Goal: Communication & Community: Answer question/provide support

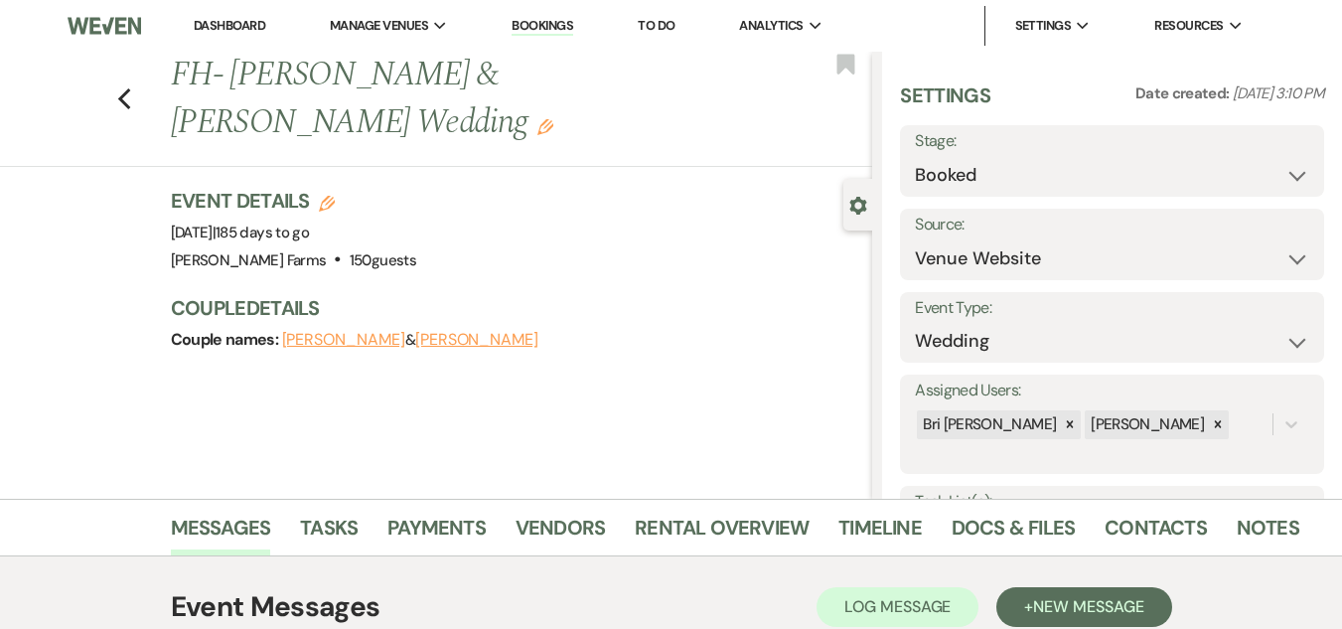
select select "5"
click at [243, 3] on nav "Dashboard Manage Venues Expand Schnepf Farms Bookings To Do Analytics Expand Sc…" at bounding box center [671, 26] width 1342 height 52
click at [236, 20] on link "Dashboard" at bounding box center [229, 25] width 71 height 17
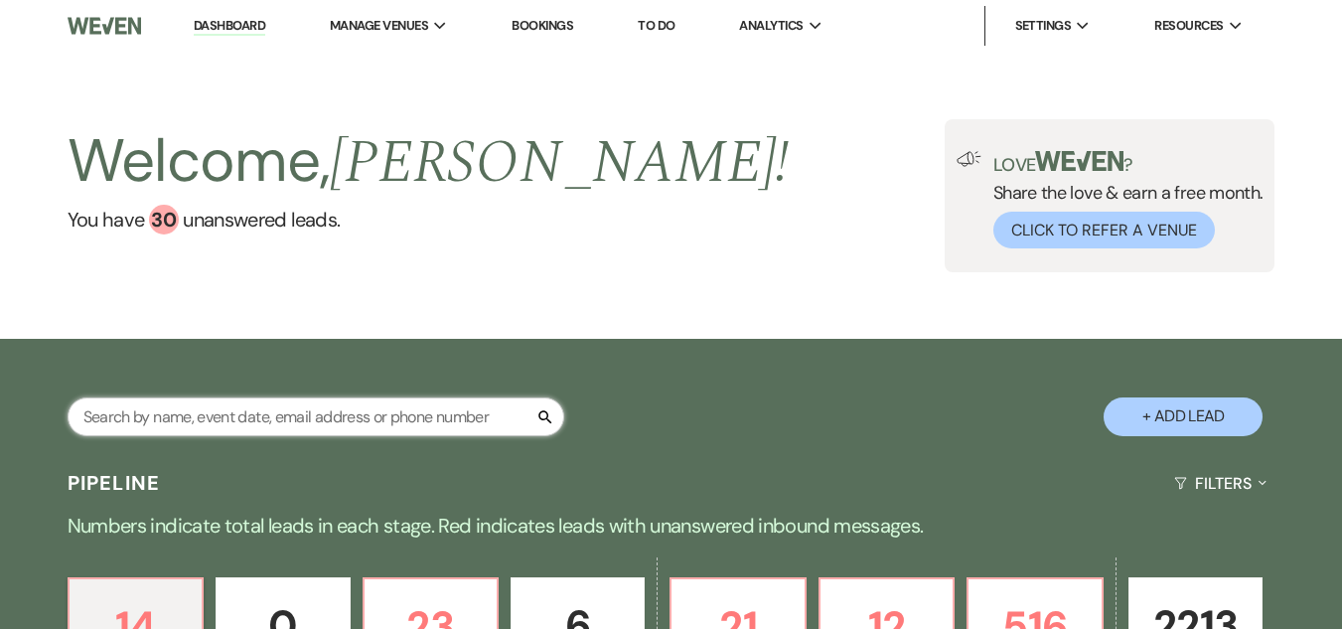
click at [302, 429] on input "text" at bounding box center [316, 416] width 496 height 39
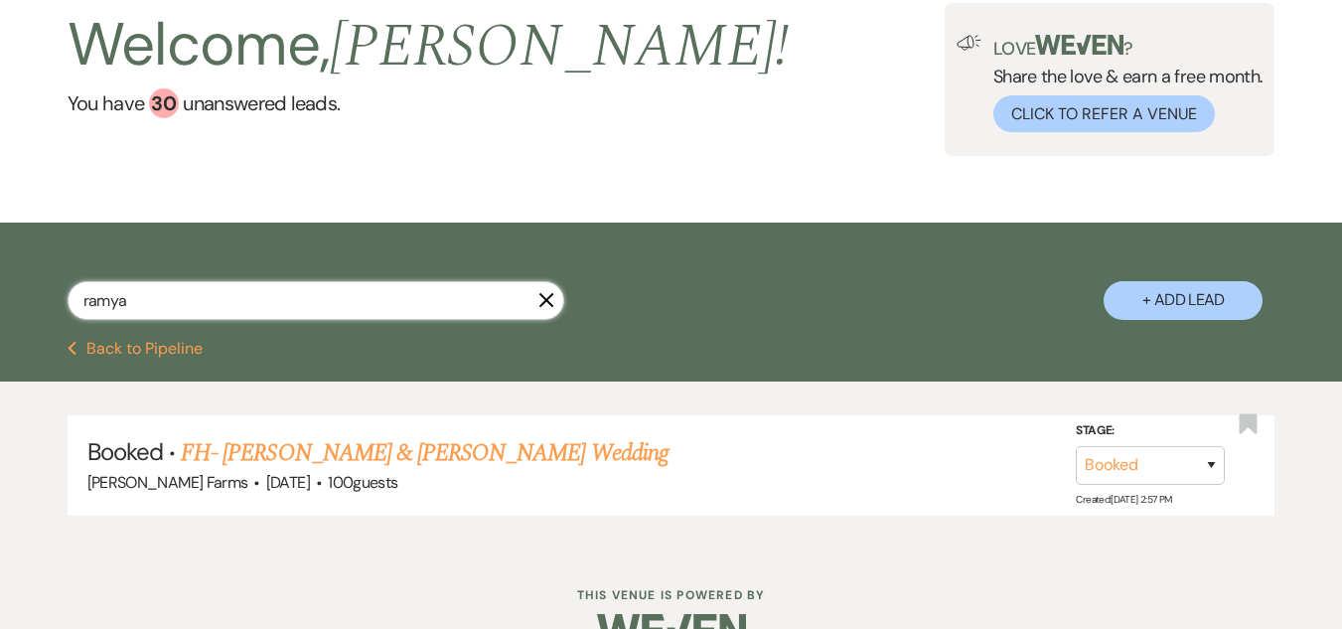
scroll to position [165, 0]
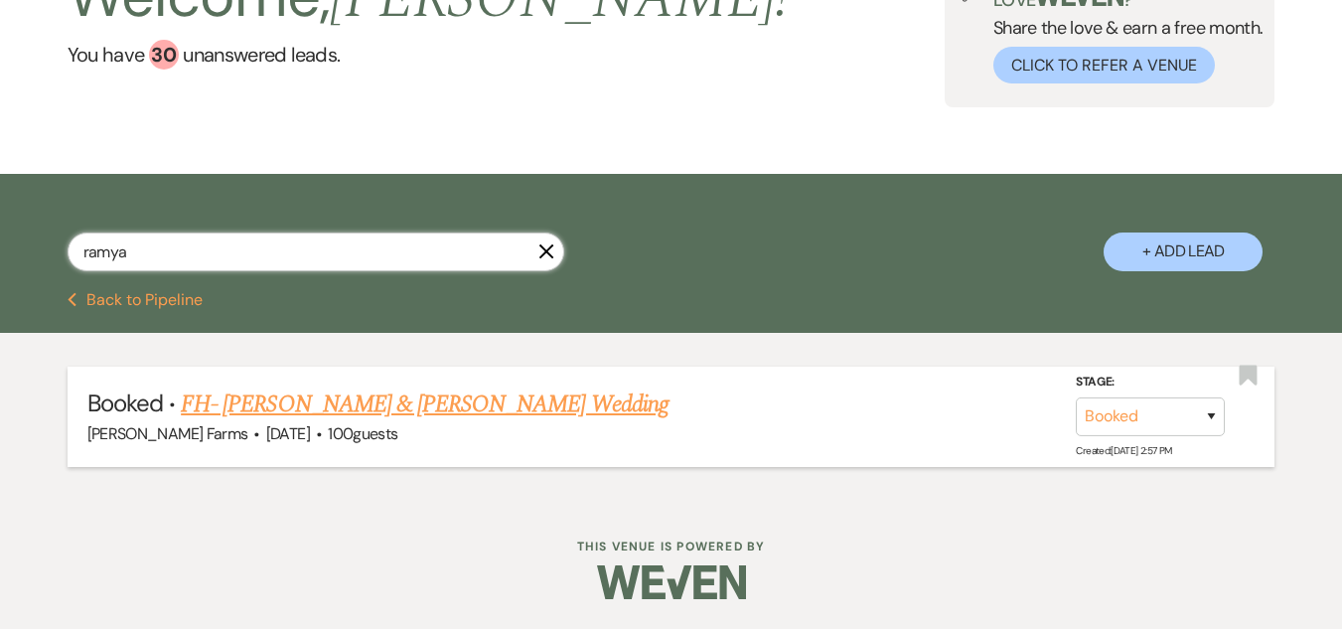
type input "ramya"
click at [513, 408] on link "FH- Ramya Anbalagan & Blaine Cline's Wedding" at bounding box center [425, 404] width 488 height 36
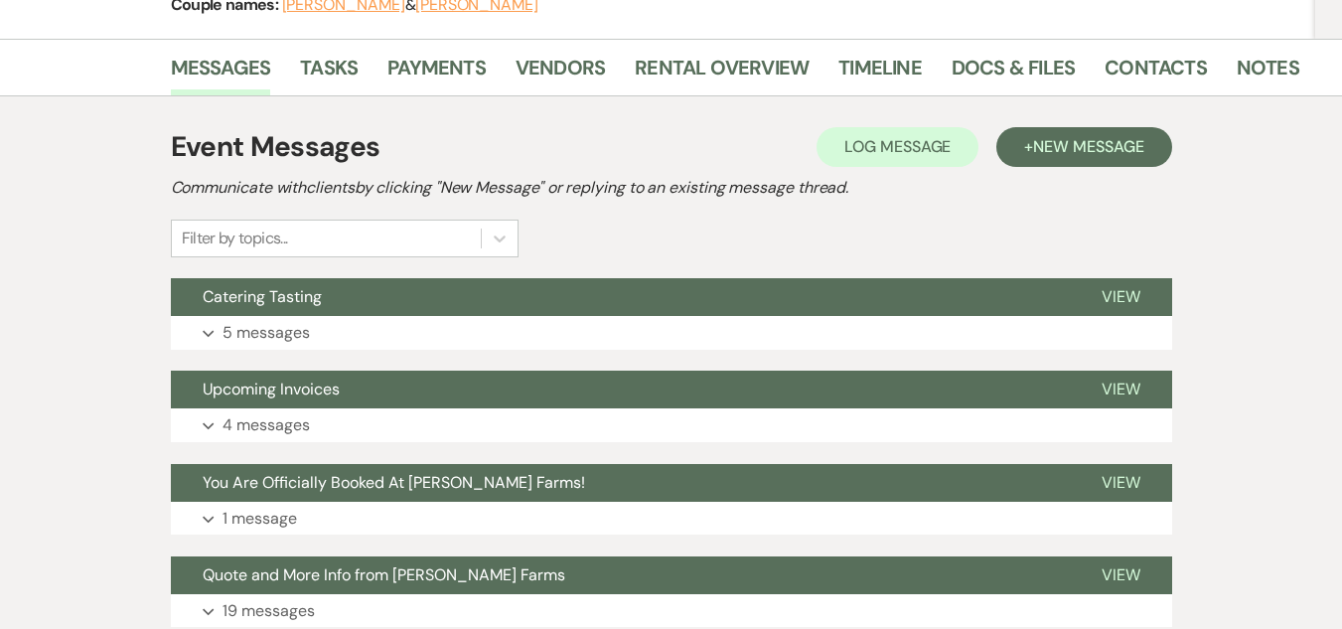
scroll to position [298, 0]
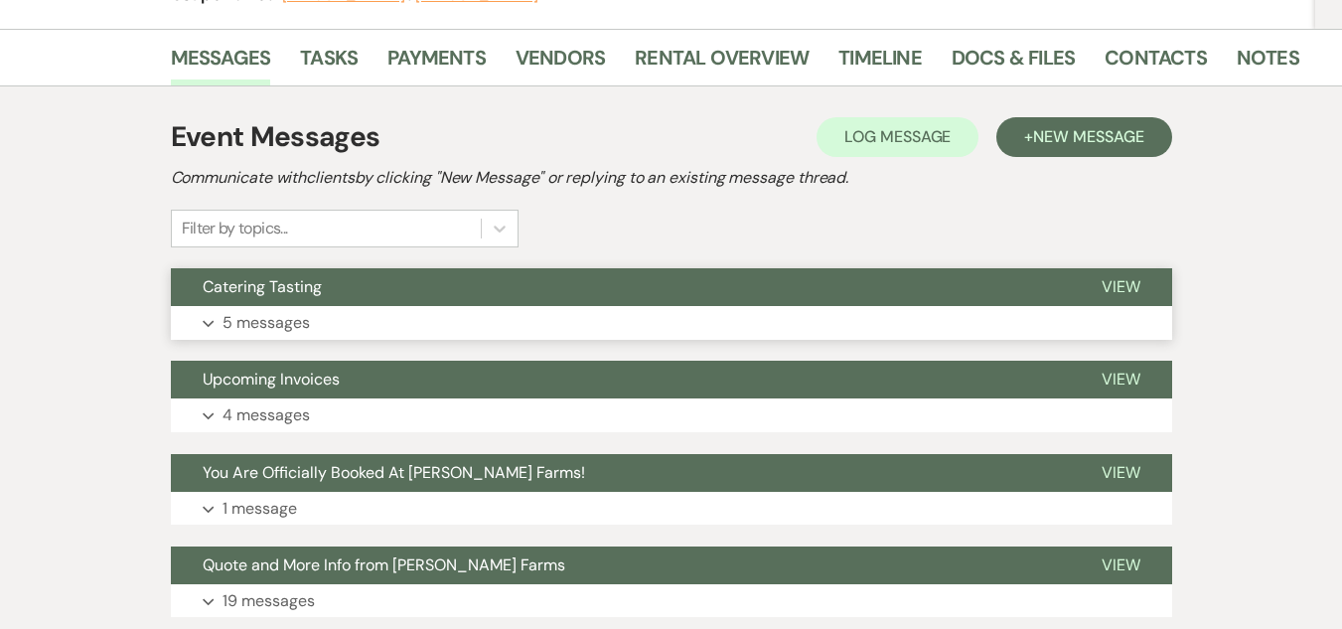
click at [394, 278] on button "Catering Tasting" at bounding box center [620, 287] width 899 height 38
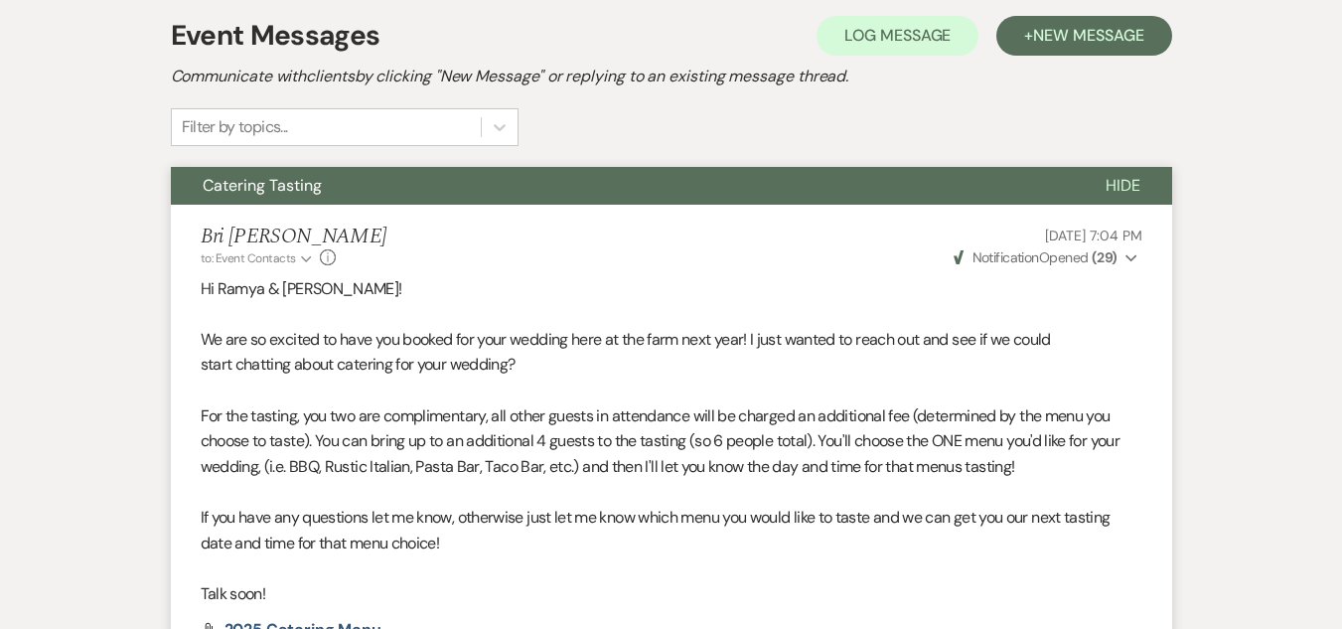
scroll to position [0, 0]
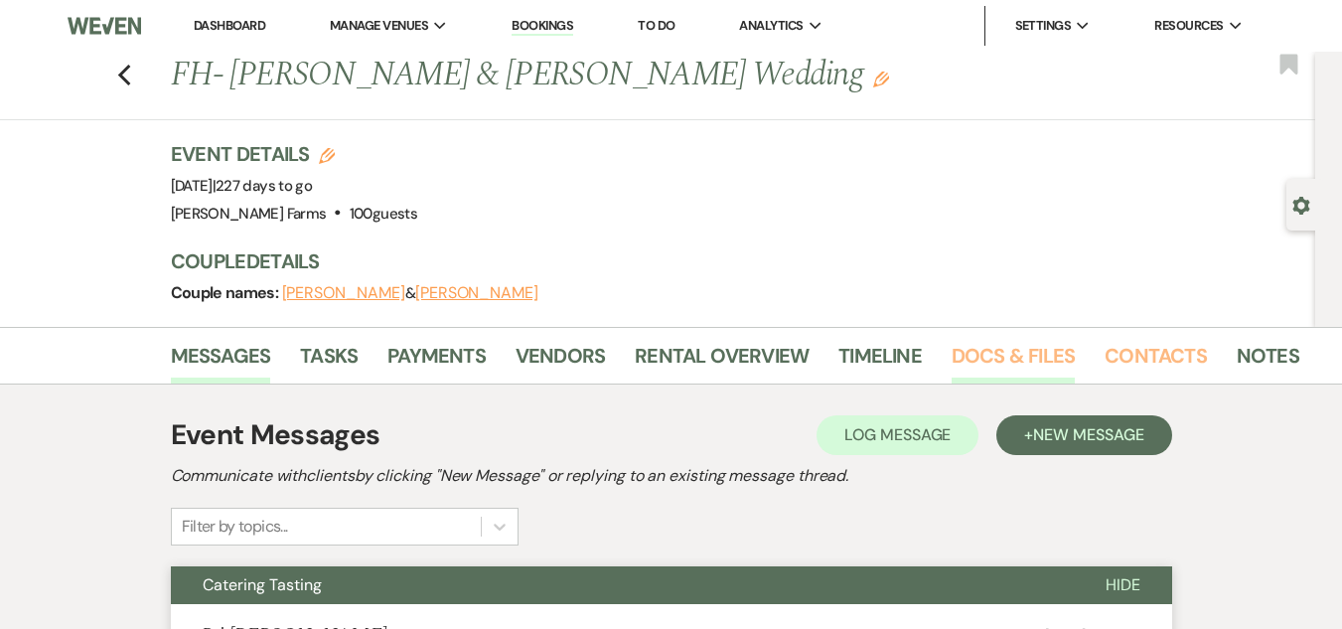
drag, startPoint x: 1142, startPoint y: 354, endPoint x: 1053, endPoint y: 345, distance: 89.9
click at [1142, 354] on link "Contacts" at bounding box center [1155, 362] width 102 height 44
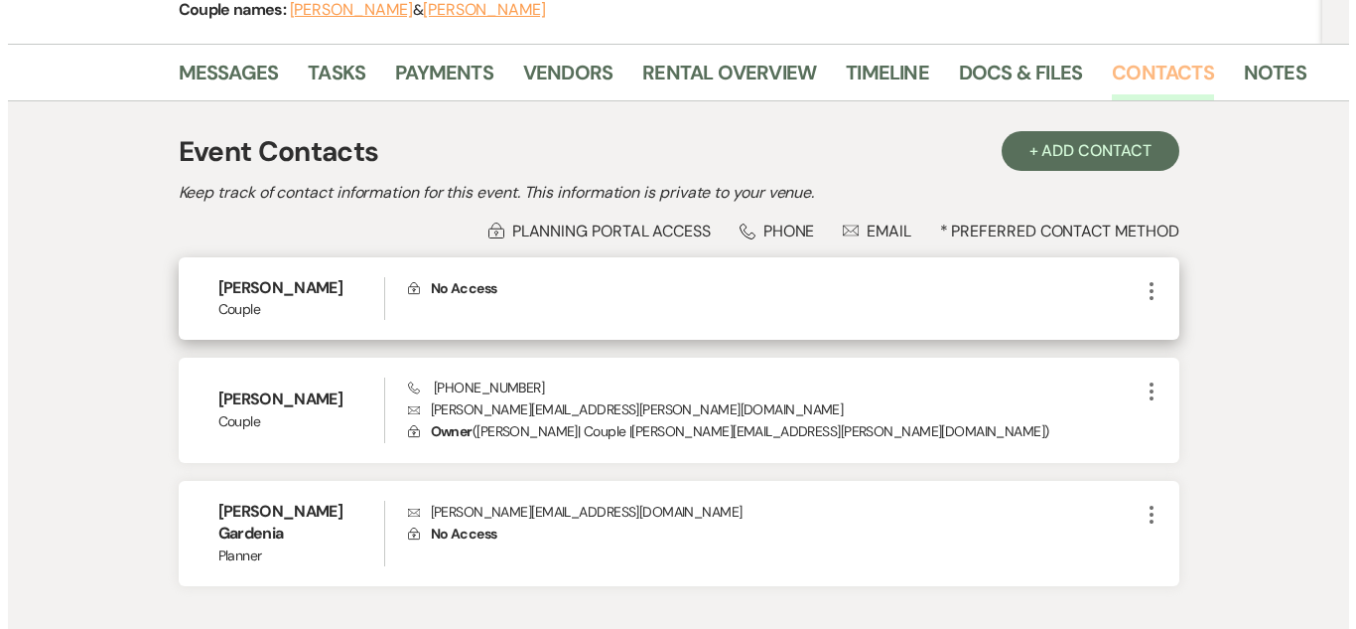
scroll to position [394, 0]
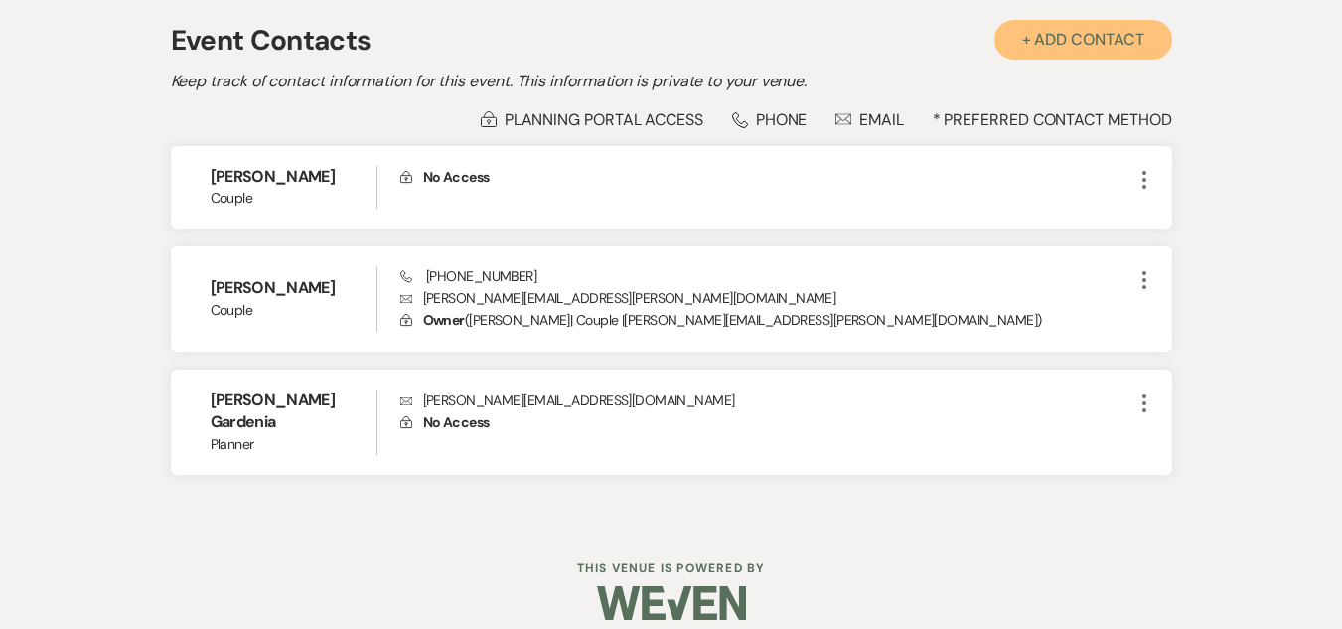
click at [1071, 26] on button "+ Add Contact" at bounding box center [1083, 40] width 178 height 40
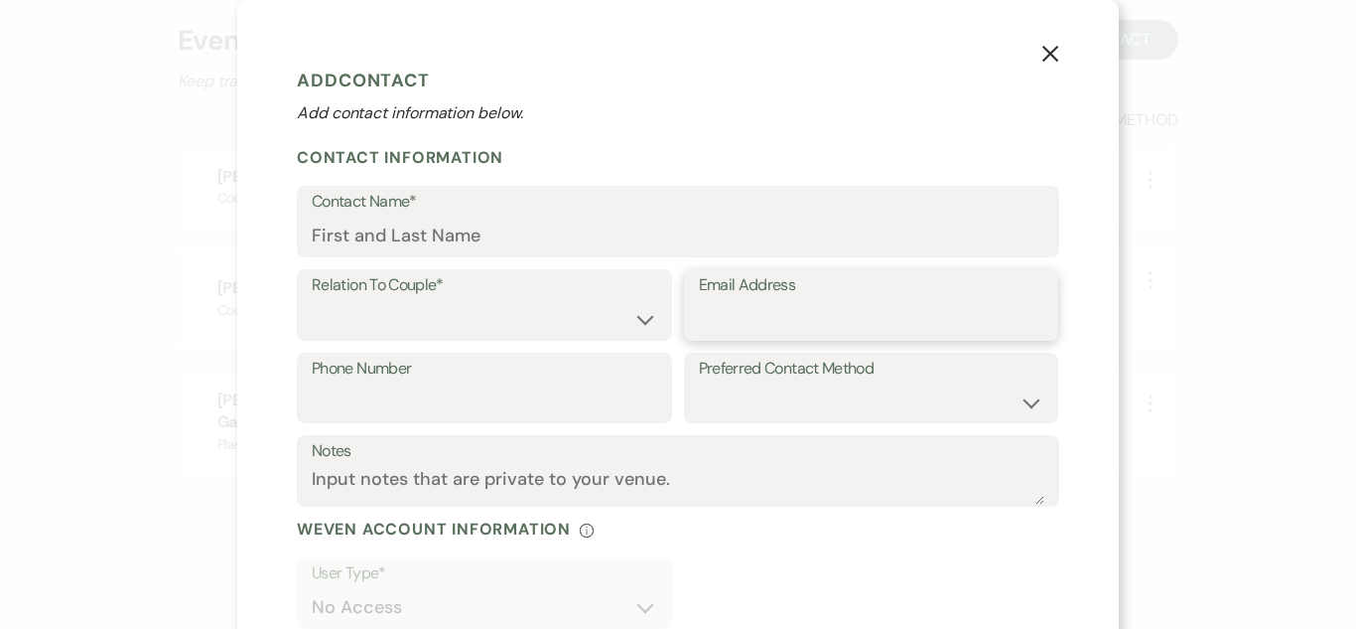
click at [829, 305] on input "Email Address" at bounding box center [872, 319] width 346 height 39
type input "planning@gardeniawed.com"
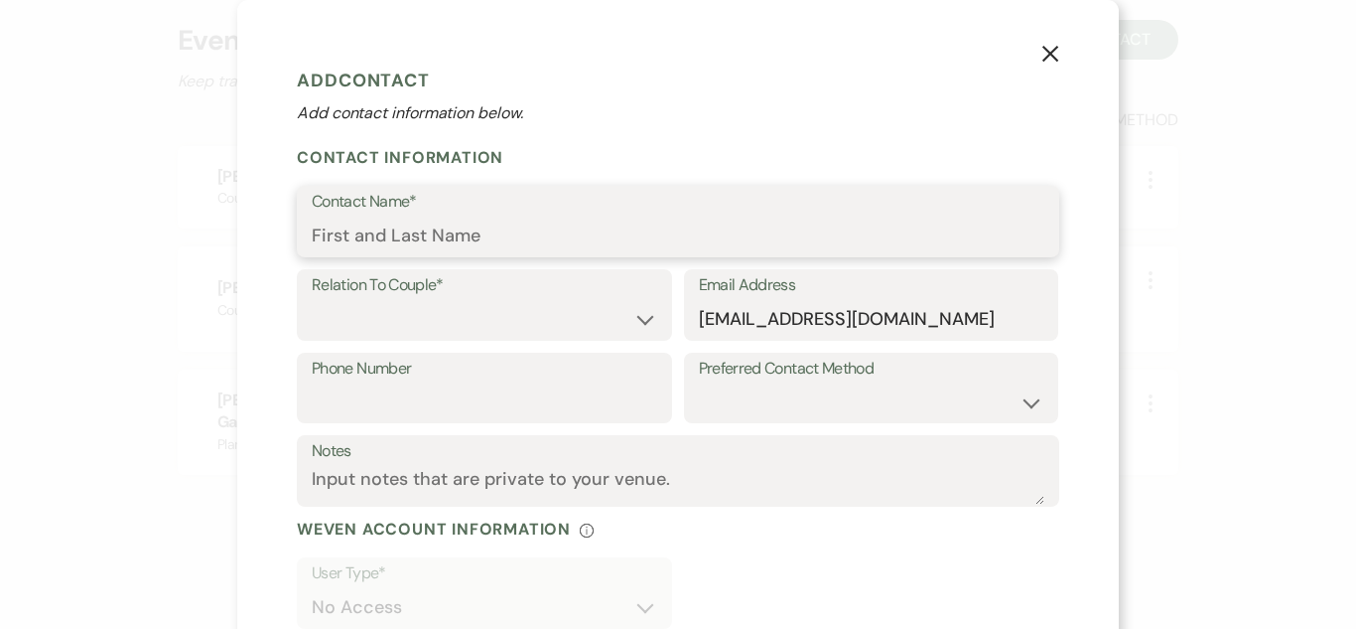
click at [508, 234] on input "Contact Name*" at bounding box center [678, 235] width 733 height 39
type input "Gardenia Weddings"
click at [574, 316] on select "Couple Planner Parent of Couple Family Member Friend Other" at bounding box center [485, 319] width 346 height 39
select select "2"
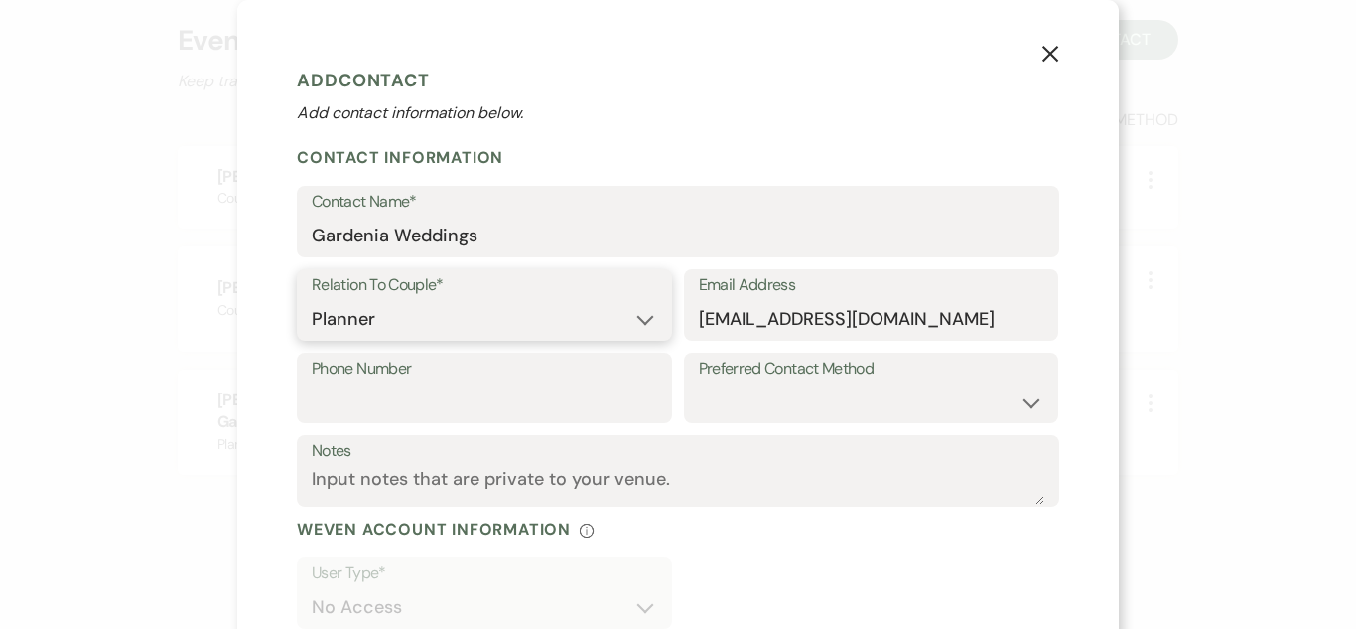
click at [312, 300] on select "Couple Planner Parent of Couple Family Member Friend Other" at bounding box center [485, 319] width 346 height 39
click at [1219, 262] on div "X Add Contact Add contact information below. Contact Information Contact Name* …" at bounding box center [678, 314] width 1356 height 629
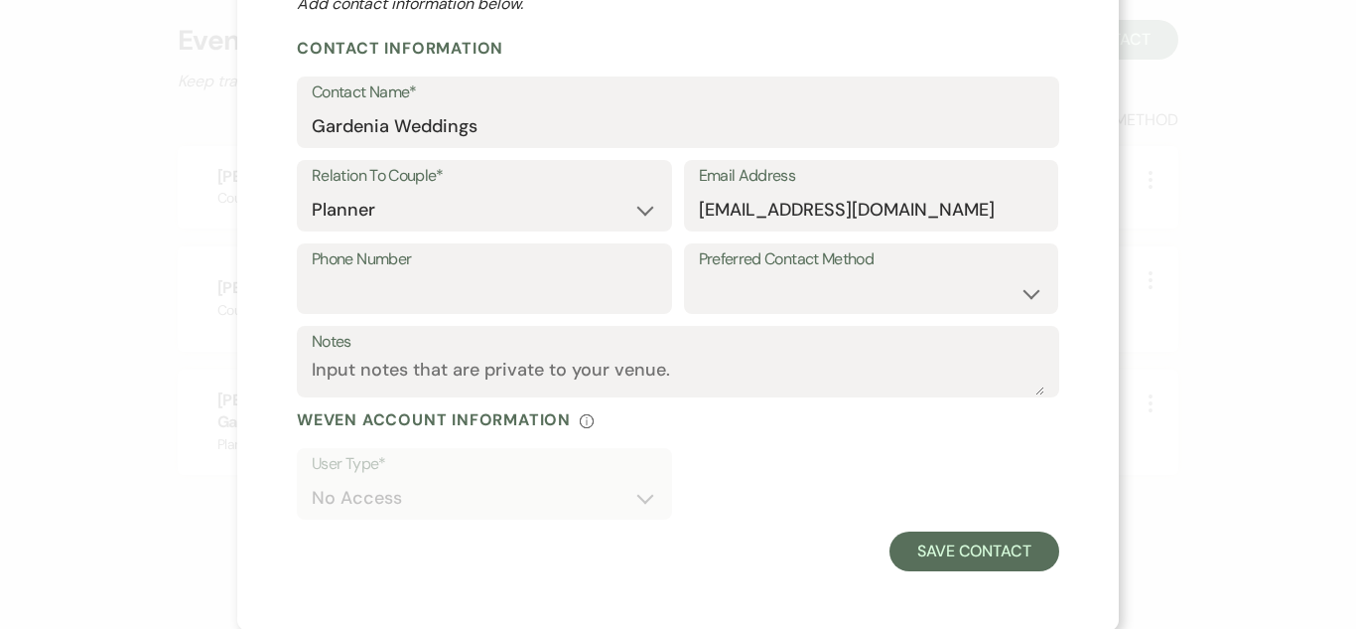
scroll to position [111, 0]
click at [974, 548] on button "Save Contact" at bounding box center [975, 549] width 170 height 40
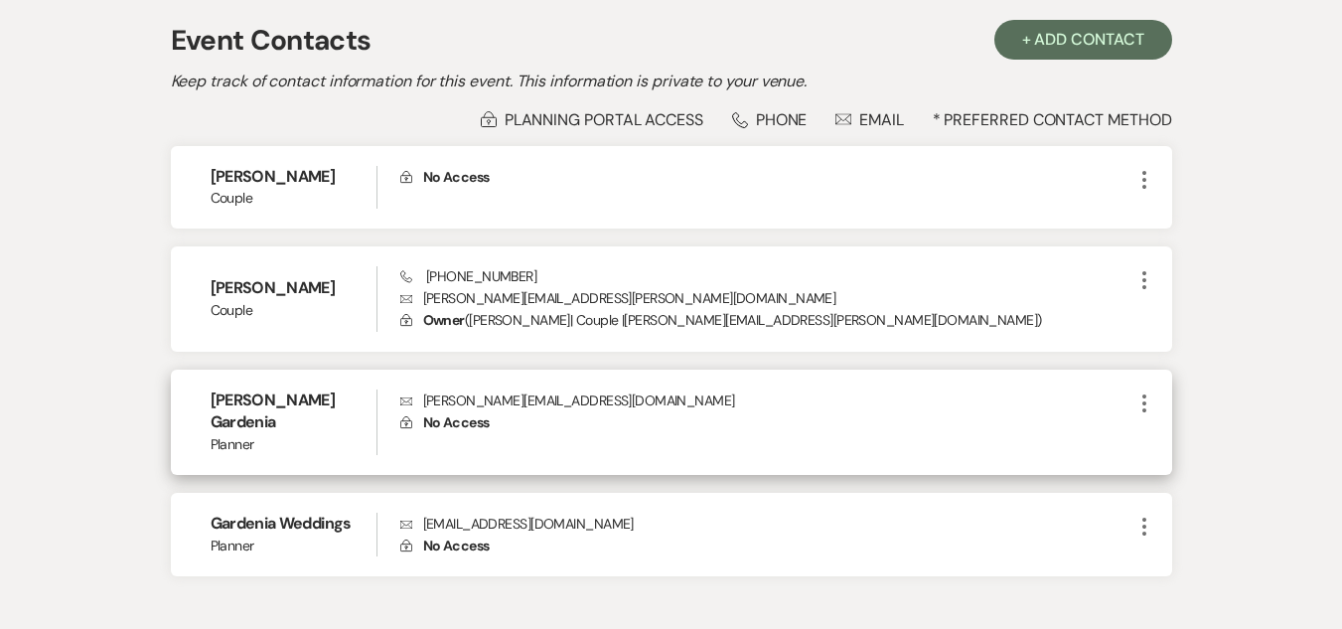
click at [1145, 415] on span "More" at bounding box center [1144, 422] width 24 height 66
click at [1142, 405] on icon "More" at bounding box center [1144, 403] width 24 height 24
click at [1177, 442] on button "Pencil Edit" at bounding box center [1191, 442] width 118 height 34
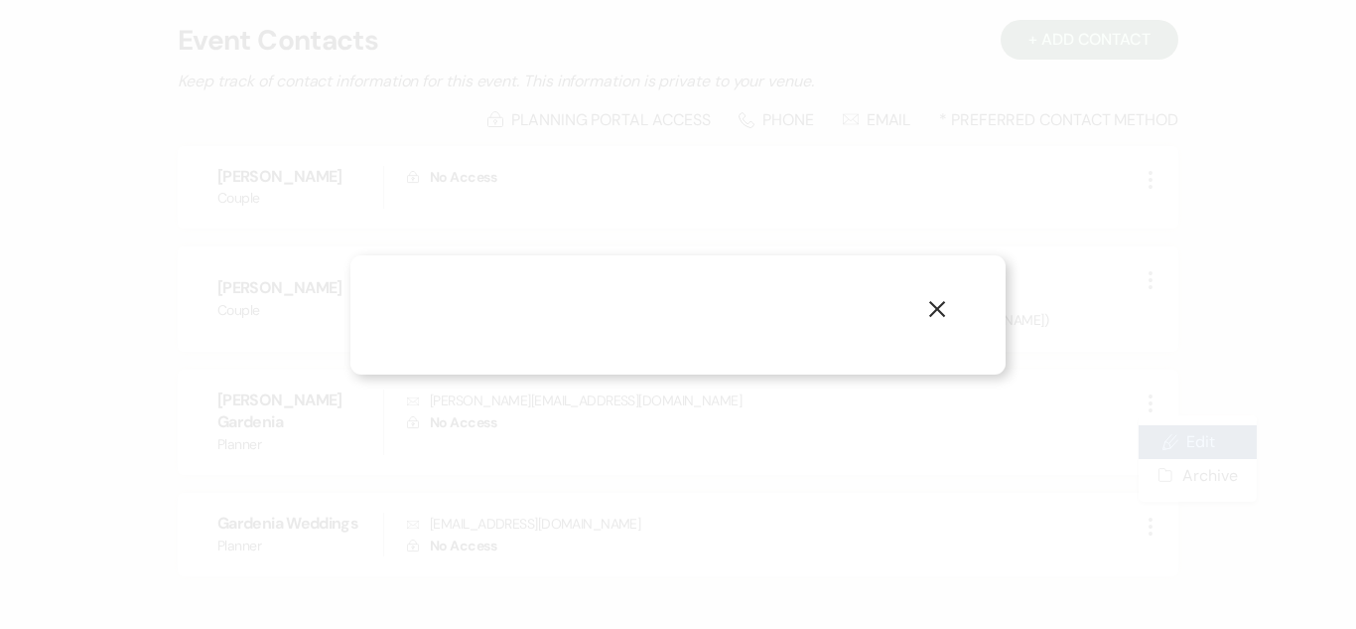
select select "2"
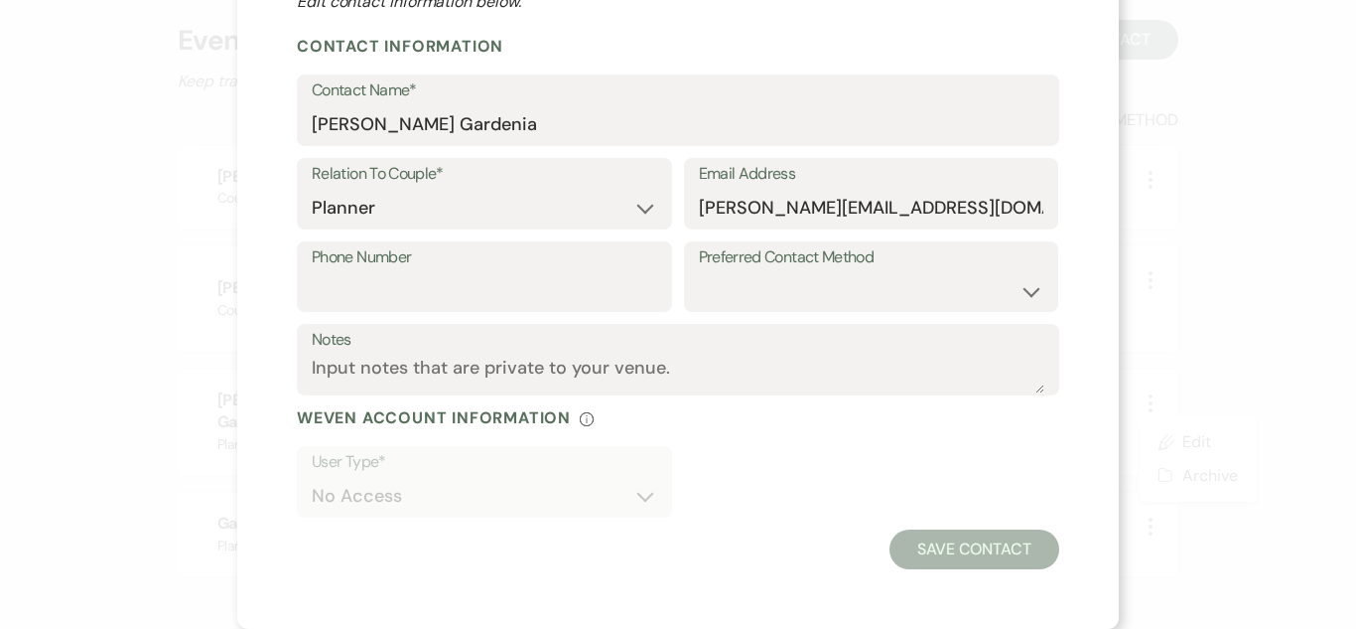
click at [1241, 172] on div "X Edit Contact Edit contact information below. Contact Information Contact Name…" at bounding box center [678, 314] width 1356 height 629
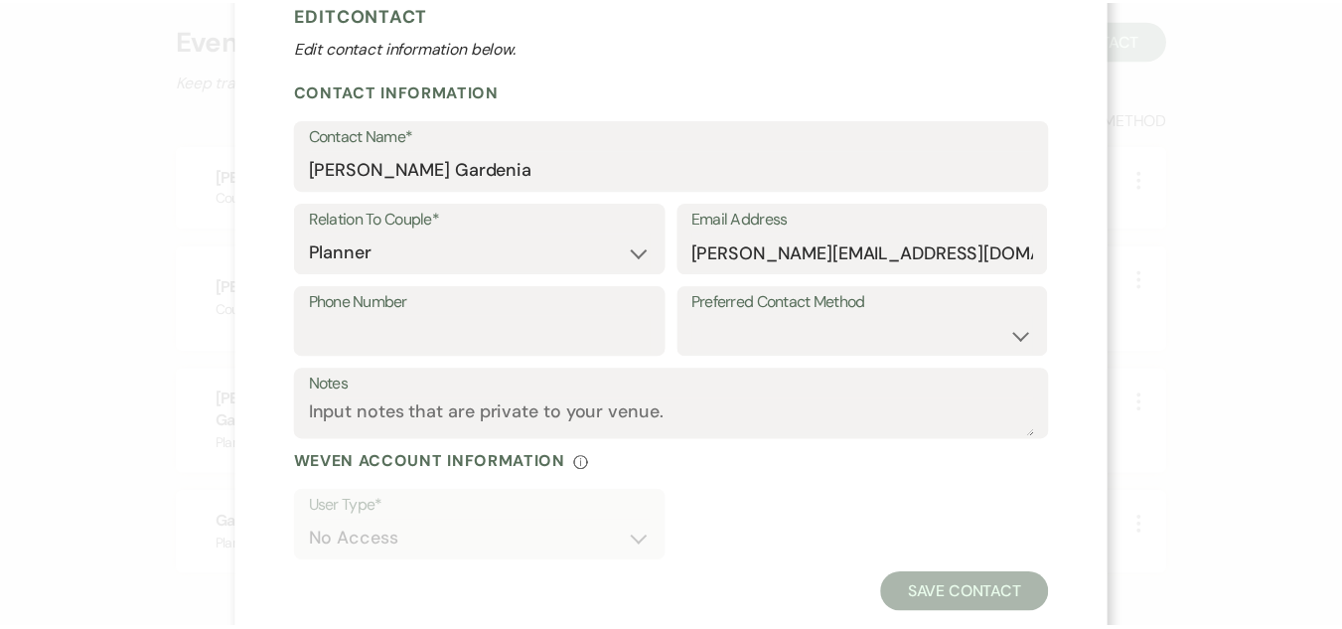
scroll to position [0, 0]
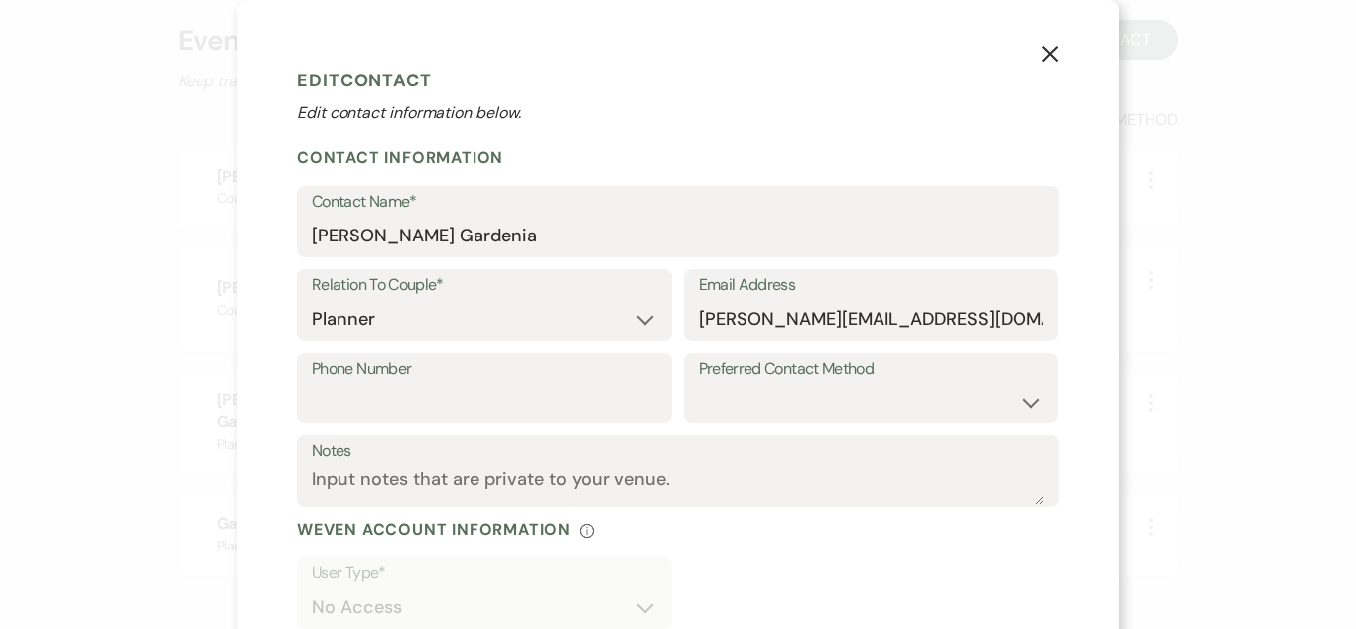
click at [1042, 57] on icon "X" at bounding box center [1051, 54] width 18 height 18
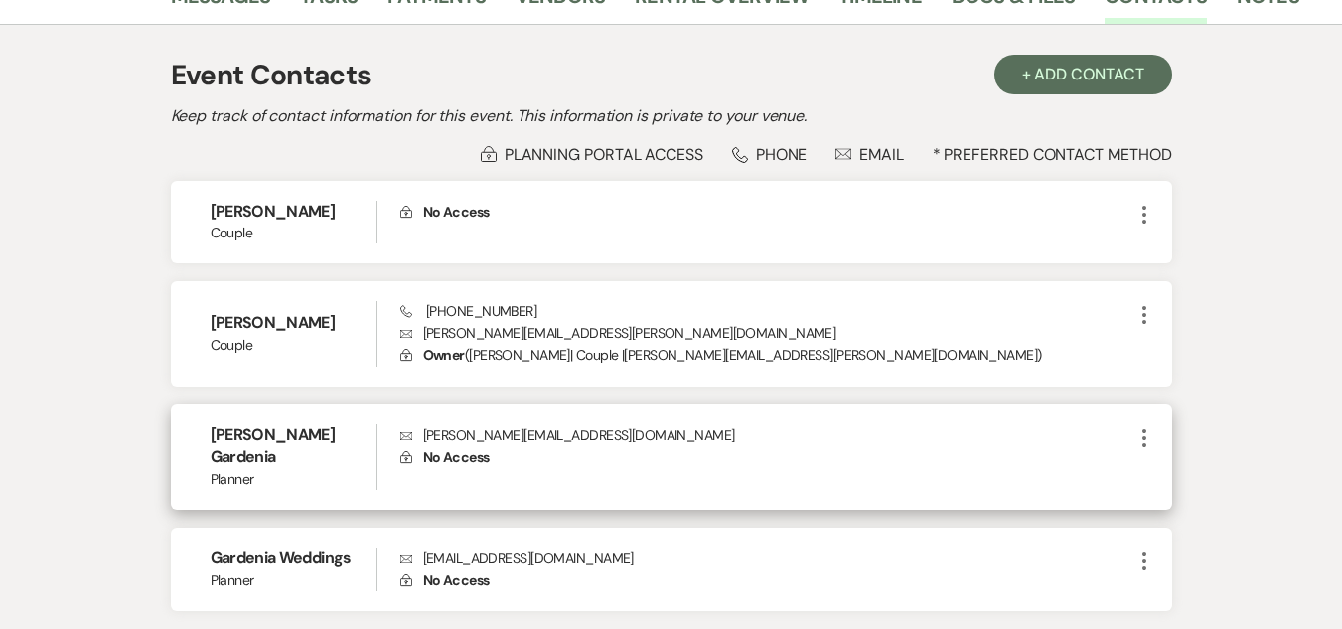
scroll to position [394, 0]
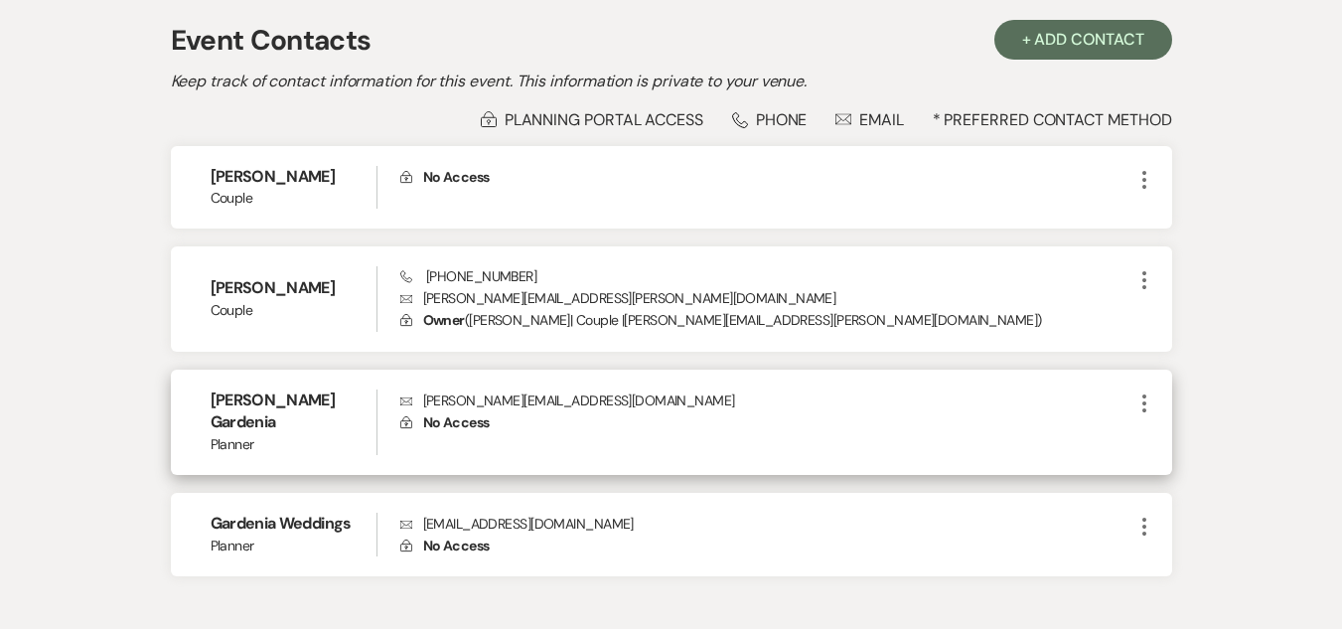
click at [508, 398] on p "Envelope krystal@gardeniawed.com" at bounding box center [766, 400] width 732 height 22
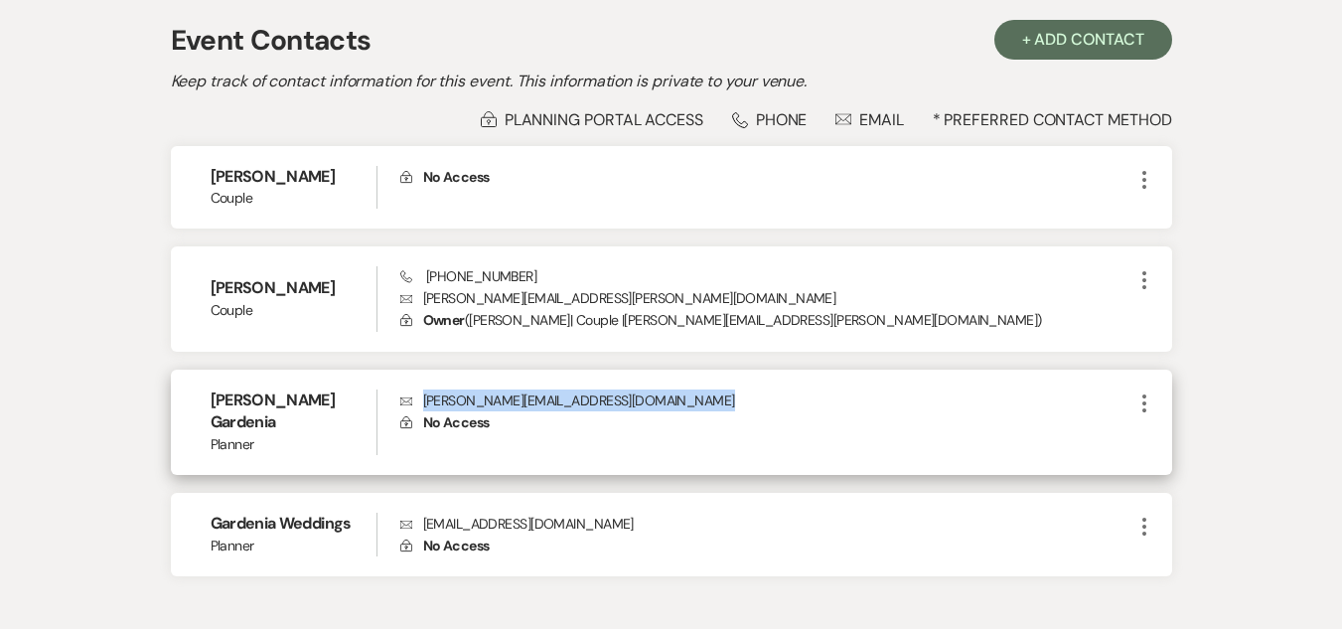
click at [508, 398] on p "Envelope krystal@gardeniawed.com" at bounding box center [766, 400] width 732 height 22
copy p "krystal@gardeniawed.com"
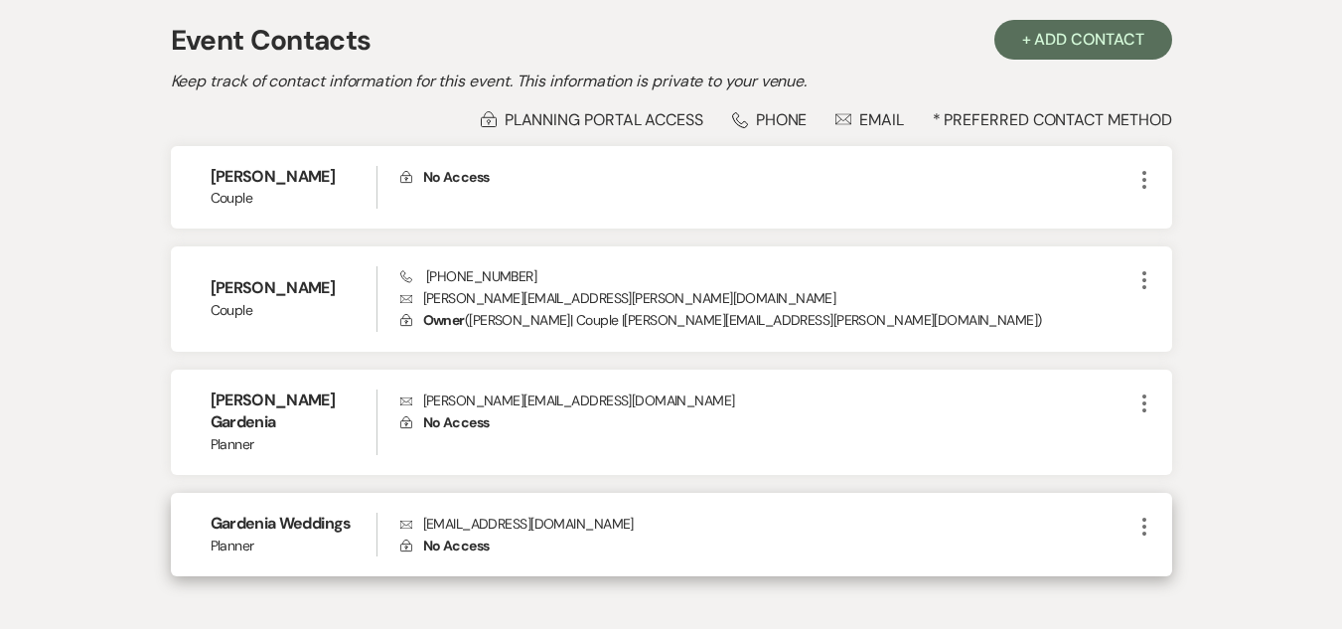
click at [496, 512] on p "Envelope planning@gardeniawed.com" at bounding box center [766, 523] width 732 height 22
copy p "planning@gardeniawed.com"
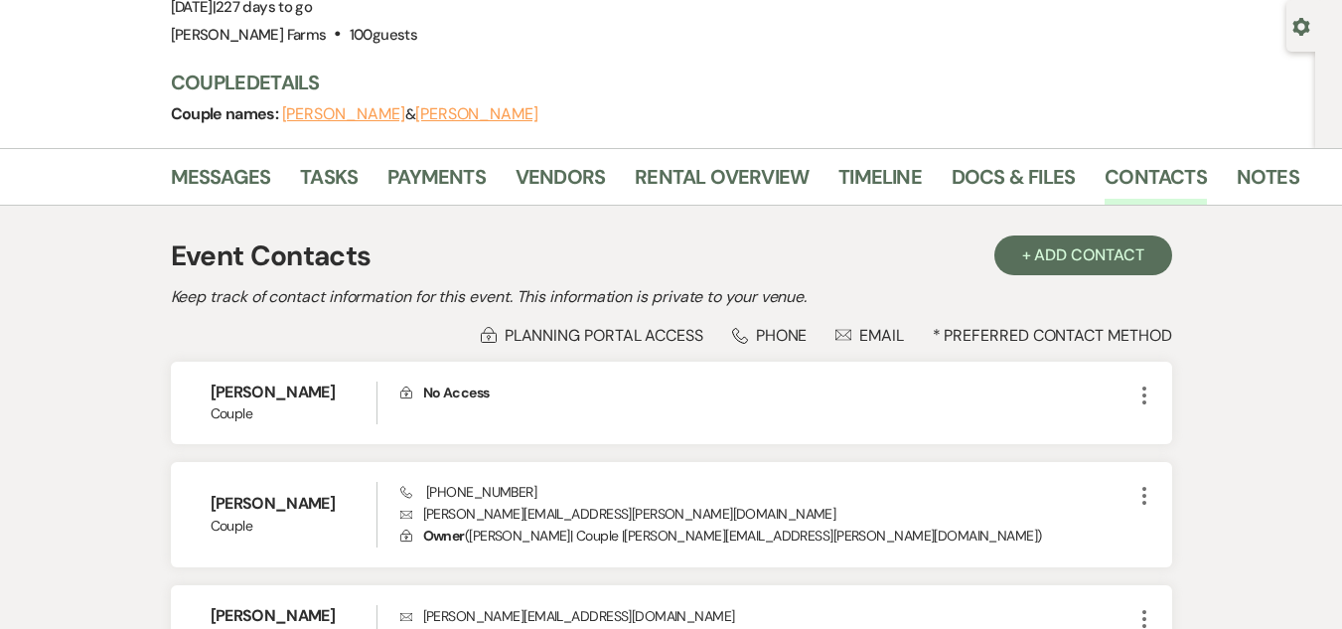
scroll to position [0, 0]
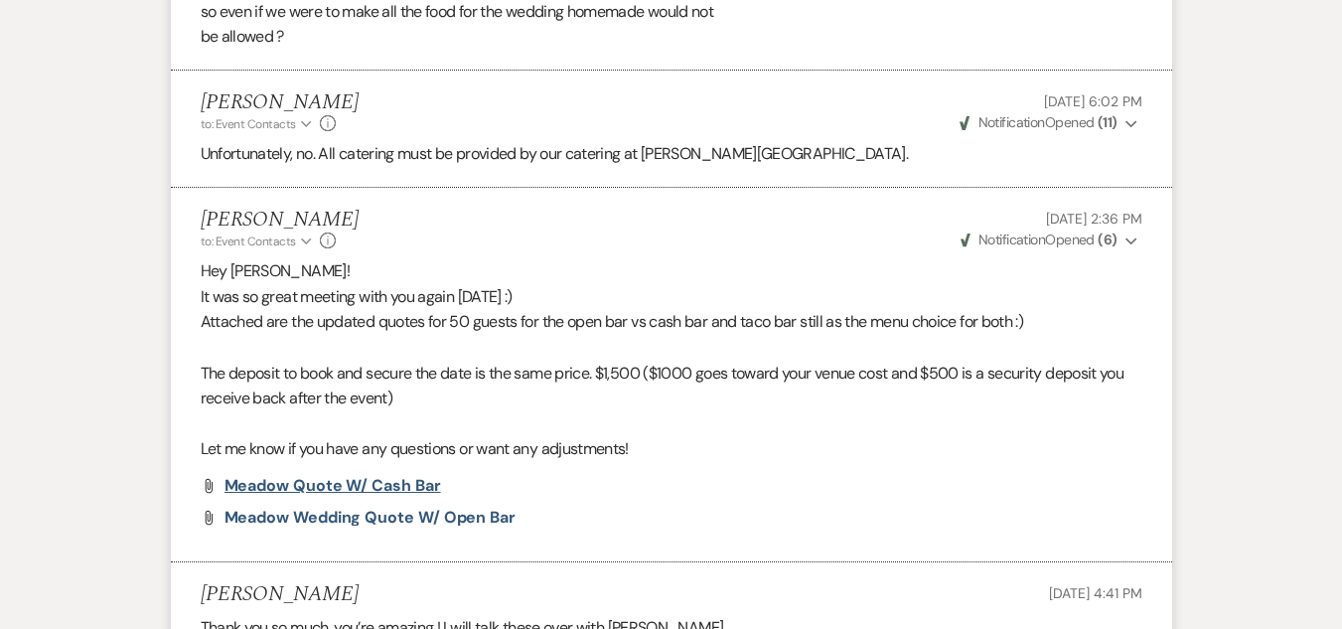
click at [384, 496] on span "Meadow Quote w/ Cash Bar" at bounding box center [332, 485] width 216 height 21
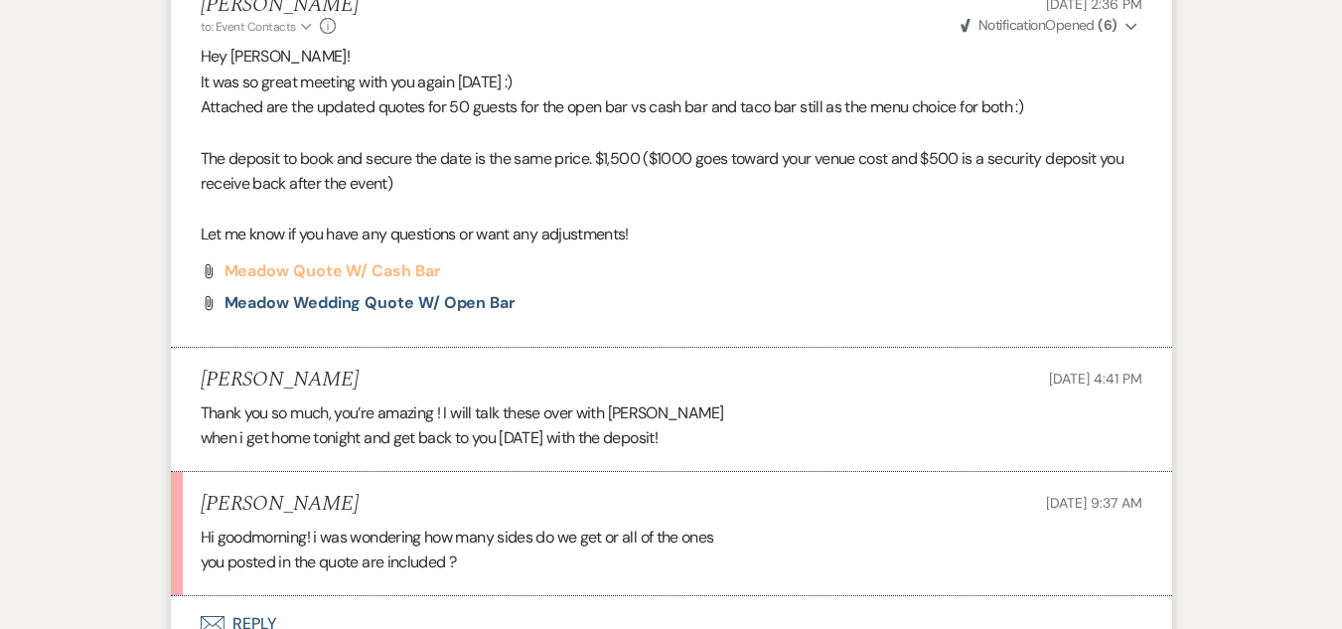
scroll to position [3521, 0]
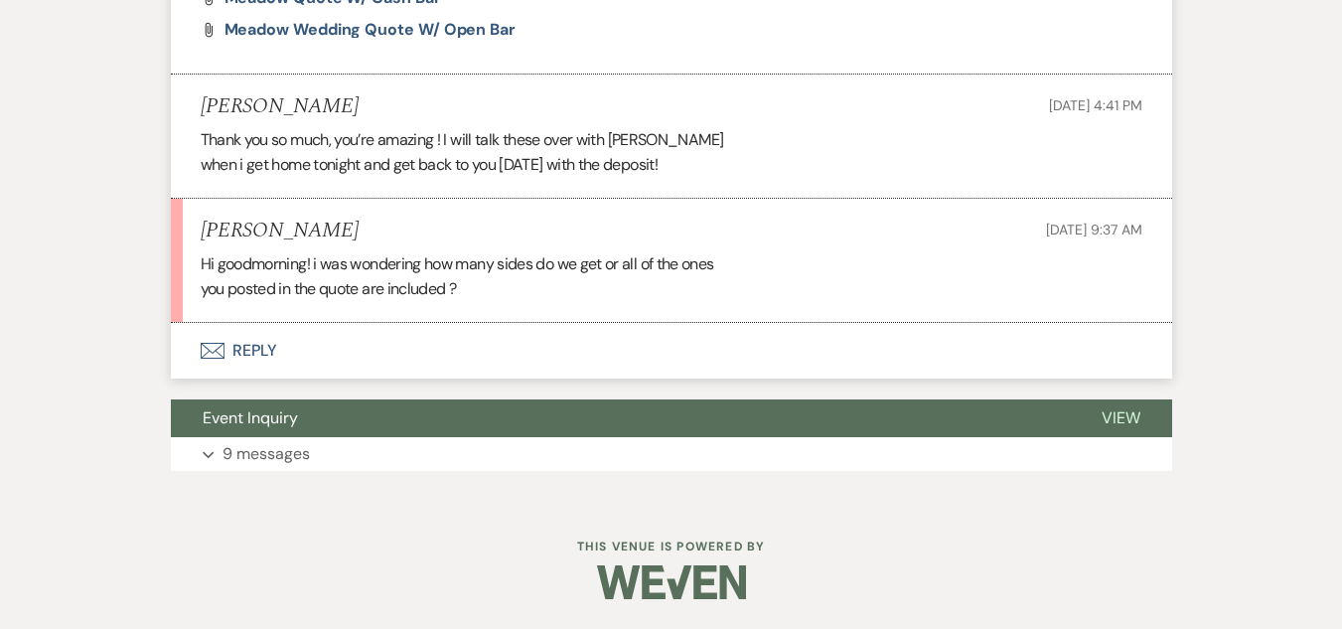
click at [247, 354] on button "Envelope Reply" at bounding box center [671, 351] width 1001 height 56
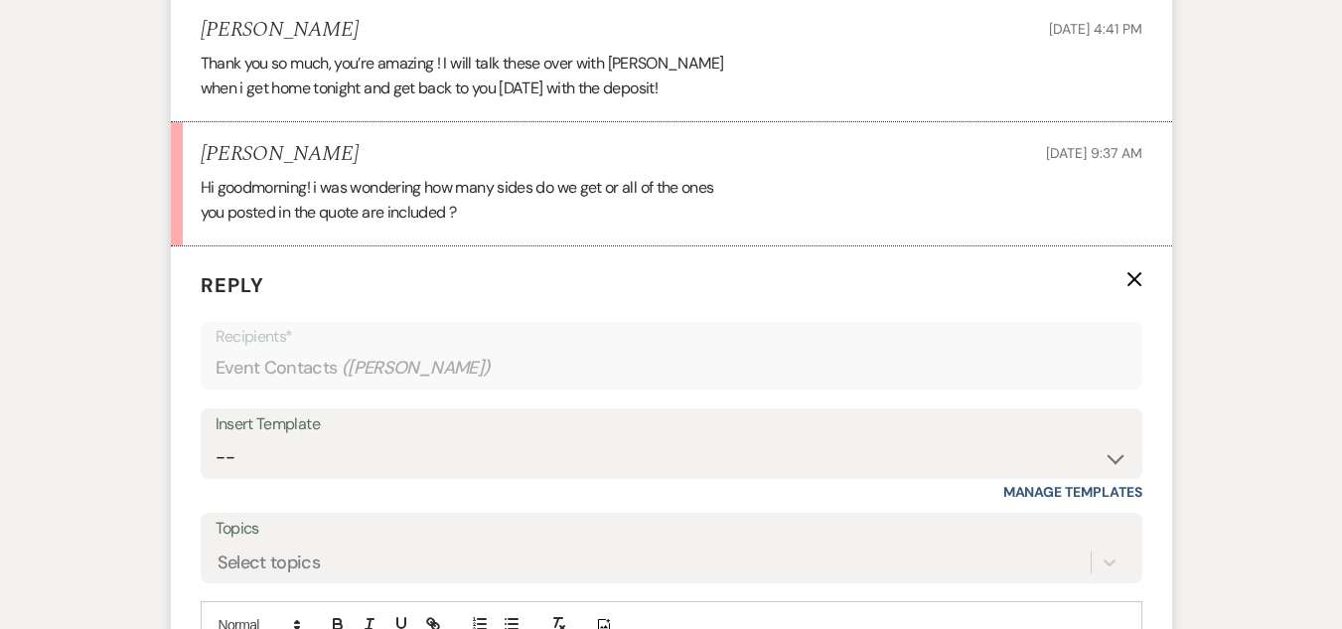
scroll to position [4055, 0]
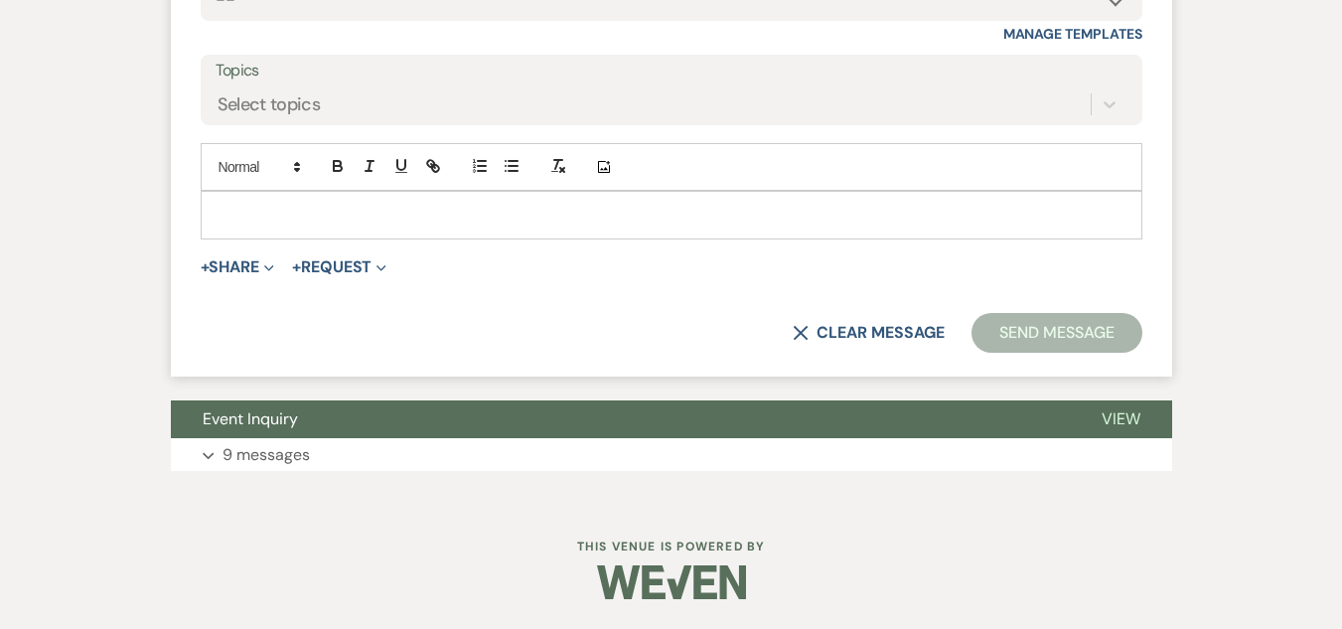
click at [261, 211] on p at bounding box center [671, 215] width 910 height 22
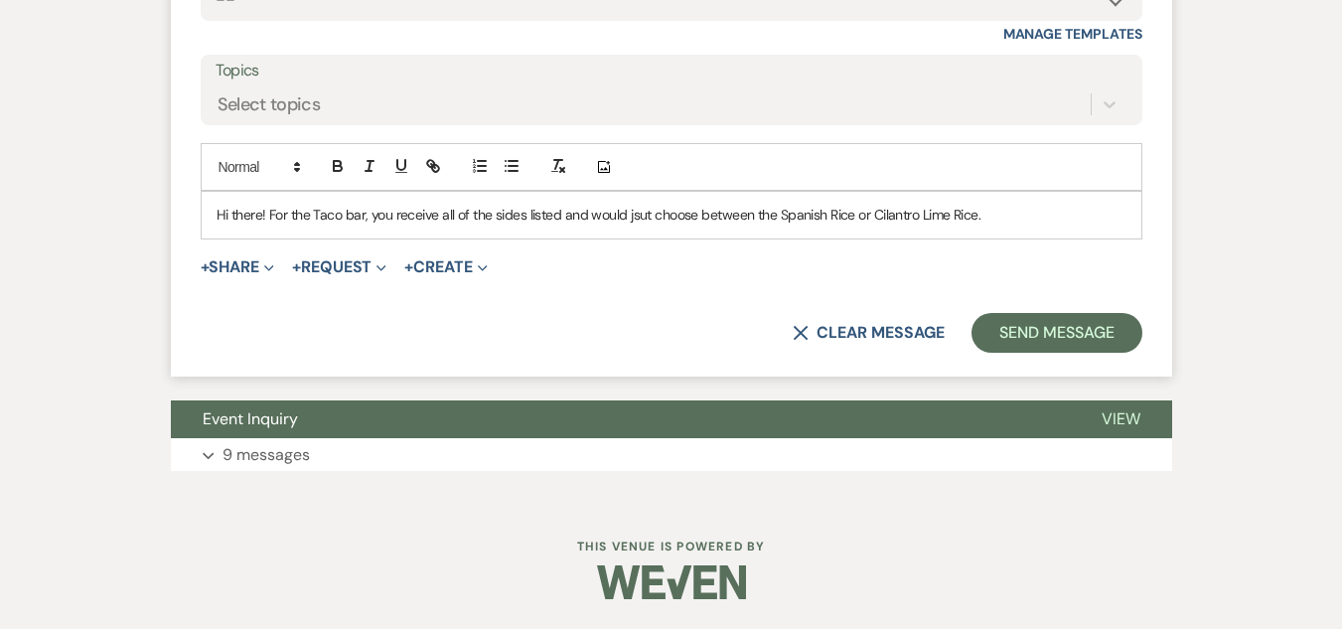
click at [637, 218] on p "Hi there! For the Taco bar, you receive all of the sides listed and would jsut …" at bounding box center [671, 215] width 910 height 22
click at [1020, 207] on p "Hi there! For the Taco bar, you receive all of the sides listed and would just …" at bounding box center [671, 215] width 910 height 22
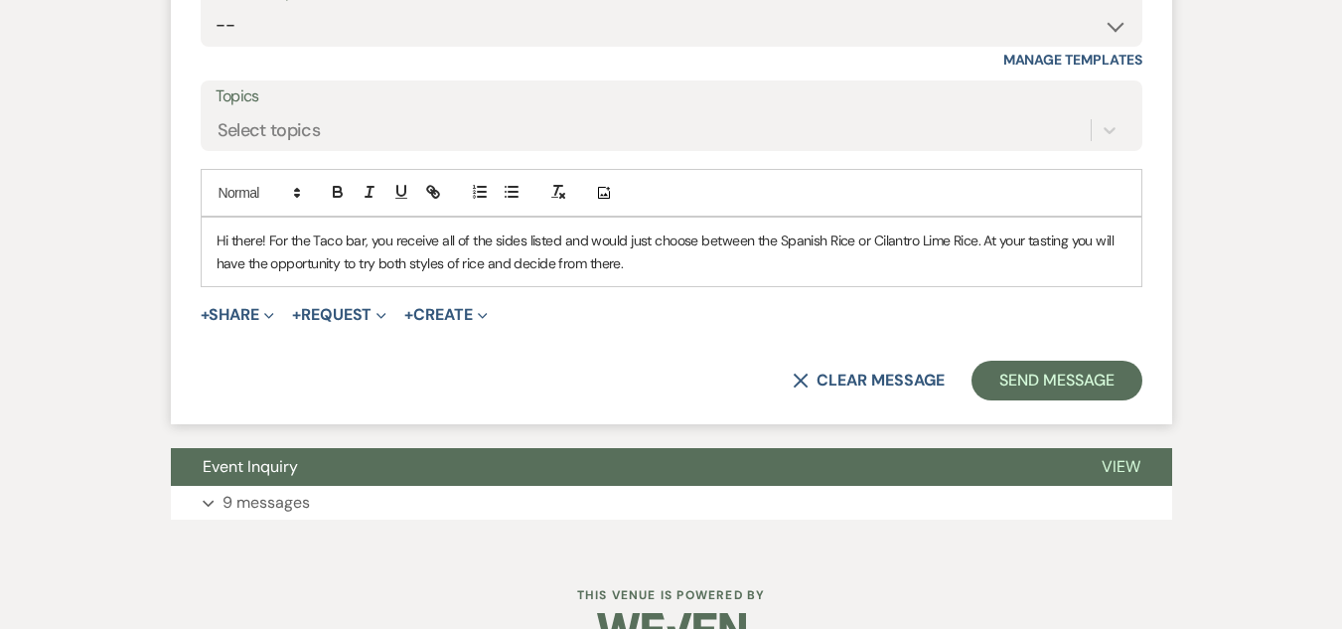
scroll to position [3956, 0]
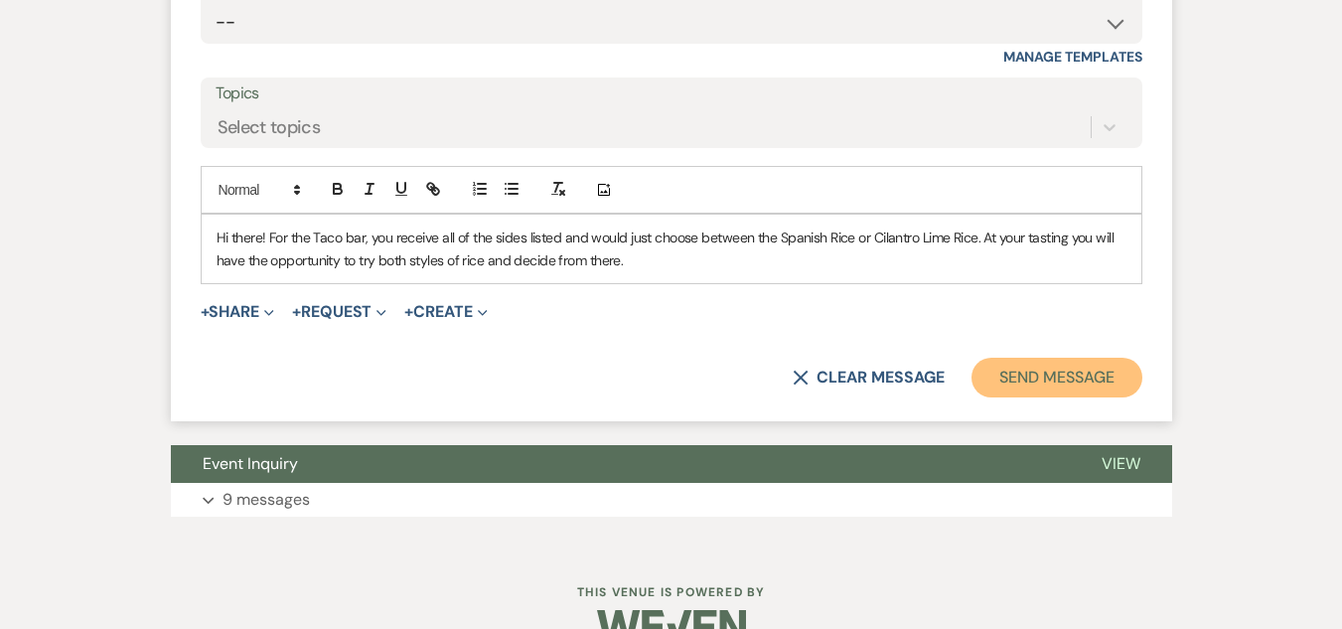
click at [1093, 397] on button "Send Message" at bounding box center [1056, 377] width 170 height 40
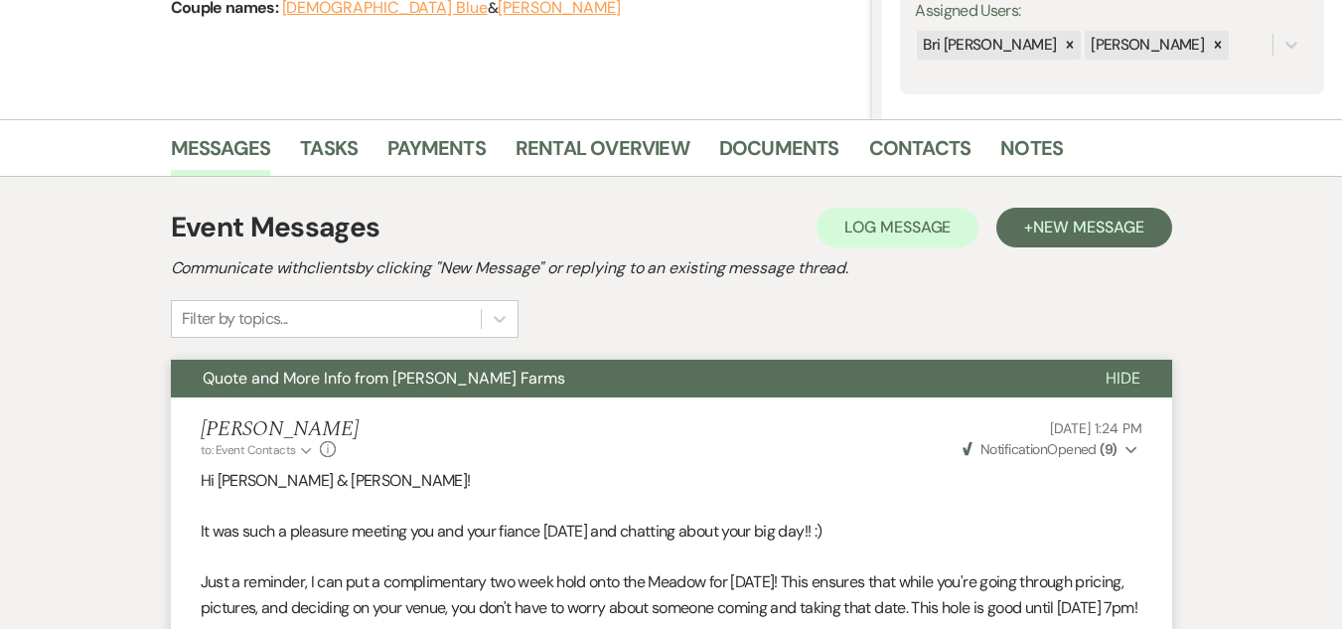
scroll to position [0, 0]
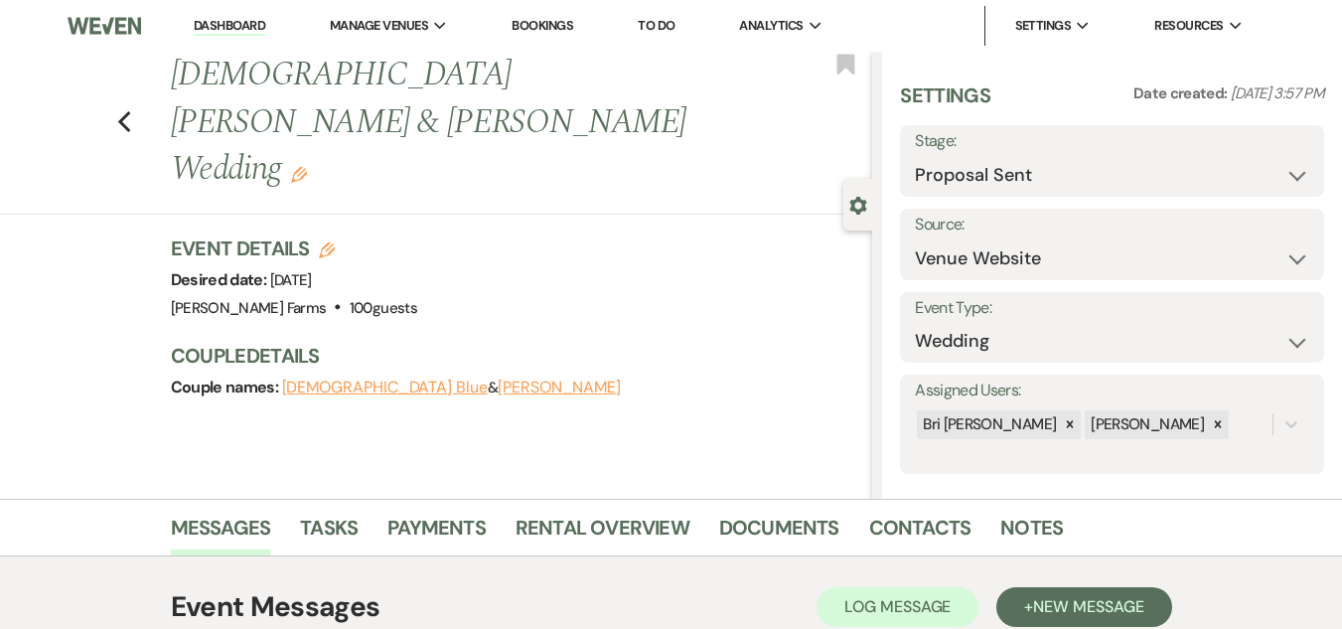
click at [203, 20] on link "Dashboard" at bounding box center [229, 26] width 71 height 19
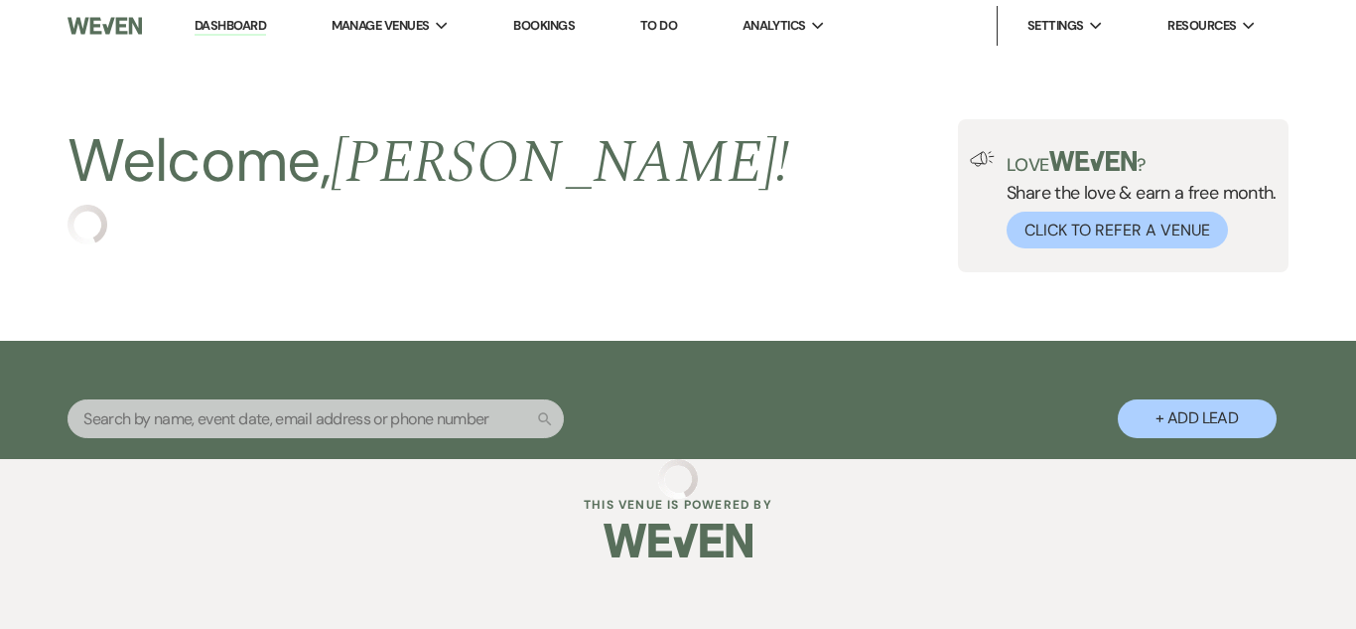
click at [431, 422] on input "text" at bounding box center [316, 418] width 496 height 39
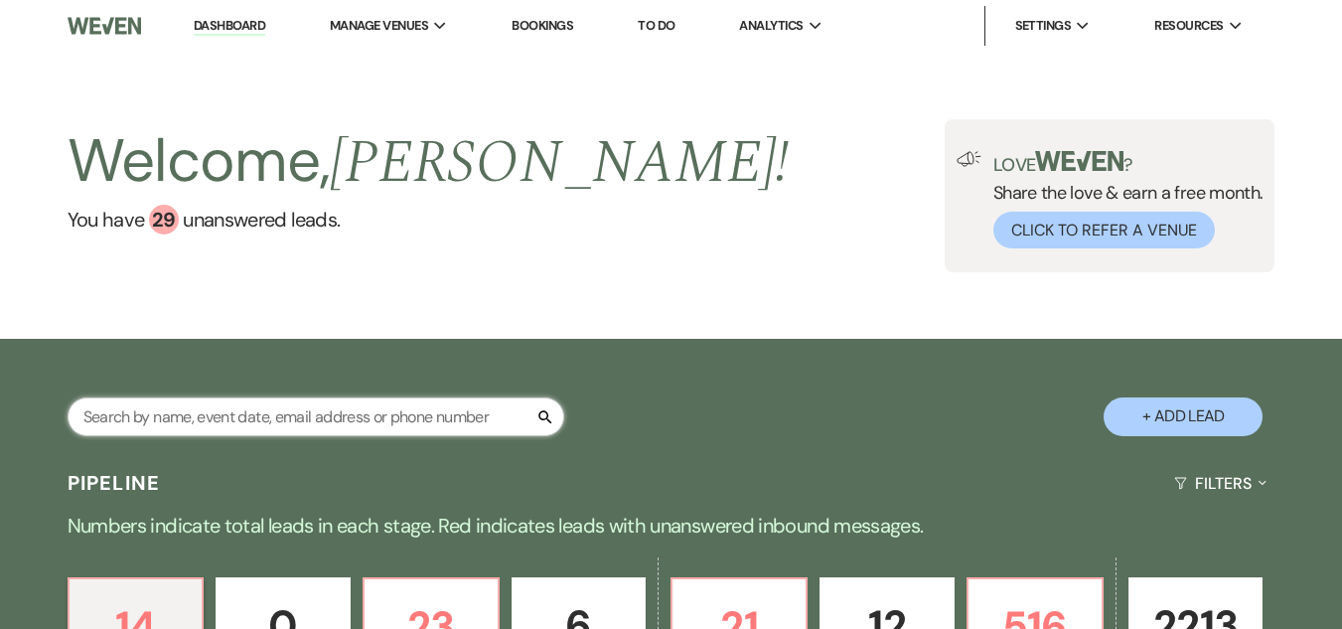
click at [429, 418] on input "text" at bounding box center [316, 416] width 496 height 39
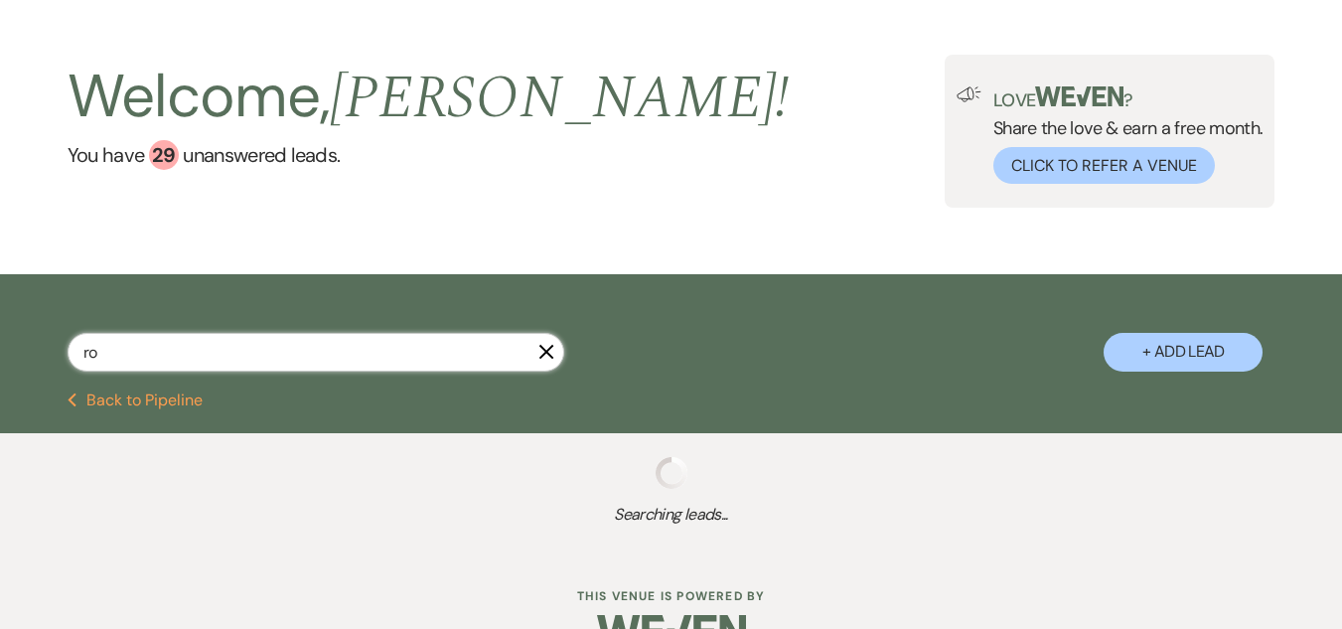
scroll to position [114, 0]
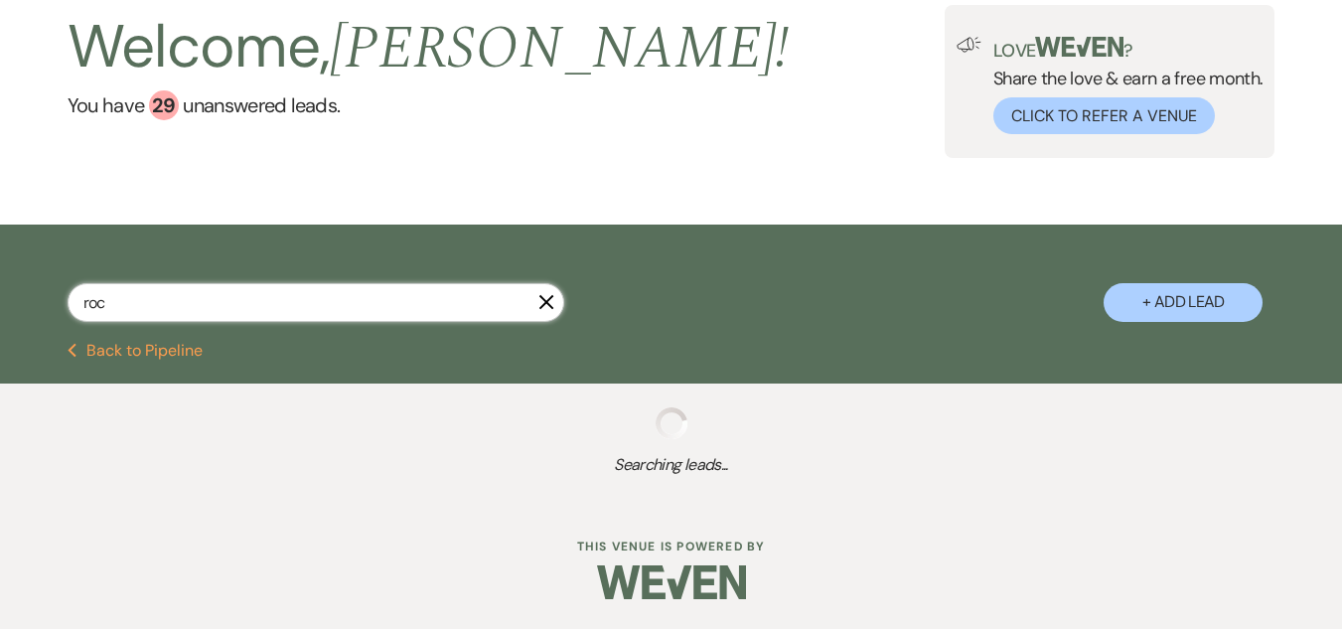
type input "roch"
click at [290, 307] on input "roch" at bounding box center [316, 302] width 496 height 39
select select "8"
select select "5"
select select "8"
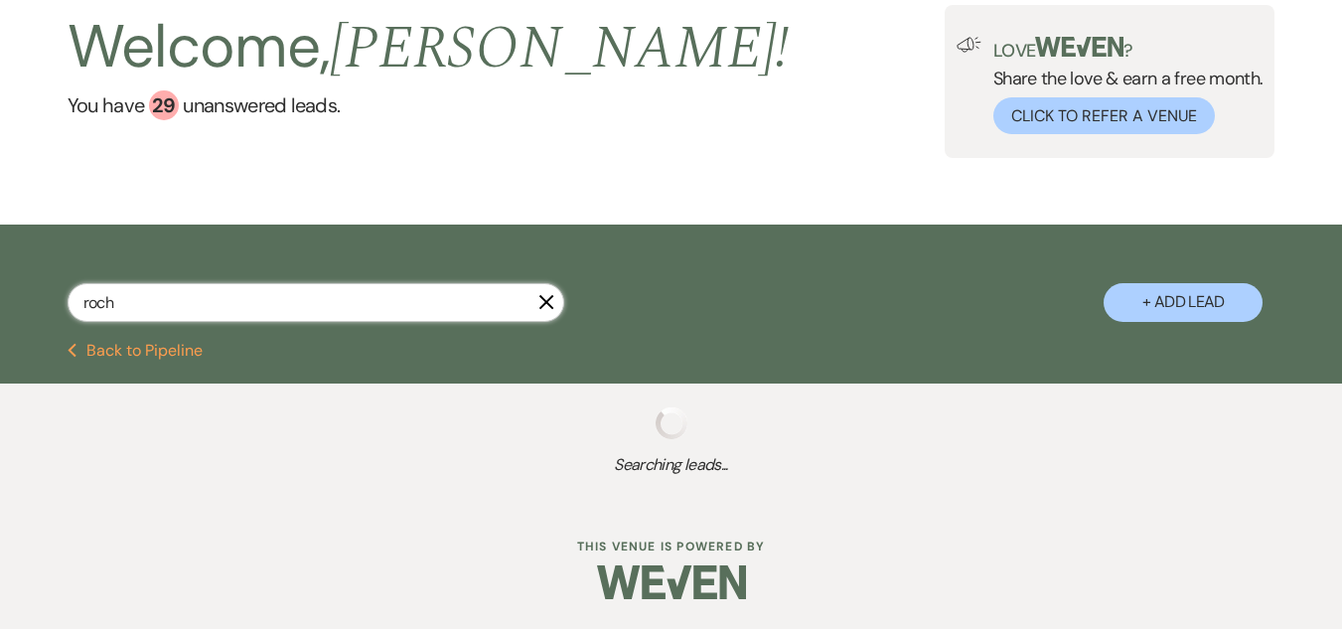
select select "11"
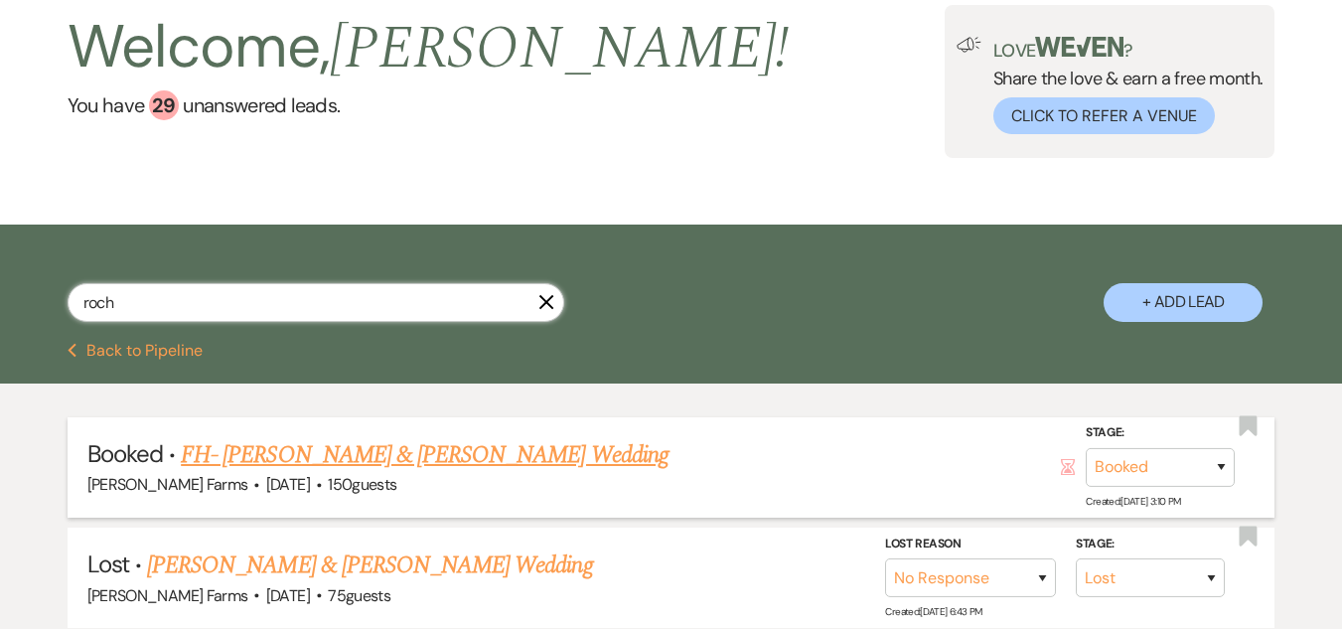
type input "roch"
click at [298, 455] on link "FH- [PERSON_NAME] & [PERSON_NAME] Wedding" at bounding box center [425, 455] width 488 height 36
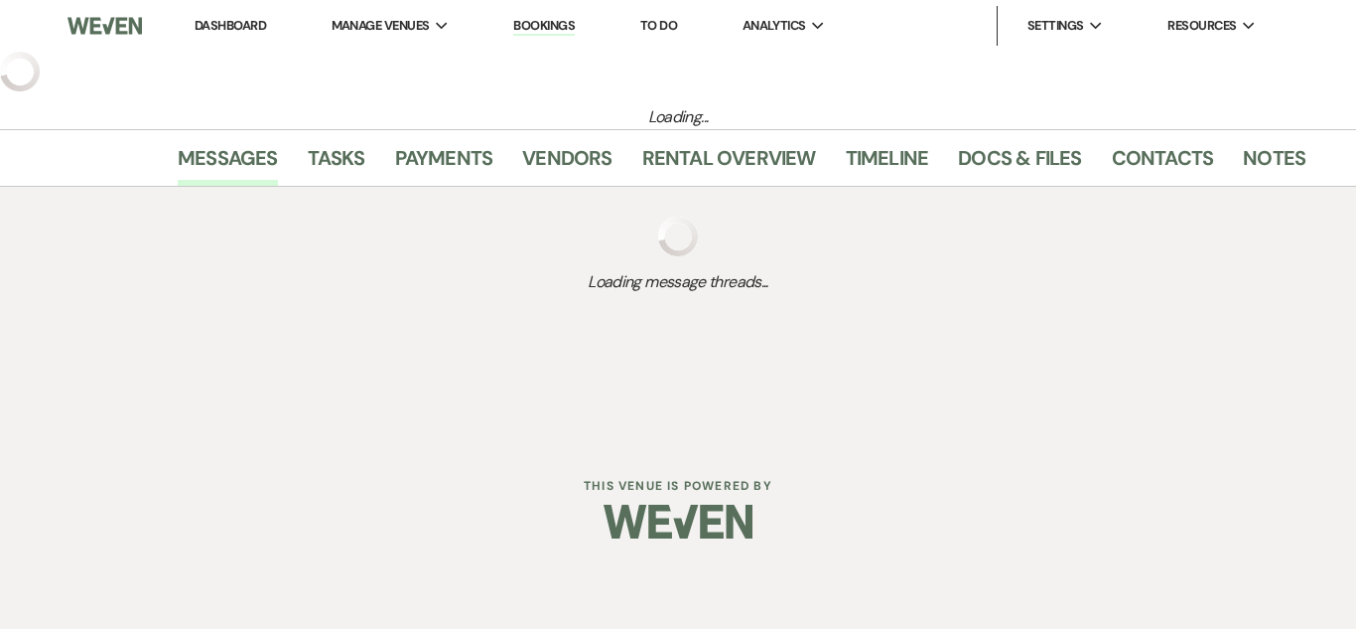
select select "5"
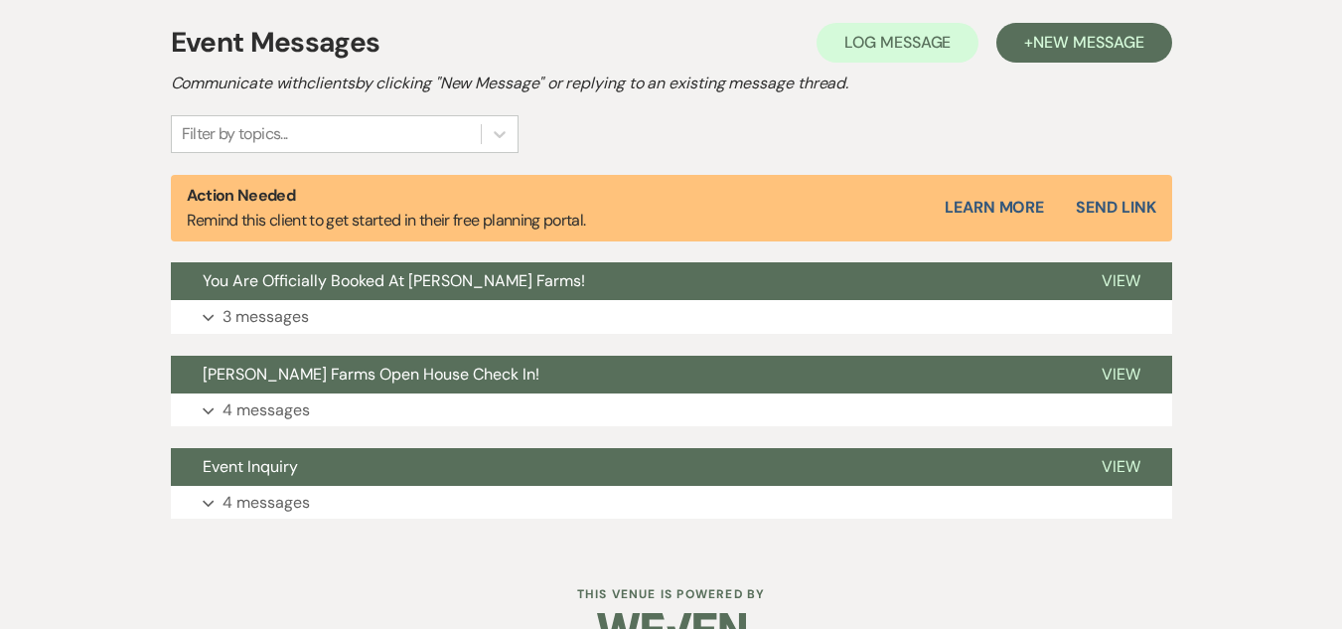
scroll to position [596, 0]
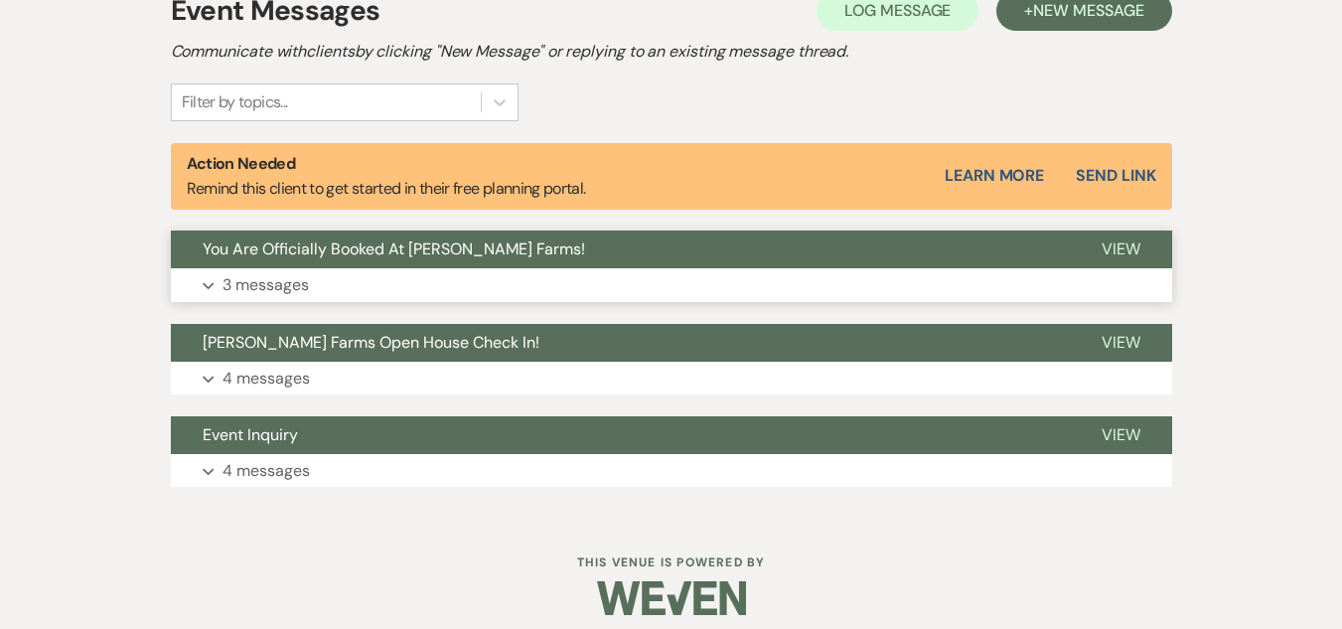
click at [420, 262] on button "You Are Officially Booked At [PERSON_NAME] Farms!" at bounding box center [620, 249] width 899 height 38
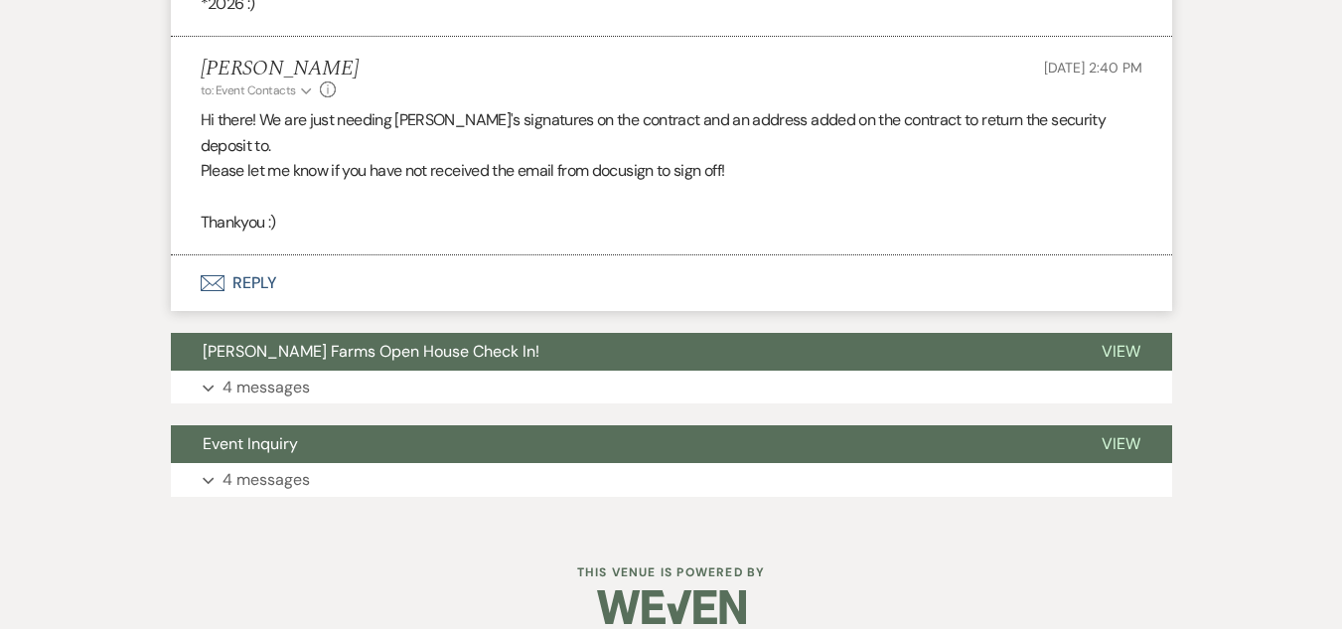
scroll to position [1290, 0]
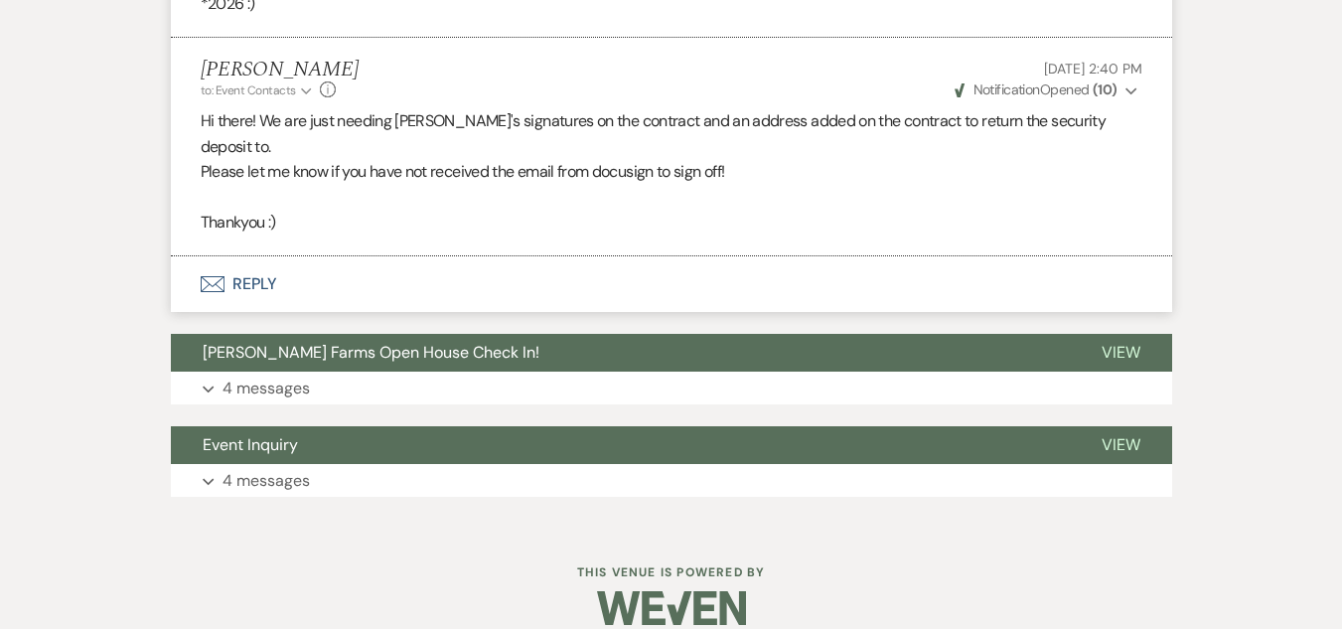
click at [343, 272] on button "Envelope Reply" at bounding box center [671, 284] width 1001 height 56
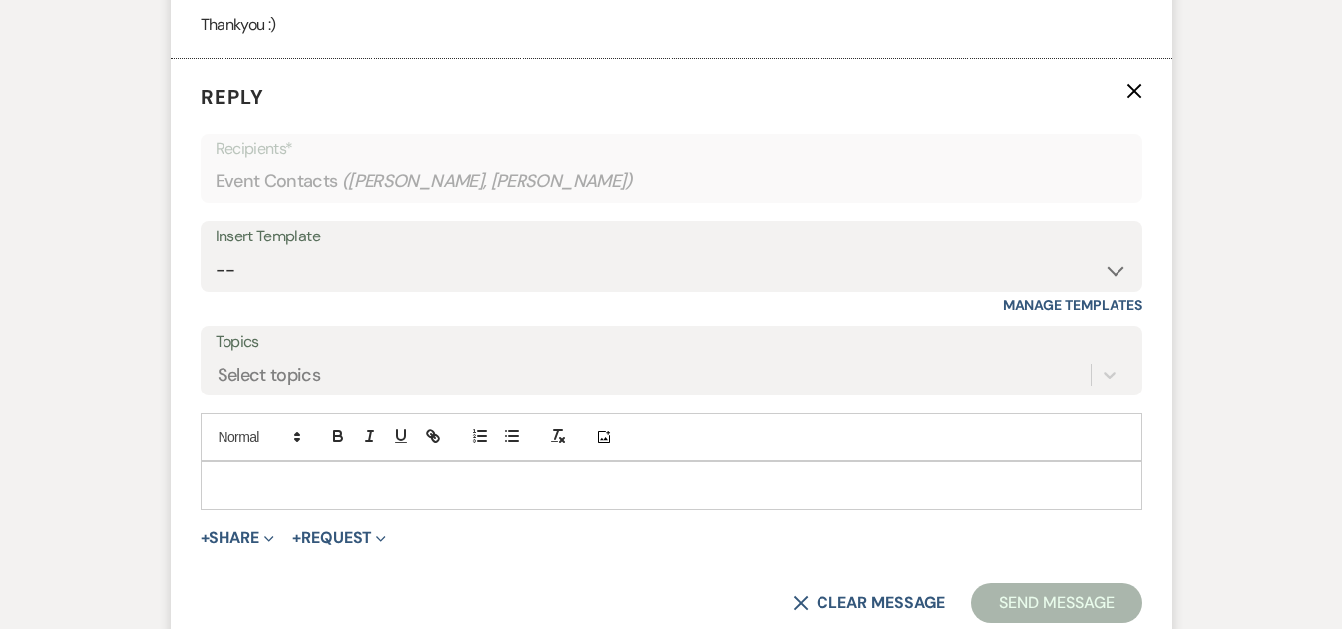
scroll to position [1488, 0]
click at [304, 461] on div at bounding box center [671, 484] width 939 height 46
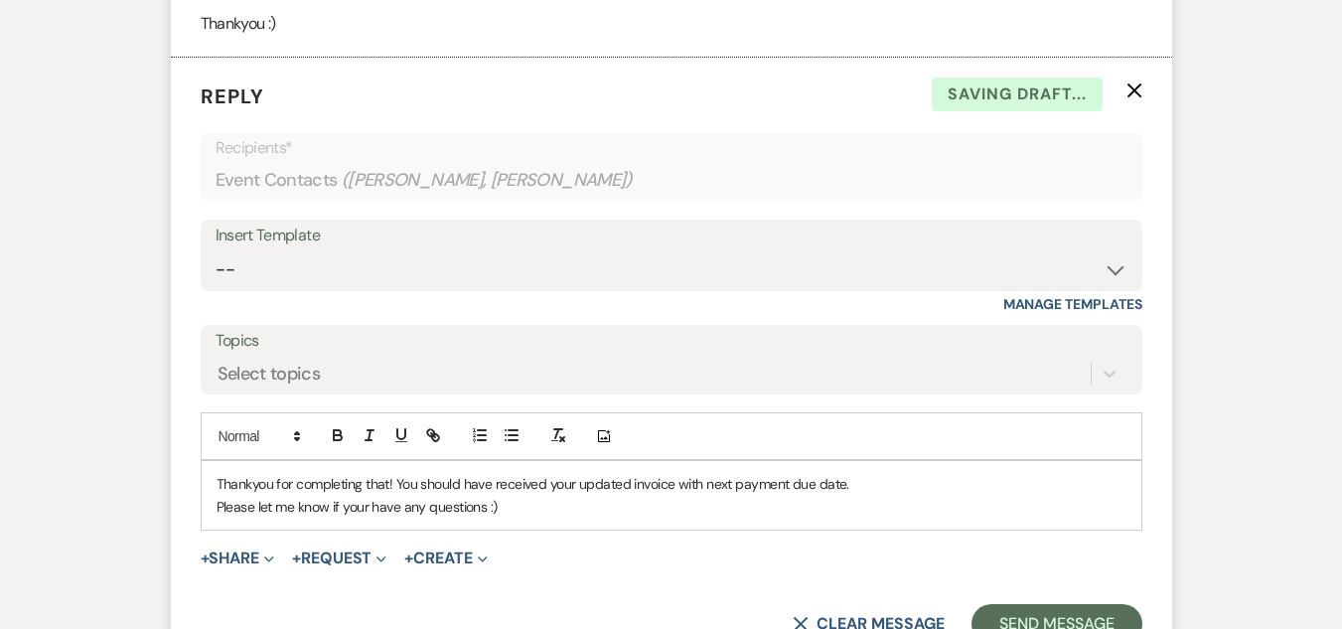
click at [214, 462] on div "Thankyou for completing that! You should have received your updated invoice wit…" at bounding box center [671, 495] width 939 height 69
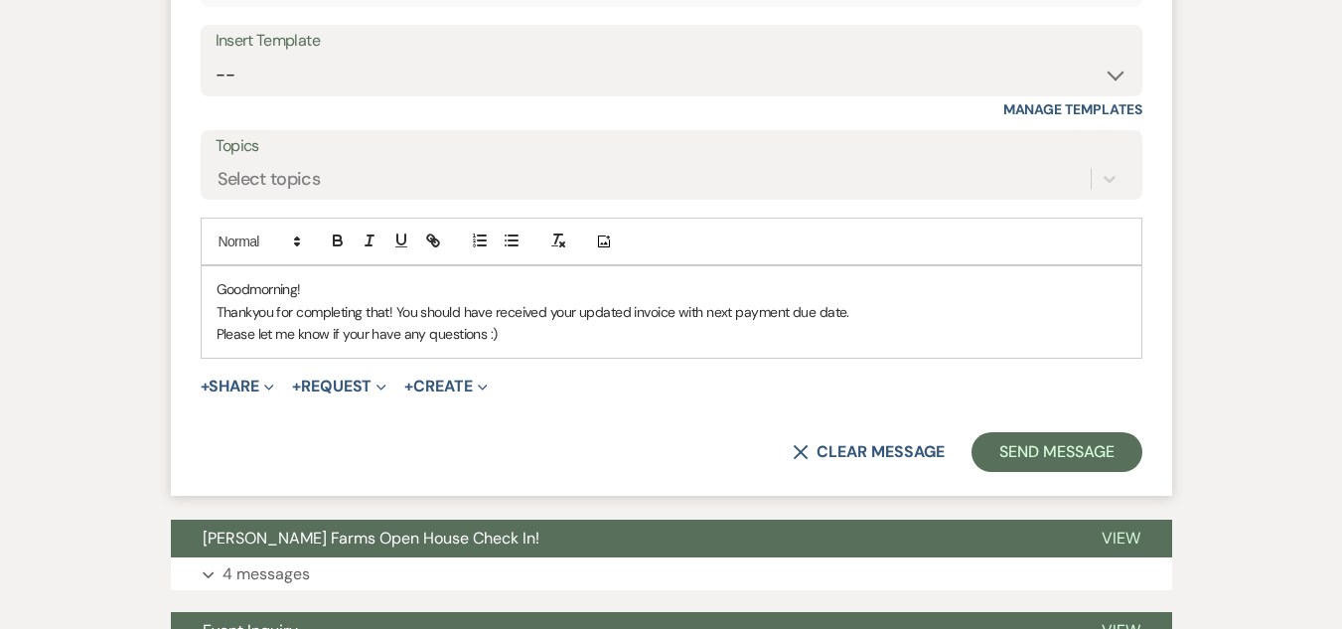
scroll to position [1687, 0]
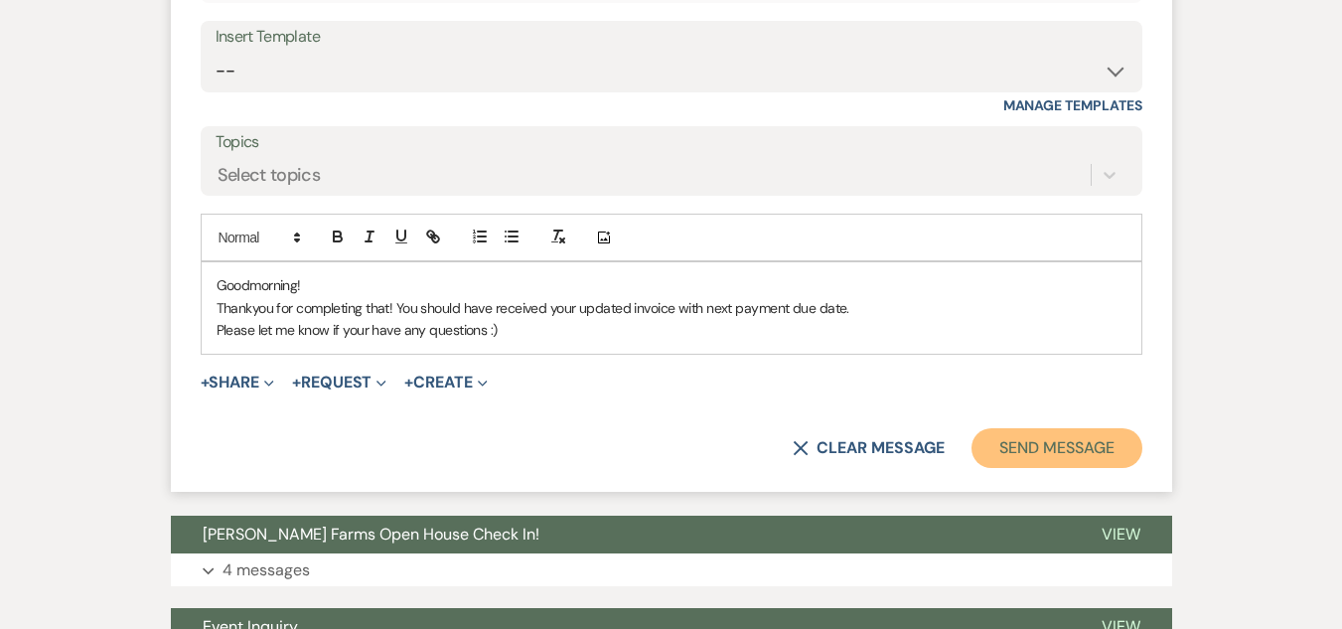
click at [1094, 428] on button "Send Message" at bounding box center [1056, 448] width 170 height 40
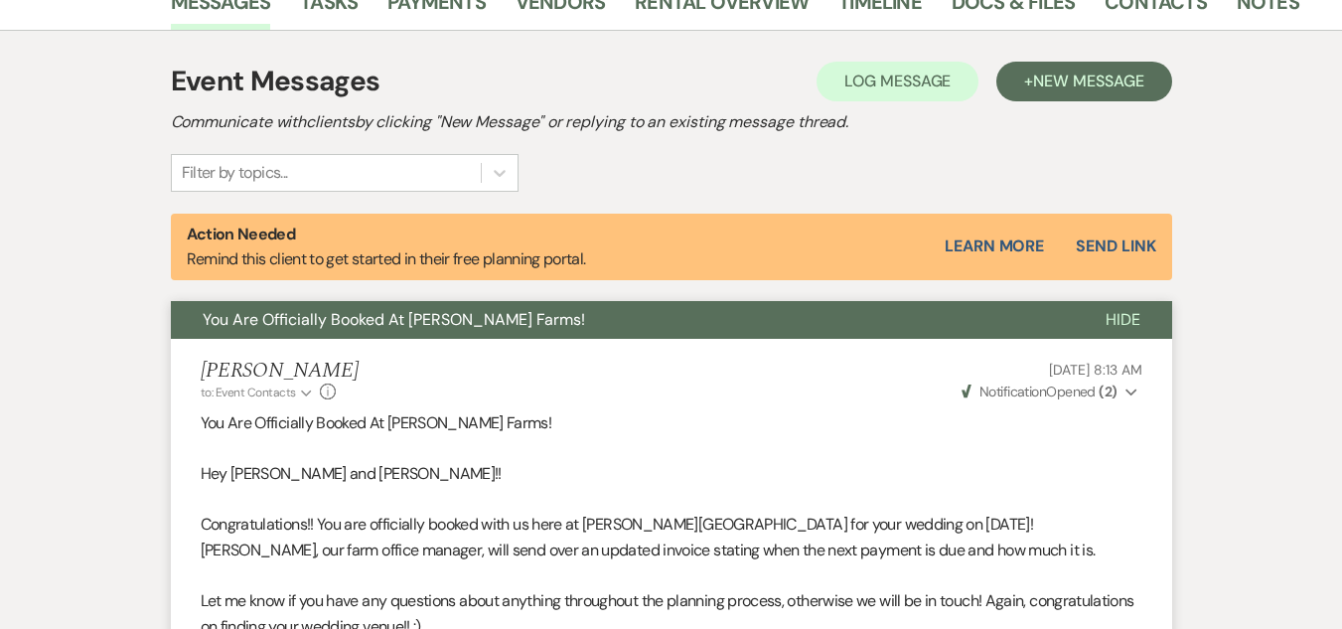
scroll to position [0, 0]
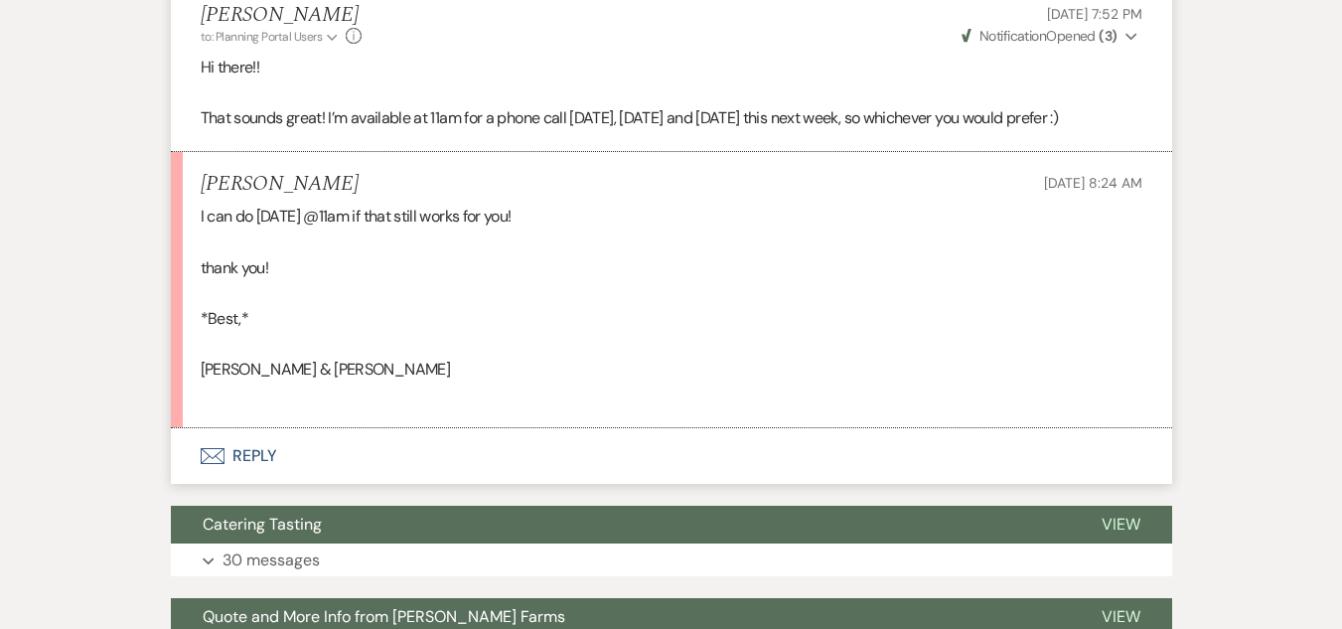
scroll to position [4377, 0]
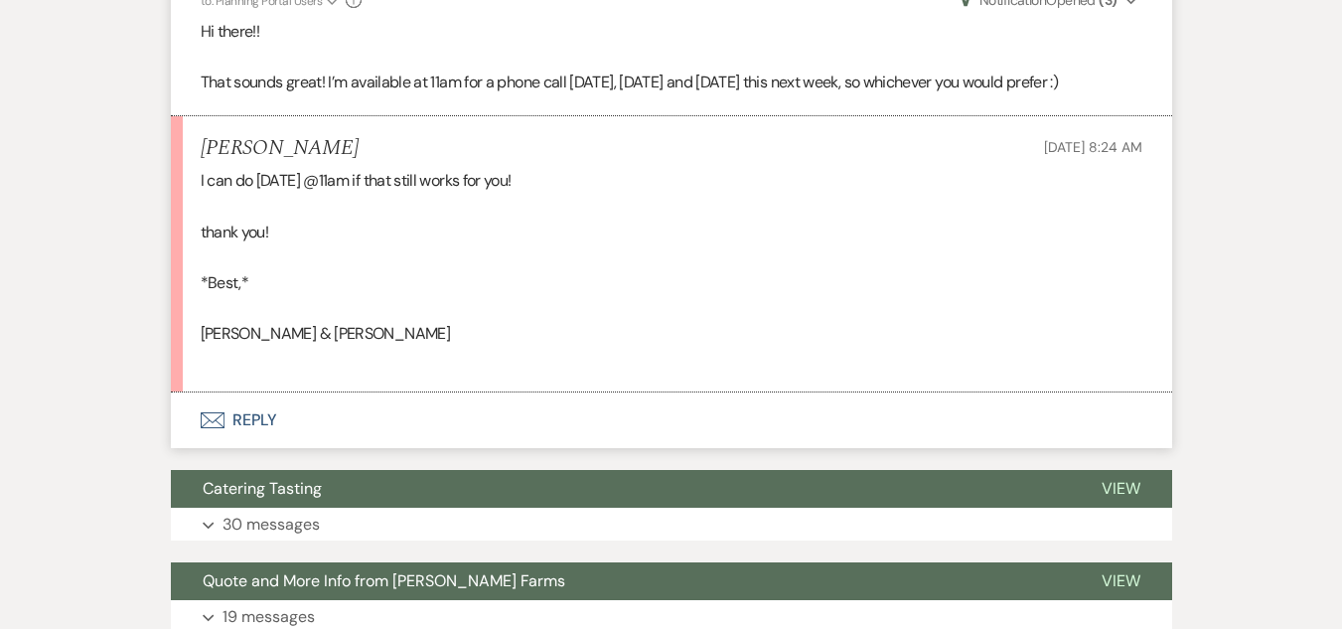
click at [268, 392] on button "Envelope Reply" at bounding box center [671, 420] width 1001 height 56
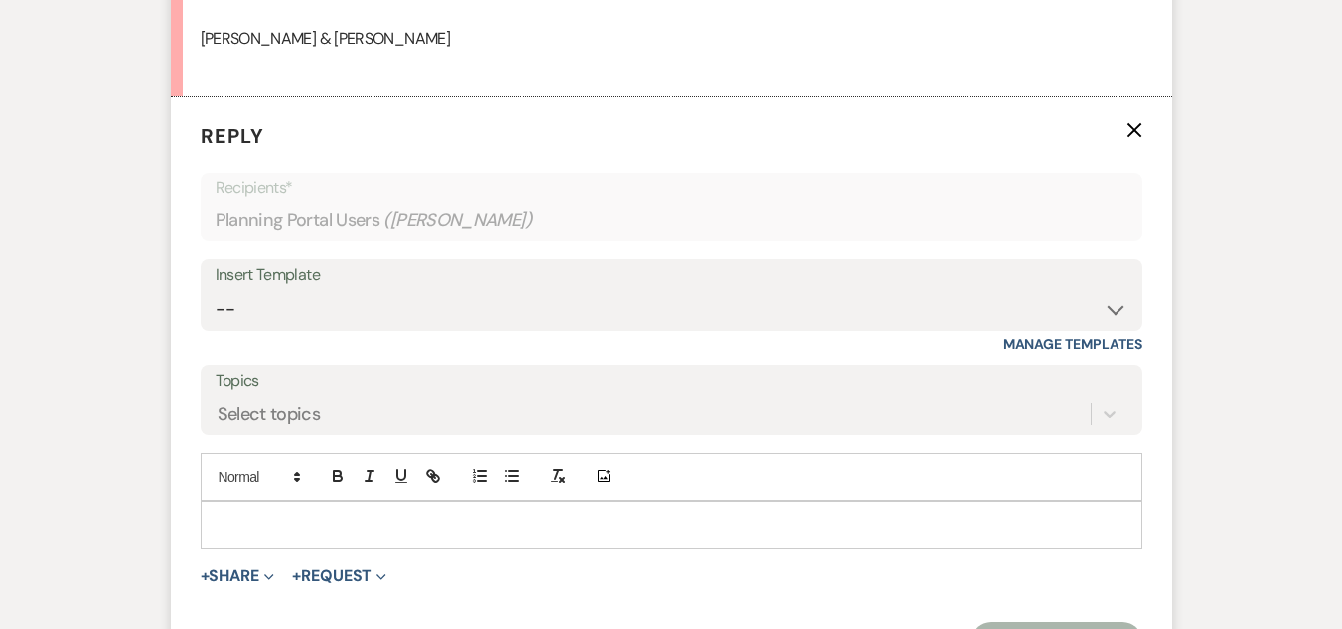
scroll to position [4675, 0]
click at [282, 510] on p at bounding box center [671, 521] width 910 height 22
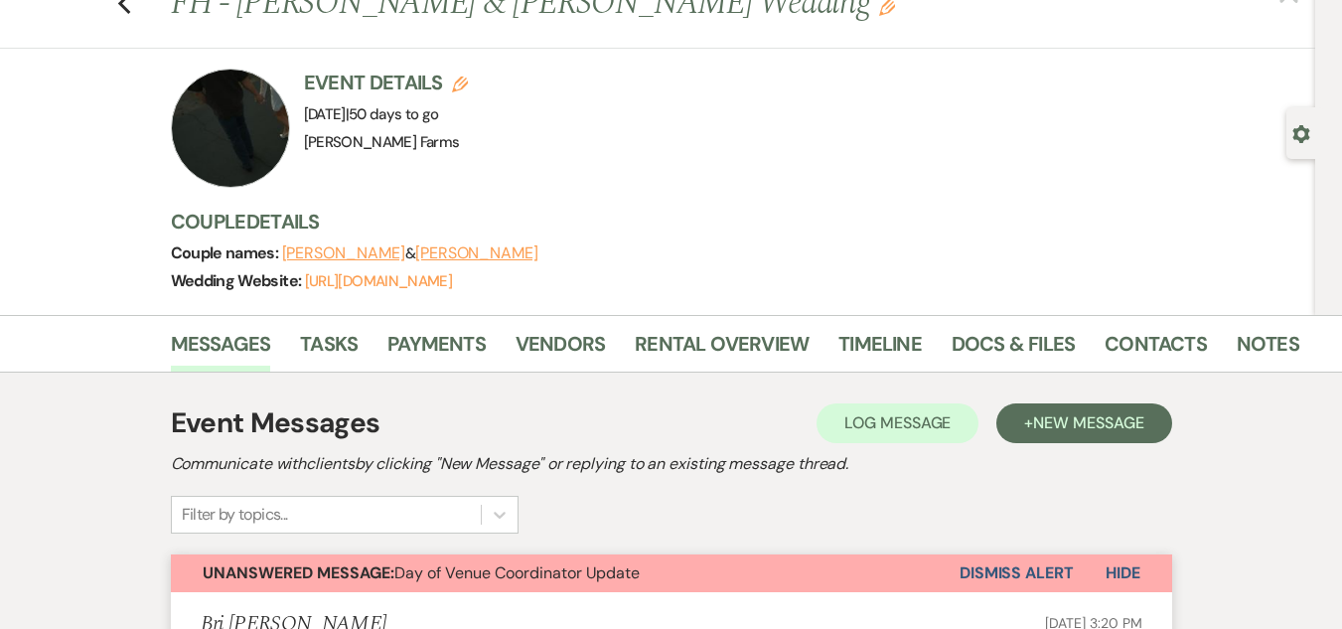
scroll to position [107, 0]
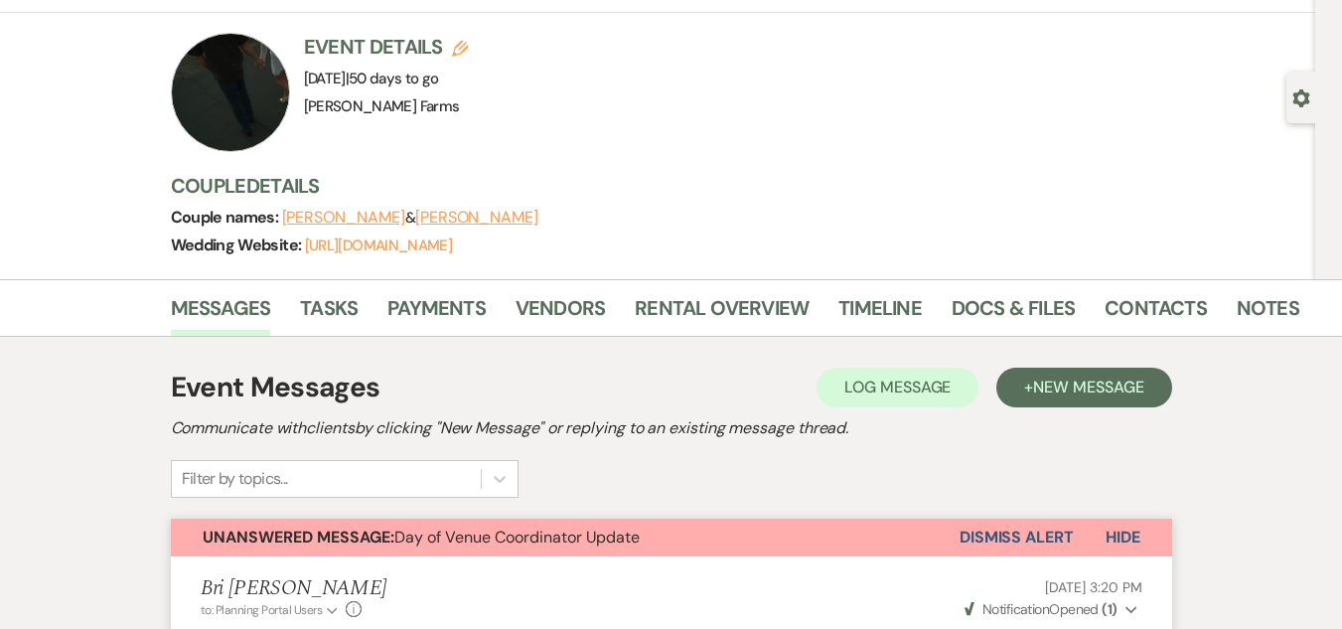
click at [1125, 413] on div "Event Messages Log Log Message + New Message Communicate with clients by clicki…" at bounding box center [671, 431] width 1001 height 131
click at [1138, 310] on link "Contacts" at bounding box center [1155, 314] width 102 height 44
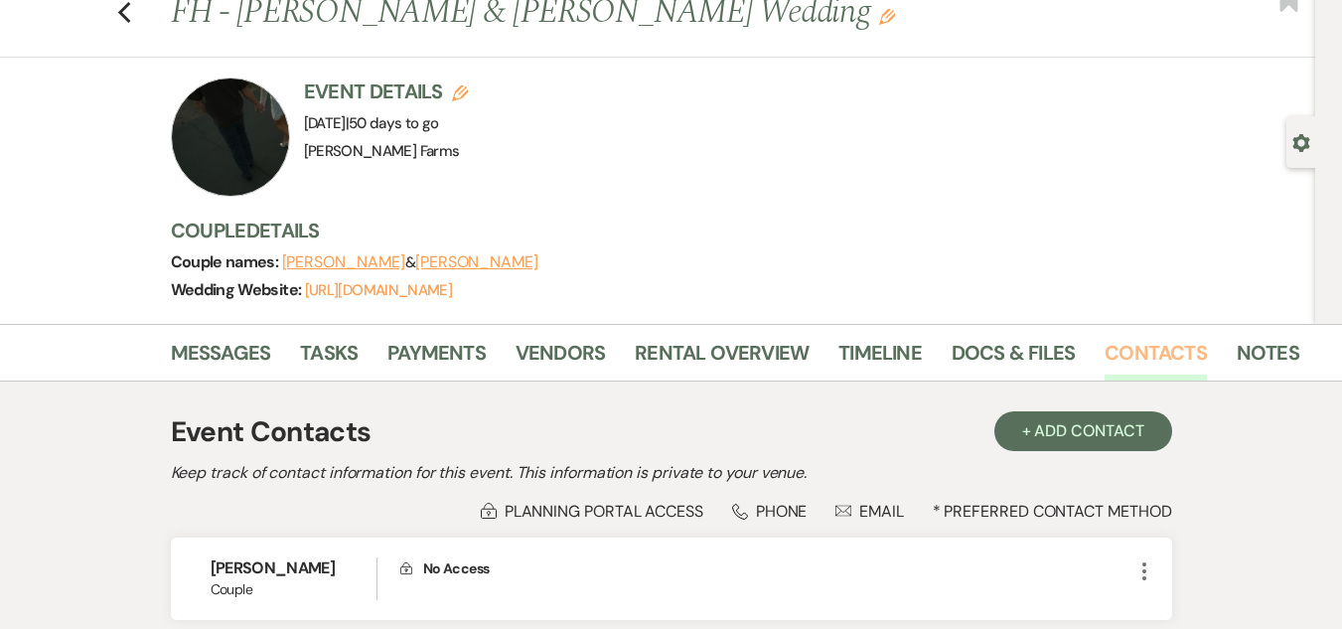
scroll to position [298, 0]
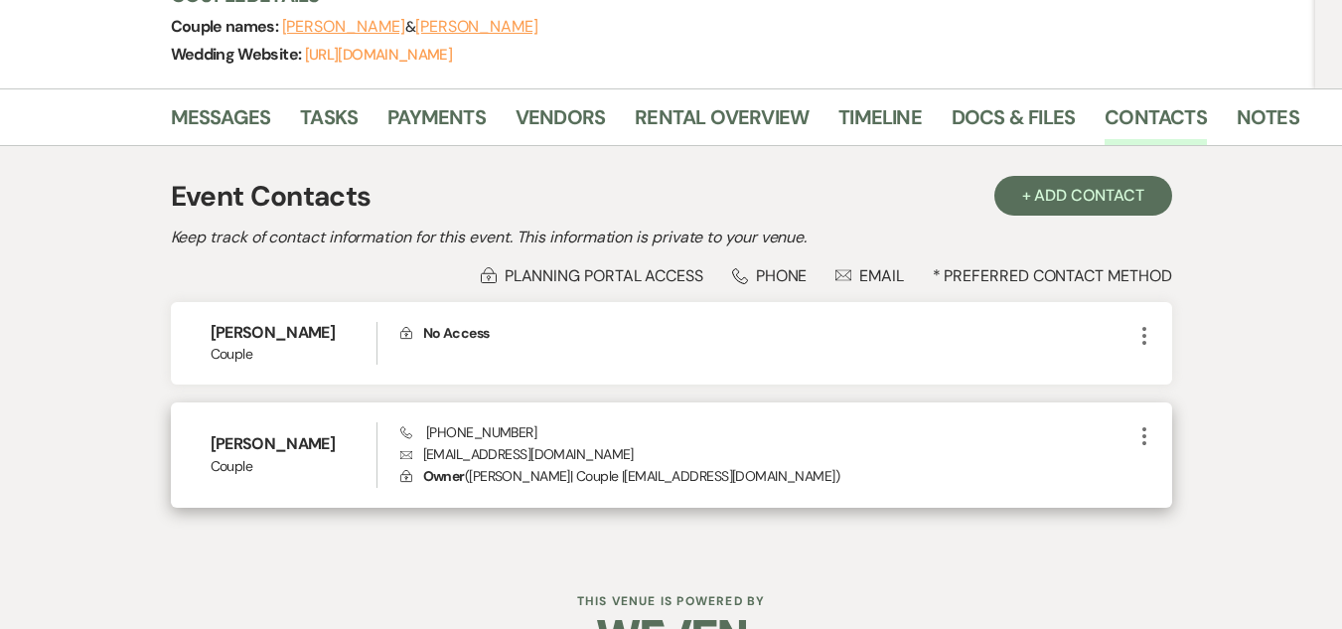
click at [454, 434] on span "Phone (623) 980-0762" at bounding box center [468, 432] width 136 height 18
click at [452, 432] on span "Phone (623) 980-0762" at bounding box center [468, 432] width 136 height 18
click at [528, 425] on div "Phone (623) 980-0762 Envelope sch4fferwedding@gmail.com Lock Owner ( Celeste Me…" at bounding box center [766, 455] width 732 height 66
drag, startPoint x: 522, startPoint y: 431, endPoint x: 426, endPoint y: 437, distance: 96.5
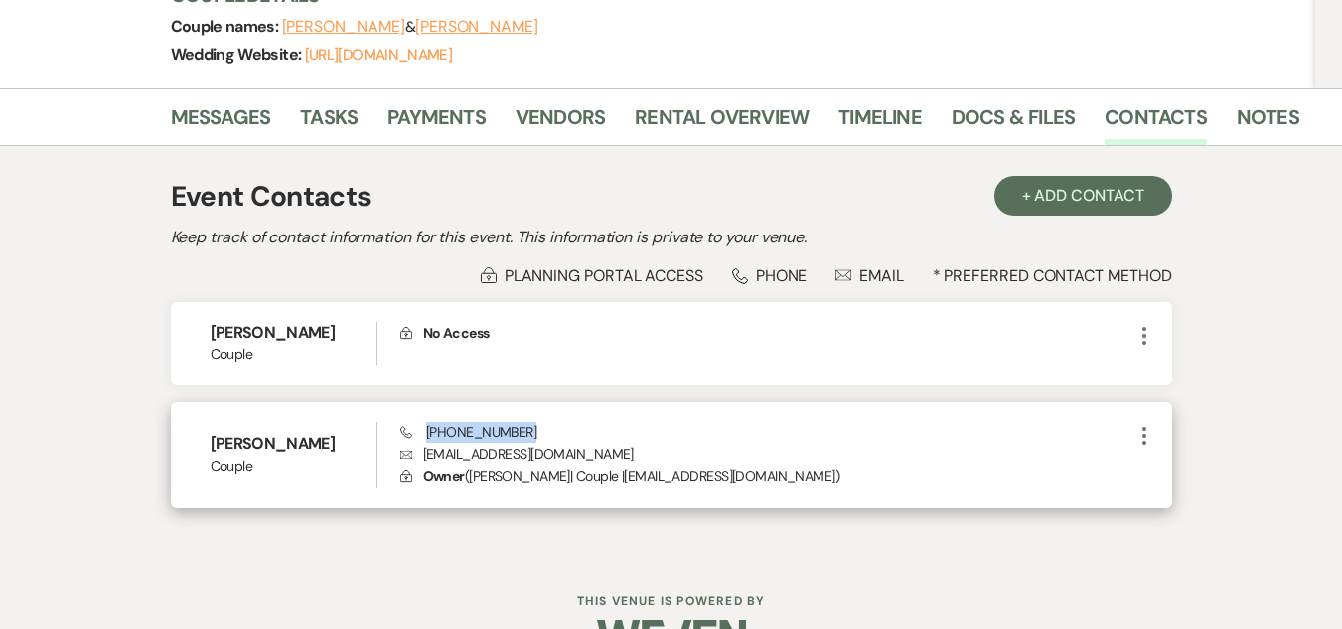
click at [426, 437] on span "Phone (623) 980-0762" at bounding box center [468, 432] width 136 height 18
copy span "(623) 980-0762"
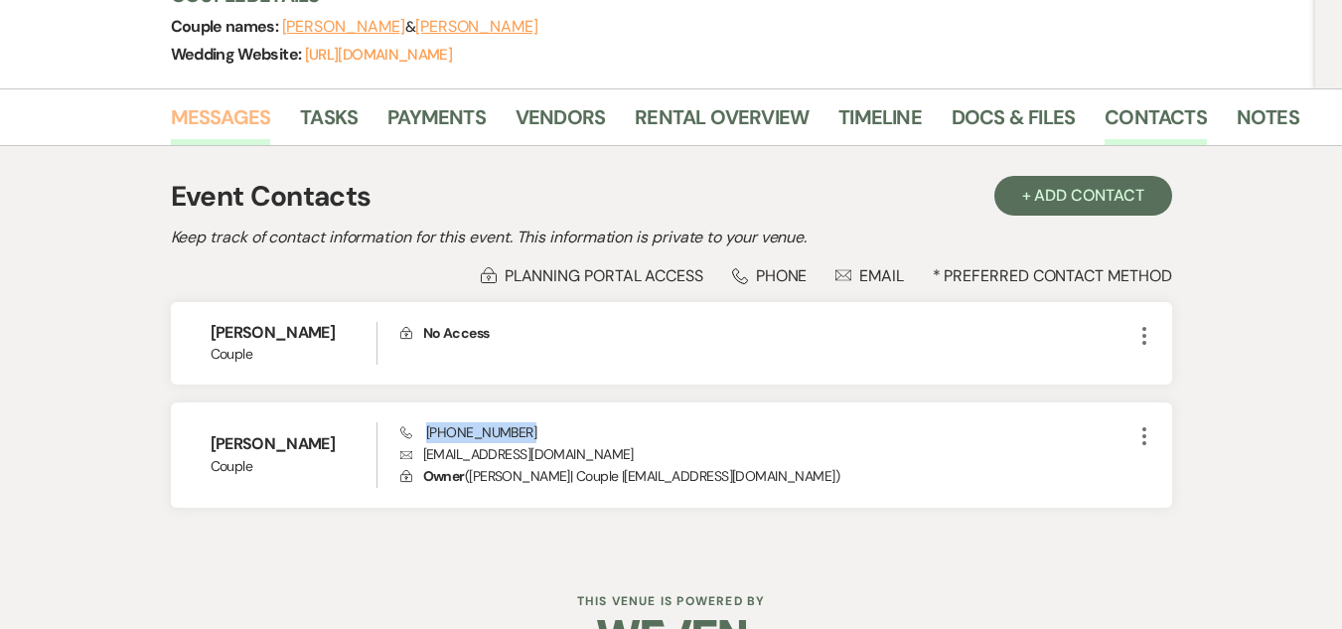
click at [217, 110] on link "Messages" at bounding box center [221, 123] width 100 height 44
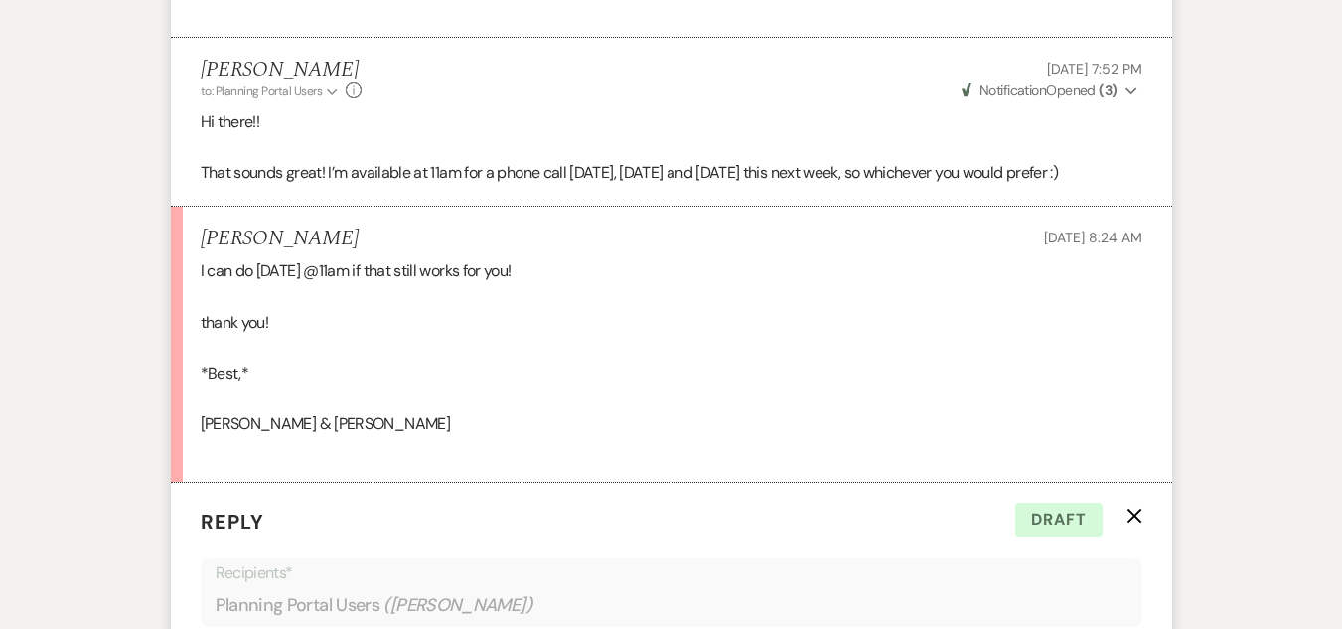
scroll to position [4663, 0]
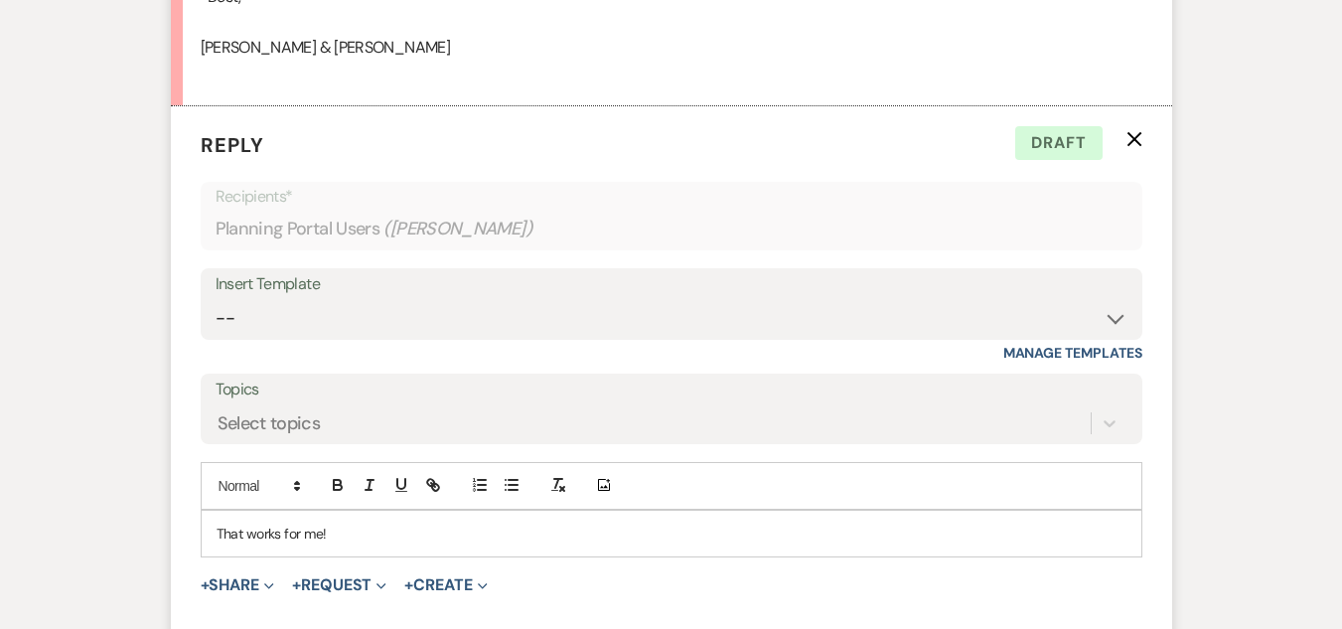
click at [345, 522] on p "That works for me!" at bounding box center [671, 533] width 910 height 22
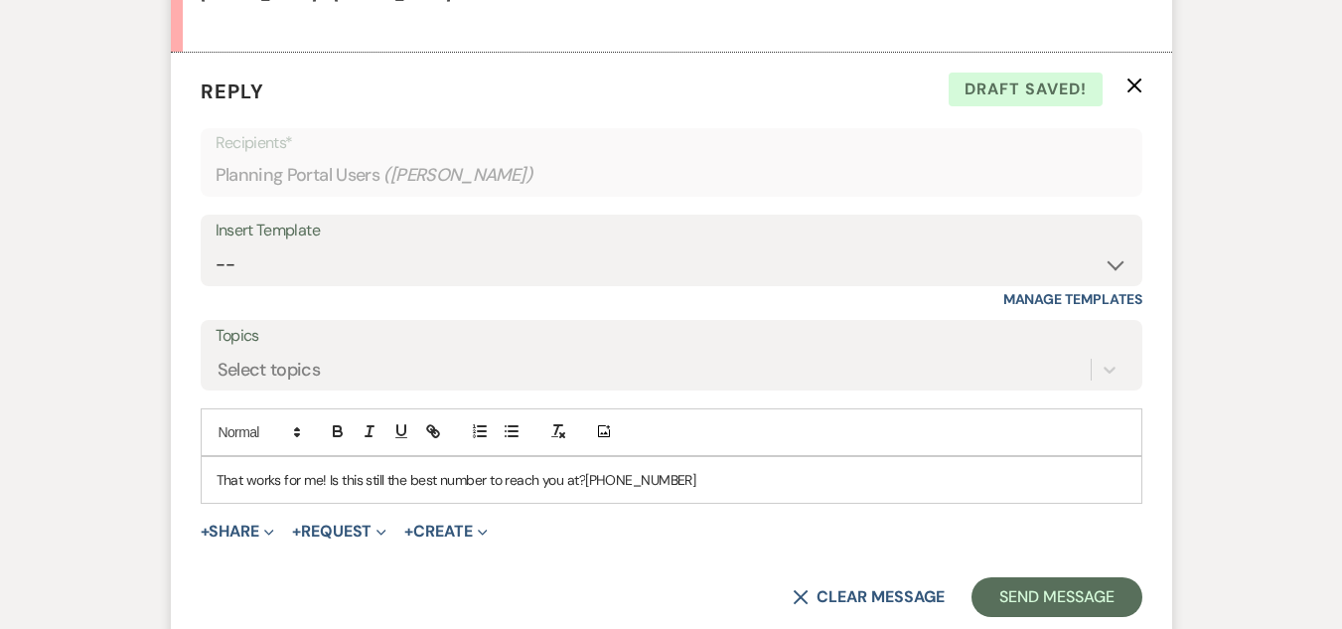
scroll to position [4762, 0]
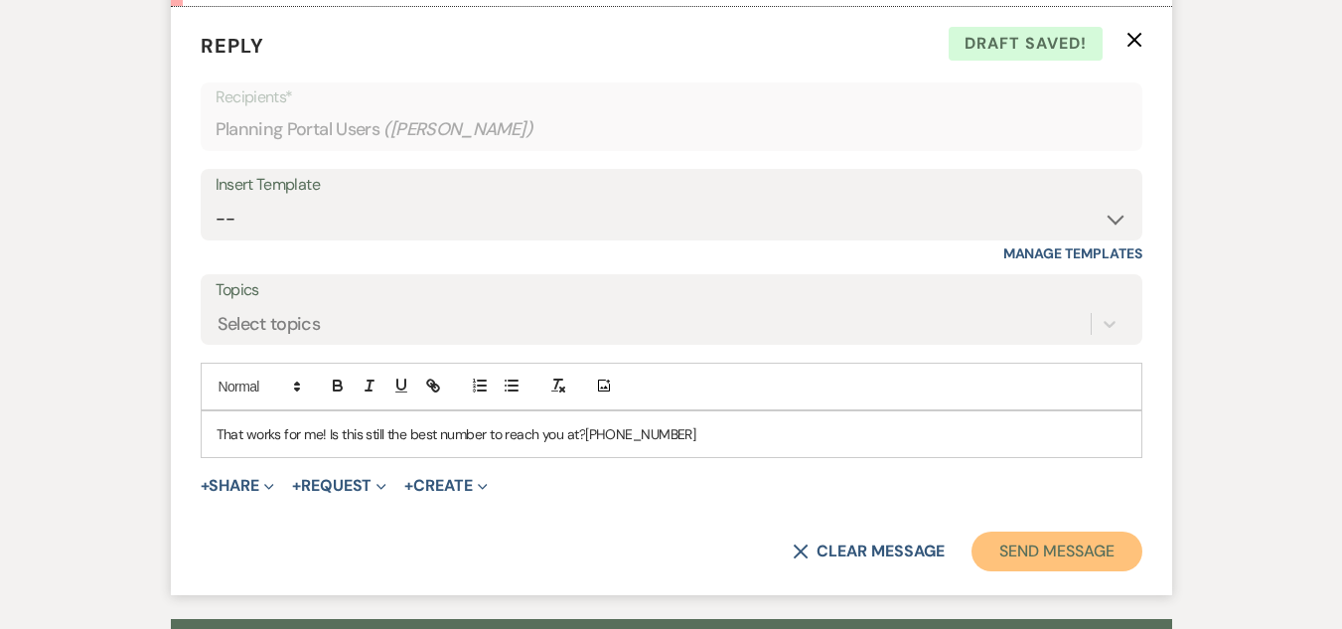
click at [1071, 531] on button "Send Message" at bounding box center [1056, 551] width 170 height 40
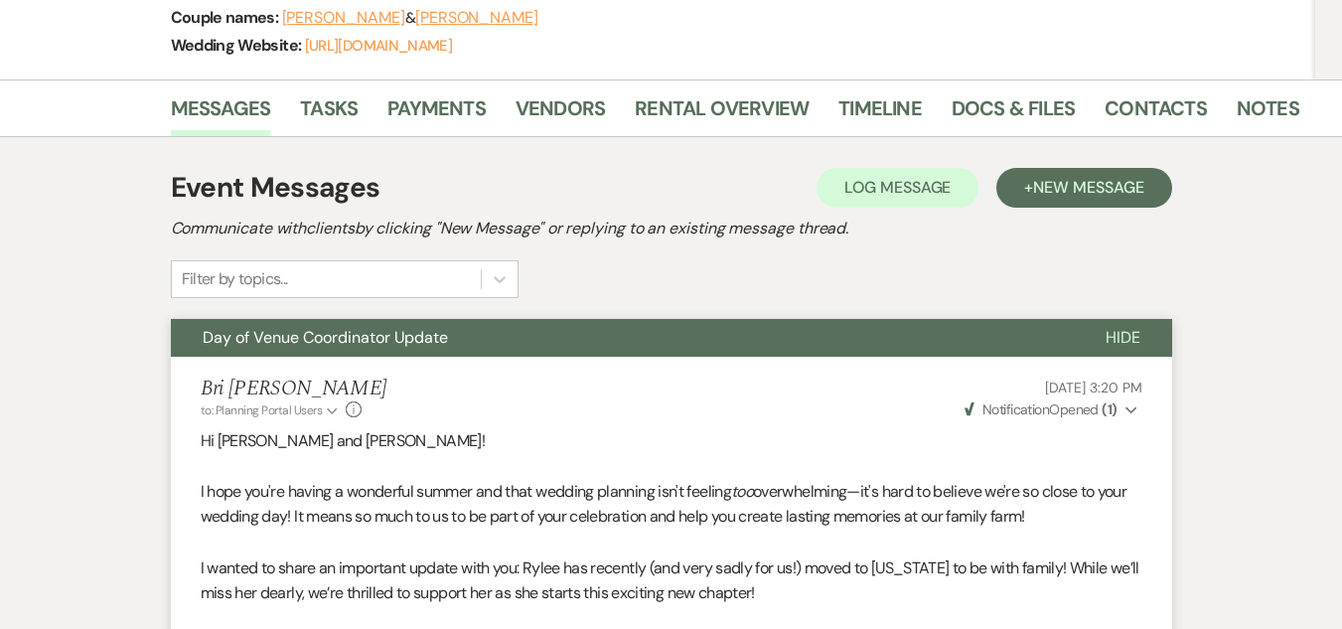
scroll to position [0, 0]
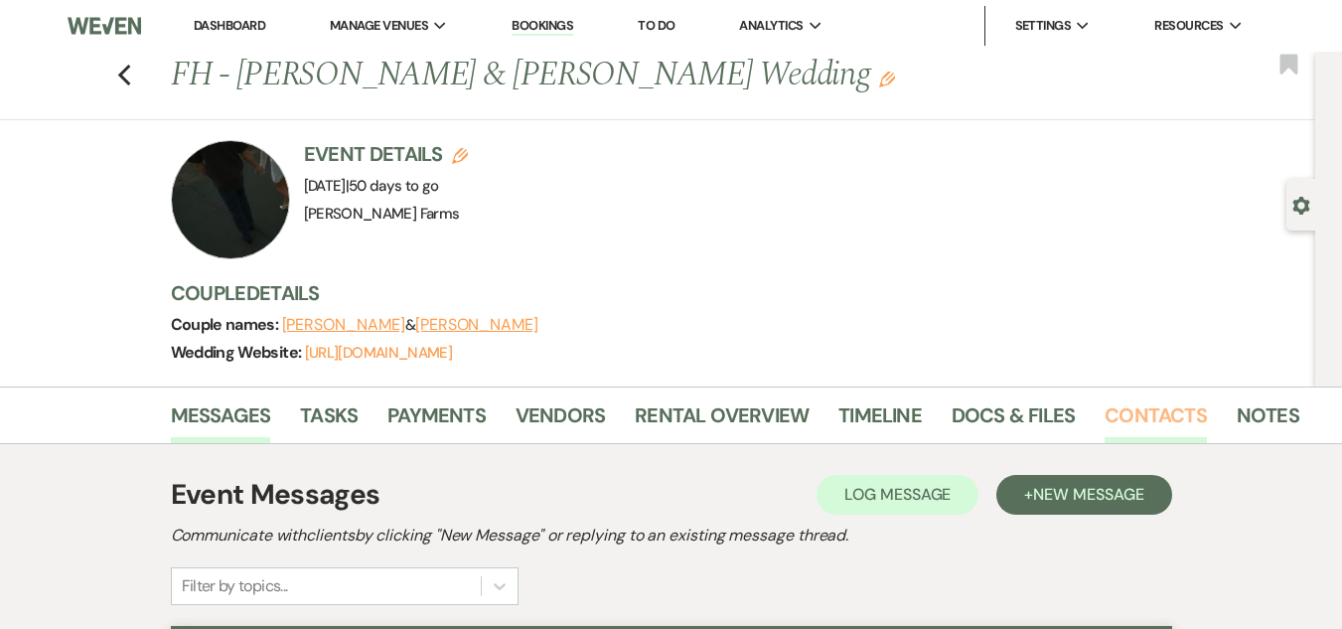
click at [1145, 412] on link "Contacts" at bounding box center [1155, 421] width 102 height 44
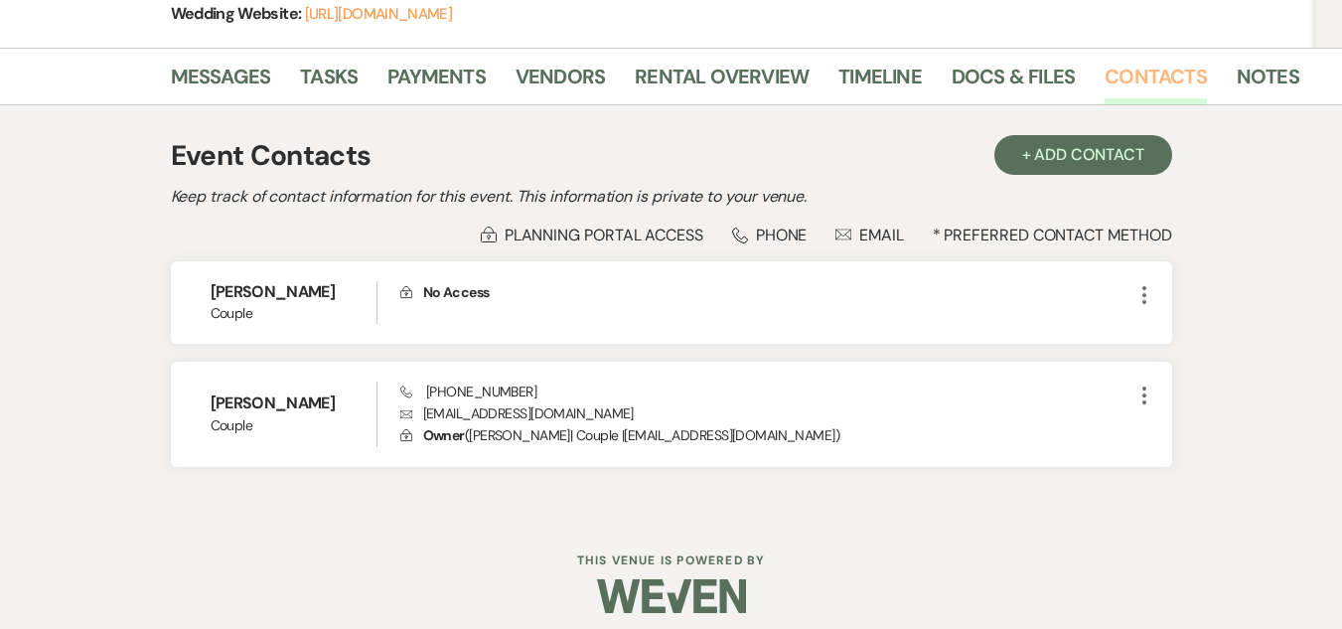
scroll to position [353, 0]
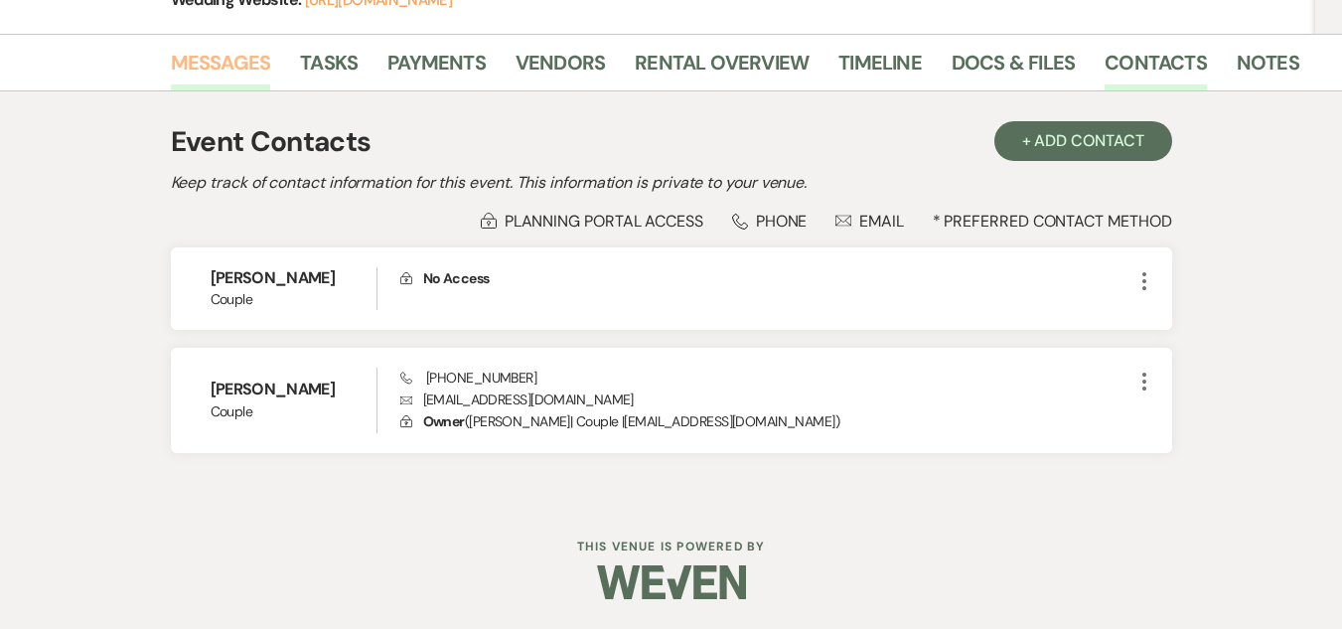
click at [202, 63] on link "Messages" at bounding box center [221, 69] width 100 height 44
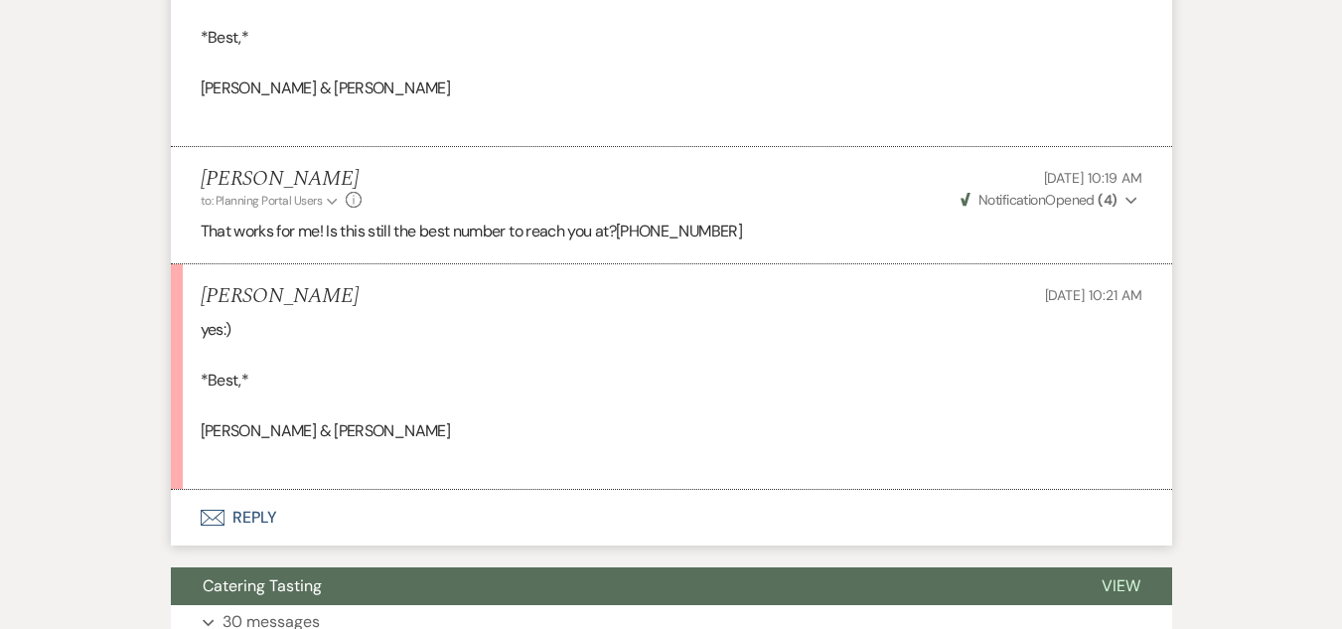
scroll to position [4652, 0]
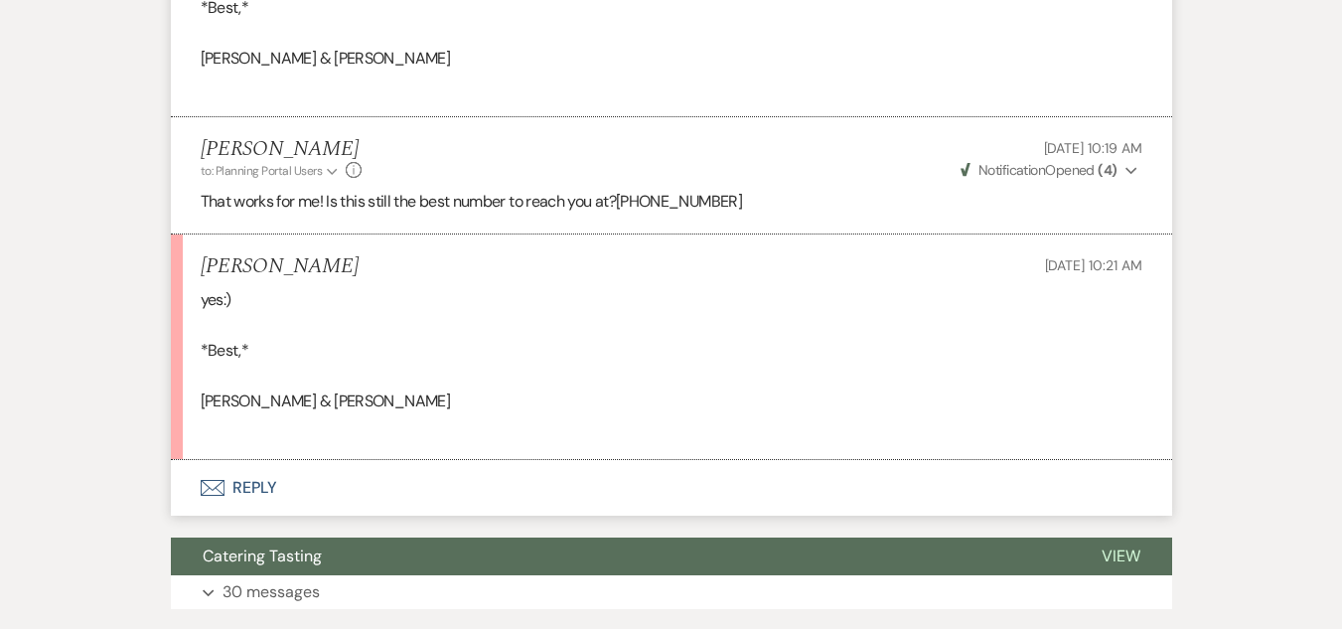
click at [261, 460] on button "Envelope Reply" at bounding box center [671, 488] width 1001 height 56
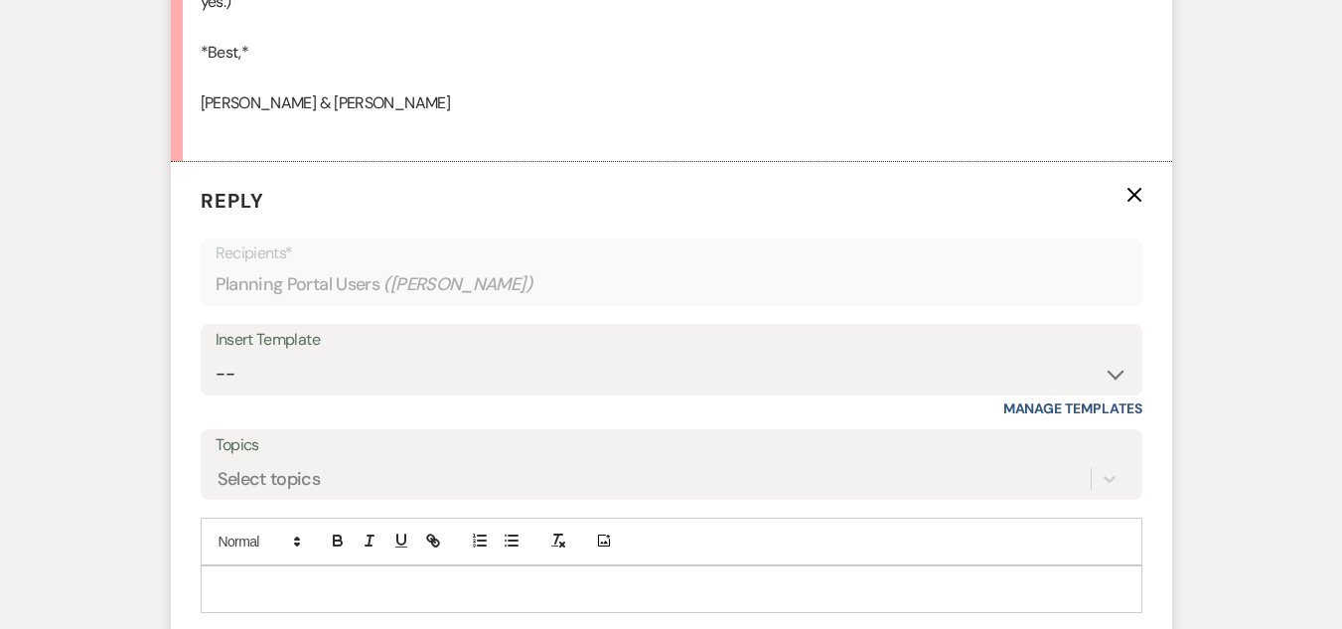
scroll to position [5049, 0]
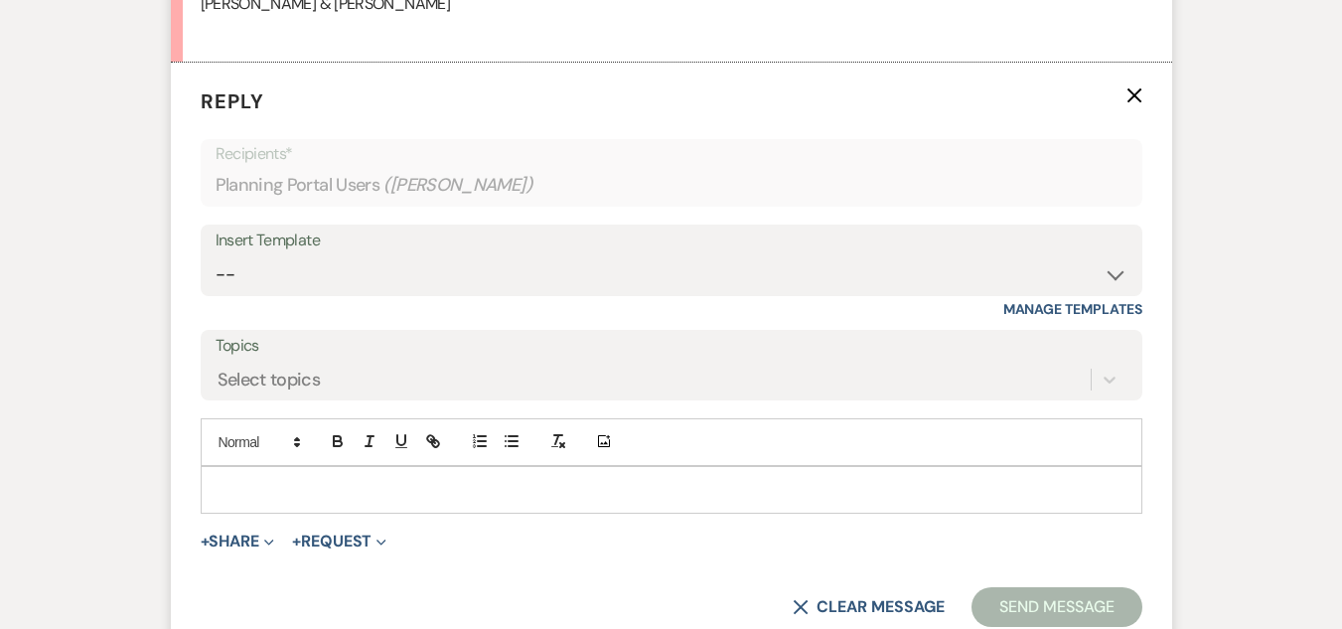
click at [247, 479] on p at bounding box center [671, 490] width 910 height 22
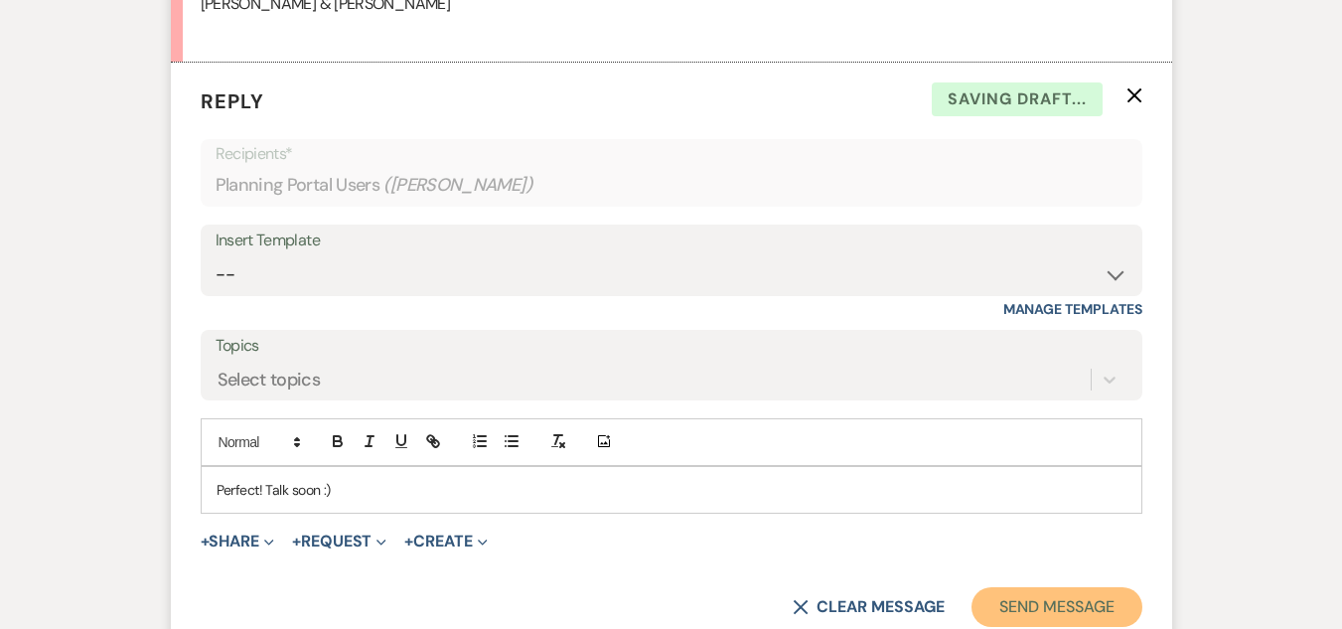
click at [1085, 587] on button "Send Message" at bounding box center [1056, 607] width 170 height 40
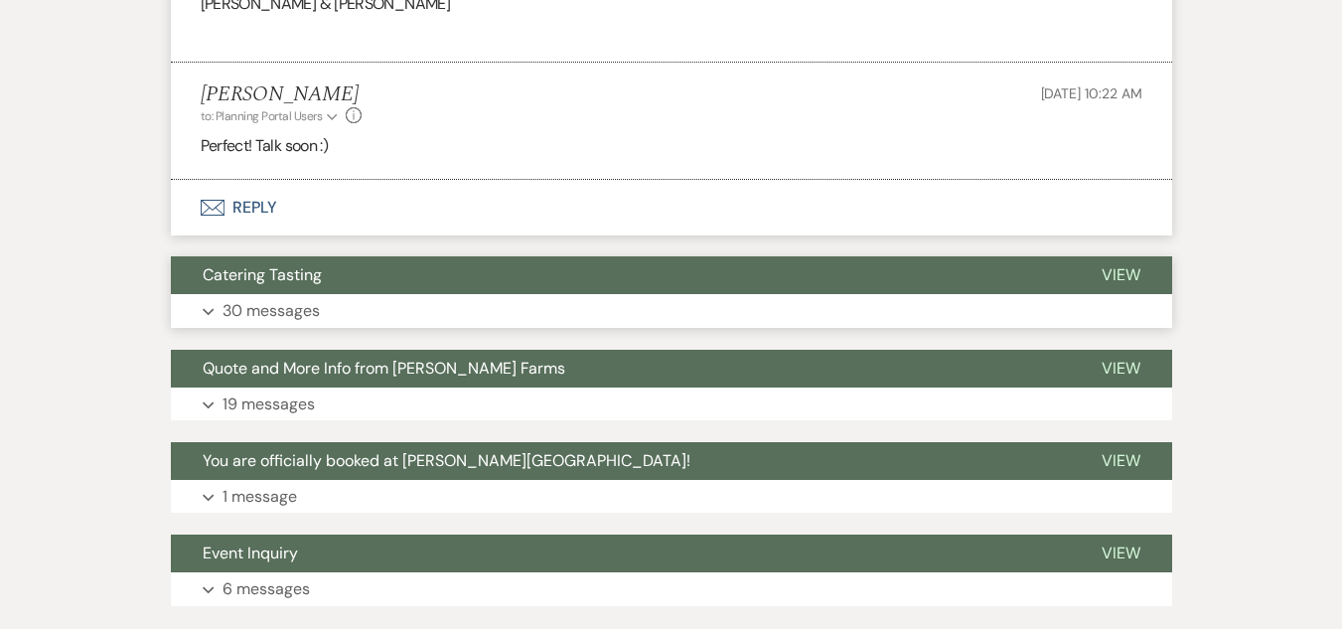
click at [420, 256] on button "Catering Tasting" at bounding box center [620, 275] width 899 height 38
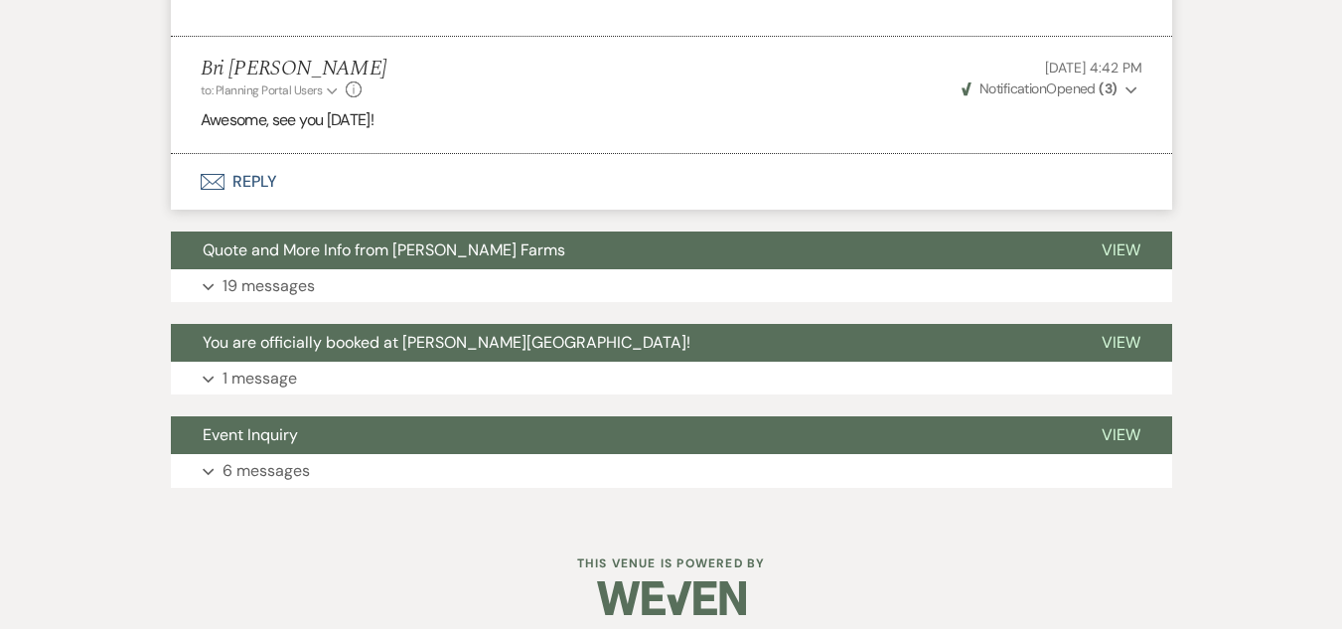
scroll to position [12714, 0]
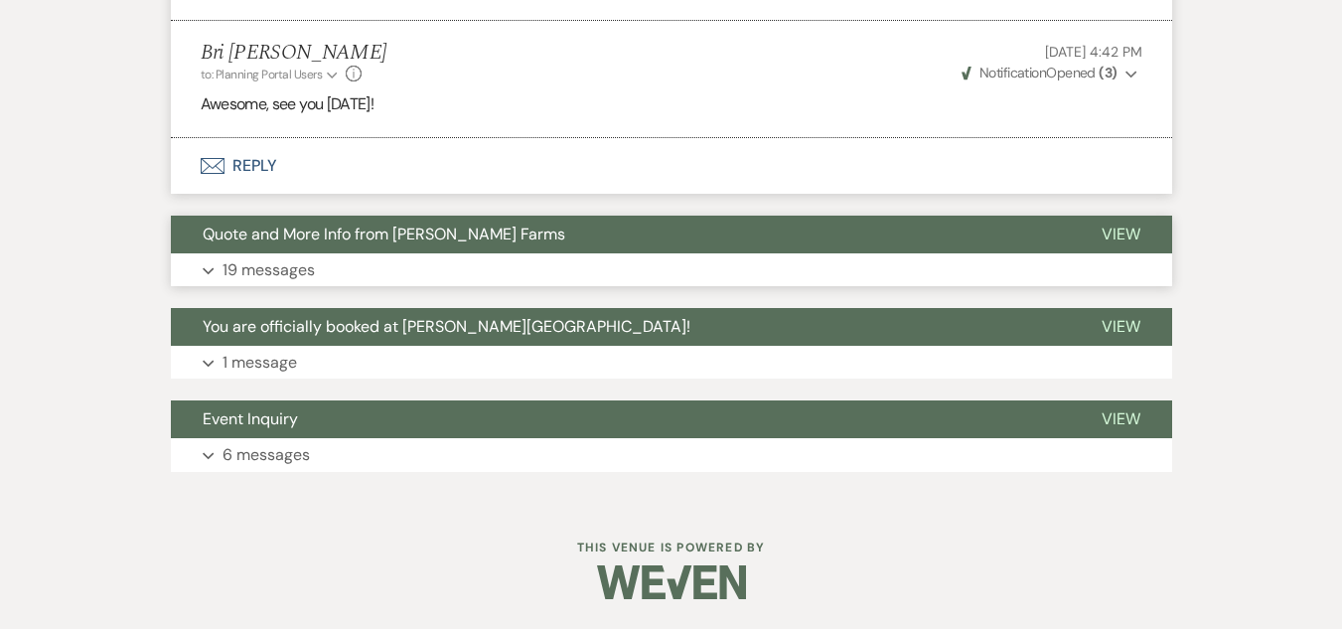
click at [437, 242] on span "Quote and More Info from Schnepf Farms" at bounding box center [384, 233] width 362 height 21
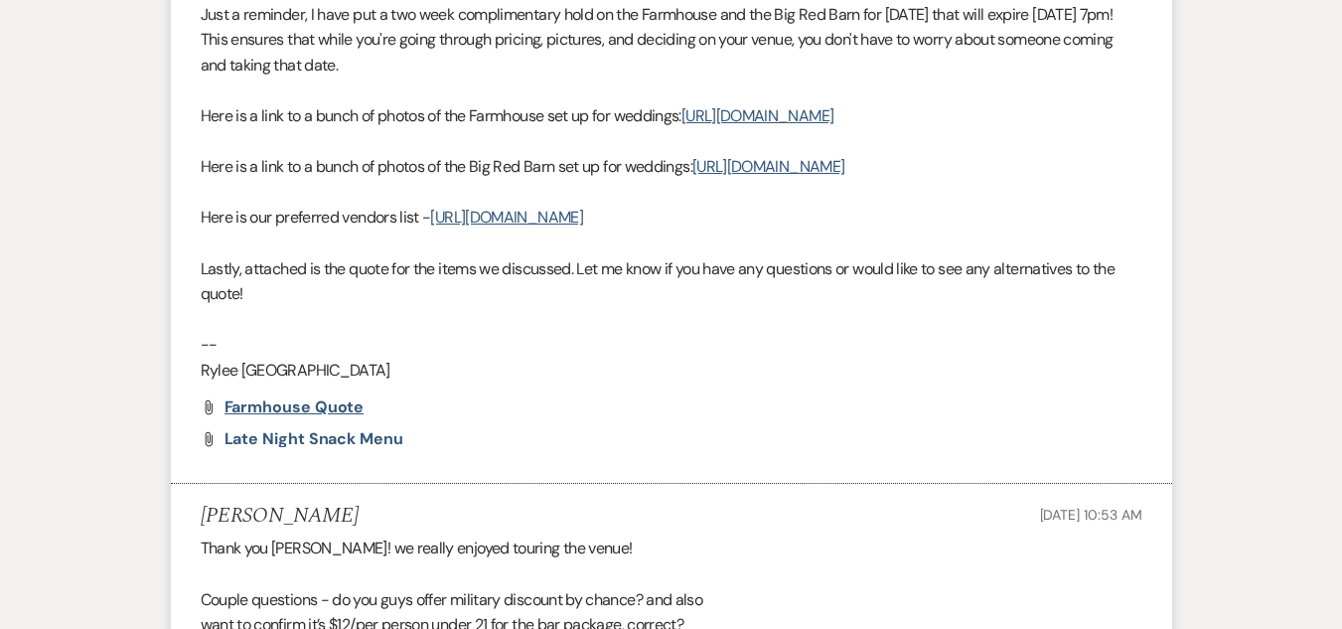
scroll to position [13112, 0]
click at [325, 416] on span "Farmhouse Quote" at bounding box center [294, 405] width 140 height 21
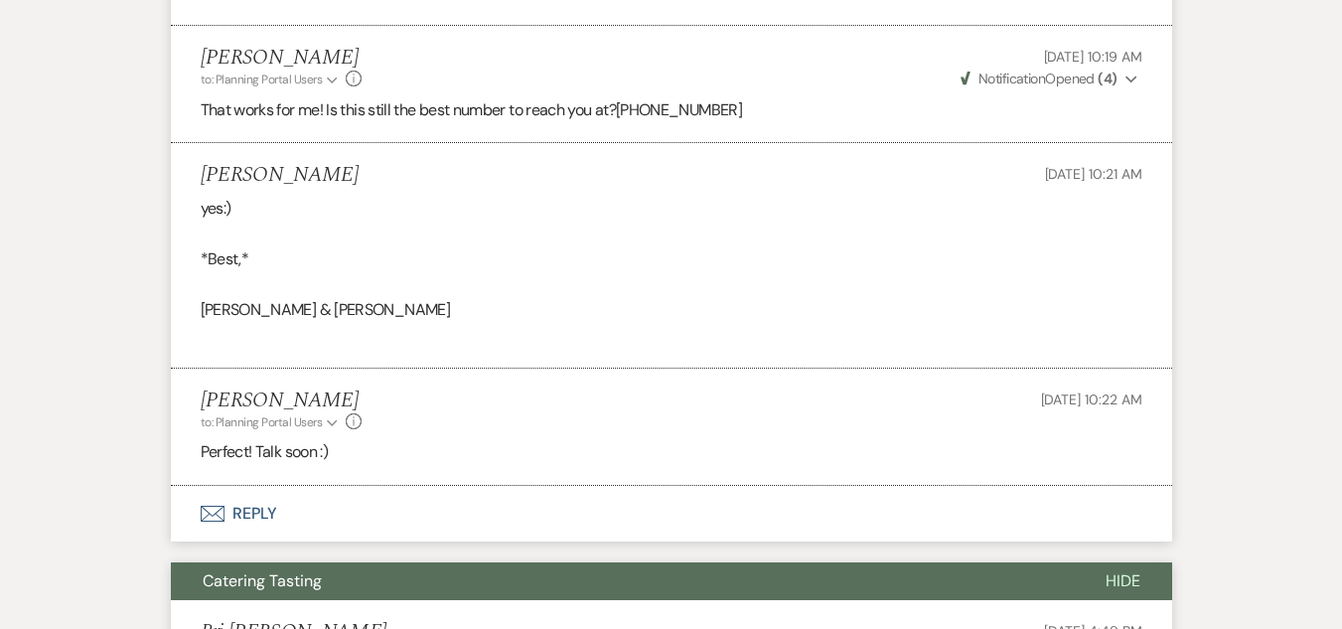
scroll to position [4745, 0]
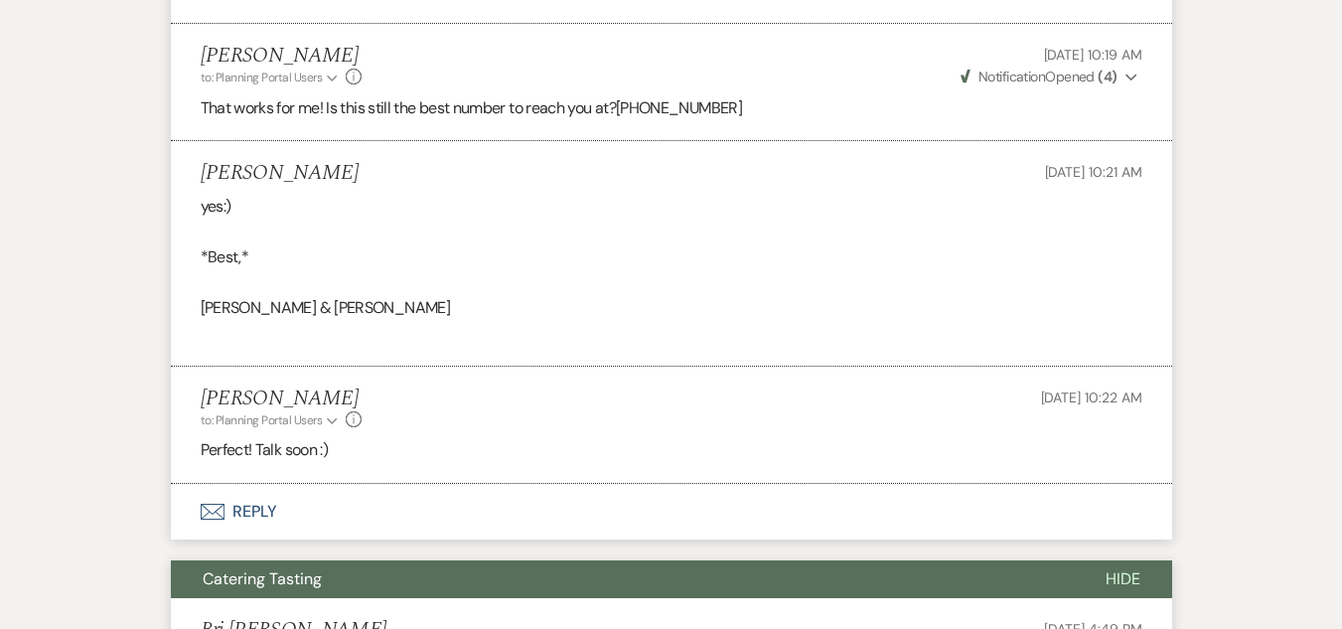
click at [249, 484] on button "Envelope Reply" at bounding box center [671, 512] width 1001 height 56
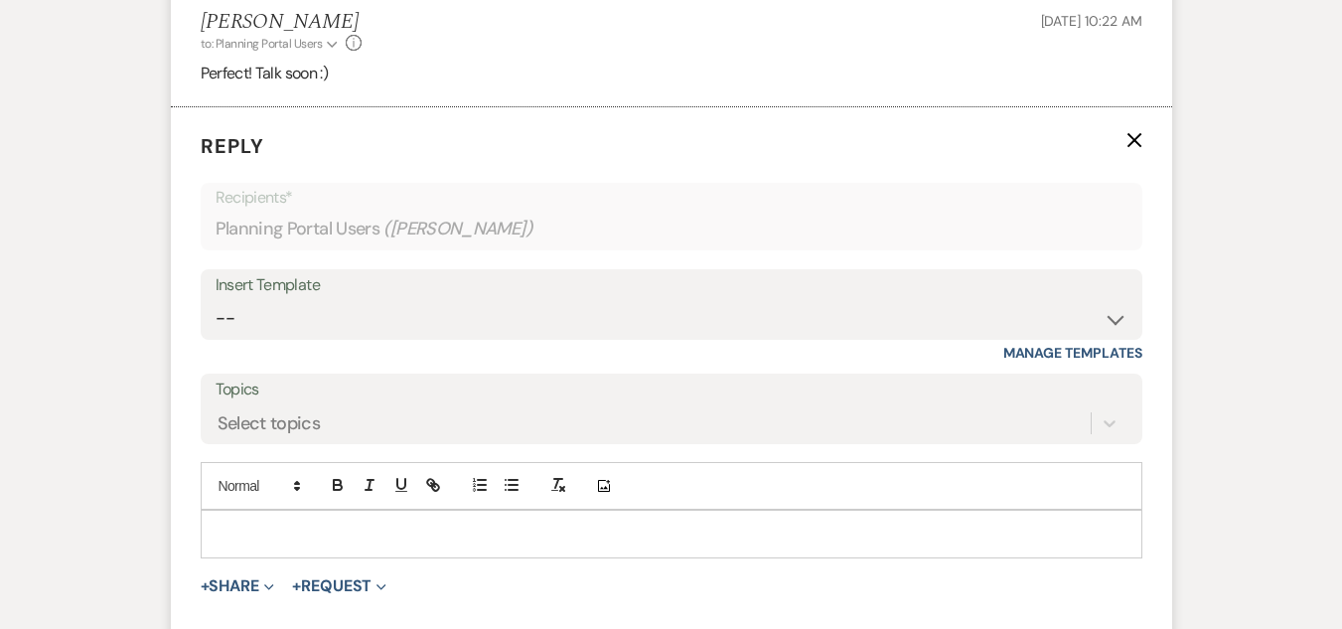
scroll to position [5143, 0]
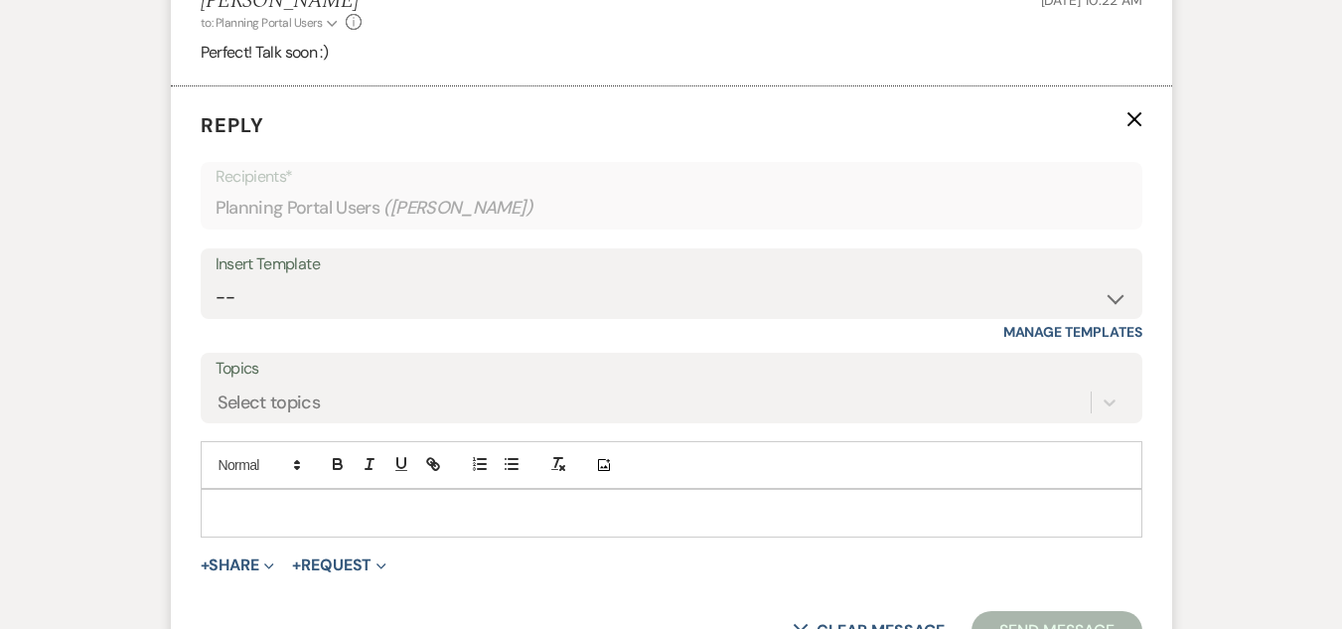
click at [308, 502] on div at bounding box center [671, 513] width 939 height 46
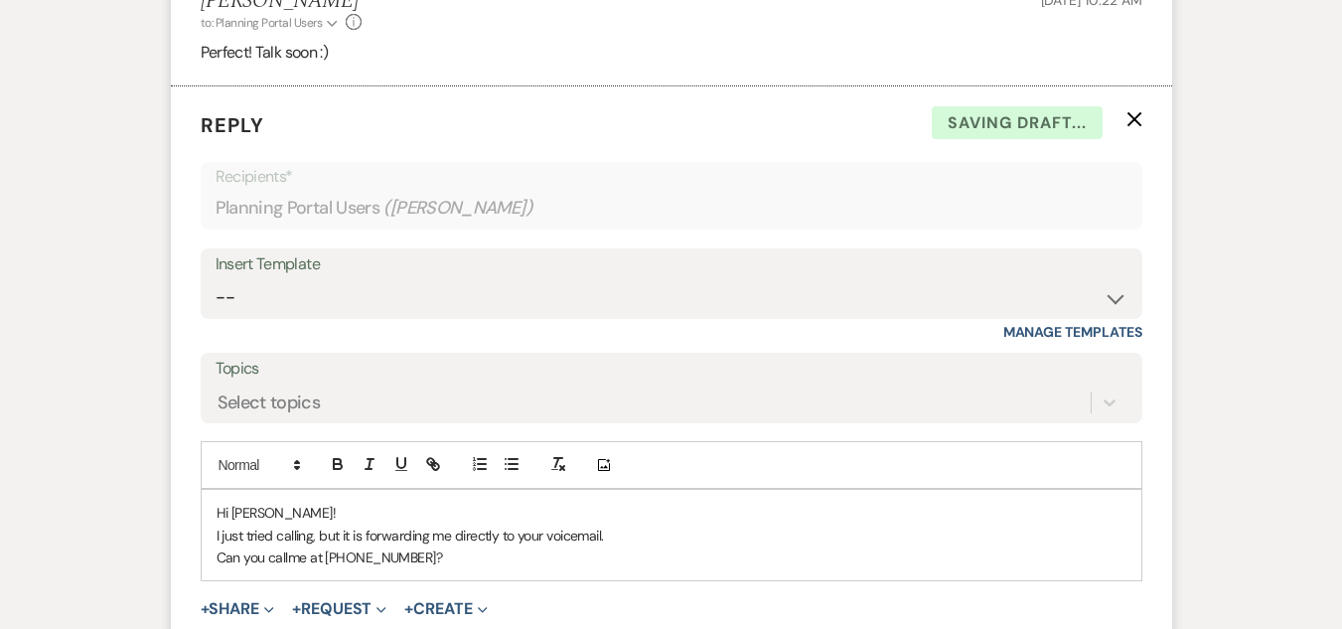
click at [287, 546] on p "Can you callme at 928-581-7588?" at bounding box center [671, 557] width 910 height 22
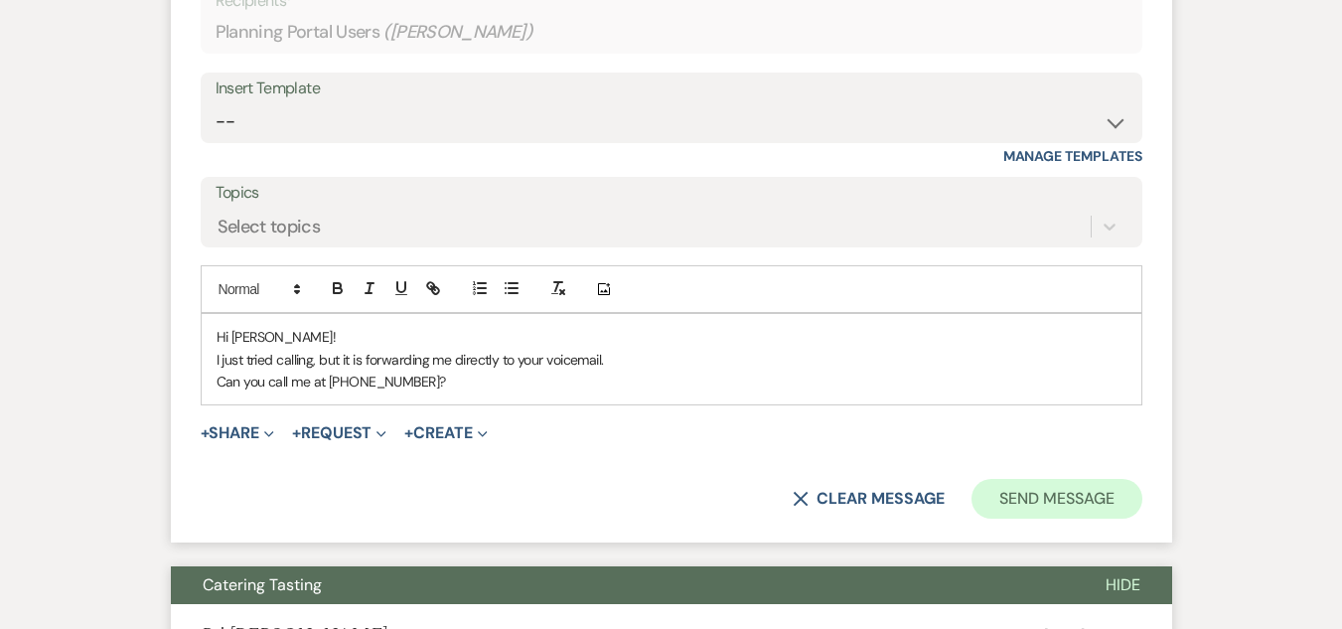
scroll to position [5341, 0]
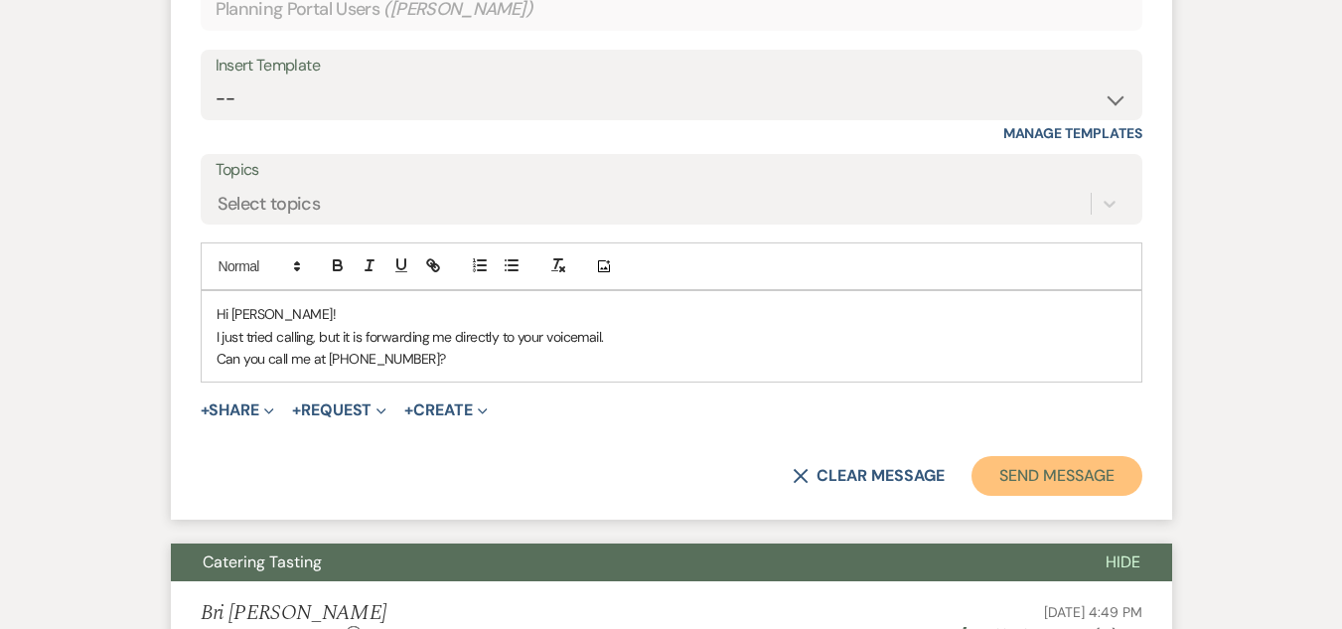
click at [1020, 456] on button "Send Message" at bounding box center [1056, 476] width 170 height 40
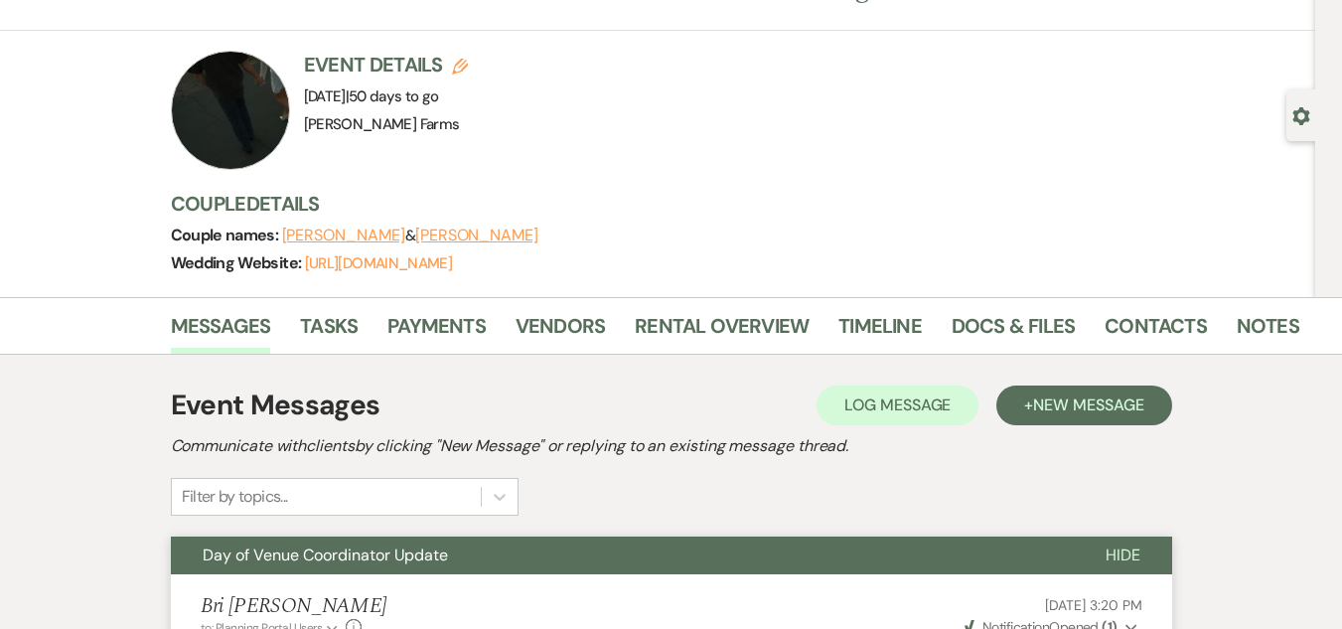
scroll to position [0, 0]
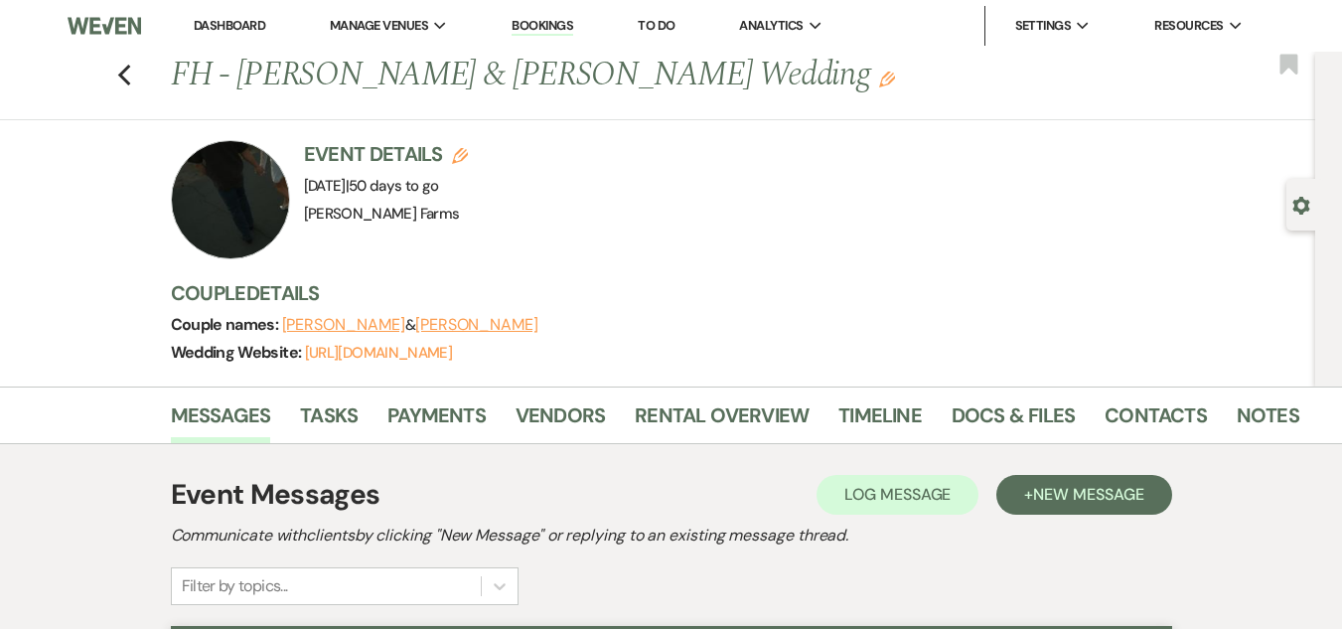
click at [228, 26] on link "Dashboard" at bounding box center [229, 25] width 71 height 17
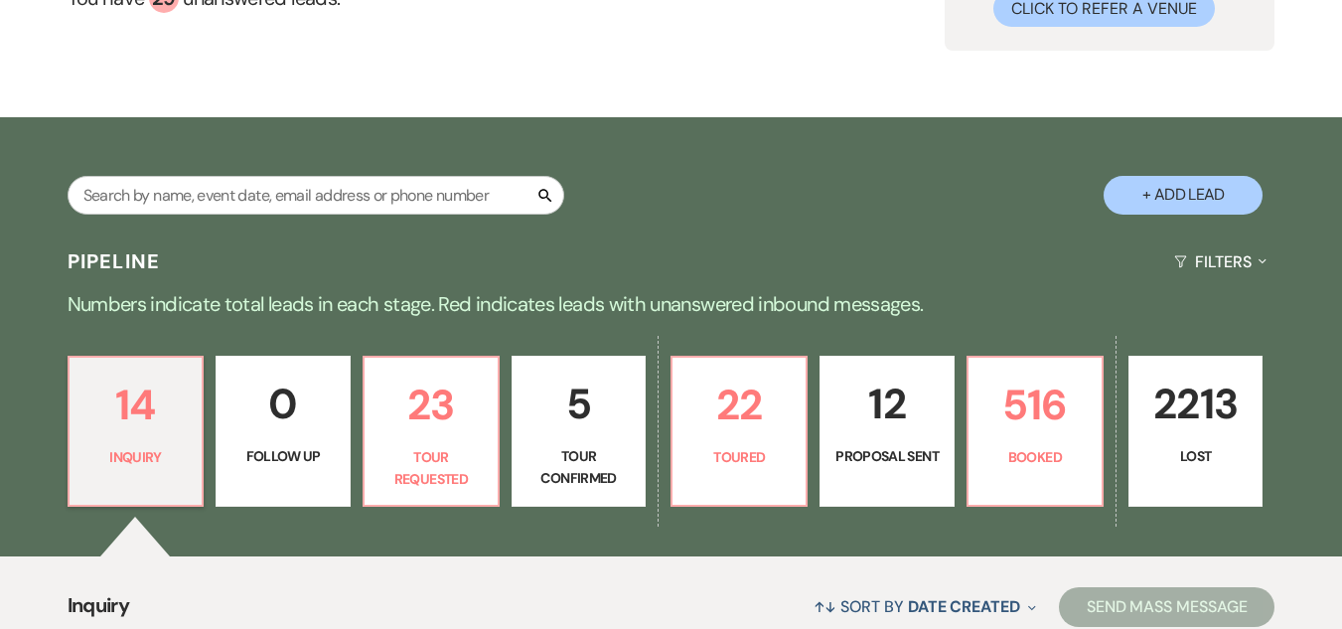
scroll to position [38, 0]
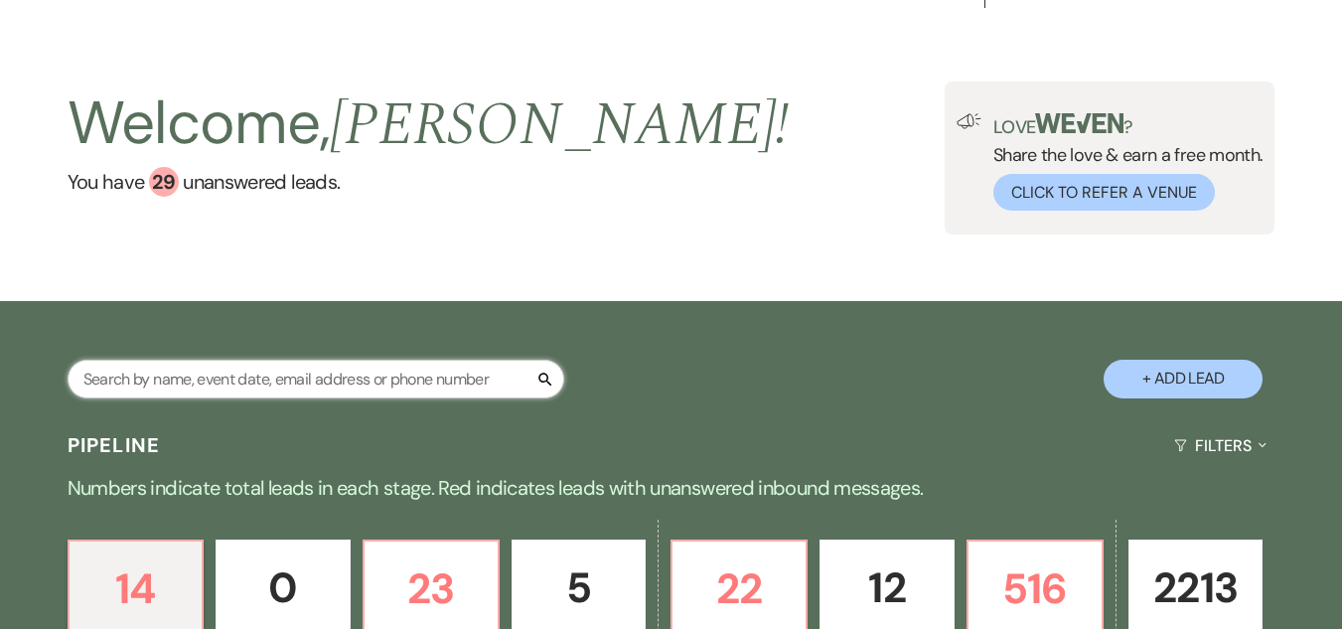
click at [242, 385] on input "text" at bounding box center [316, 378] width 496 height 39
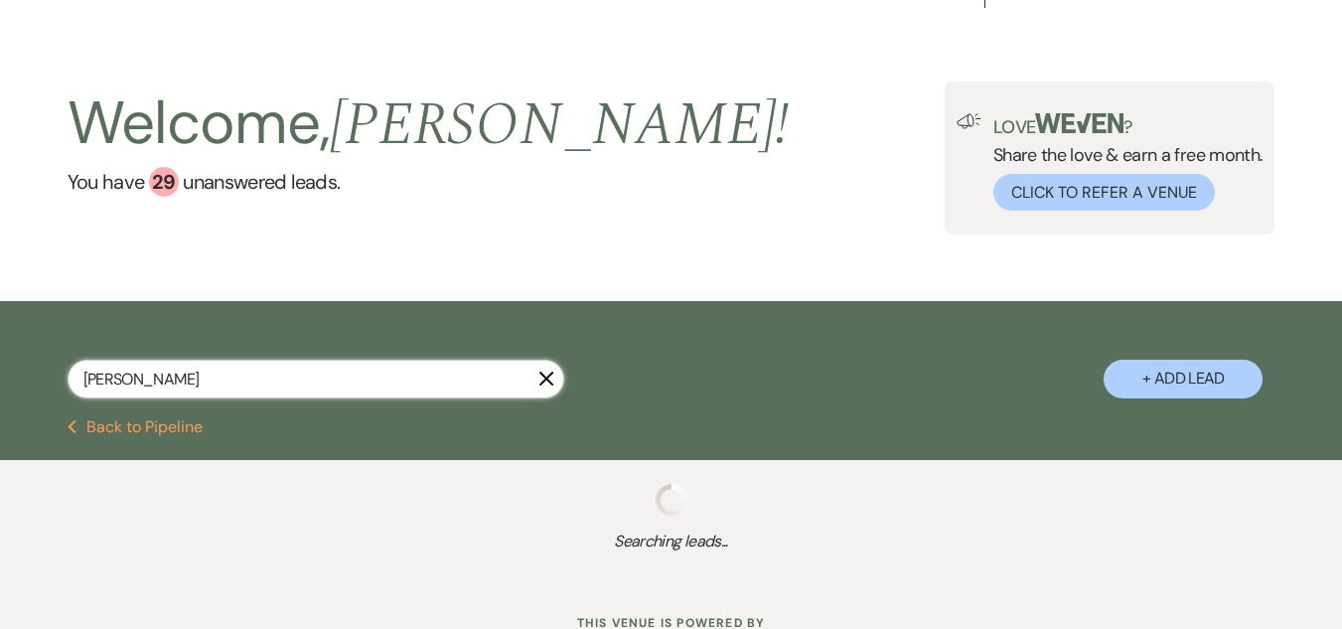
type input "mendoza"
select select "8"
select select "1"
select select "4"
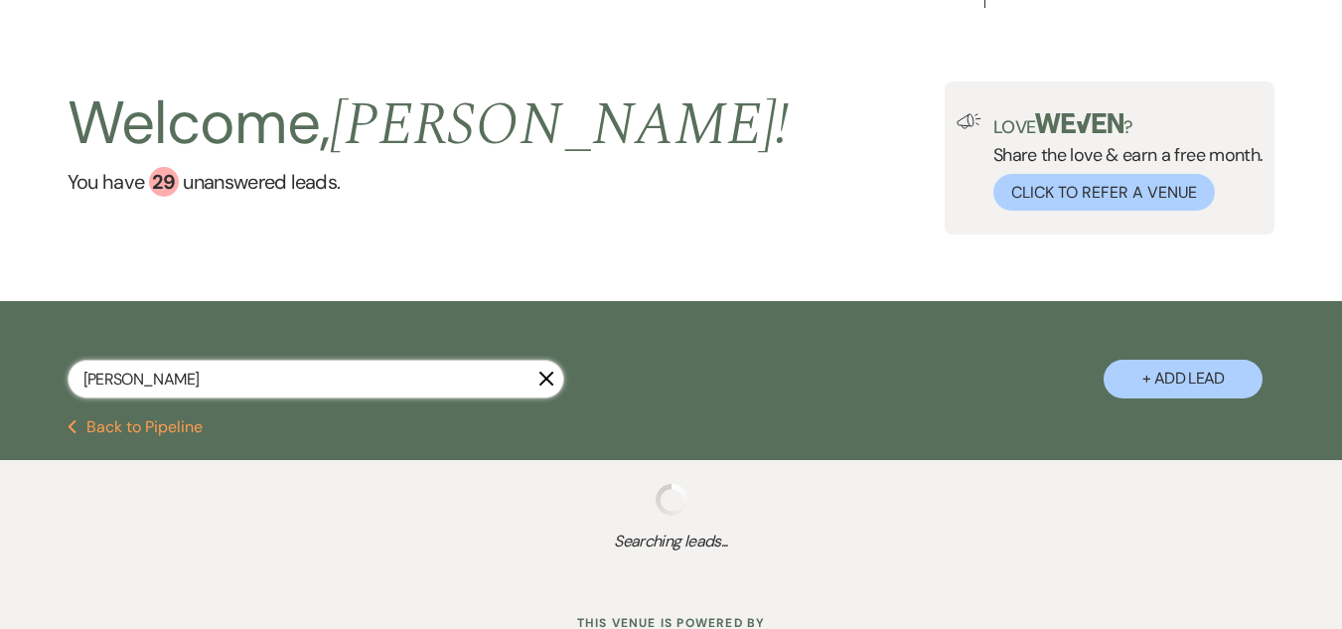
select select "8"
select select "5"
select select "4"
select select "6"
select select "5"
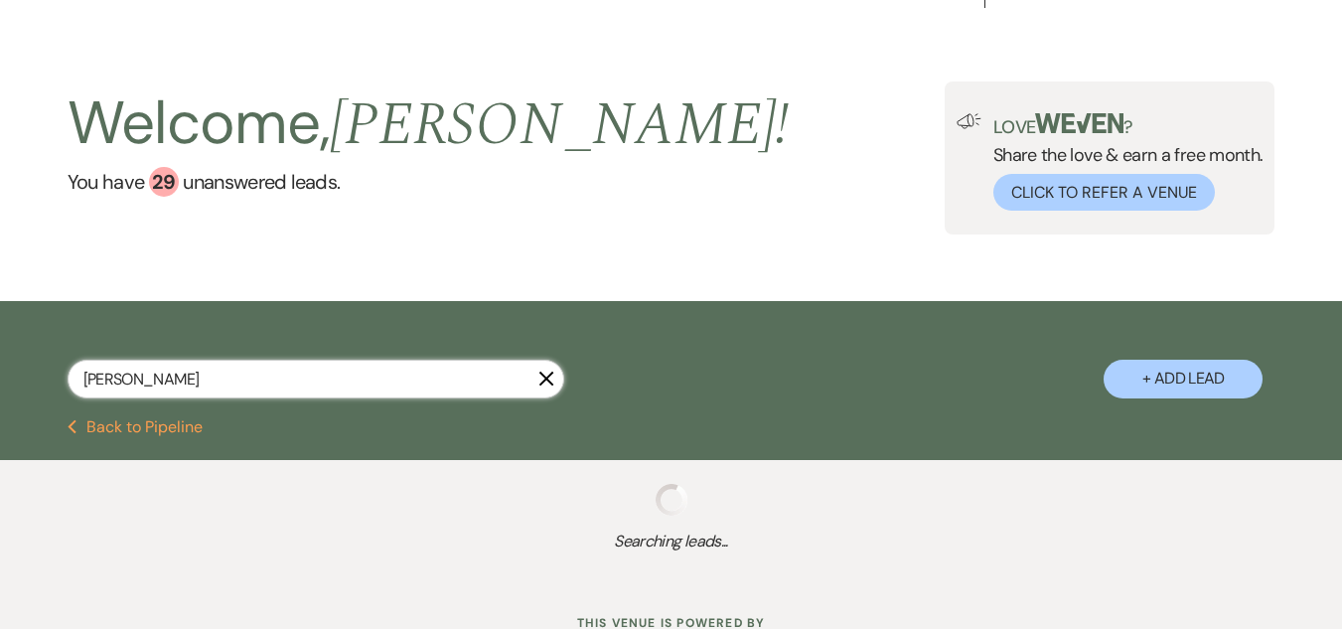
select select "5"
select select "8"
select select "1"
select select "6"
select select "8"
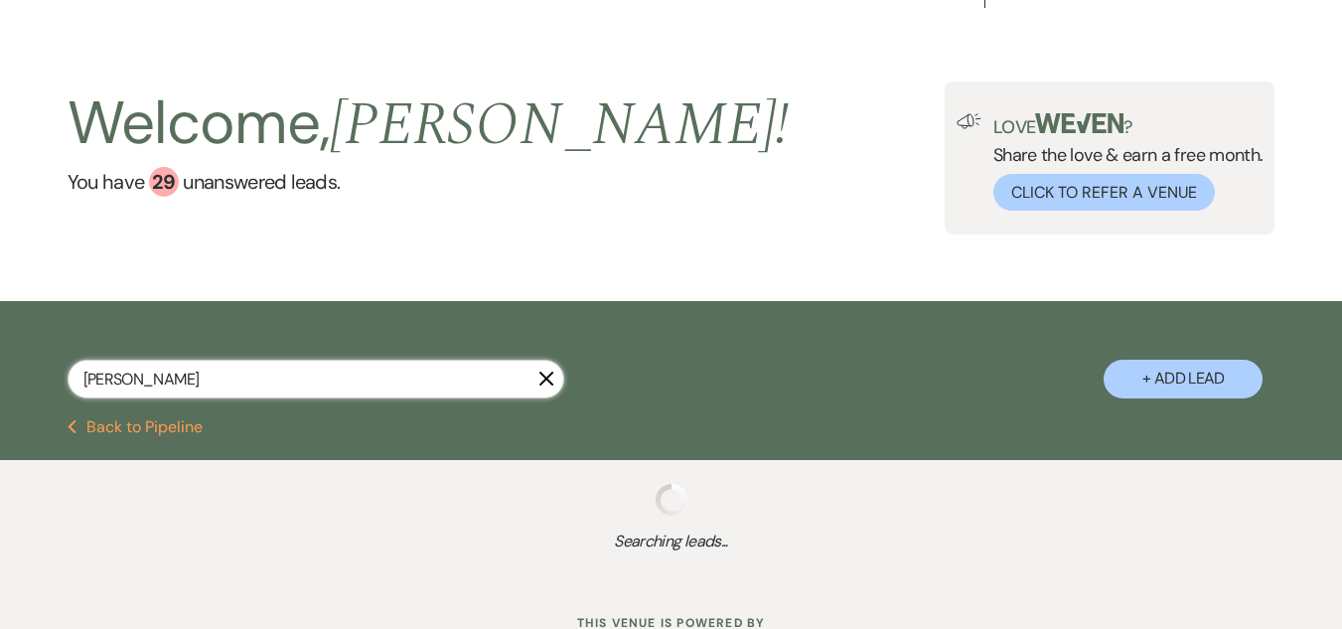
select select "5"
select select "8"
select select "5"
select select "8"
select select "5"
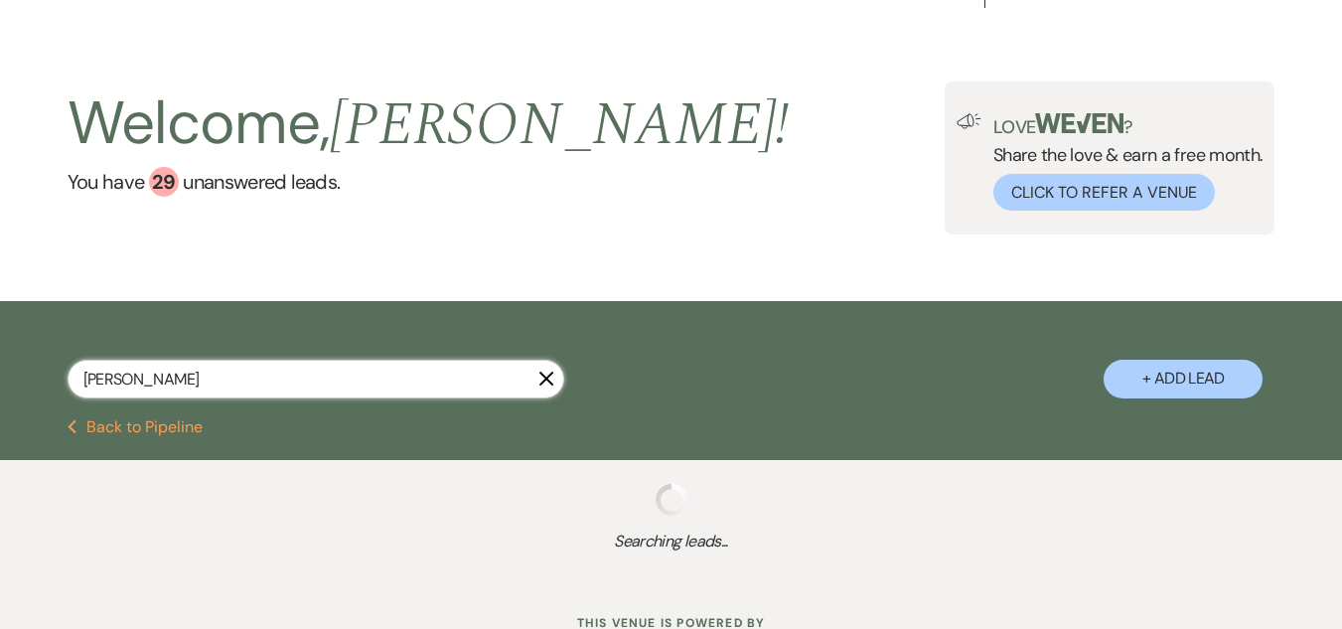
select select "8"
select select "5"
select select "8"
select select "5"
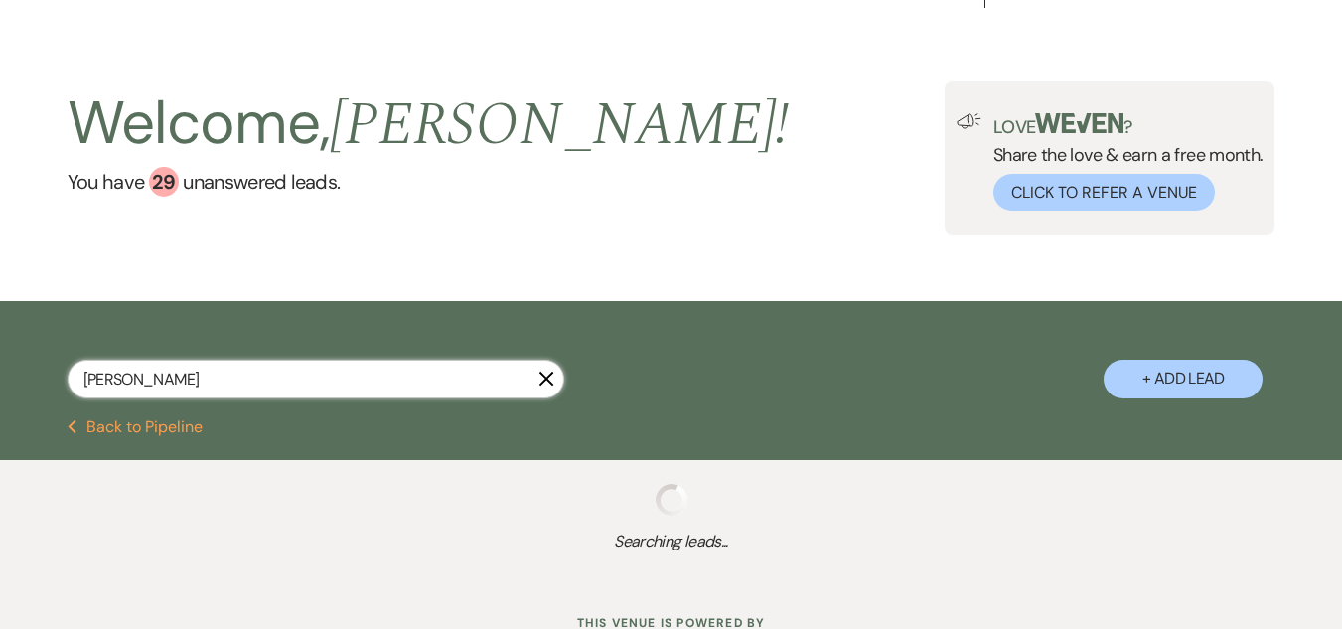
select select "8"
select select "5"
select select "8"
select select "10"
select select "8"
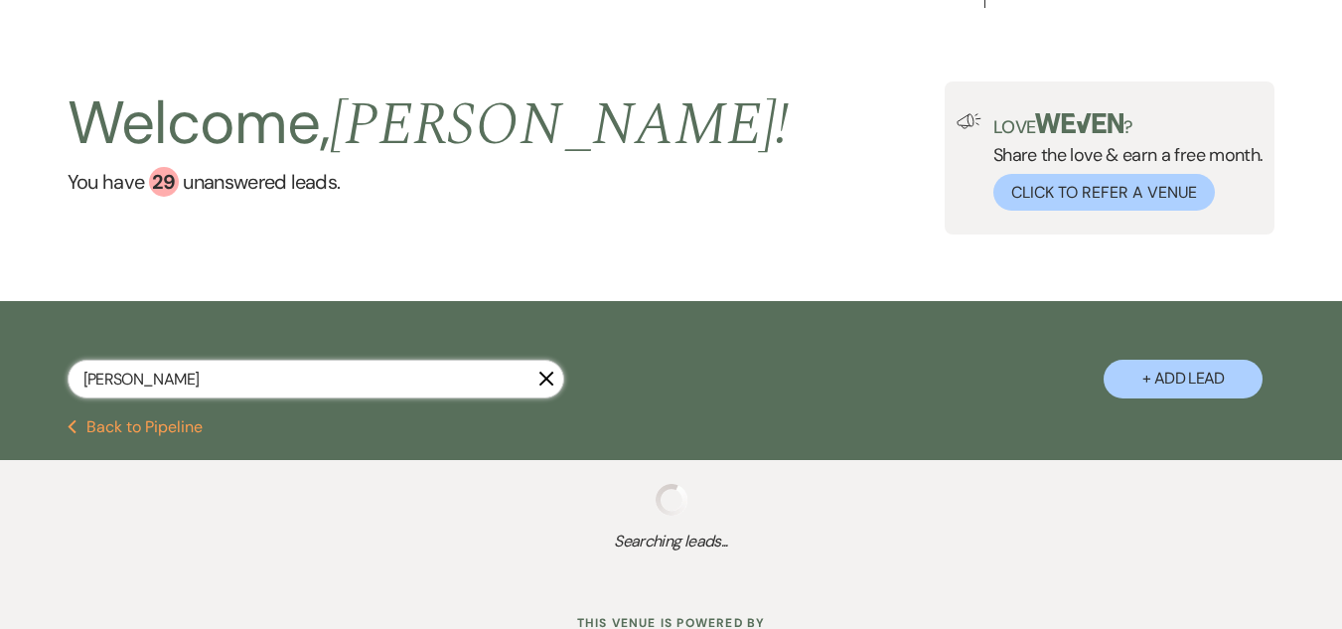
select select "4"
select select "8"
select select "5"
select select "8"
select select "4"
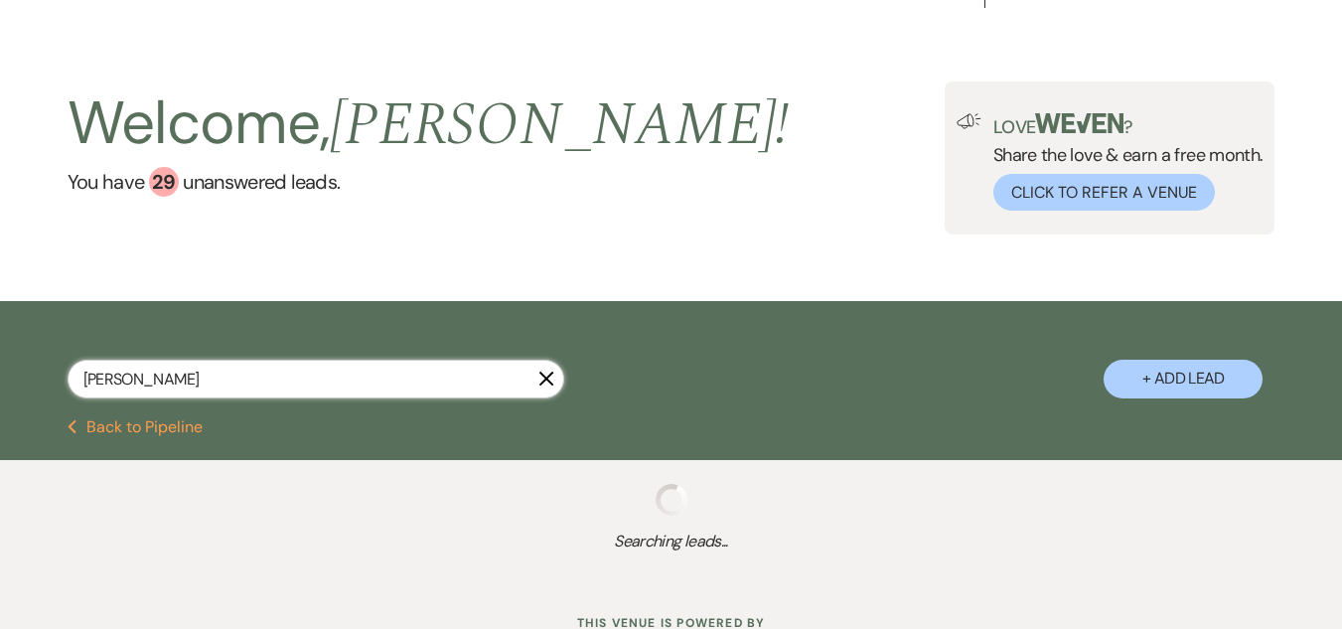
select select "8"
select select "5"
select select "8"
select select "6"
select select "8"
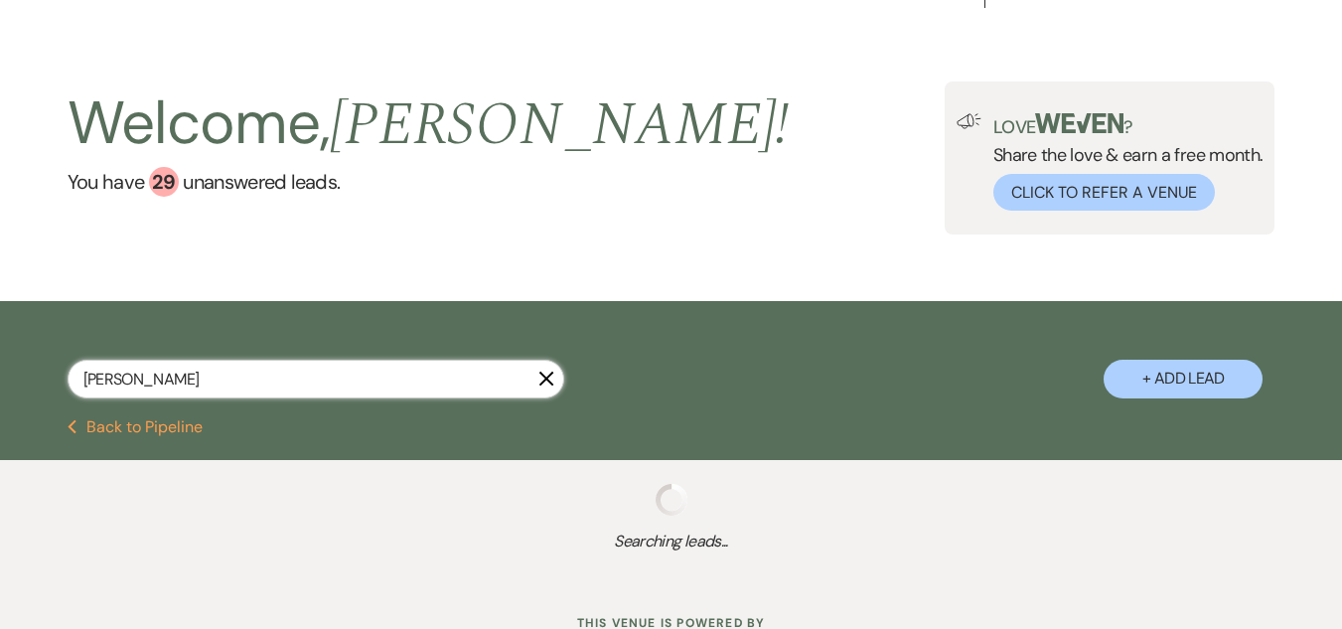
select select "5"
select select "8"
select select "5"
select select "8"
select select "5"
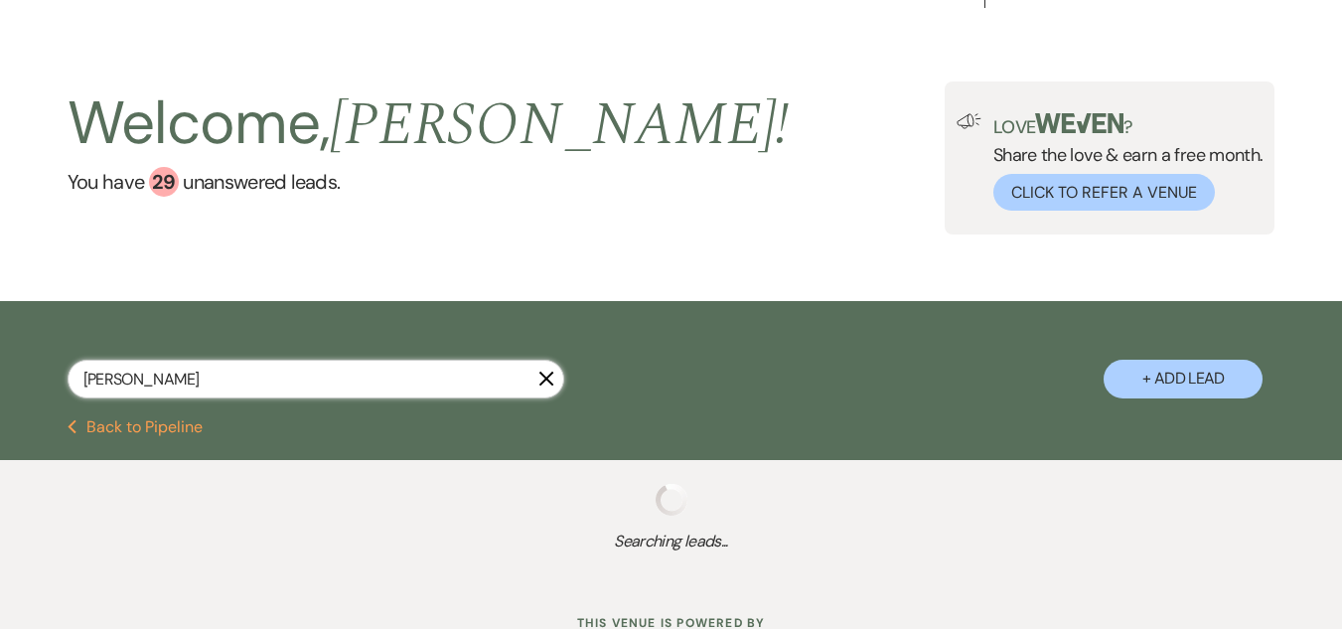
select select "8"
select select "5"
select select "8"
select select "5"
select select "8"
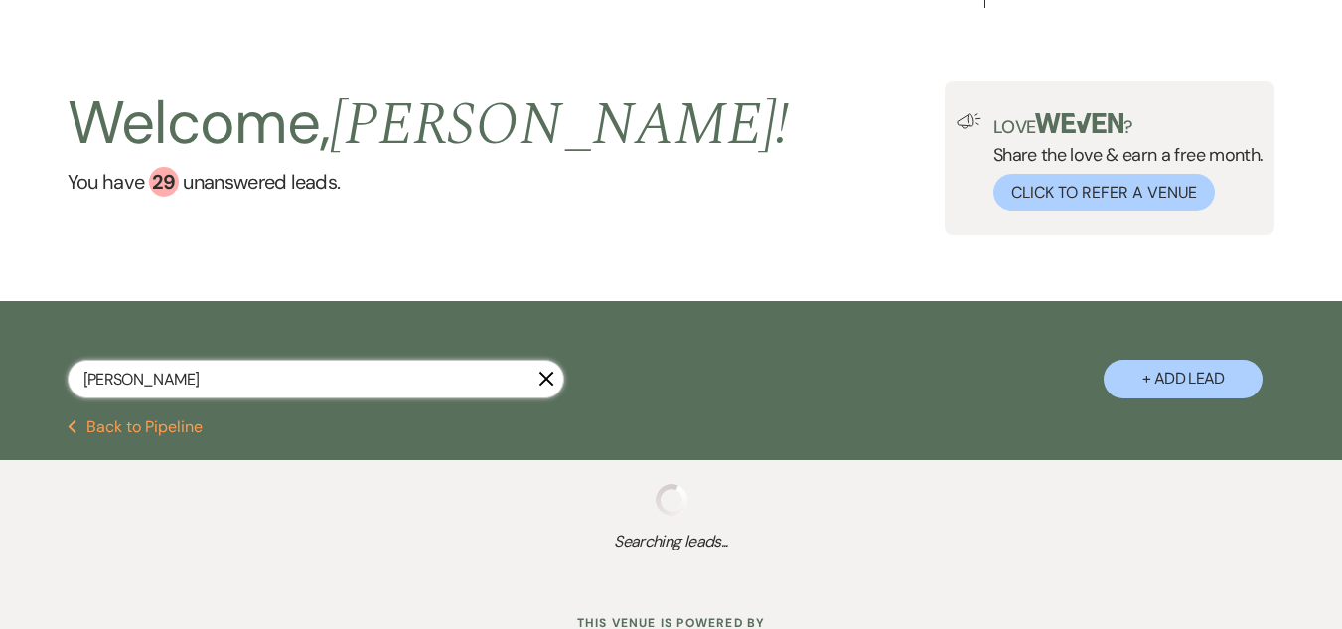
select select "5"
select select "8"
select select "4"
select select "8"
select select "5"
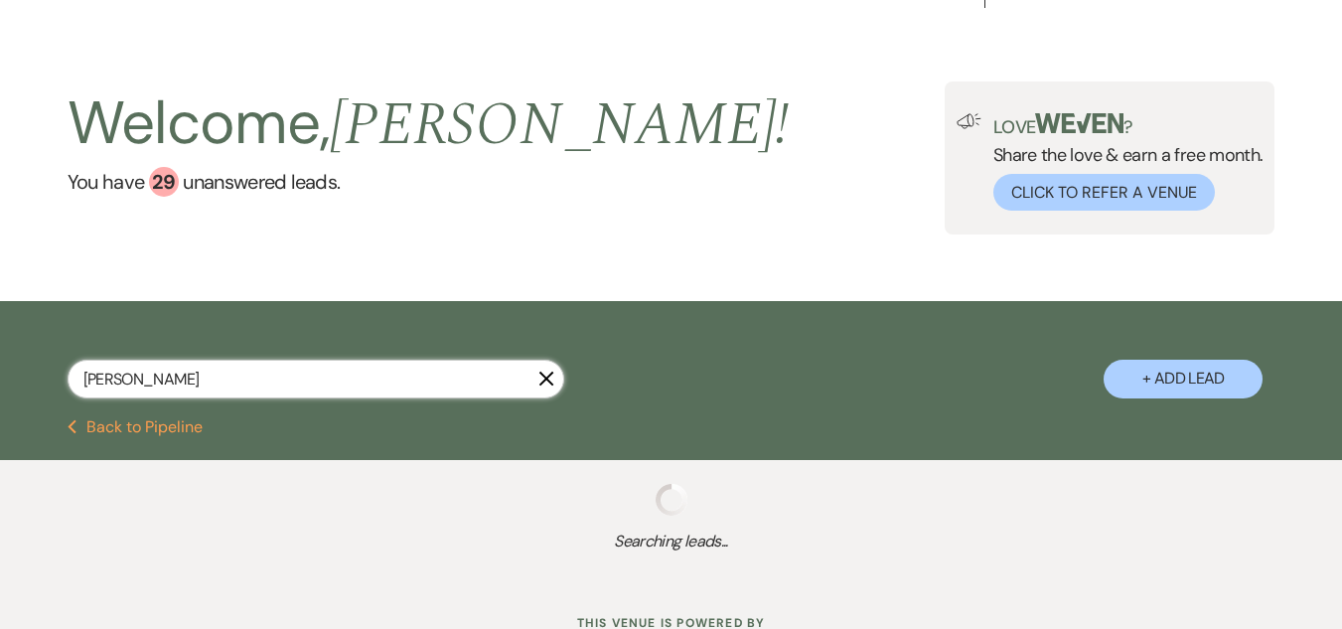
select select "8"
select select "5"
select select "8"
select select "1"
select select "8"
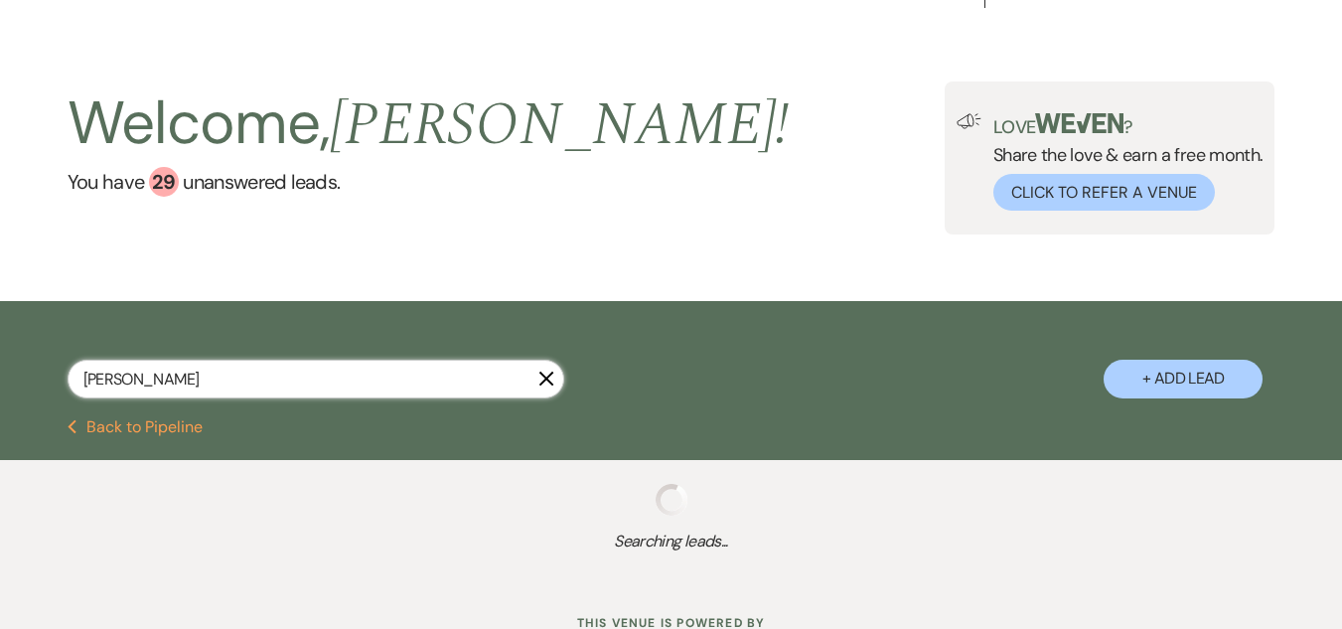
select select "6"
select select "8"
select select "5"
select select "8"
select select "5"
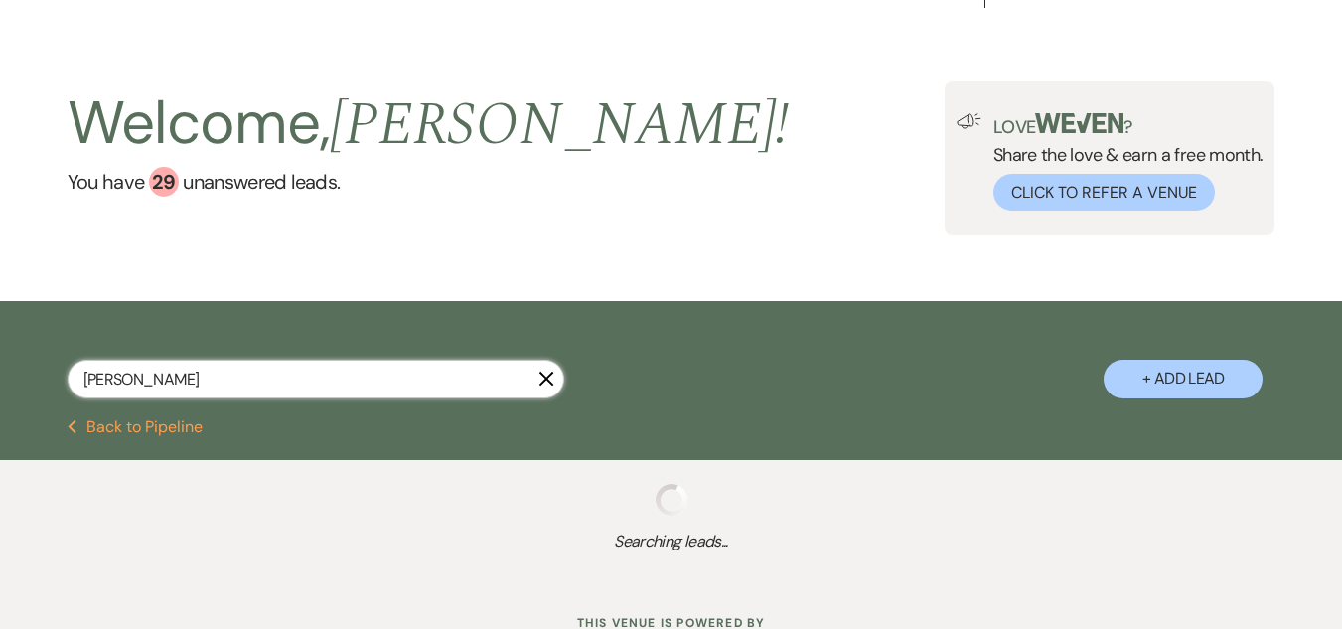
select select "8"
select select "5"
select select "8"
select select "5"
select select "8"
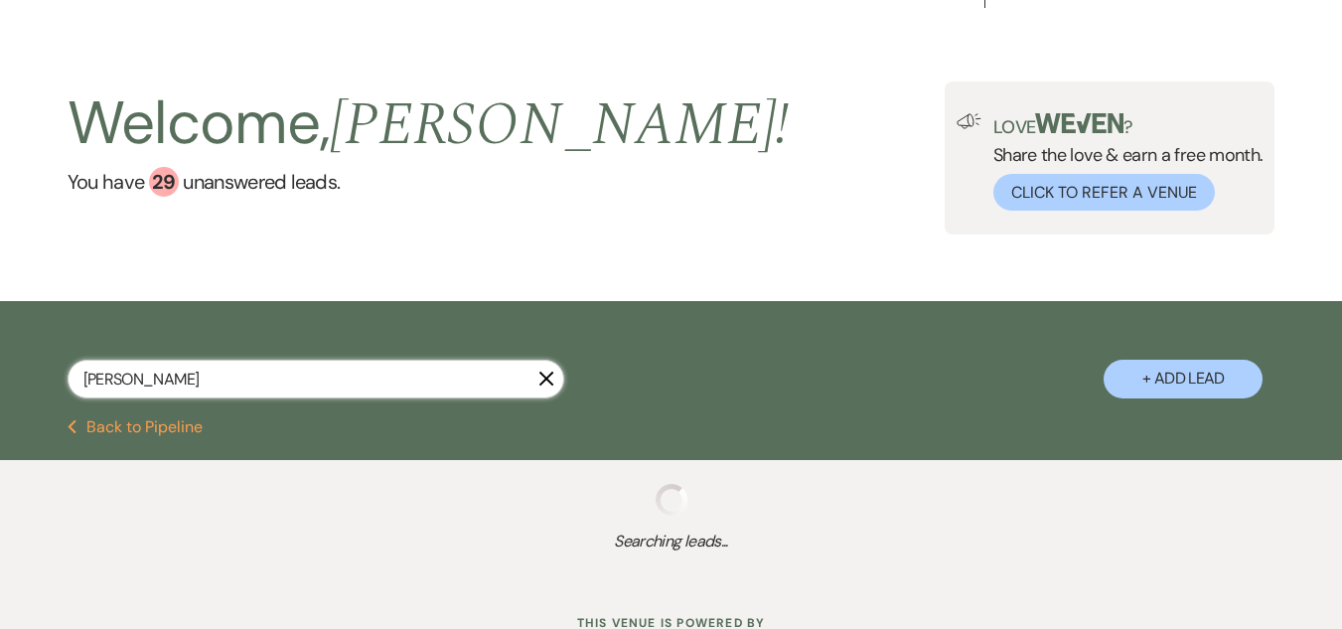
select select "5"
select select "8"
select select "5"
select select "8"
select select "5"
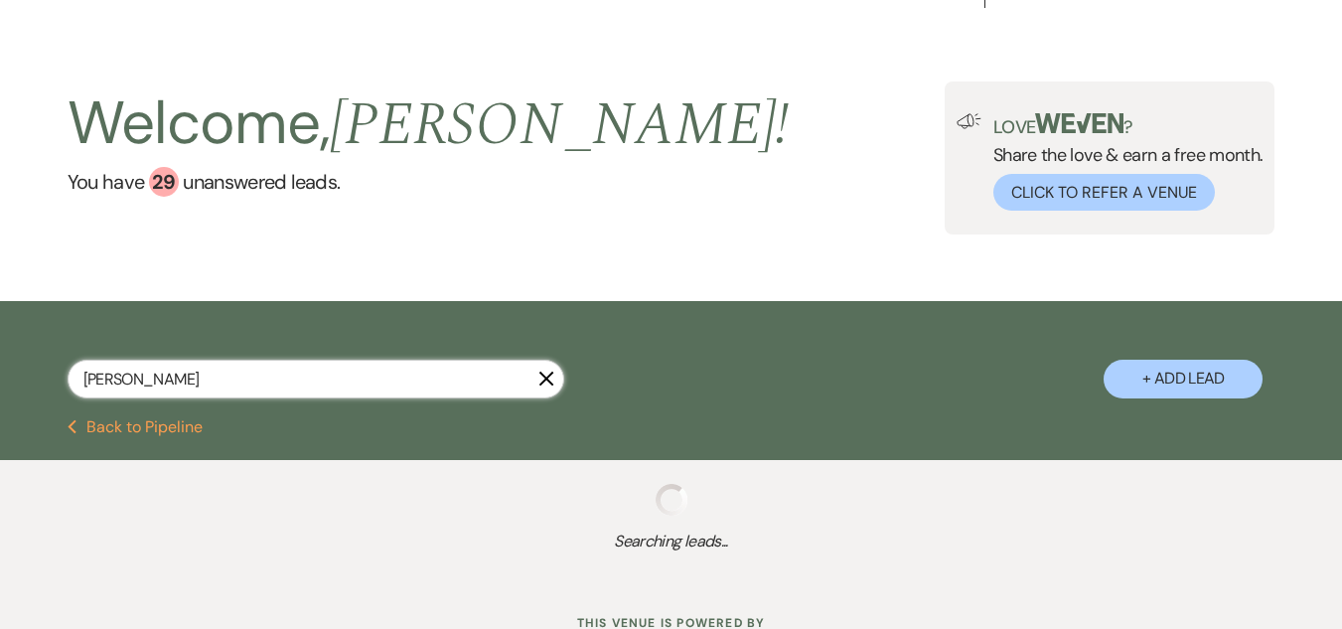
select select "8"
select select "5"
select select "8"
select select "5"
select select "8"
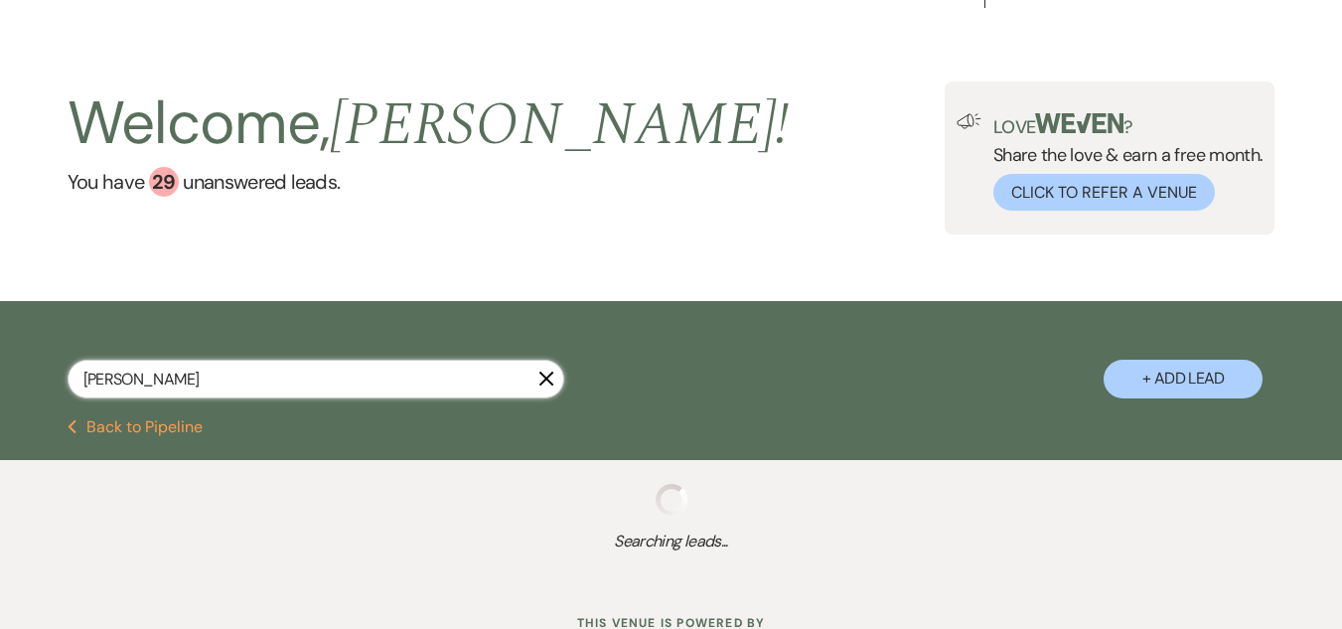
select select "5"
select select "8"
select select "5"
select select "8"
select select "5"
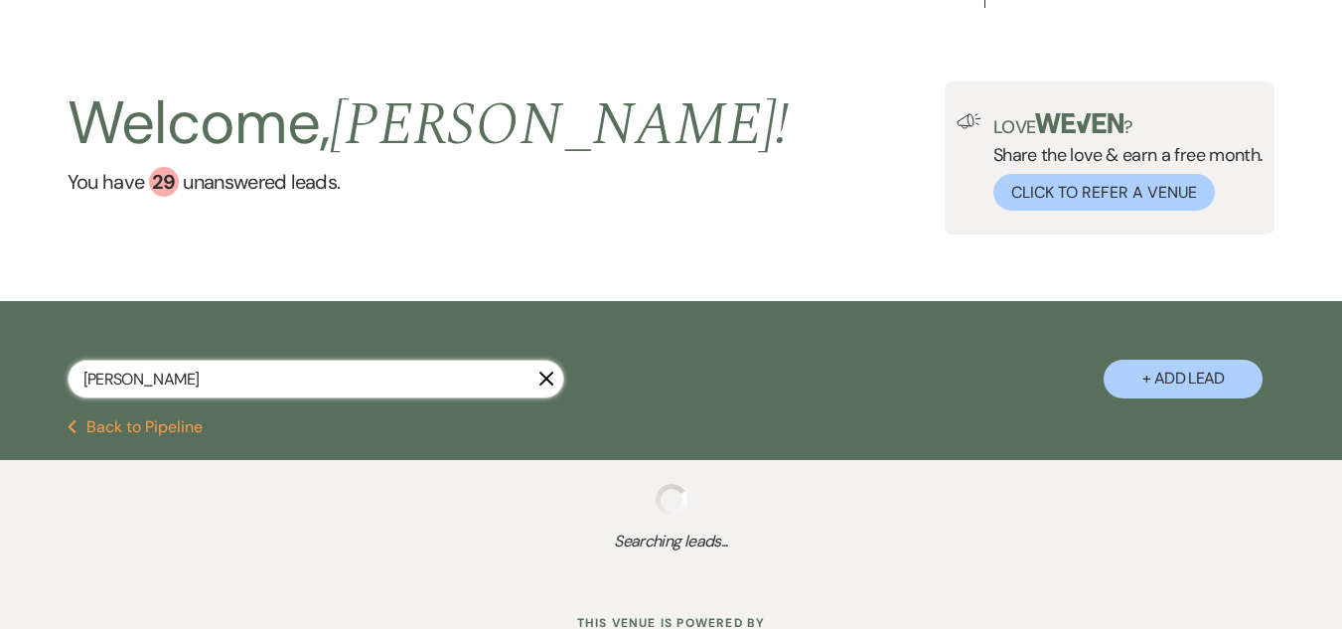
select select "8"
select select "5"
select select "8"
select select "5"
select select "8"
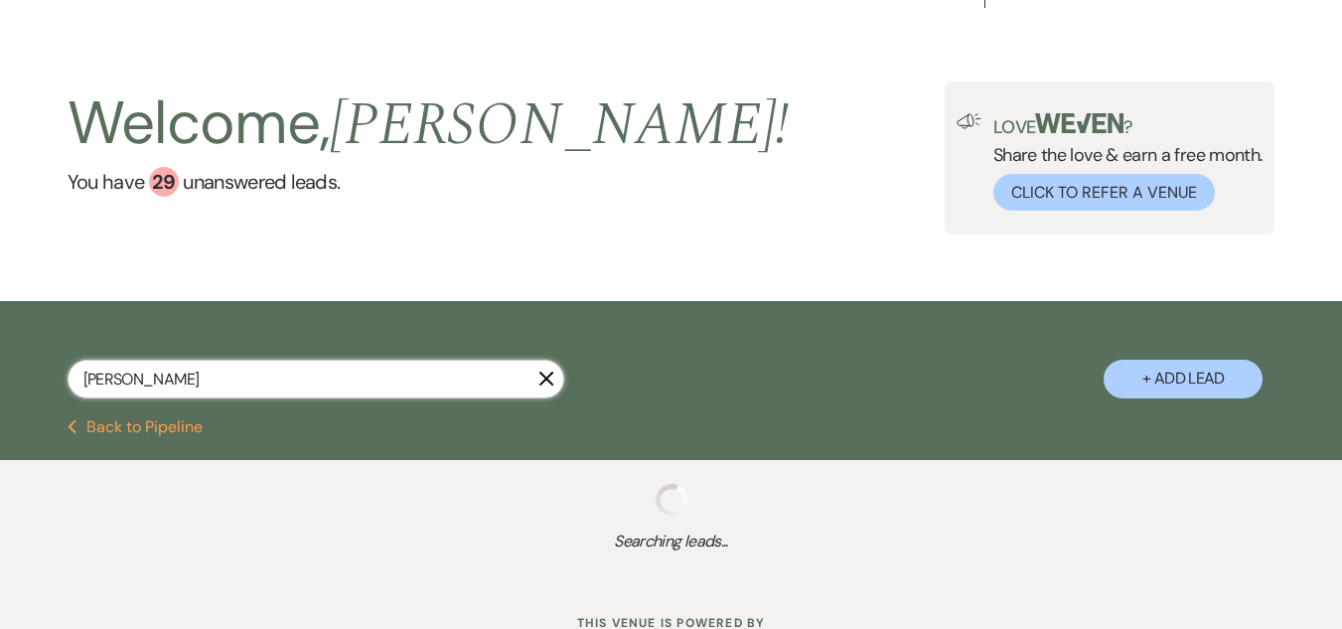
select select "5"
select select "8"
select select "5"
select select "8"
select select "5"
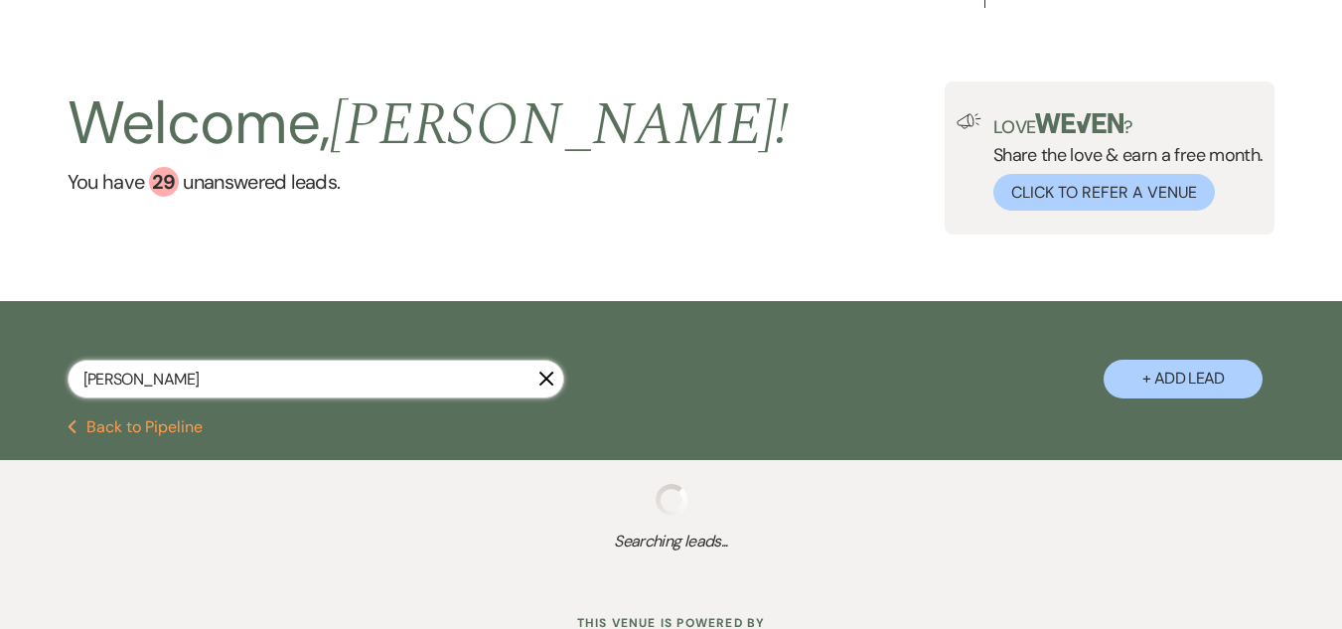
select select "8"
select select "5"
select select "8"
select select "5"
select select "8"
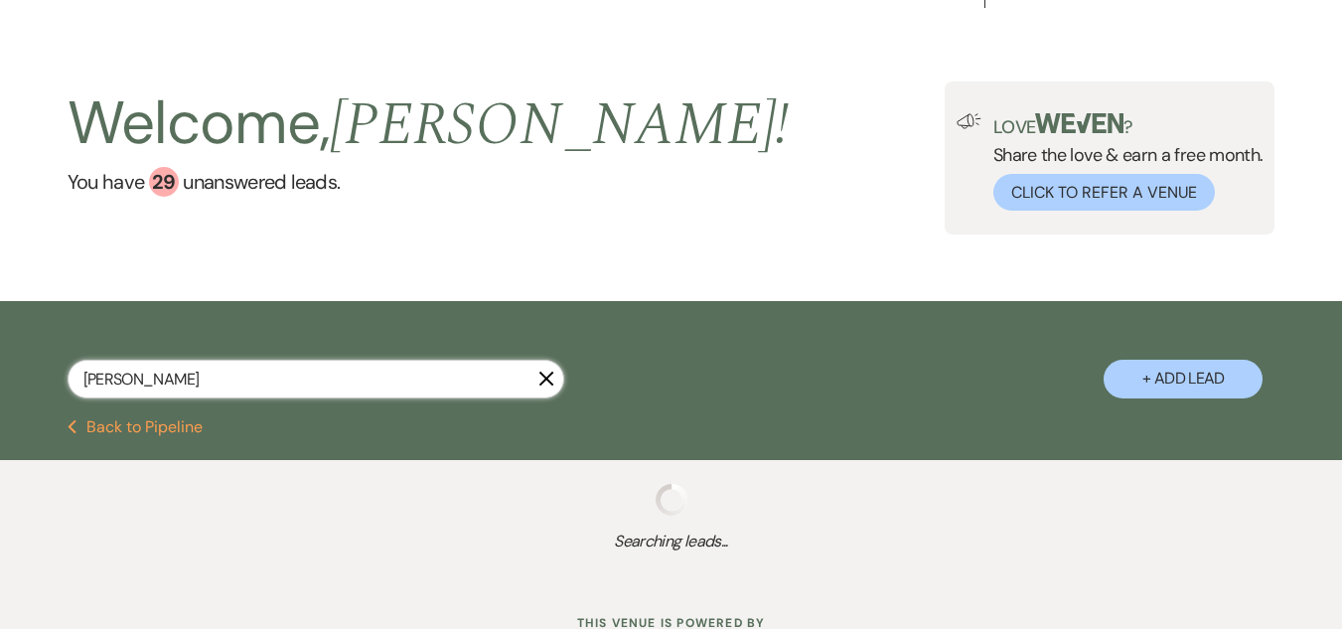
select select "6"
select select "8"
select select "5"
select select "8"
select select "5"
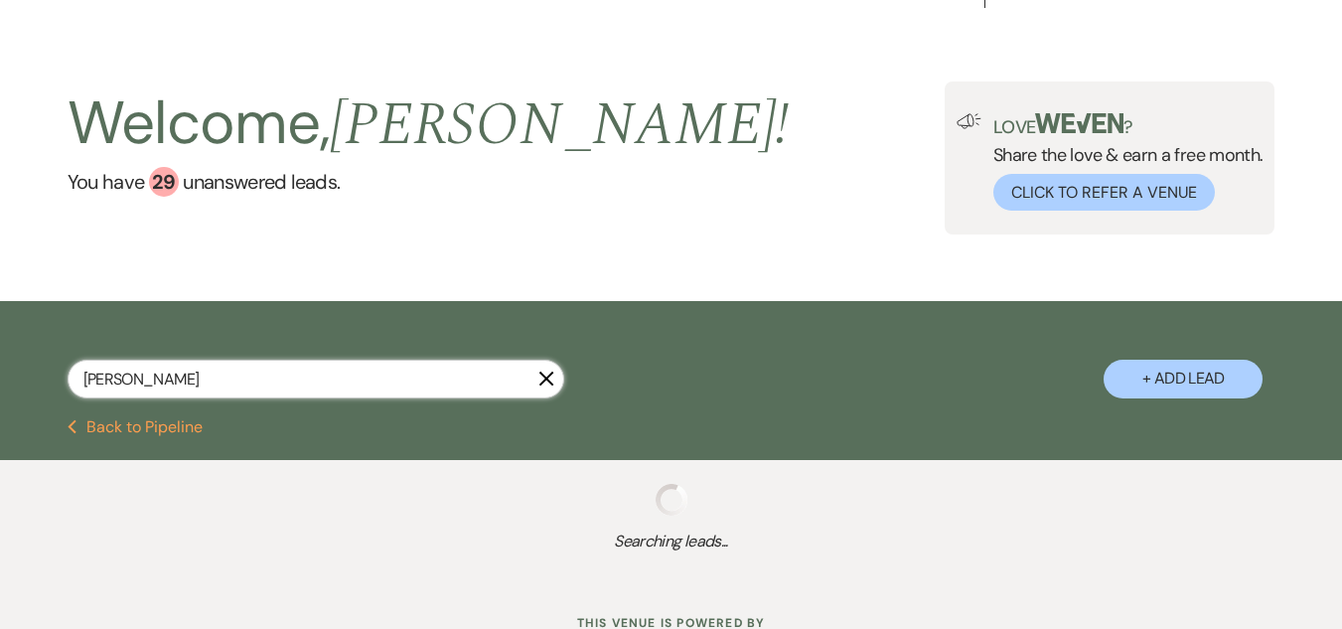
select select "8"
select select "5"
select select "8"
select select "4"
select select "8"
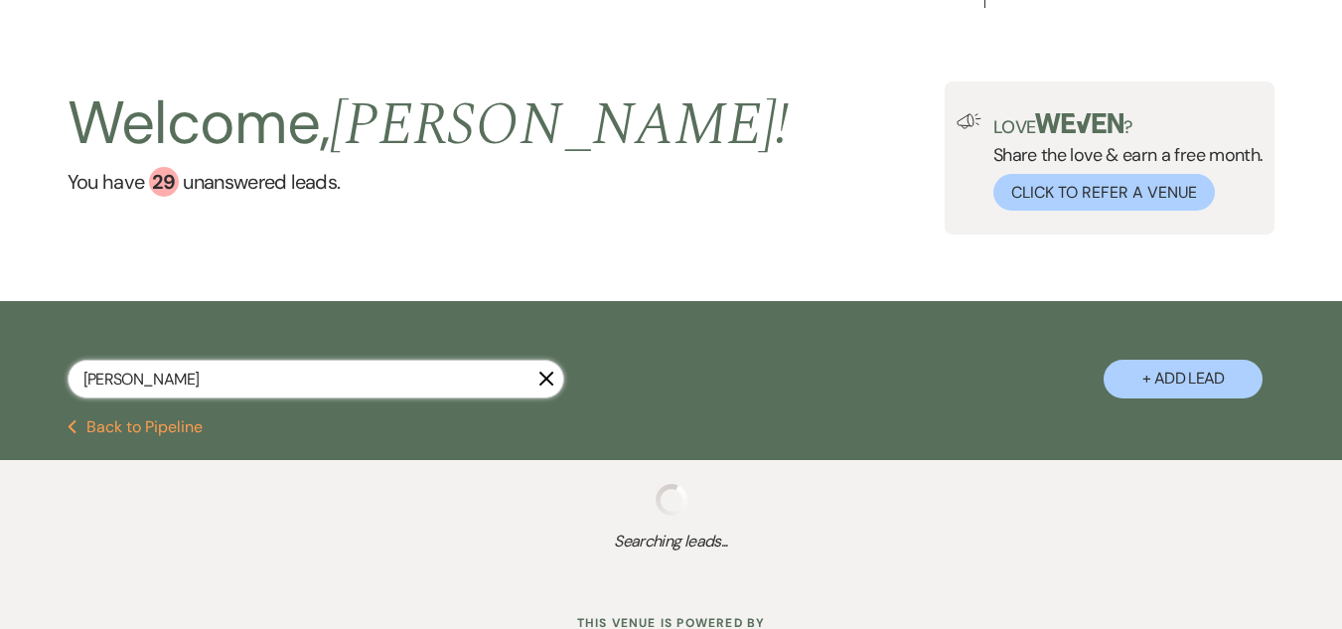
select select "5"
select select "8"
select select "5"
select select "8"
select select "5"
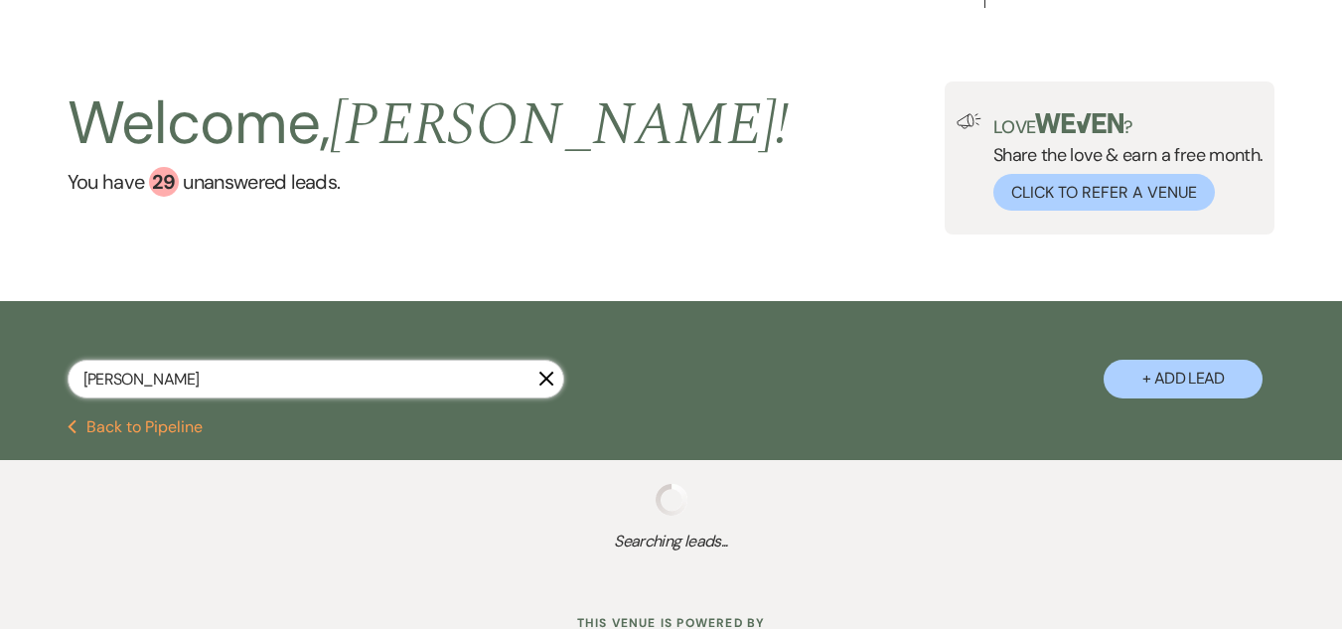
select select "8"
select select "5"
select select "8"
select select "7"
select select "8"
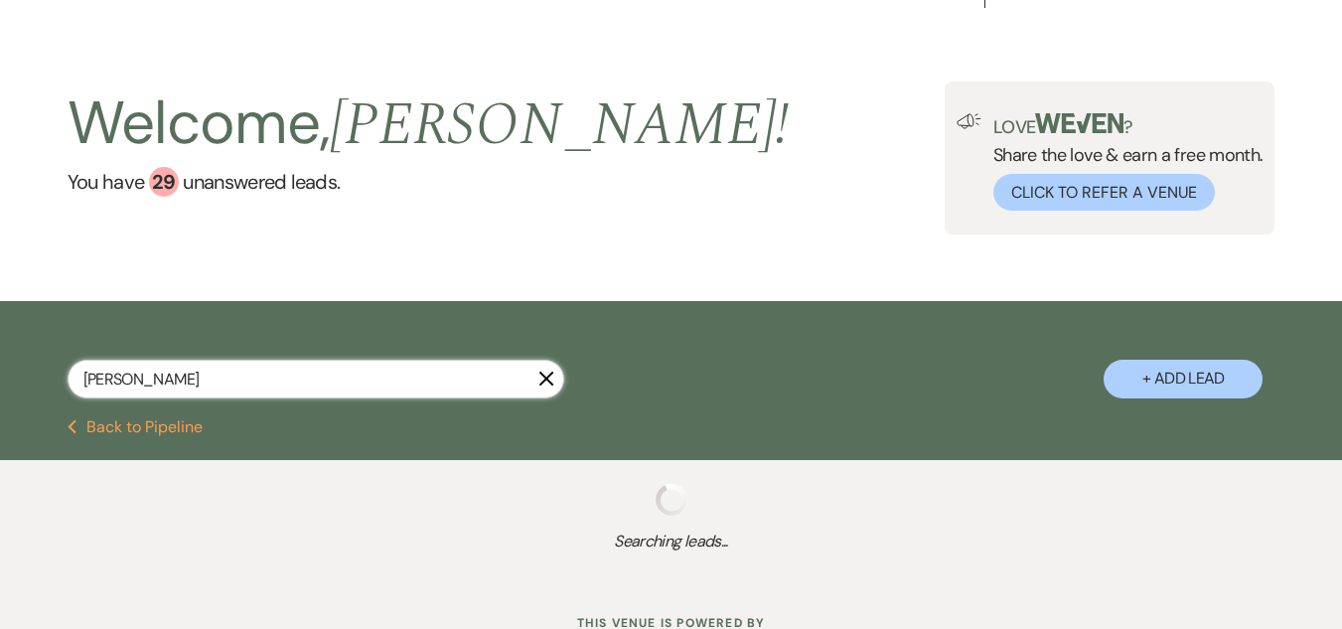
select select "5"
select select "8"
select select "5"
select select "8"
select select "3"
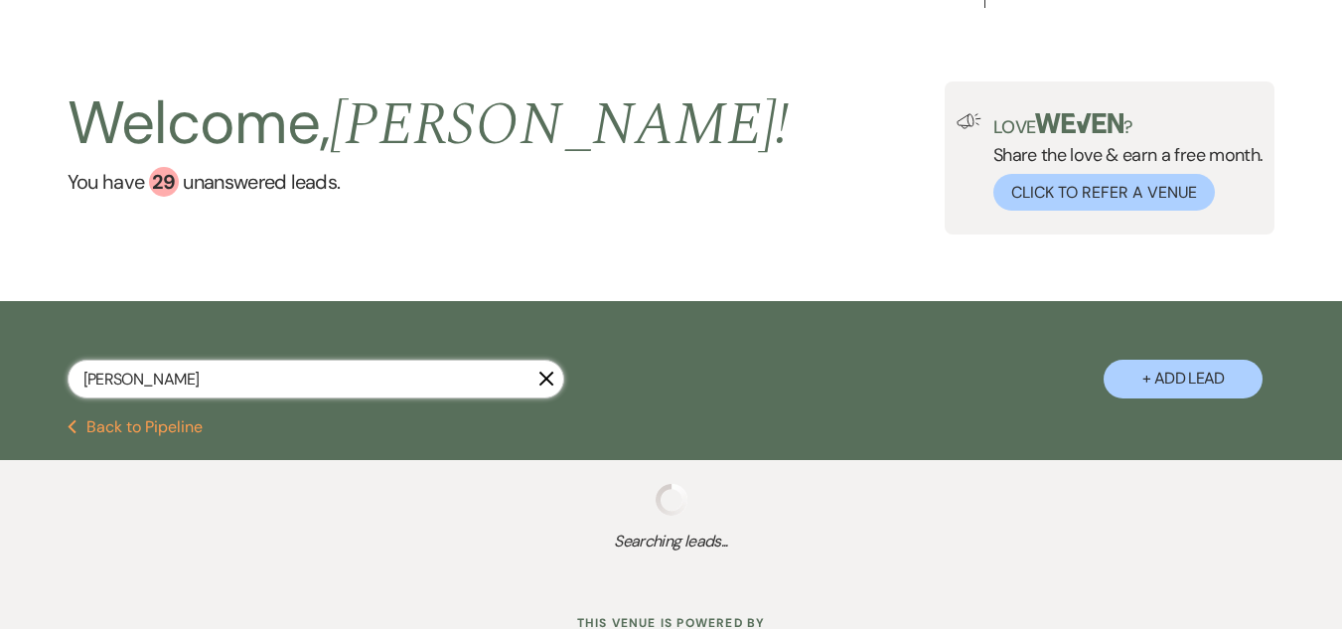
select select "8"
select select "7"
select select "8"
select select "5"
select select "8"
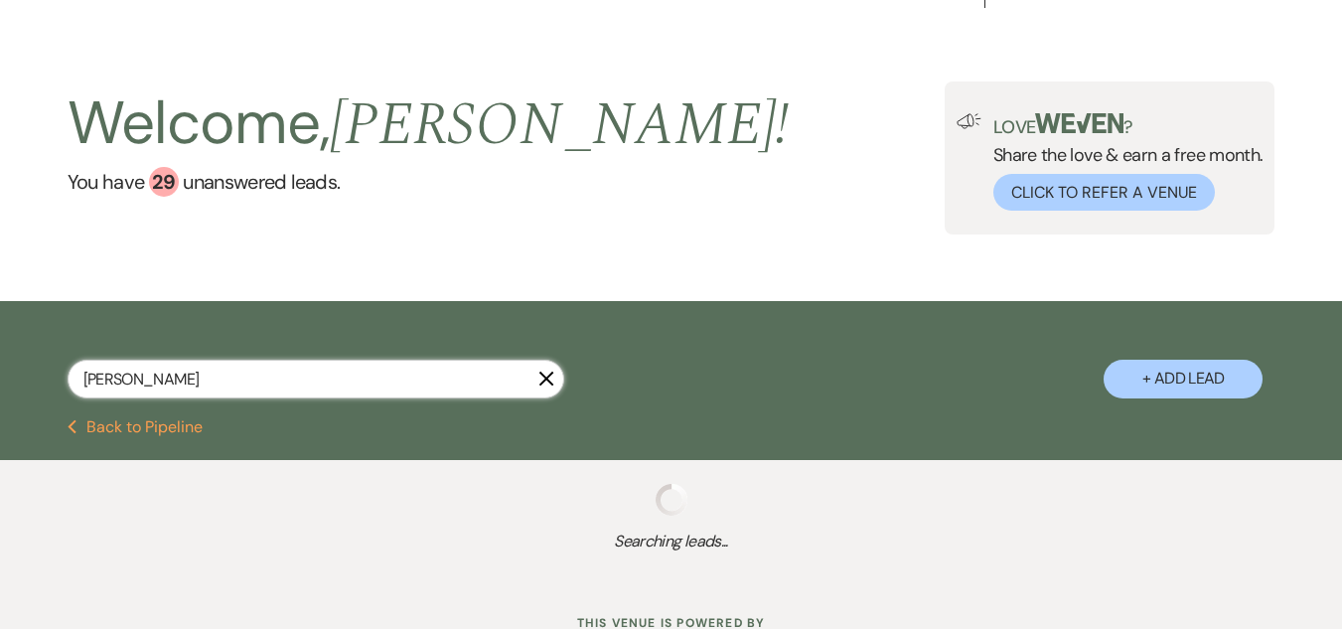
select select "5"
select select "8"
select select "1"
select select "8"
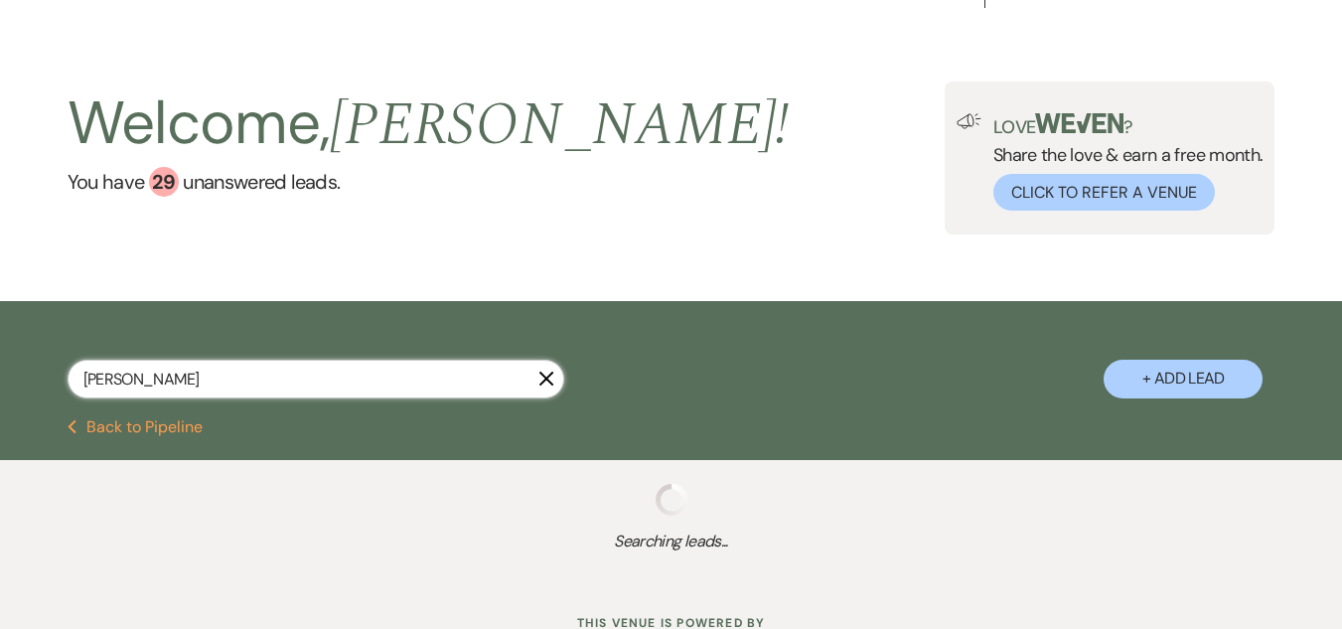
select select "5"
select select "8"
select select "5"
select select "8"
select select "5"
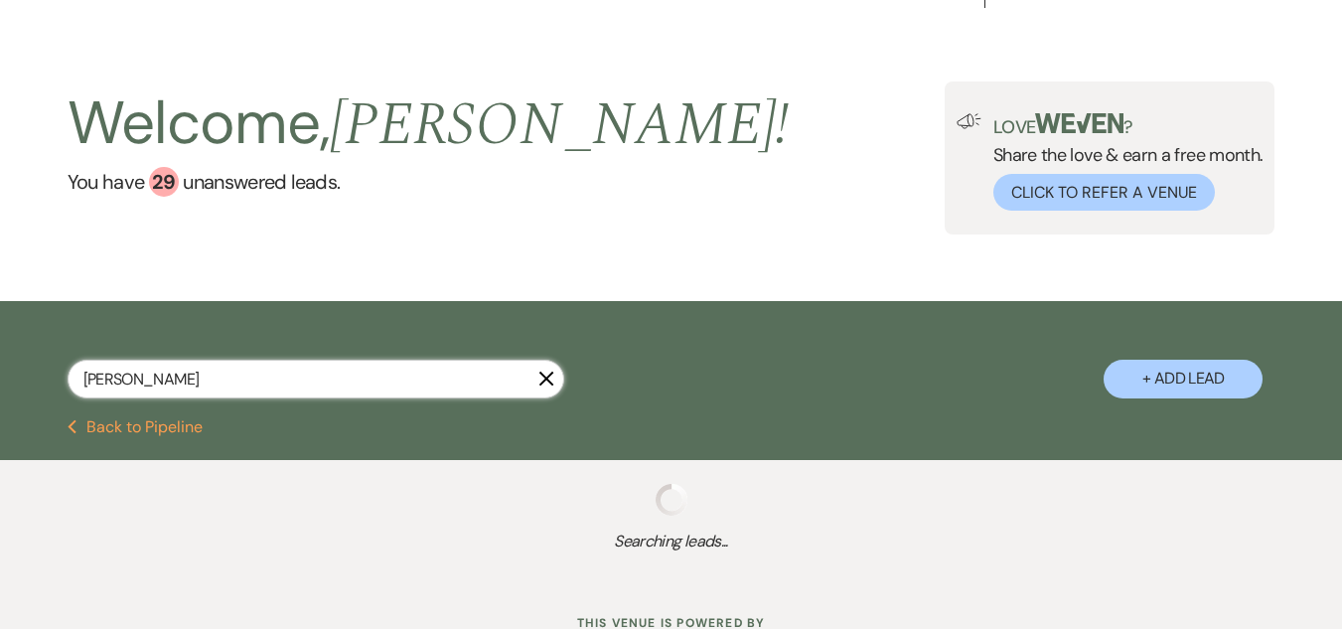
select select "8"
select select "6"
select select "8"
select select "5"
select select "8"
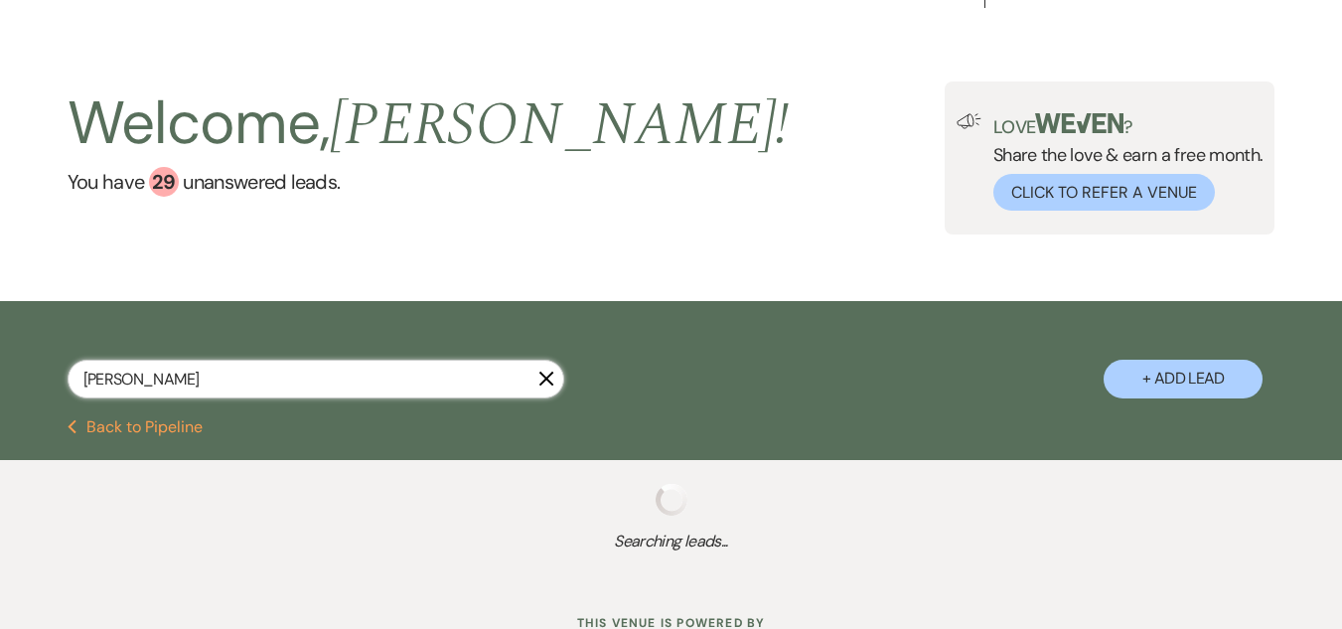
select select "5"
select select "8"
select select "5"
select select "8"
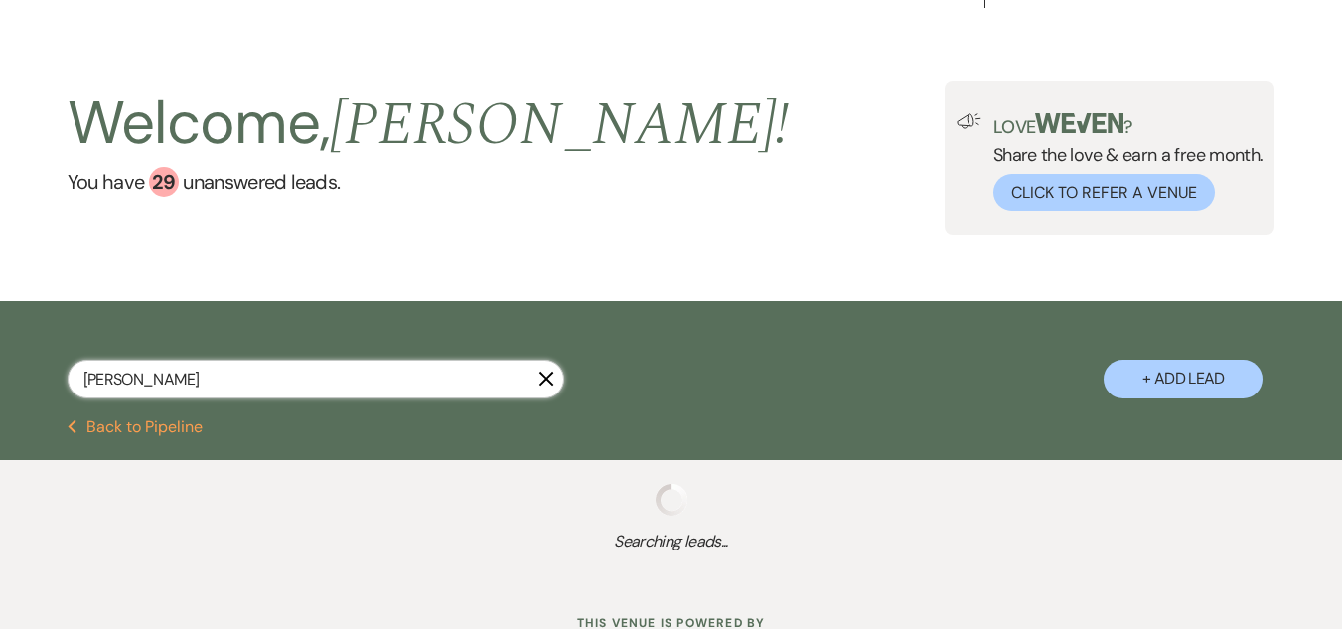
select select "8"
select select "5"
select select "8"
select select "5"
select select "8"
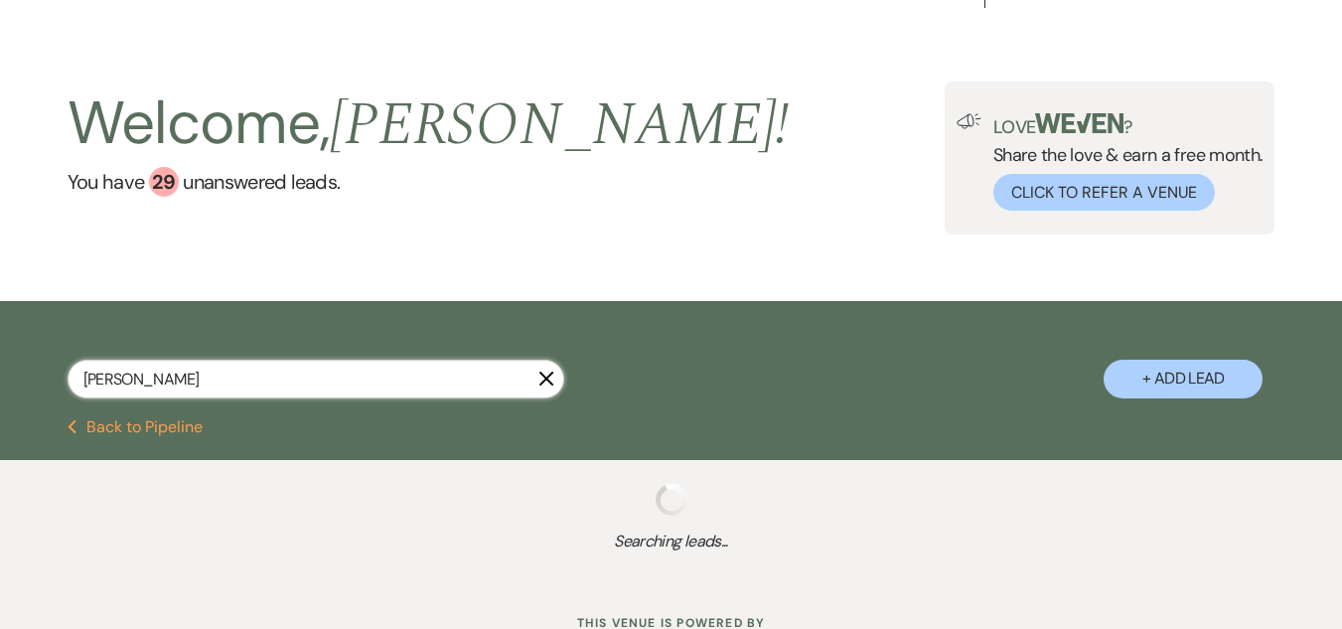
select select "5"
select select "8"
select select "4"
select select "8"
select select "1"
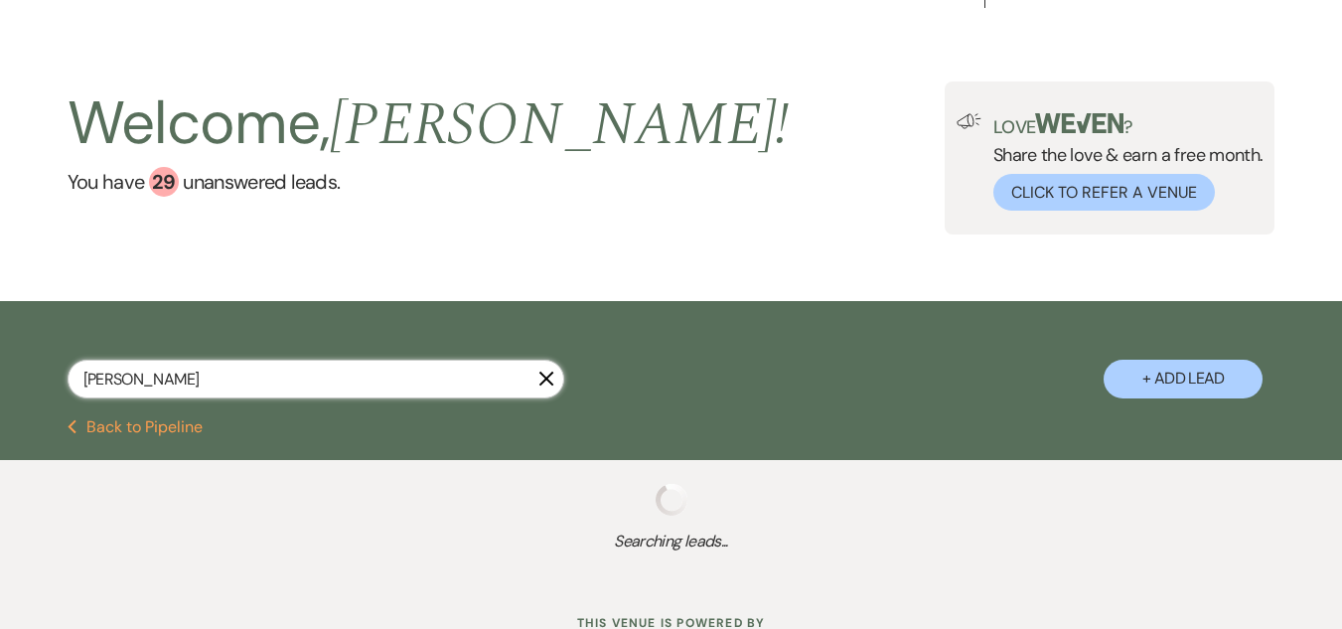
select select "8"
select select "5"
select select "8"
select select "5"
select select "8"
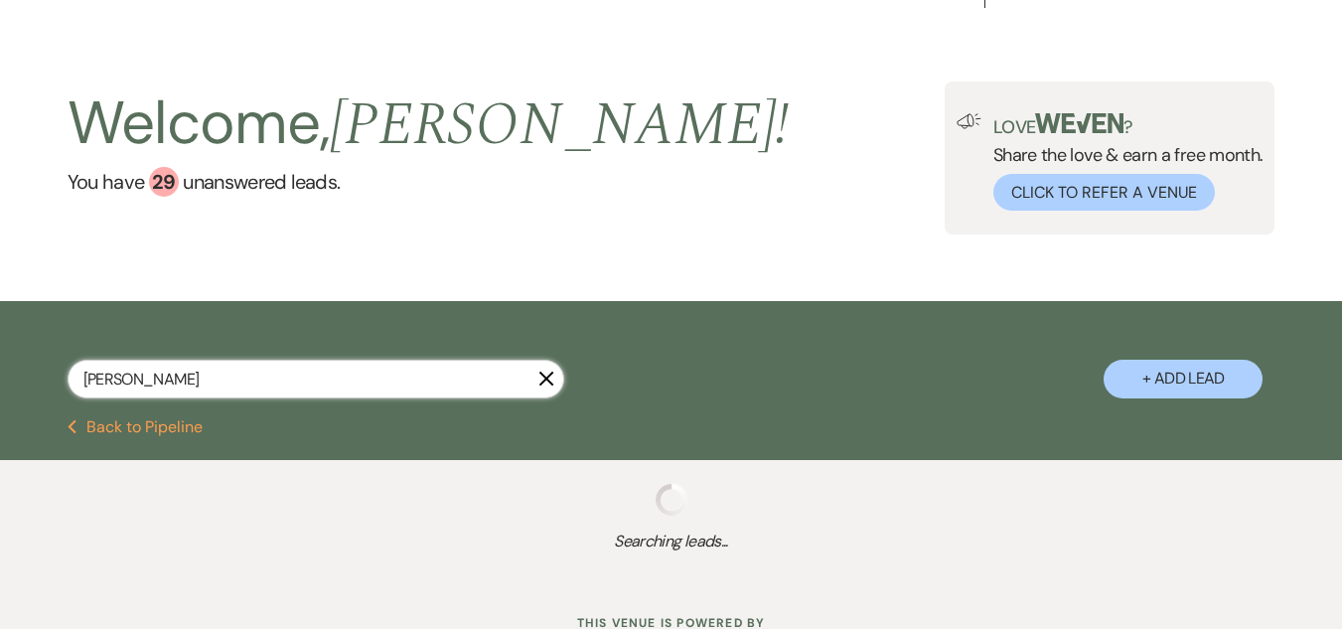
select select "5"
select select "8"
select select "5"
select select "8"
select select "5"
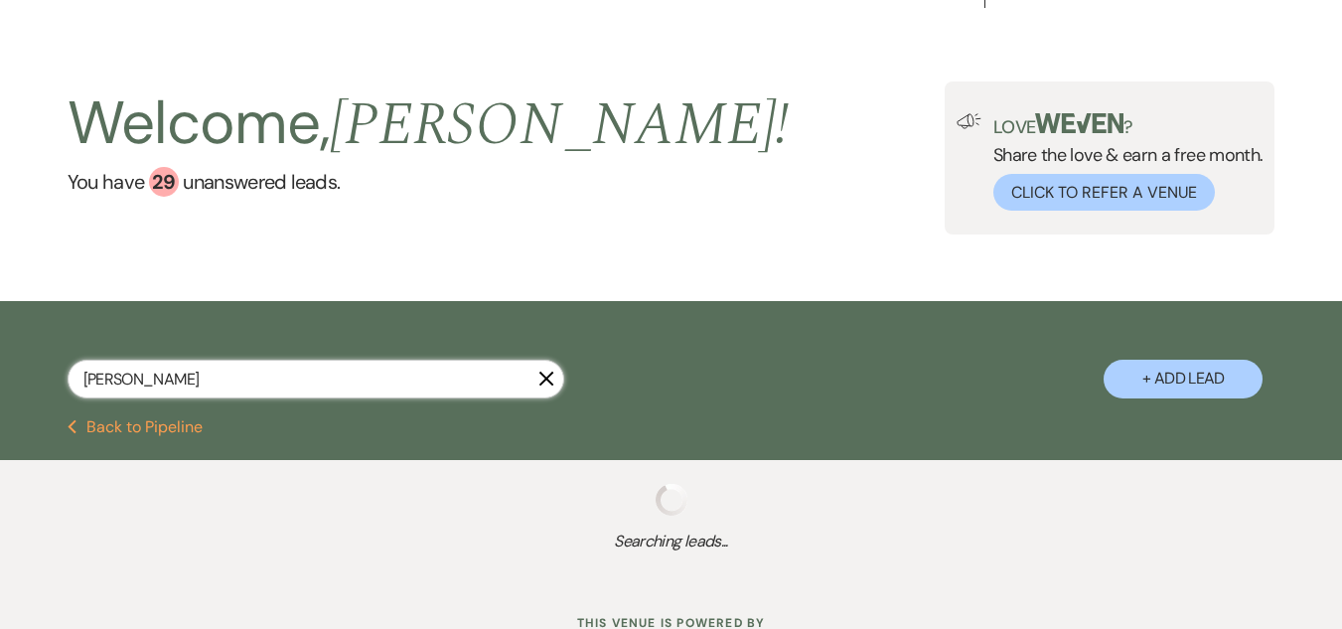
select select "8"
select select "5"
select select "8"
select select "6"
select select "8"
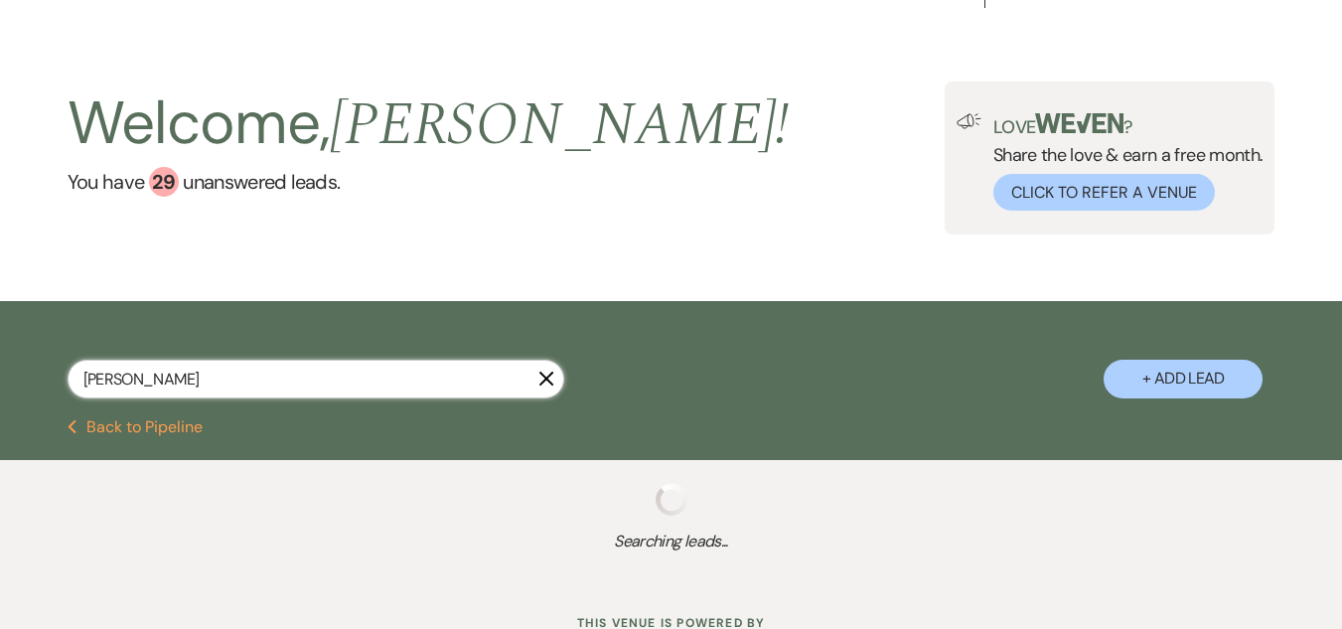
select select "6"
select select "8"
select select "10"
select select "8"
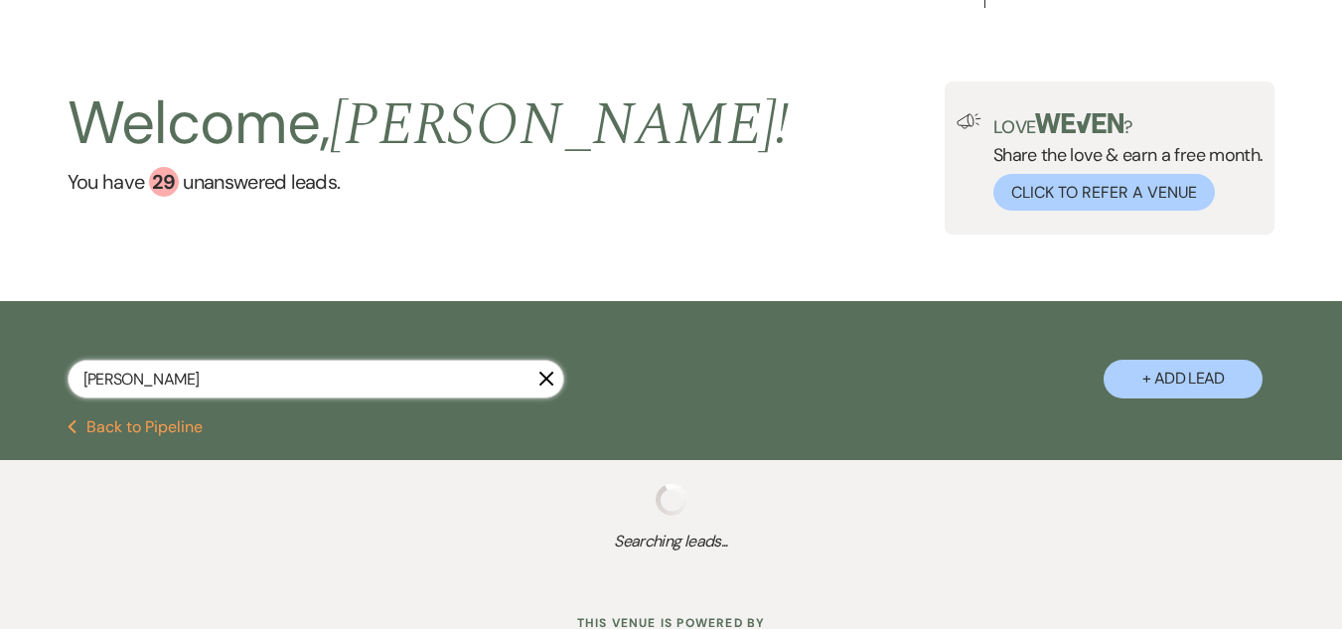
select select "5"
select select "8"
select select "5"
select select "8"
select select "5"
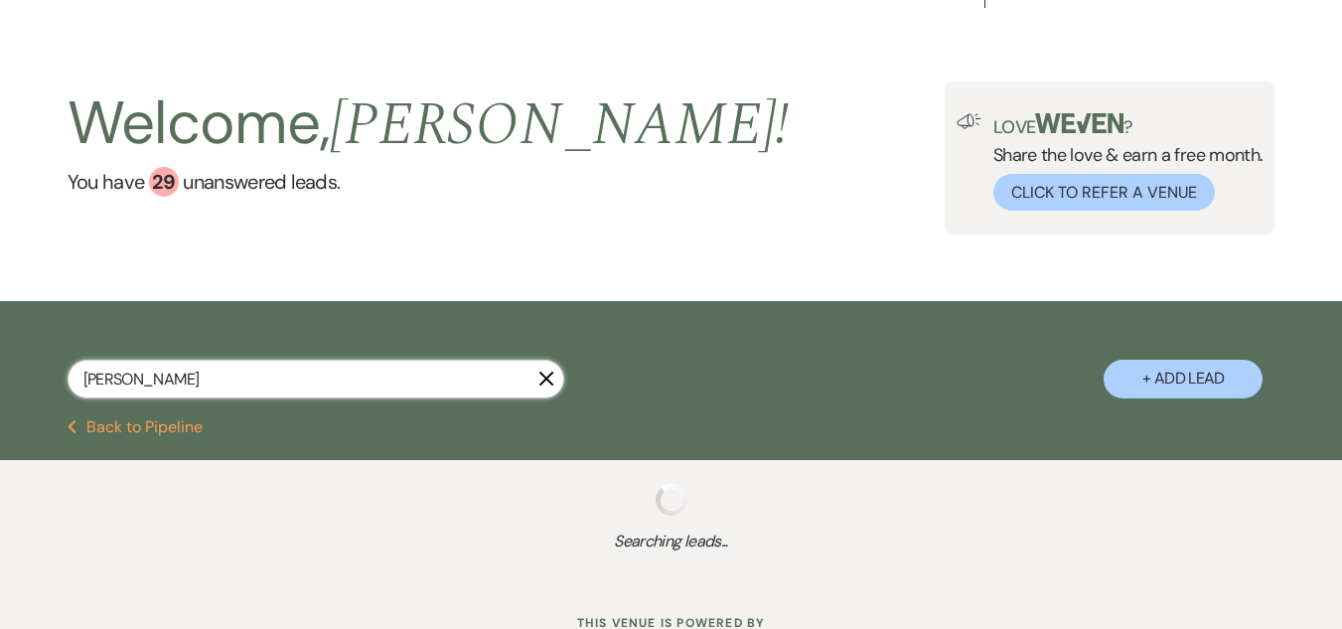
select select "8"
select select "5"
select select "8"
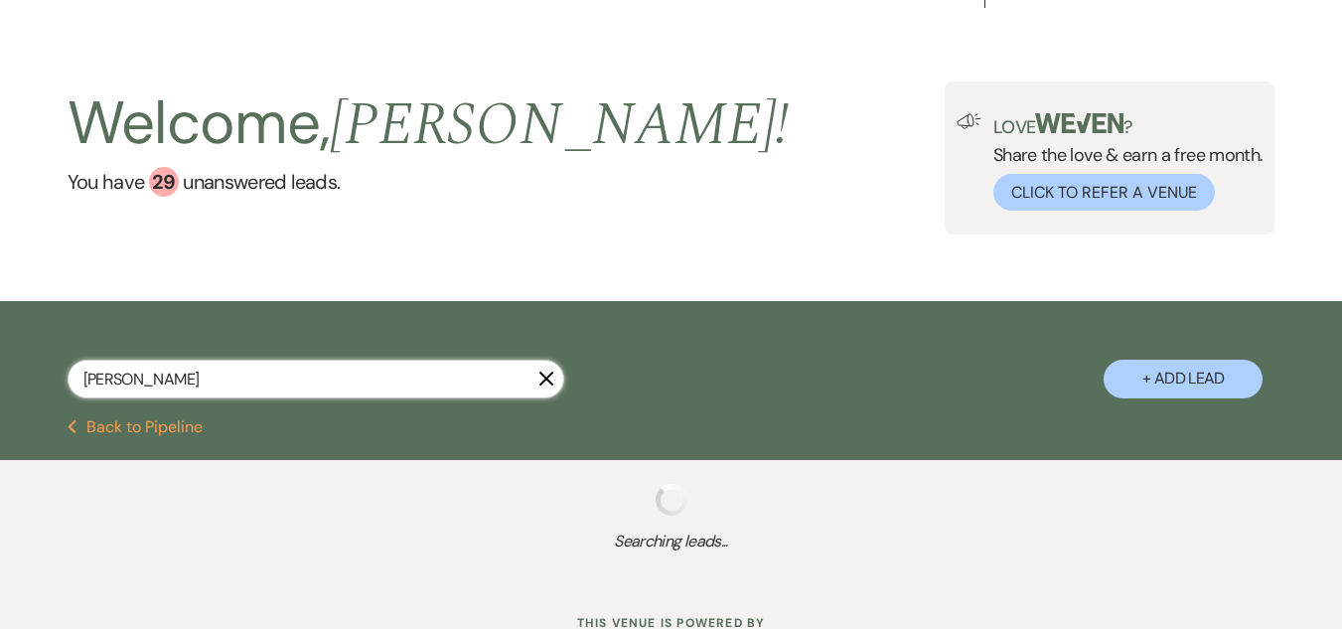
select select "5"
select select "8"
select select "1"
select select "8"
select select "5"
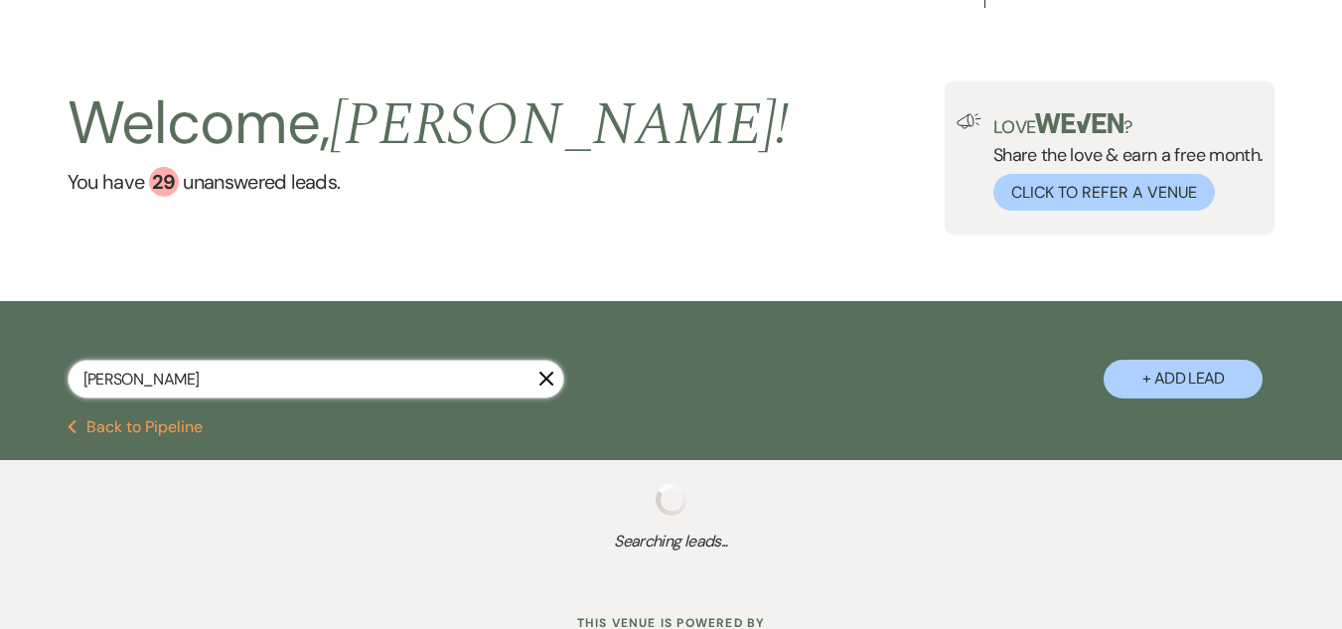
select select "8"
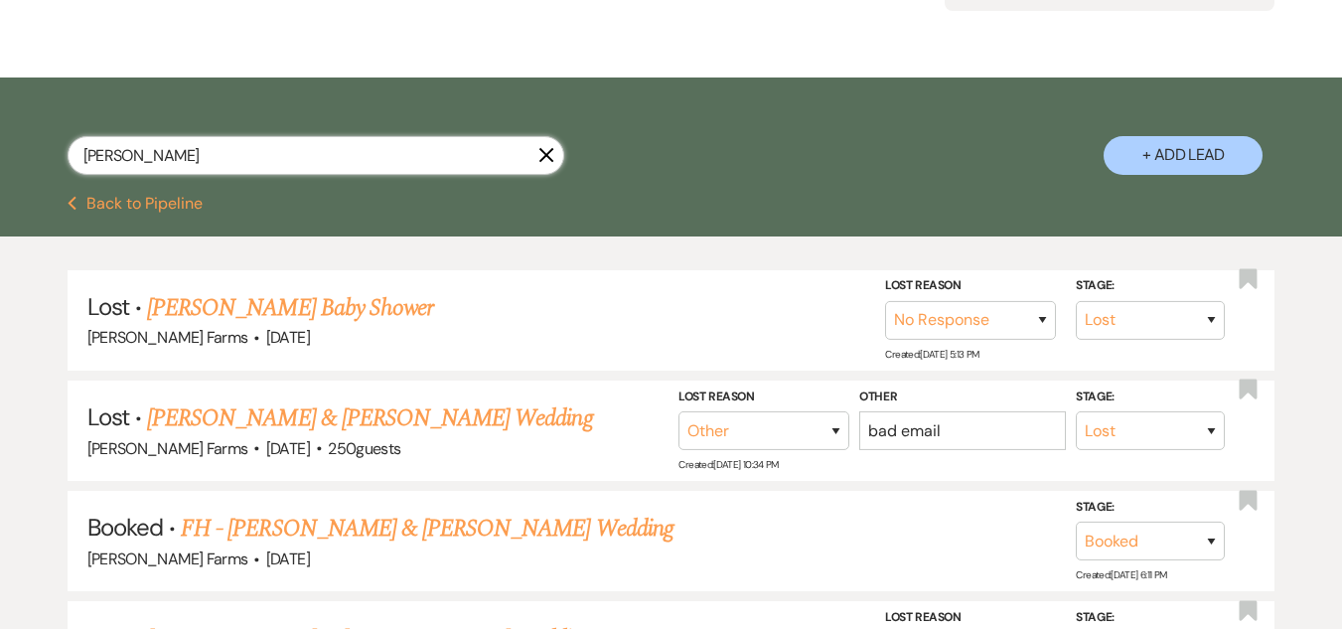
scroll to position [313, 0]
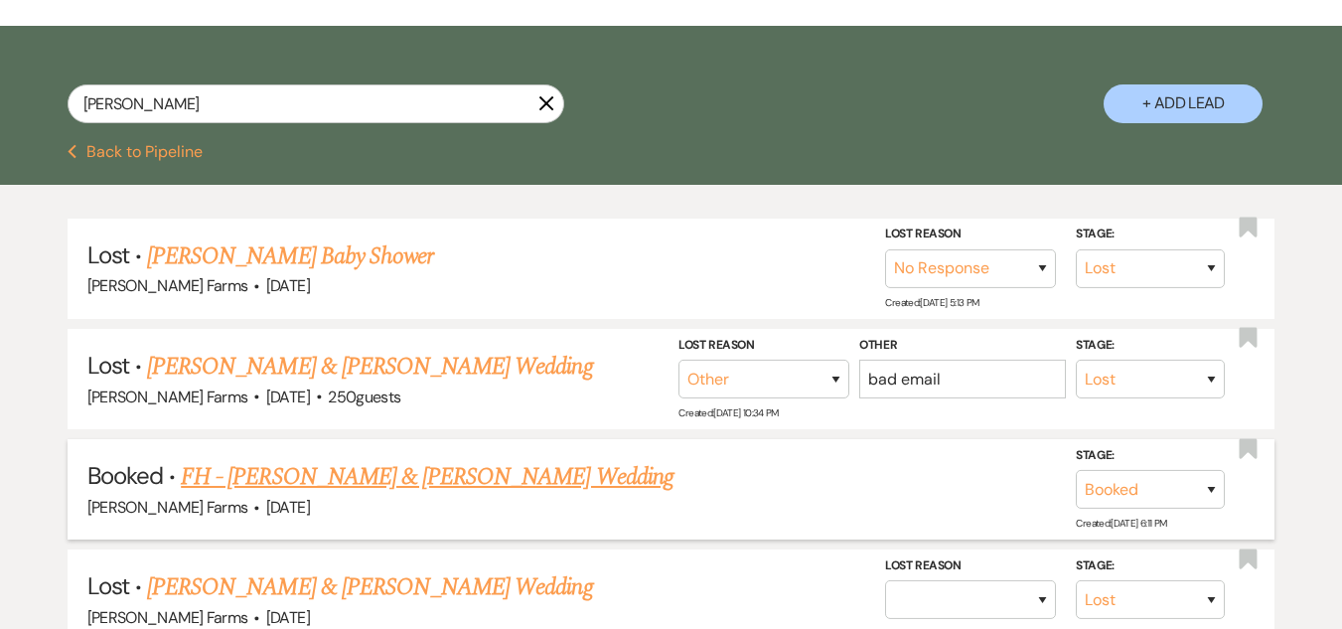
click at [441, 480] on link "FH - Jordan Schaffer & Celeste Mendoza's Wedding" at bounding box center [427, 477] width 493 height 36
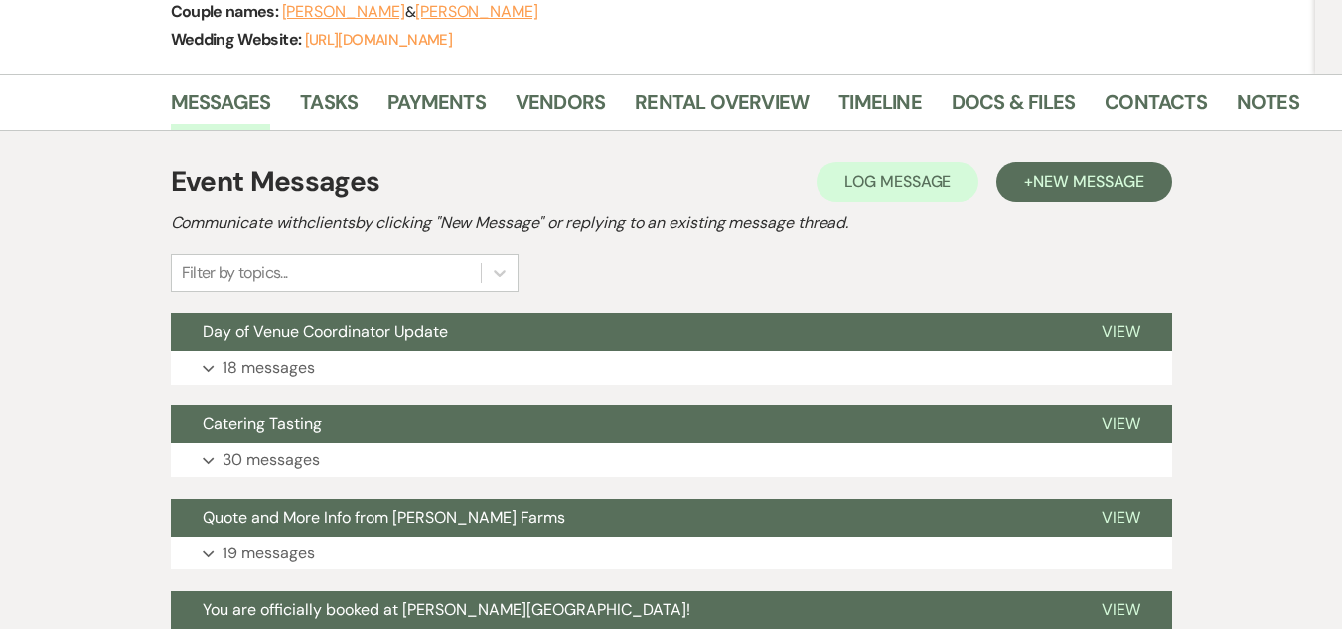
click at [130, 238] on div "Event Messages Log Log Message + New Message Communicate with clients by clicki…" at bounding box center [671, 457] width 1132 height 653
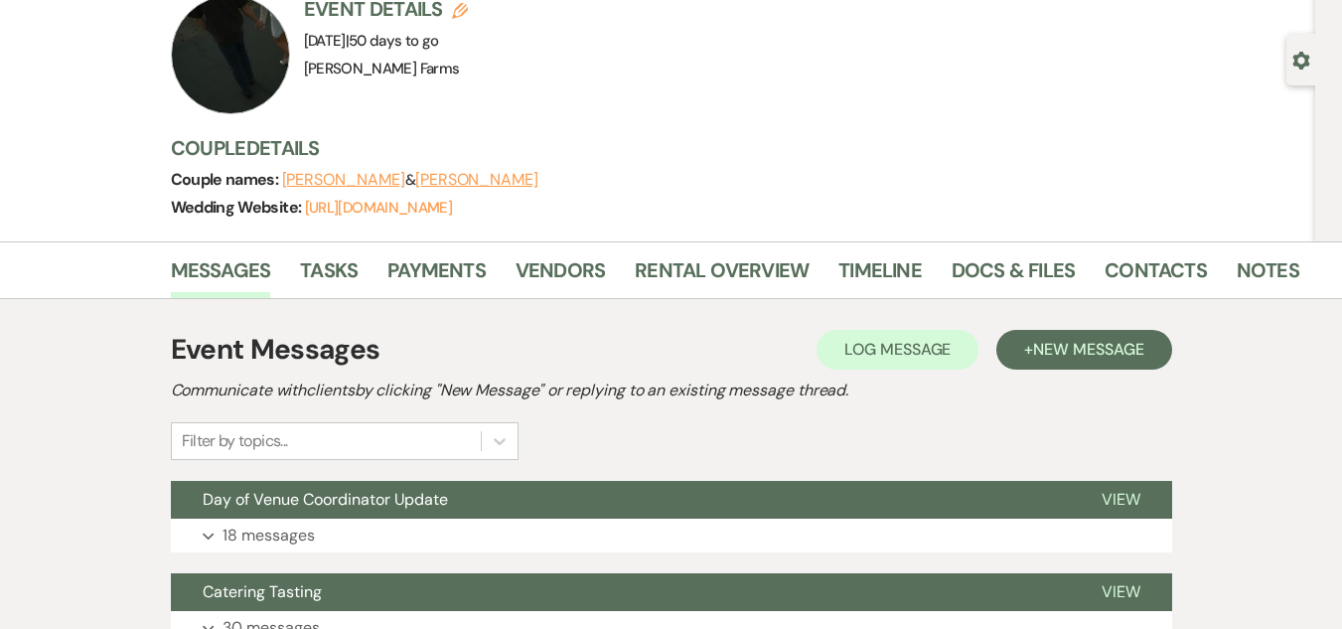
scroll to position [114, 0]
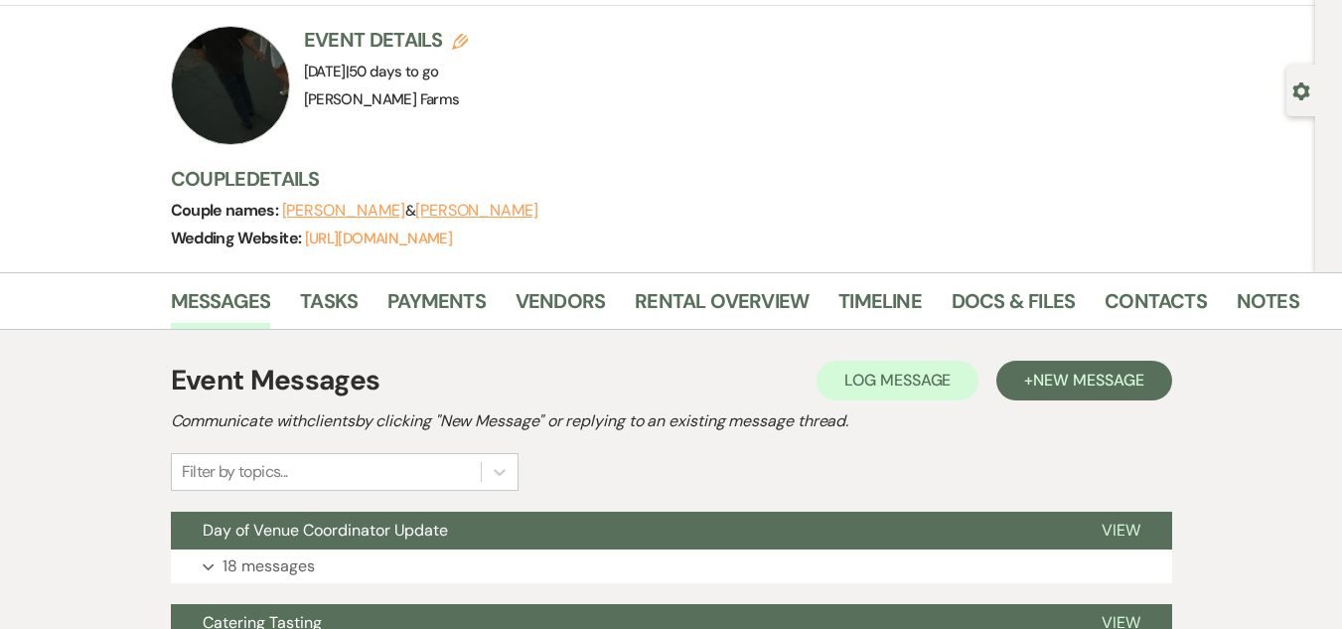
click at [91, 352] on div "Messages Tasks Payments Vendors Rental Overview Timeline Docs & Files Contacts …" at bounding box center [671, 627] width 1342 height 711
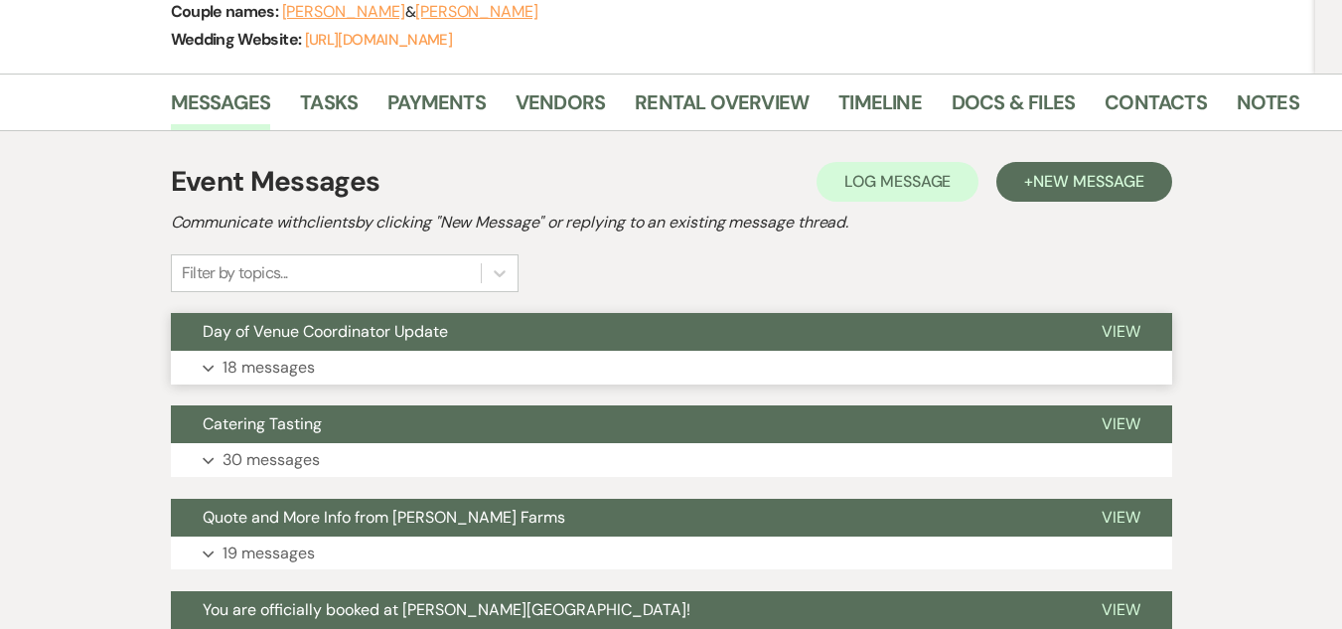
click at [451, 341] on button "Day of Venue Coordinator Update" at bounding box center [620, 332] width 899 height 38
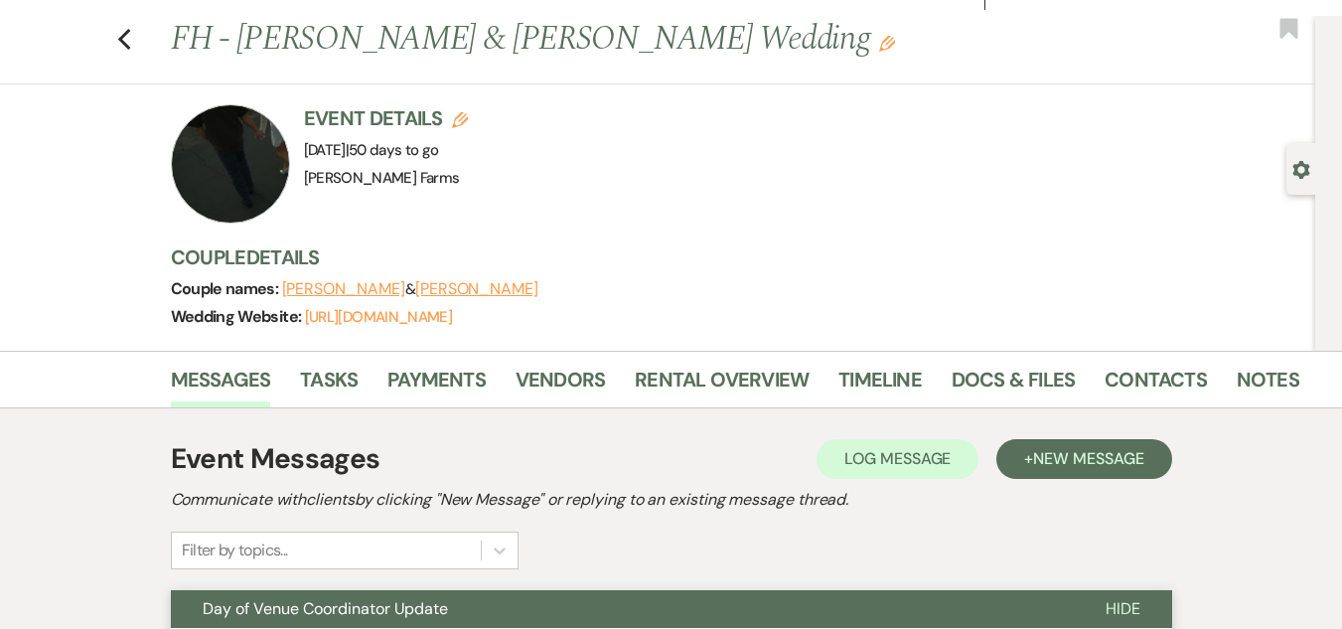
scroll to position [0, 0]
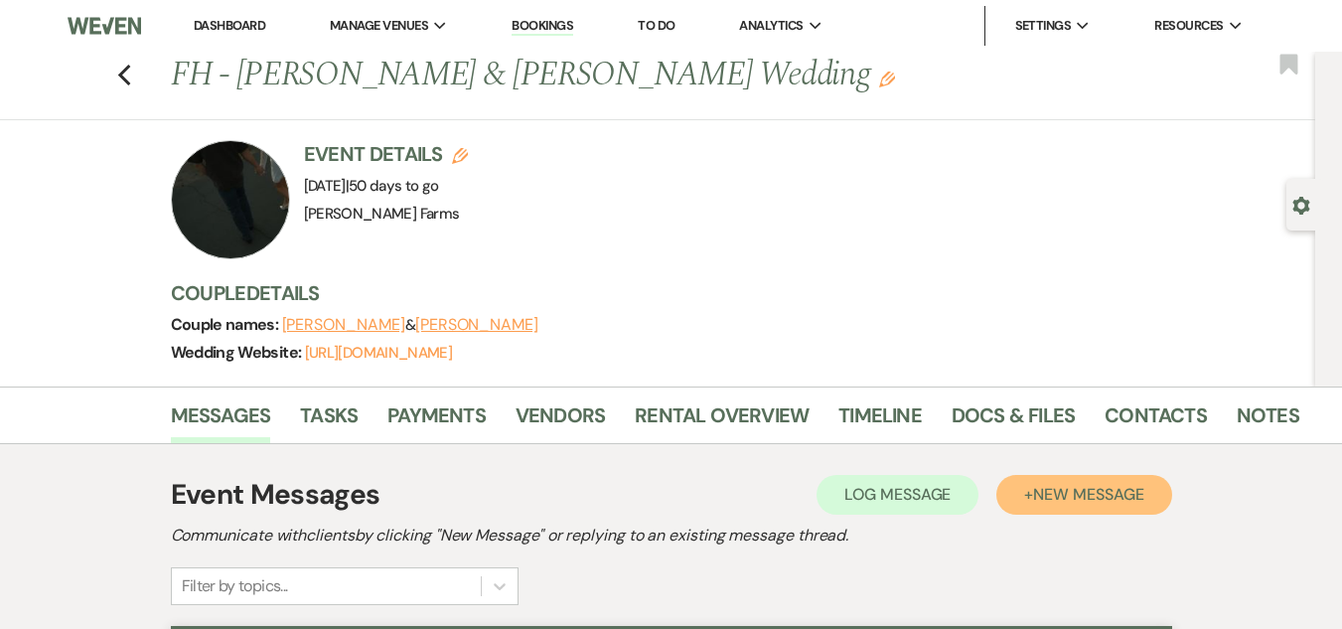
click at [1069, 493] on span "New Message" at bounding box center [1088, 494] width 110 height 21
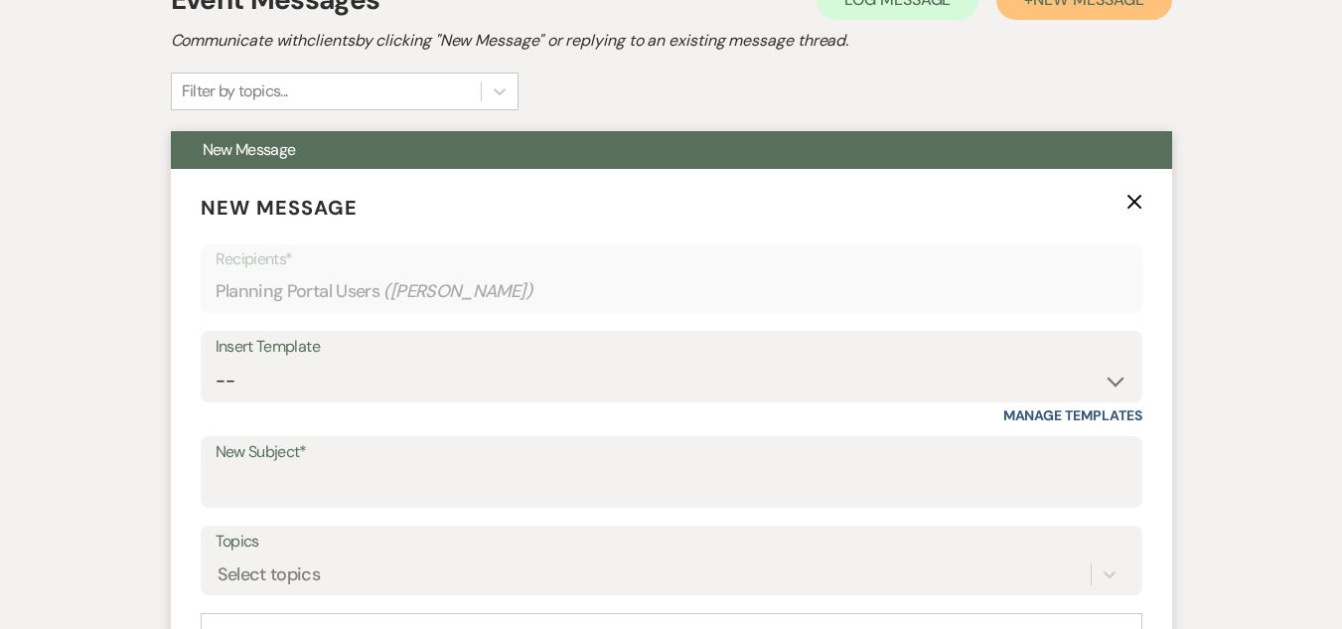
scroll to position [496, 0]
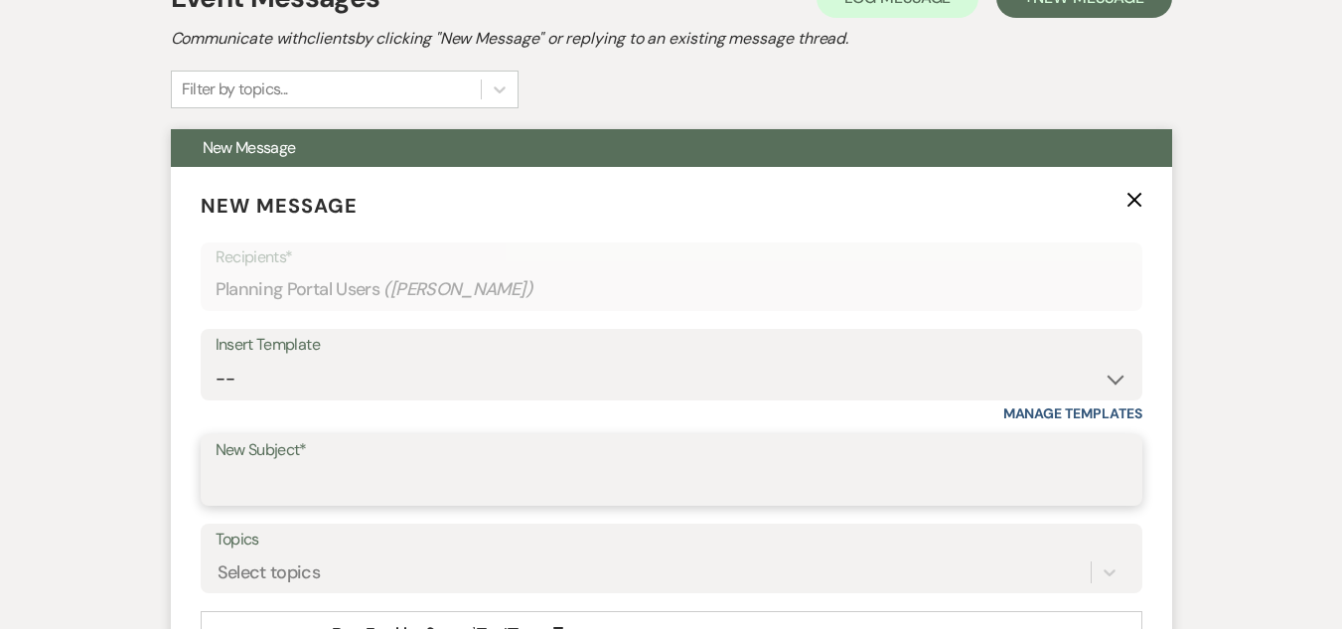
click at [272, 465] on input "New Subject*" at bounding box center [671, 484] width 912 height 39
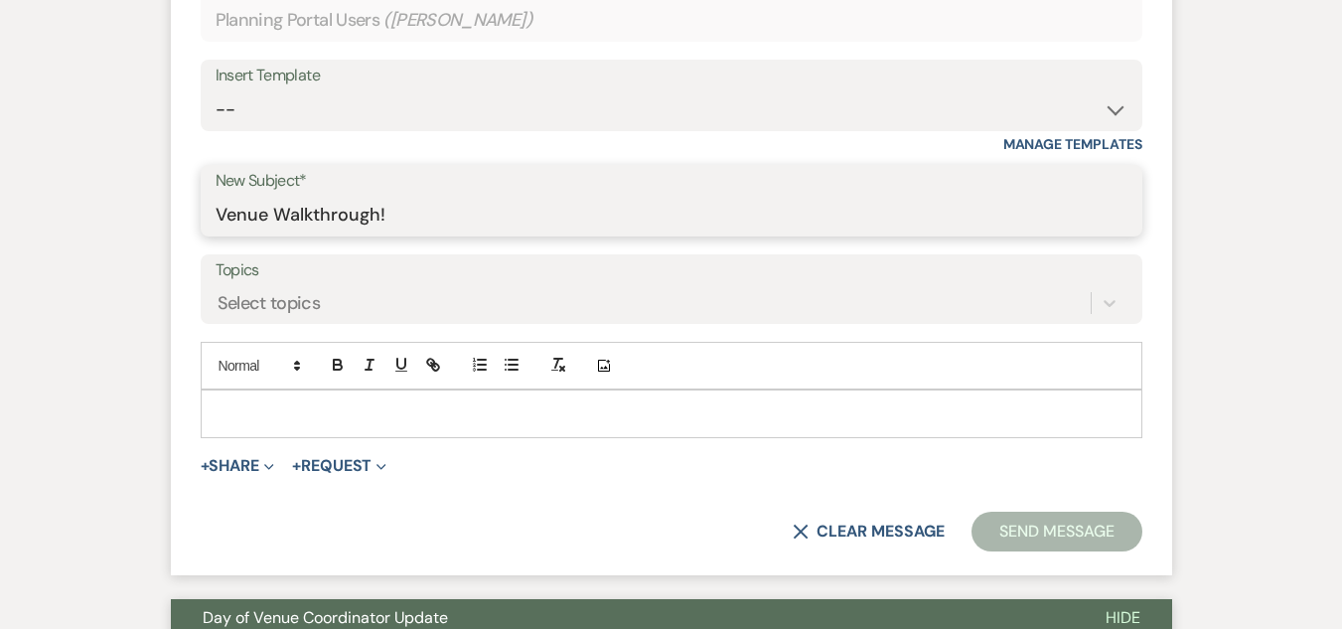
scroll to position [794, 0]
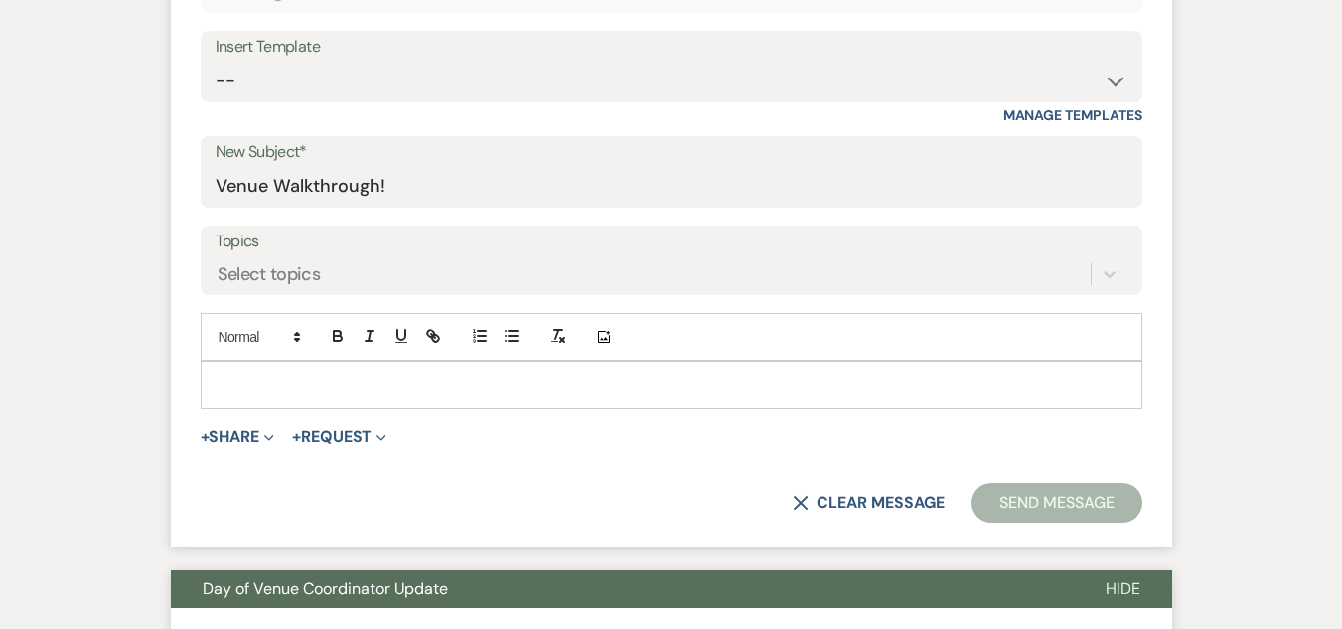
click at [284, 380] on p at bounding box center [671, 384] width 910 height 22
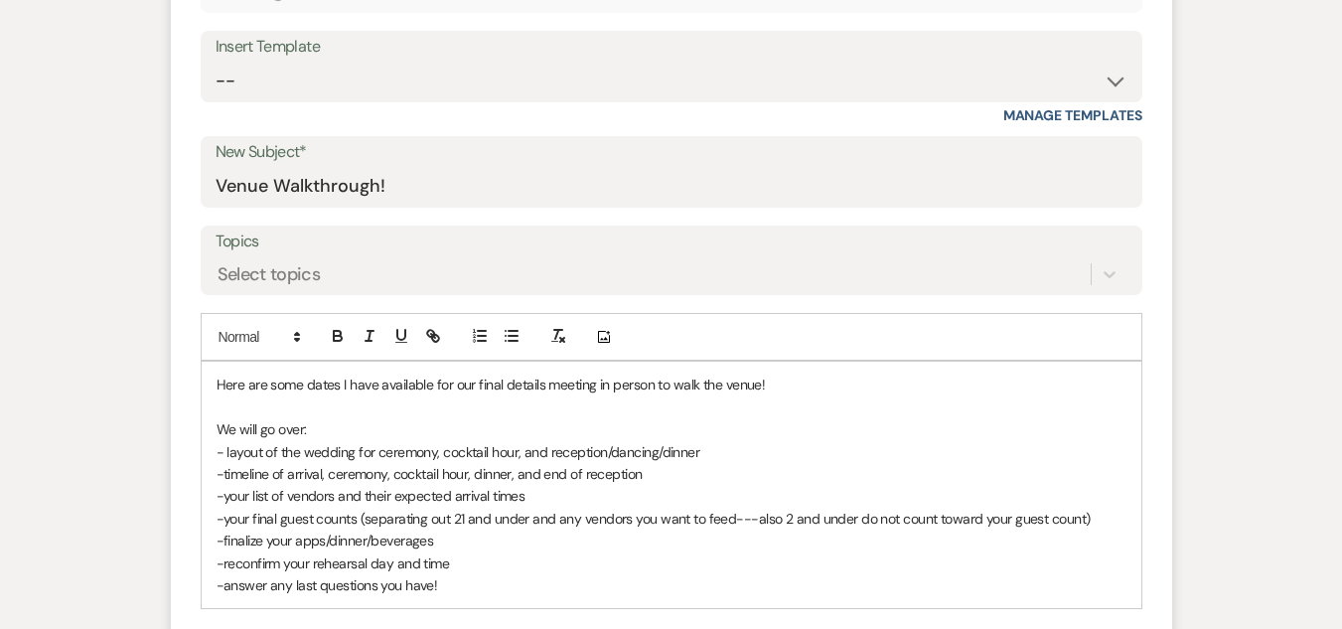
click at [764, 384] on p "Here are some dates I have available for our final details meeting in person to…" at bounding box center [671, 384] width 910 height 22
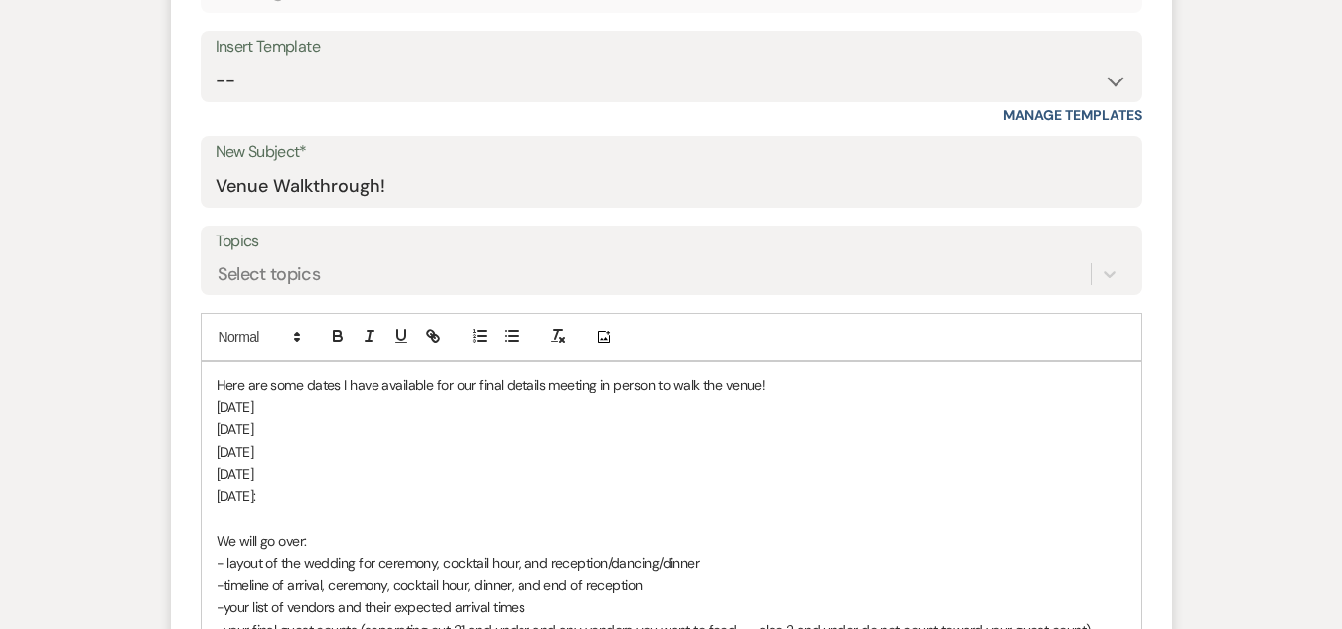
click at [309, 404] on p "October 6th" at bounding box center [671, 407] width 910 height 22
click at [305, 426] on p "October 7th" at bounding box center [671, 429] width 910 height 22
click at [310, 497] on p "October 12th:" at bounding box center [671, 496] width 910 height 22
click at [346, 496] on p "October 12th: Betwwwn 8am and" at bounding box center [671, 496] width 910 height 22
click at [427, 498] on p "October 12th: Between 8am and" at bounding box center [671, 496] width 910 height 22
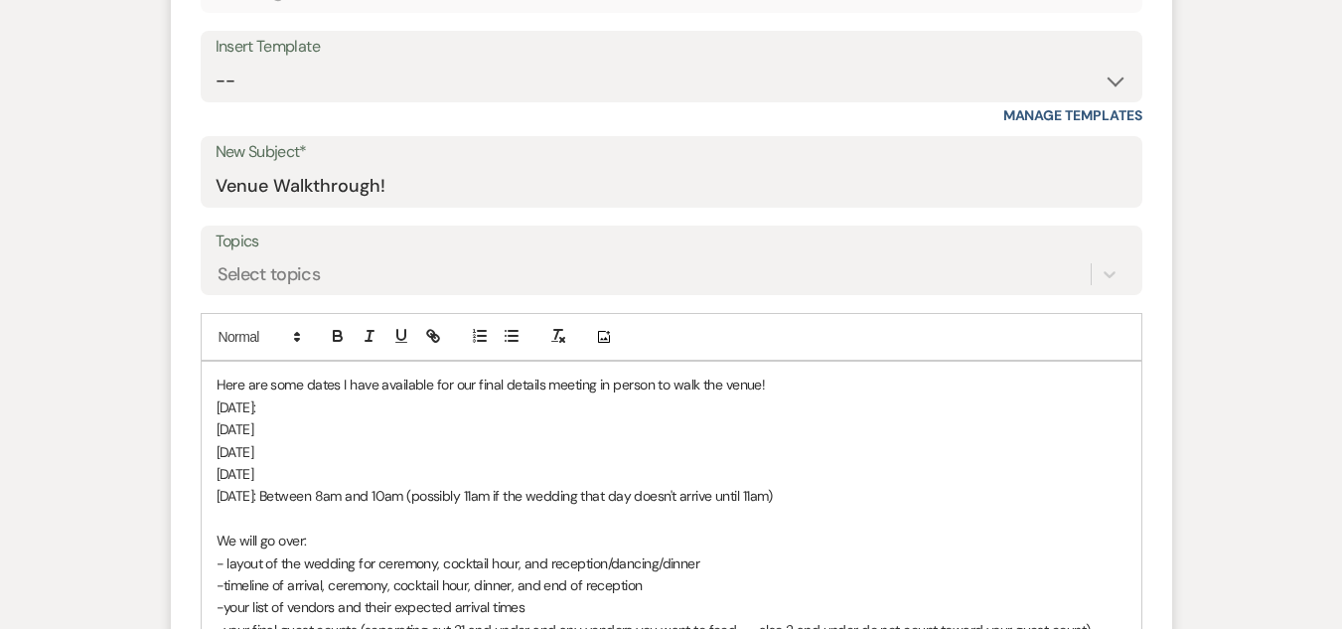
click at [298, 473] on p "October 9th" at bounding box center [671, 474] width 910 height 22
click at [303, 447] on p "October 8th" at bounding box center [671, 452] width 910 height 22
click at [303, 432] on p "October 7th" at bounding box center [671, 429] width 910 height 22
click at [308, 476] on p "October 9th:" at bounding box center [671, 474] width 910 height 22
click at [380, 477] on p "October 9th: At 1:30pm or btween 3:30pm and 5:30pm" at bounding box center [671, 474] width 910 height 22
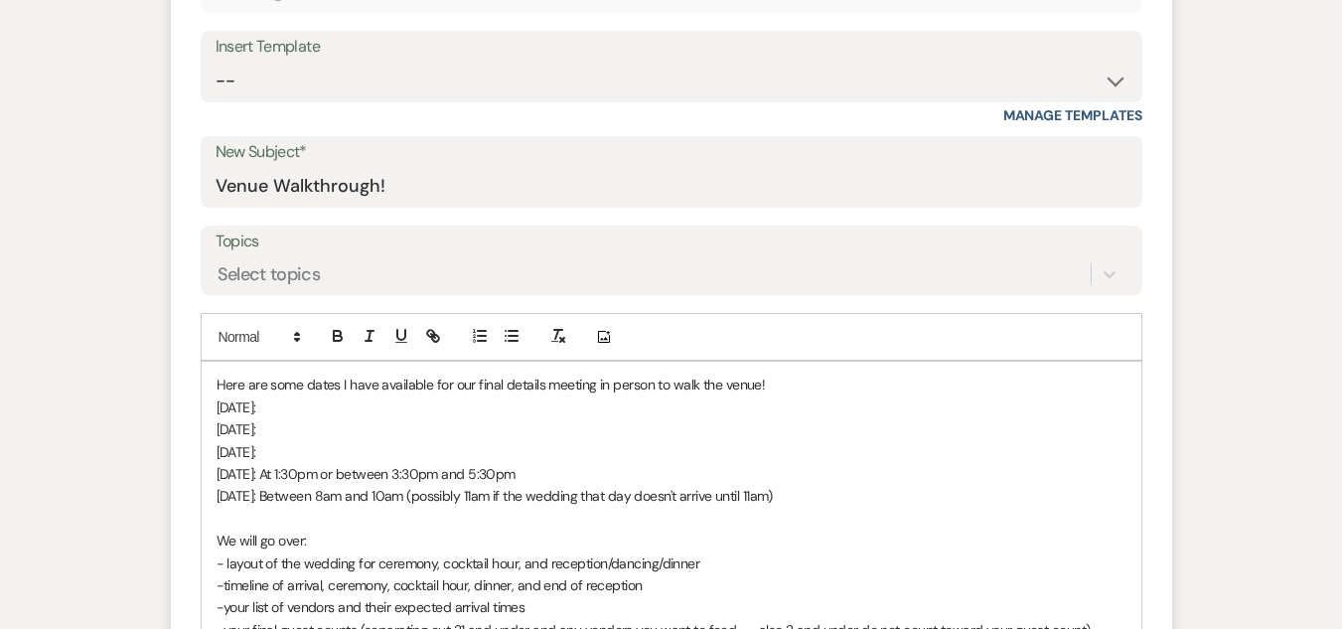
click at [297, 452] on p "October 8th:" at bounding box center [671, 452] width 910 height 22
click at [309, 404] on p "October 6th:" at bounding box center [671, 407] width 910 height 22
click at [303, 423] on p "October 7th:" at bounding box center [671, 429] width 910 height 22
click at [539, 476] on p "October 9th: At 1:30pm or between 3:30pm and 5:30pm" at bounding box center [671, 474] width 910 height 22
click at [426, 475] on p "October 9th: At 1:30pm or between 3:30pm and 5:30pm" at bounding box center [671, 474] width 910 height 22
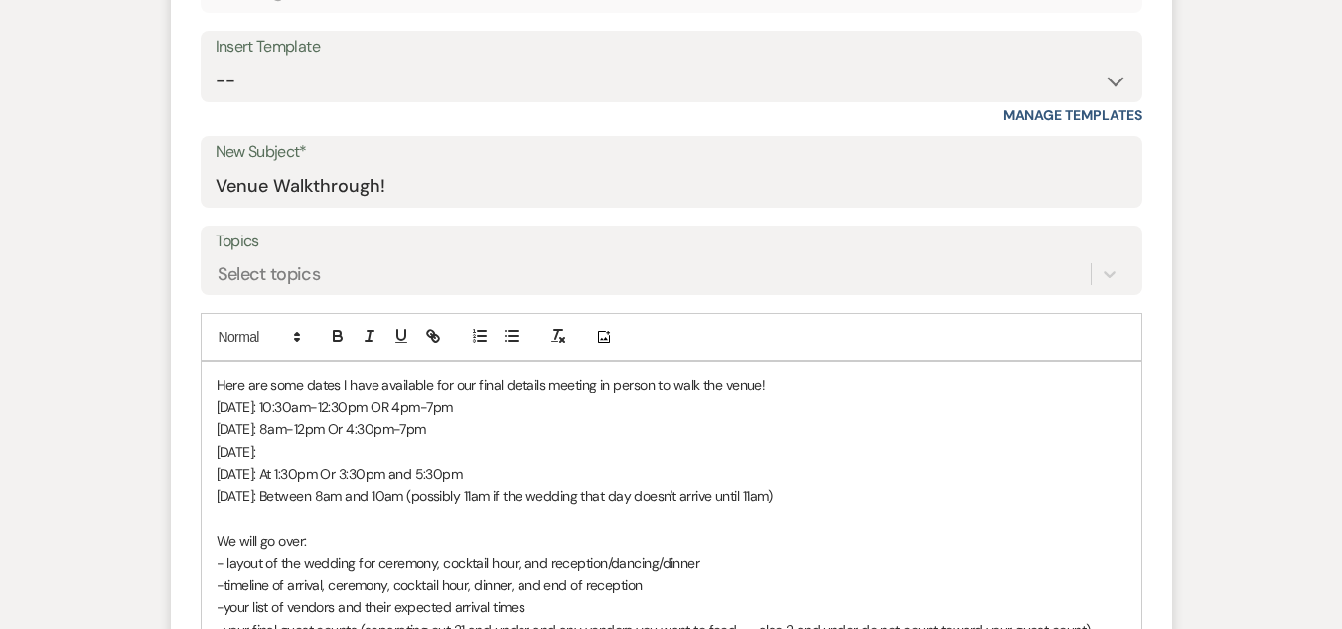
click at [422, 476] on p "October 9th: At 1:30pm Or 3:30pm and 5:30pm" at bounding box center [671, 474] width 910 height 22
click at [299, 497] on p "October 12th: Between 8am and 10am (possibly 11am if the wedding that day doesn…" at bounding box center [671, 496] width 910 height 22
click at [318, 449] on p "October 8th:" at bounding box center [671, 452] width 910 height 22
click at [417, 470] on p "October 9th: At 1:30pm Or 3:30-7pm" at bounding box center [671, 474] width 910 height 22
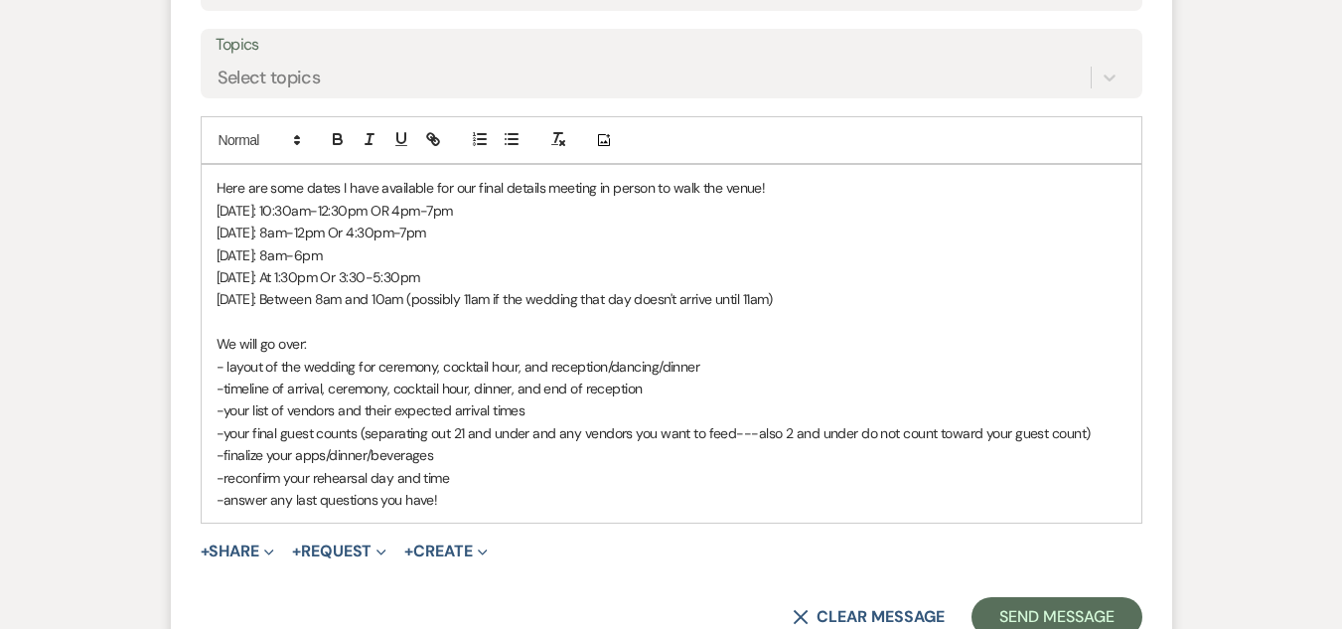
scroll to position [993, 0]
click at [811, 293] on p "October 12th: Between 8am and 10am (possibly 11am if the wedding that day doesn…" at bounding box center [671, 297] width 910 height 22
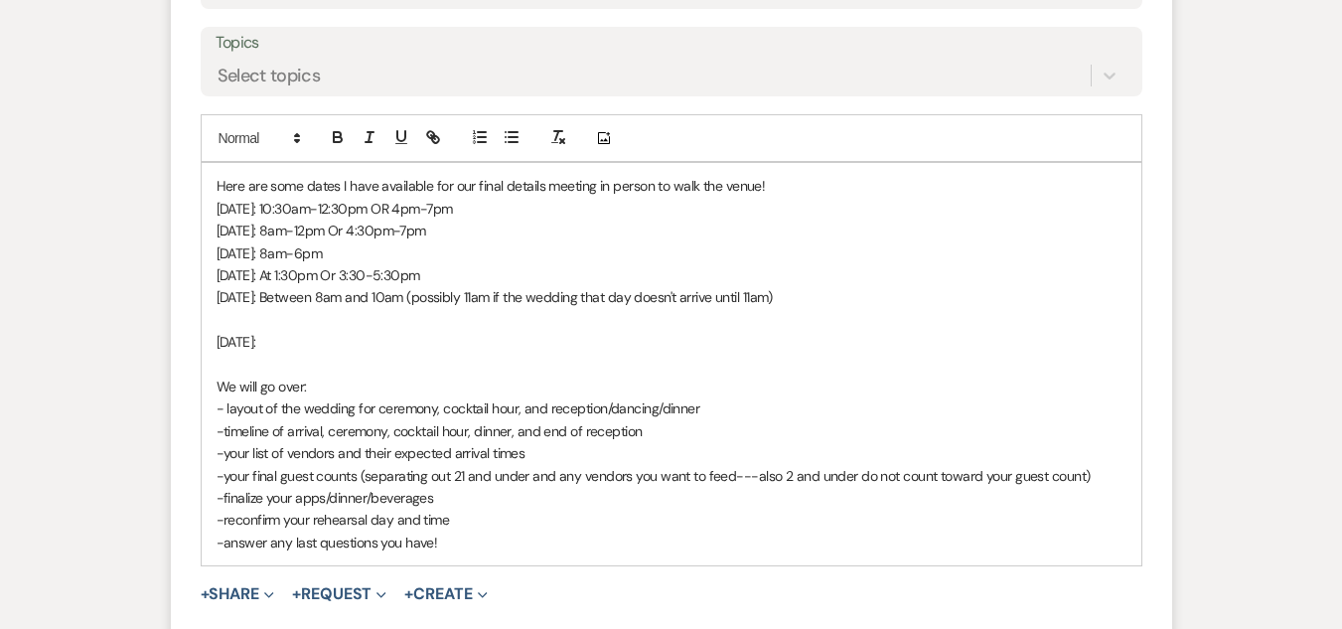
click at [216, 339] on p "October 13th:" at bounding box center [671, 342] width 910 height 22
click at [216, 339] on p "MOctober 13th:" at bounding box center [671, 342] width 910 height 22
click at [341, 345] on p "Mon, October 13th:" at bounding box center [671, 342] width 910 height 22
click at [467, 211] on p "October 6th: 10:30am-12:30pm OR 4pm-7pm" at bounding box center [671, 209] width 910 height 22
click at [370, 337] on p "Mon, October 13th: 8am-6pm" at bounding box center [671, 342] width 910 height 22
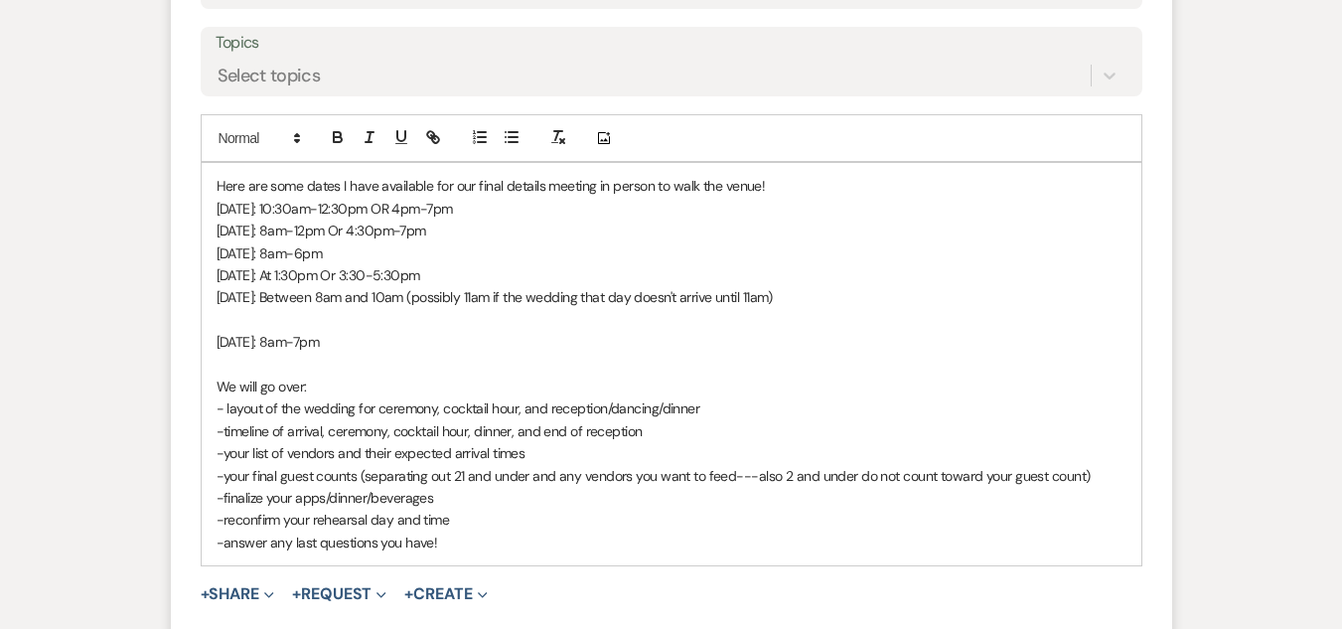
click at [394, 343] on p "Mon, October 13th: 8am-7pm" at bounding box center [671, 342] width 910 height 22
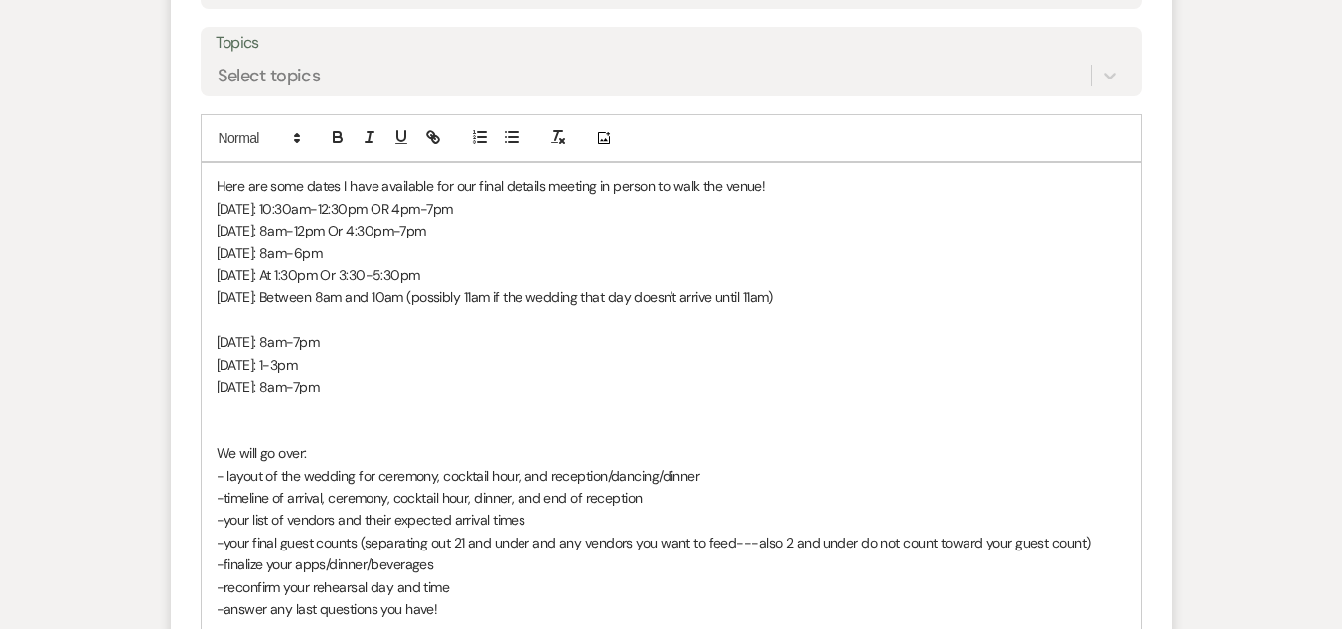
click at [216, 293] on p "October 12th: Between 8am and 10am (possibly 11am if the wedding that day doesn…" at bounding box center [671, 297] width 910 height 22
click at [212, 273] on div "Here are some dates I have available for our final details meeting in person to…" at bounding box center [671, 397] width 939 height 469
click at [214, 253] on div "Here are some dates I have available for our final details meeting in person to…" at bounding box center [671, 397] width 939 height 469
click at [213, 232] on div "Here are some dates I have available for our final details meeting in person to…" at bounding box center [671, 397] width 939 height 469
click at [216, 209] on p "October 6th: 10:30am-12:30pm OR 4pm-7pm" at bounding box center [671, 209] width 910 height 22
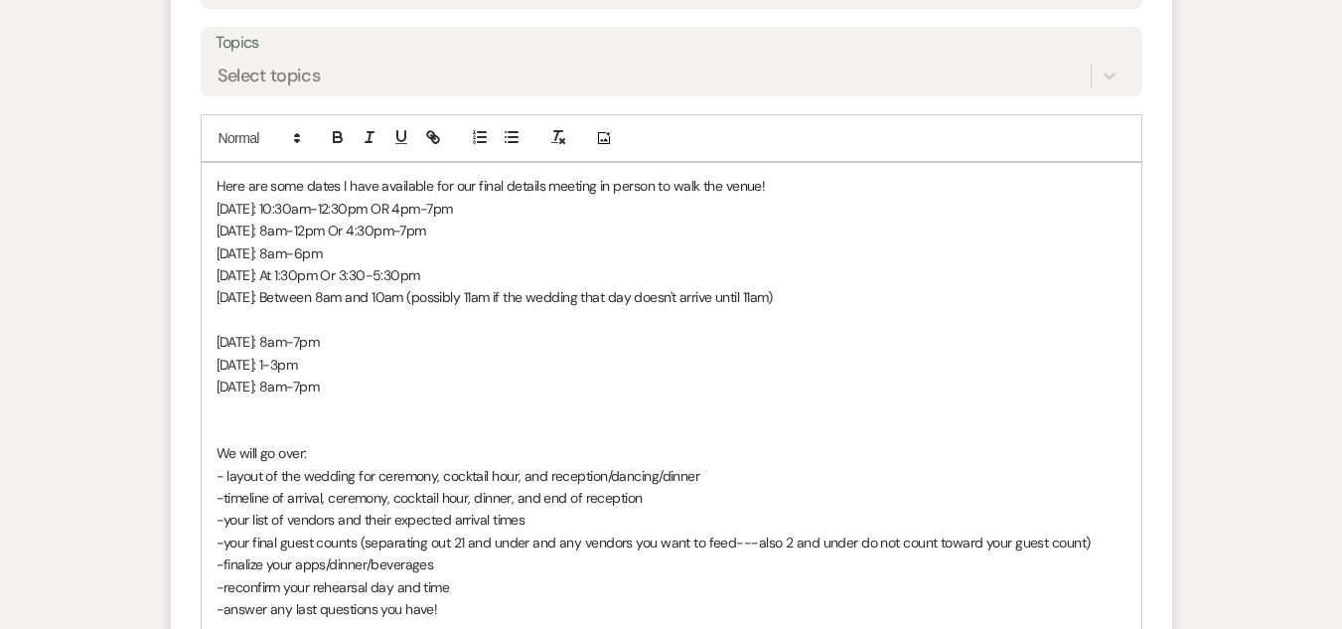
click at [216, 209] on p "October 6th: 10:30am-12:30pm OR 4pm-7pm" at bounding box center [671, 209] width 910 height 22
click at [212, 343] on div "Here are some dates I have available for our final details meeting in person to…" at bounding box center [671, 397] width 939 height 469
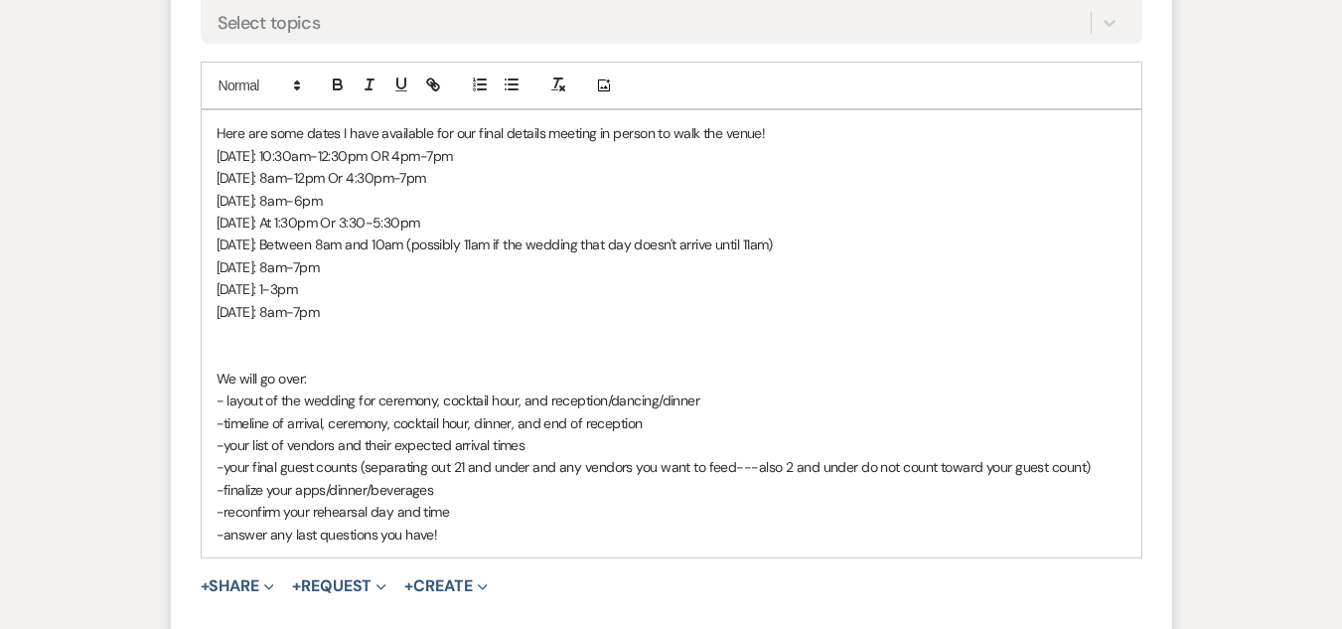
scroll to position [1092, 0]
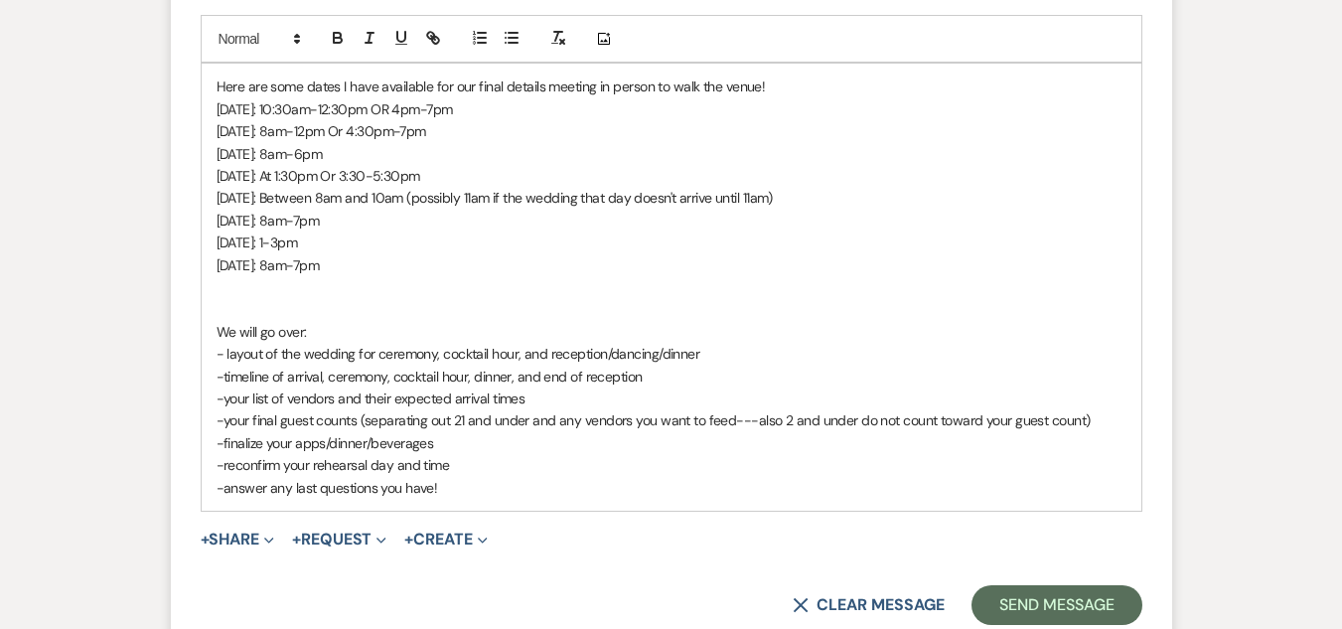
click at [212, 331] on div "Here are some dates I have available for our final details meeting in person to…" at bounding box center [671, 287] width 939 height 446
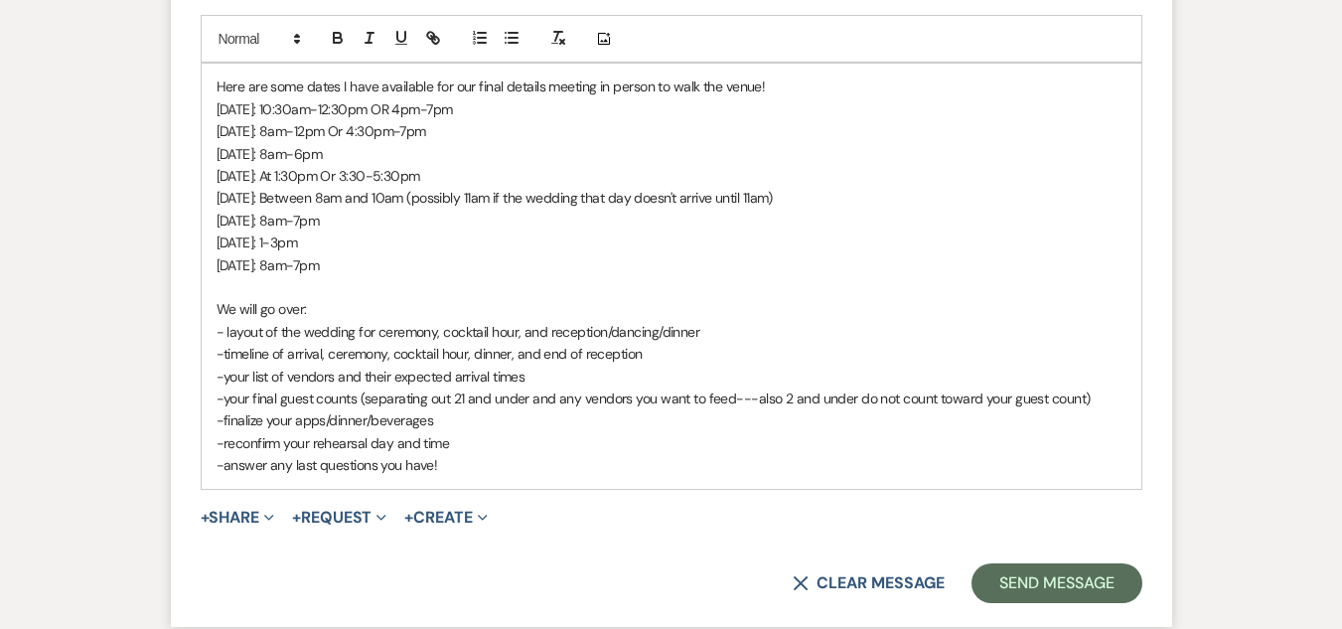
click at [212, 83] on div "Here are some dates I have available for our final details meeting in person to…" at bounding box center [671, 276] width 939 height 424
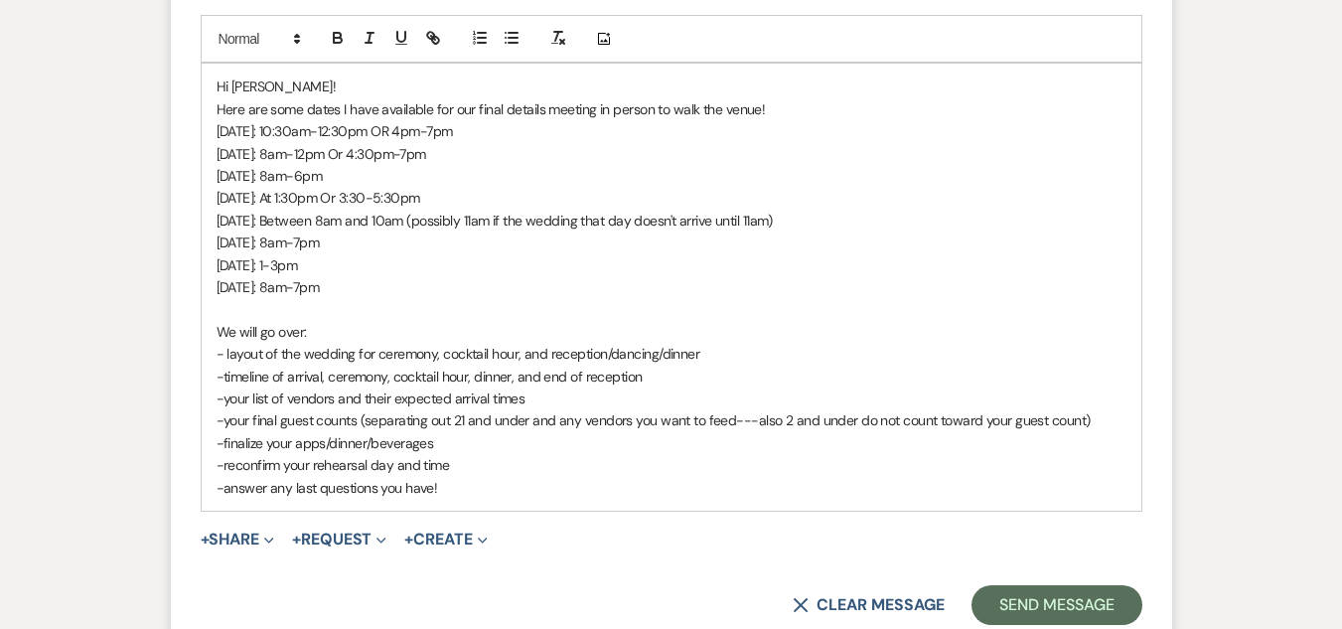
click at [286, 82] on p "Hi Celeste!" at bounding box center [671, 86] width 910 height 22
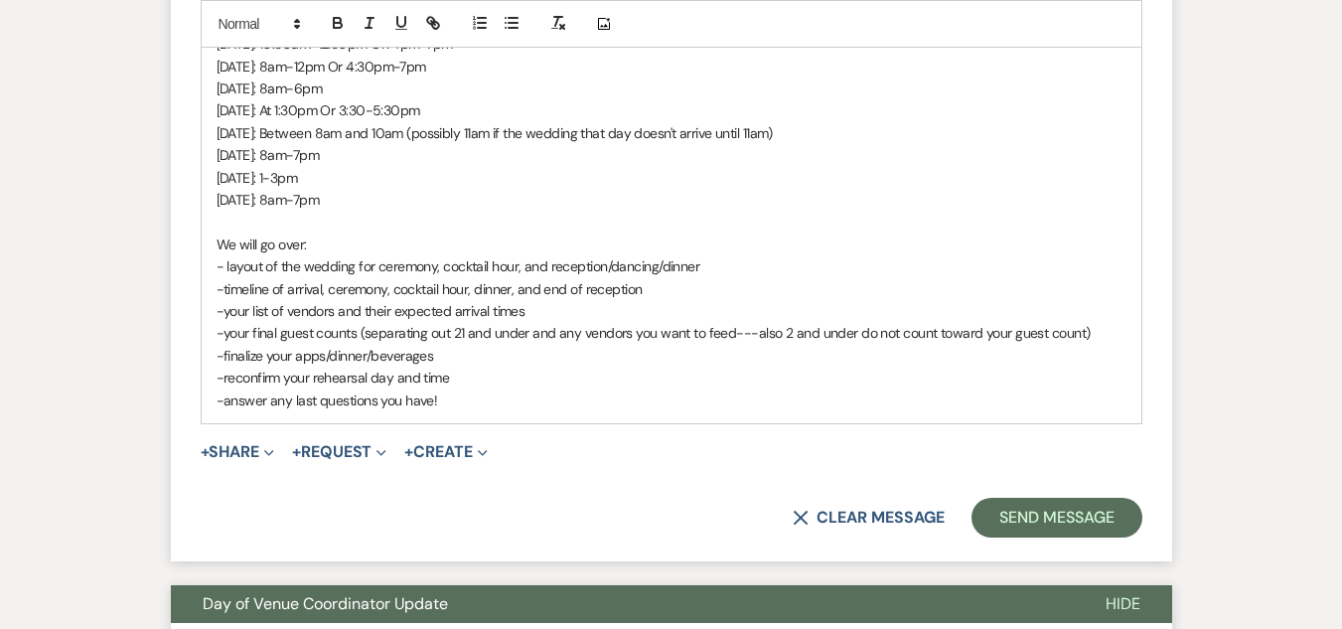
scroll to position [1192, 0]
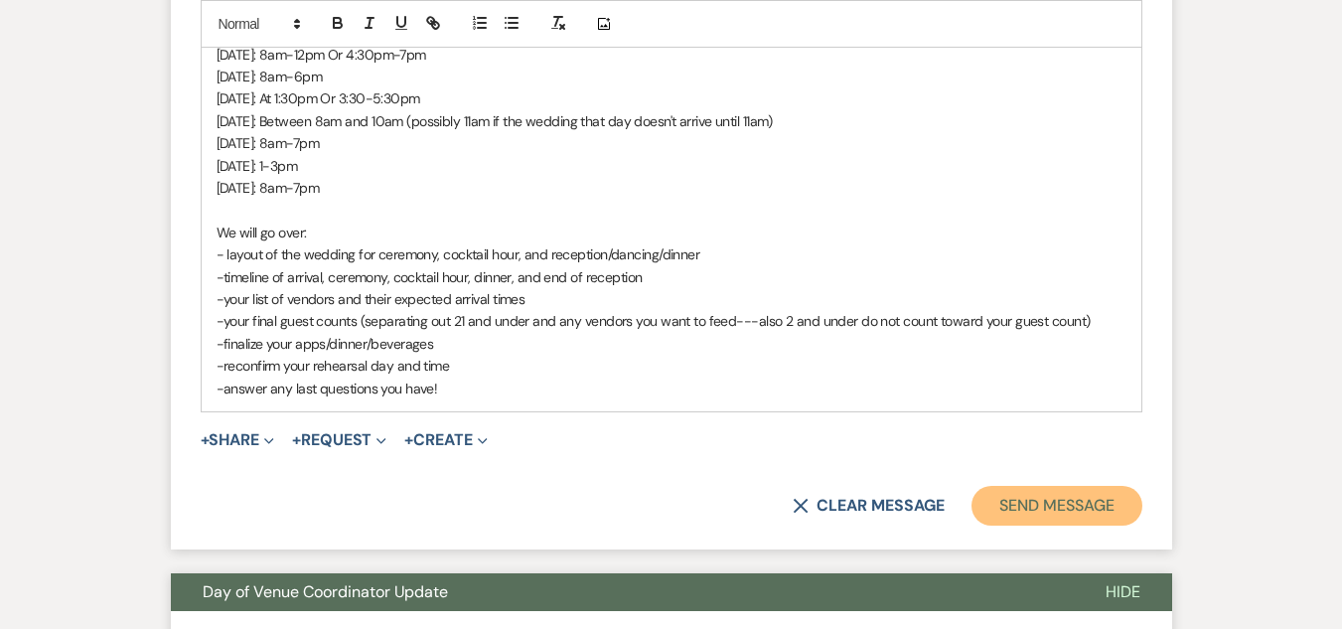
click at [1030, 499] on button "Send Message" at bounding box center [1056, 506] width 170 height 40
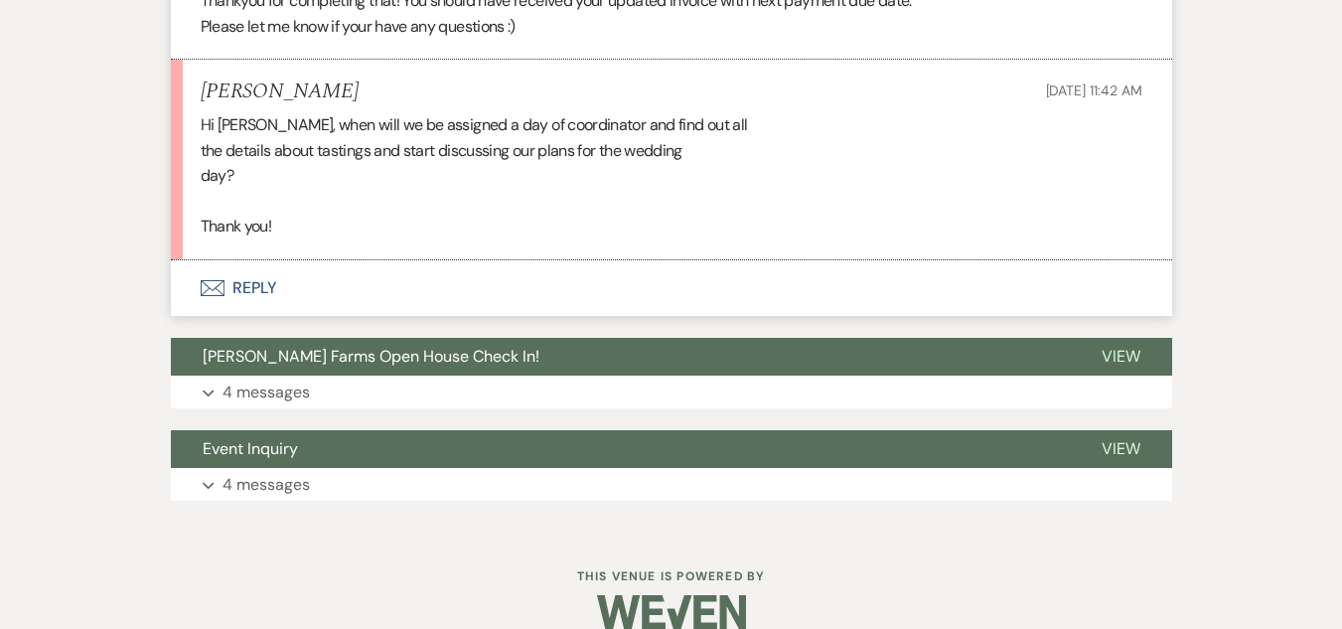
scroll to position [1659, 0]
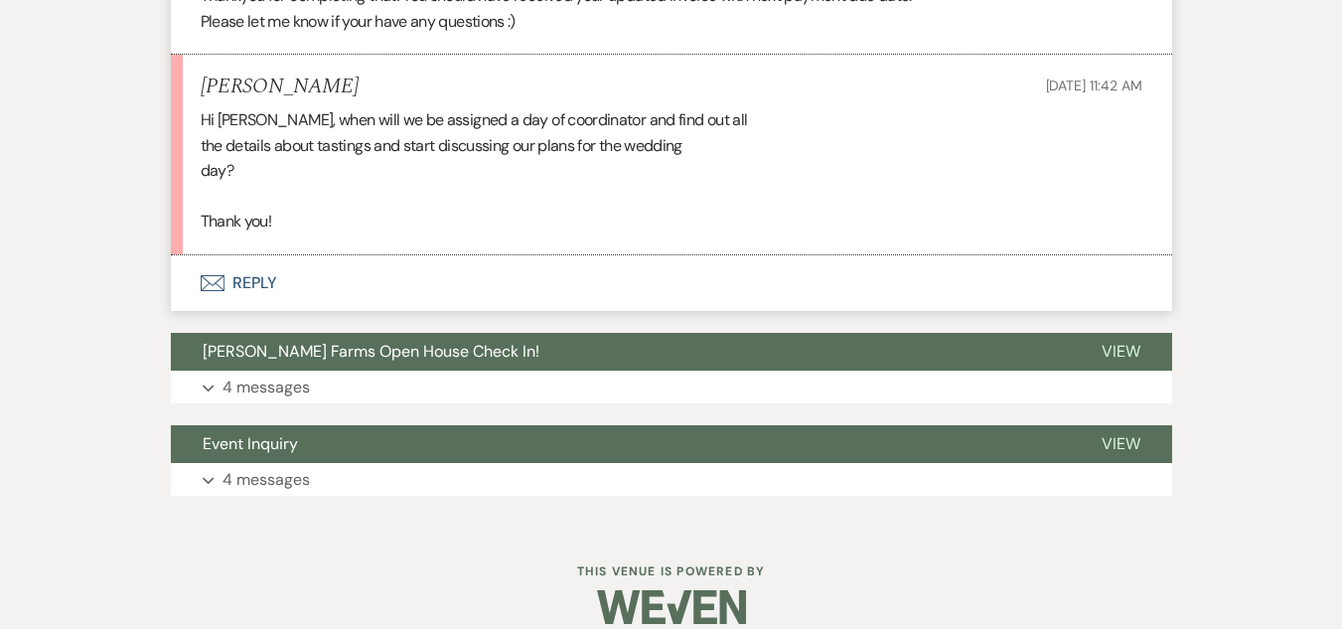
click at [259, 256] on button "Envelope Reply" at bounding box center [671, 283] width 1001 height 56
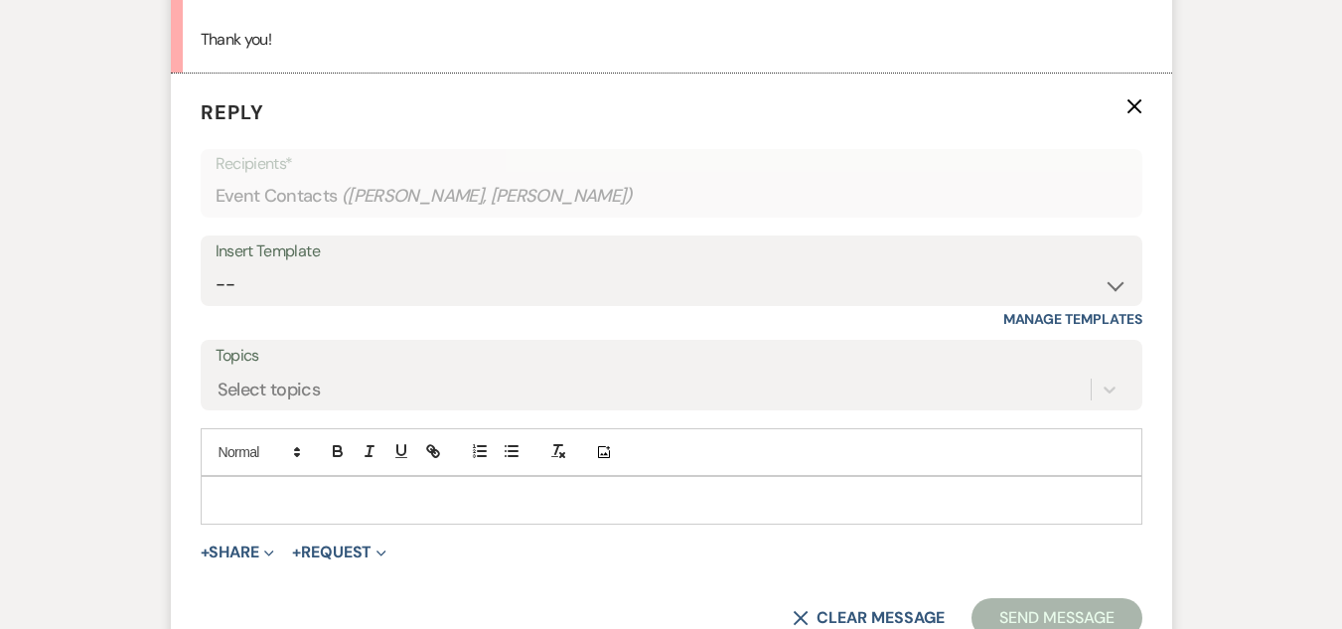
scroll to position [1858, 0]
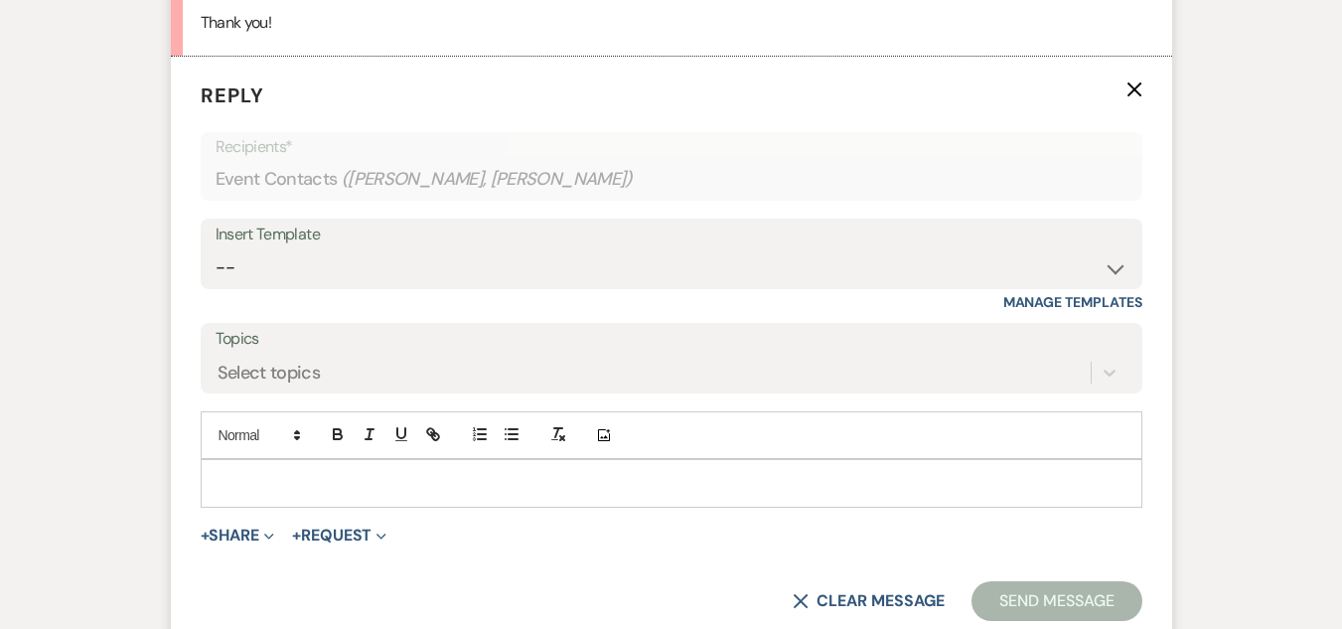
click at [295, 472] on p at bounding box center [671, 483] width 910 height 22
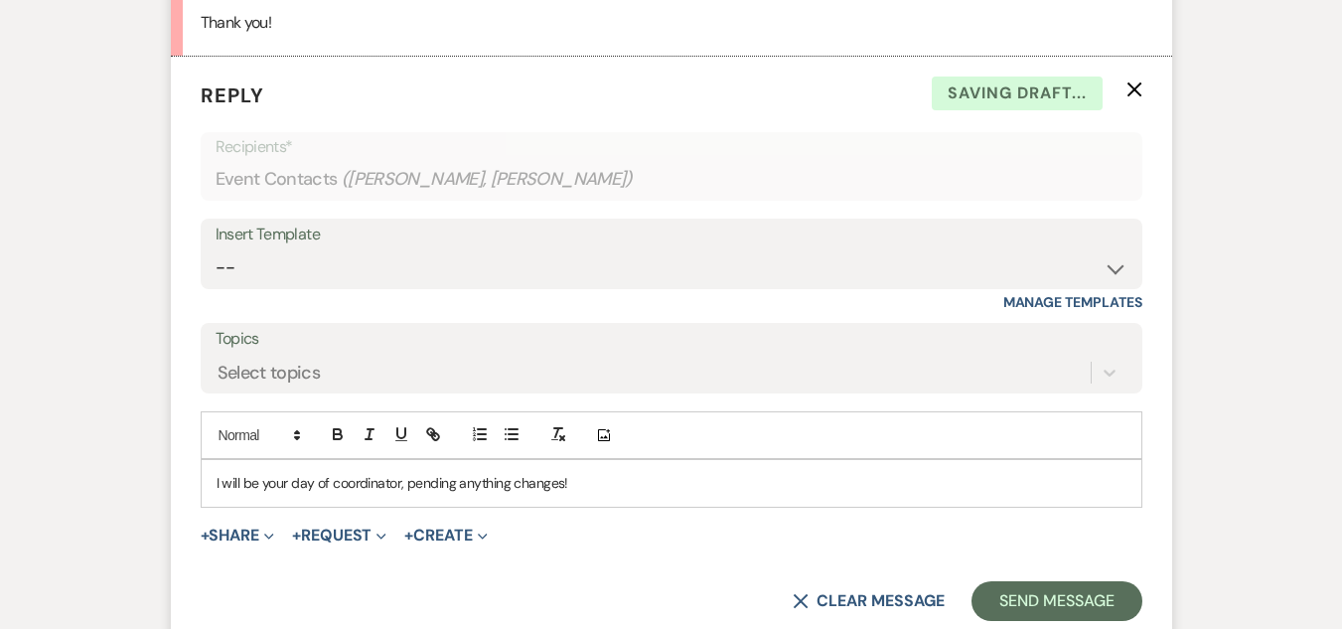
click at [316, 472] on p "I will be your day of coordinator, pending anything changes!" at bounding box center [671, 483] width 910 height 22
click at [512, 472] on p "I will be your day-of coordinator, pending anything changes!" at bounding box center [671, 483] width 910 height 22
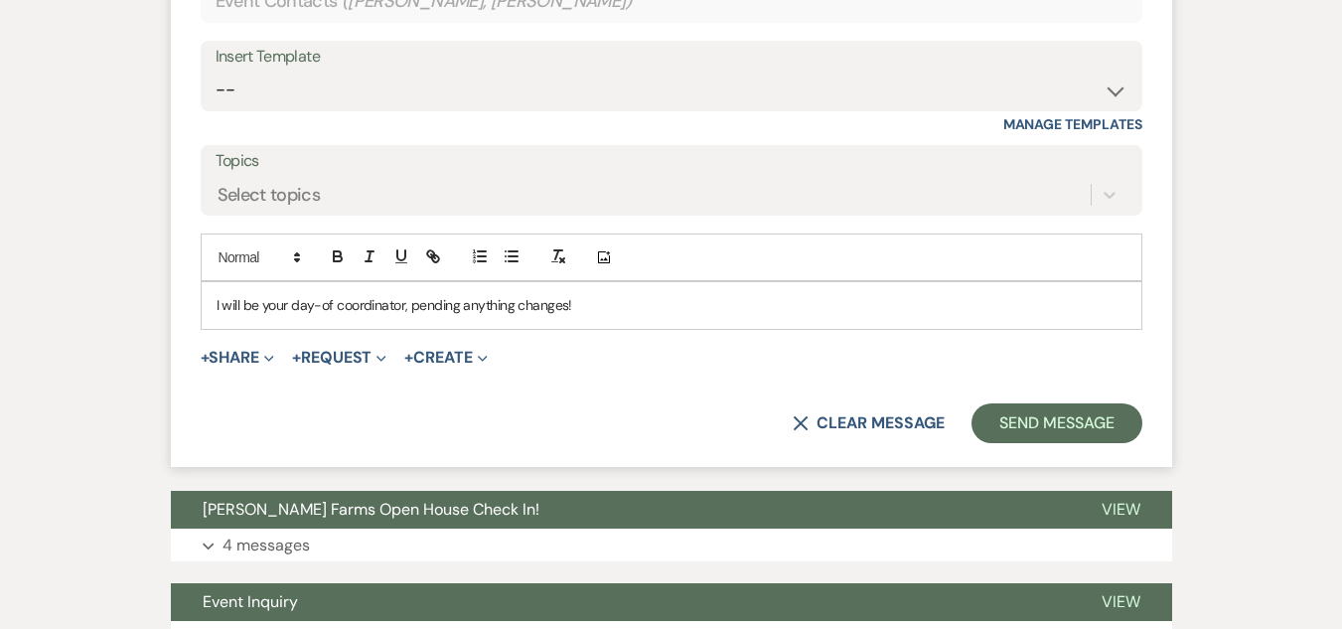
scroll to position [2056, 0]
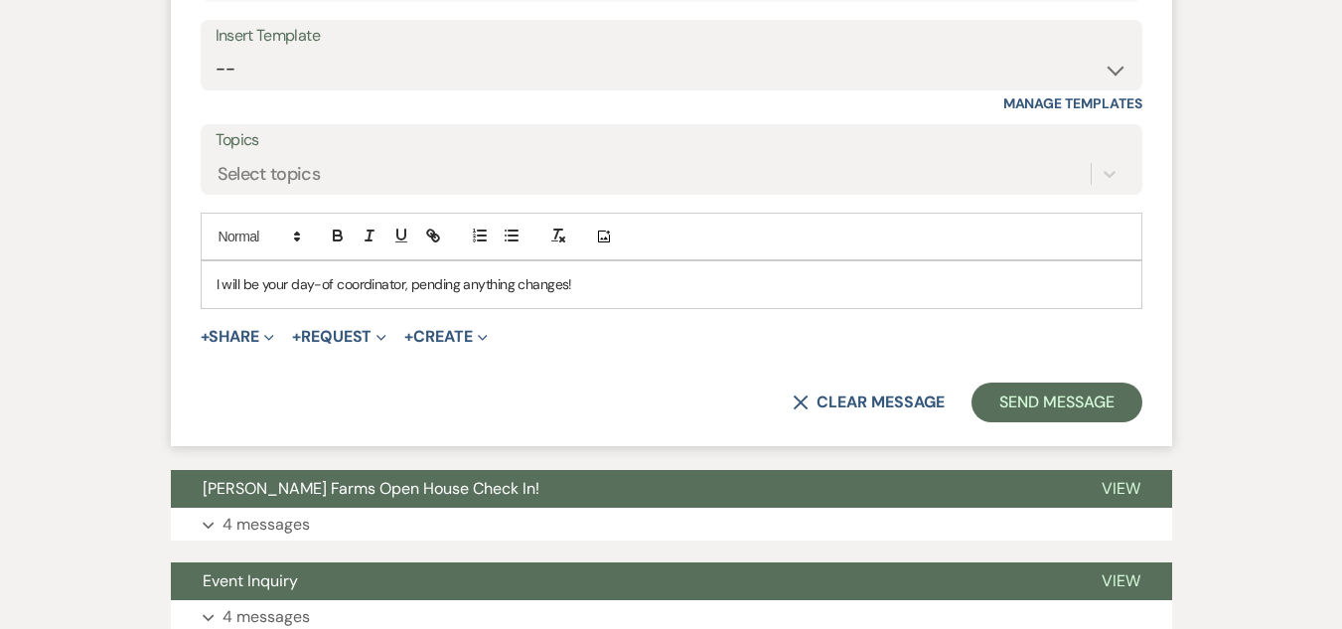
click at [211, 261] on div "I will be your day-of coordinator, pending anything changes!" at bounding box center [671, 284] width 939 height 46
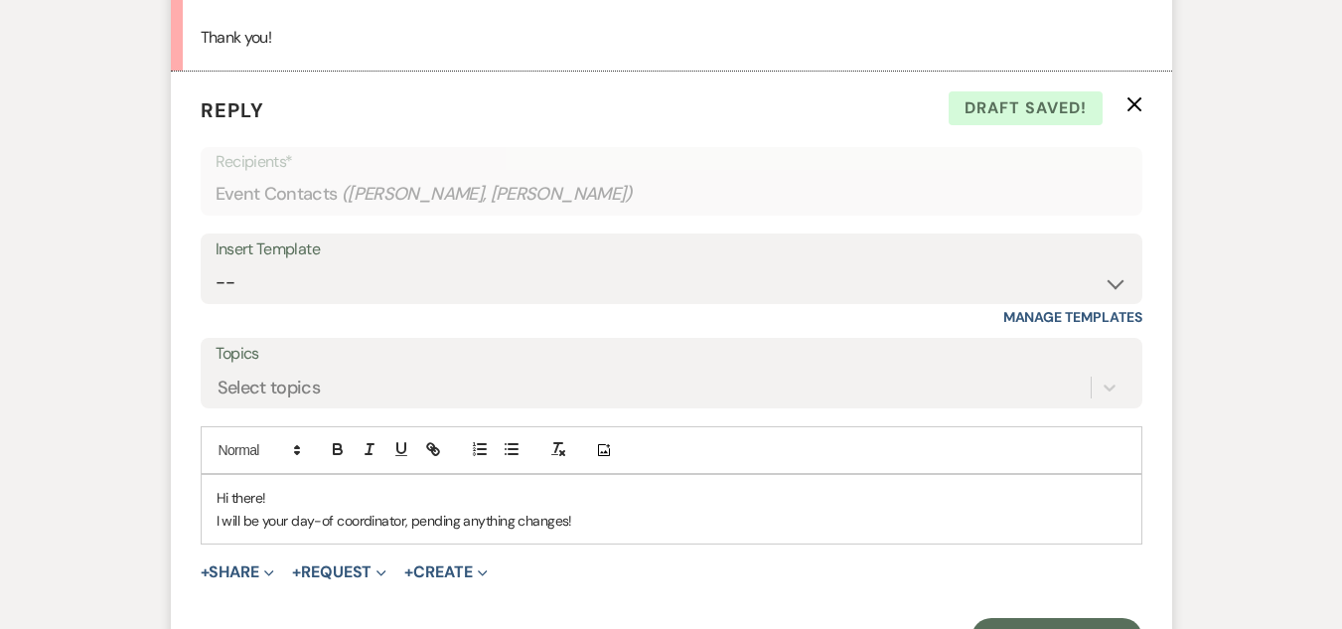
scroll to position [1858, 0]
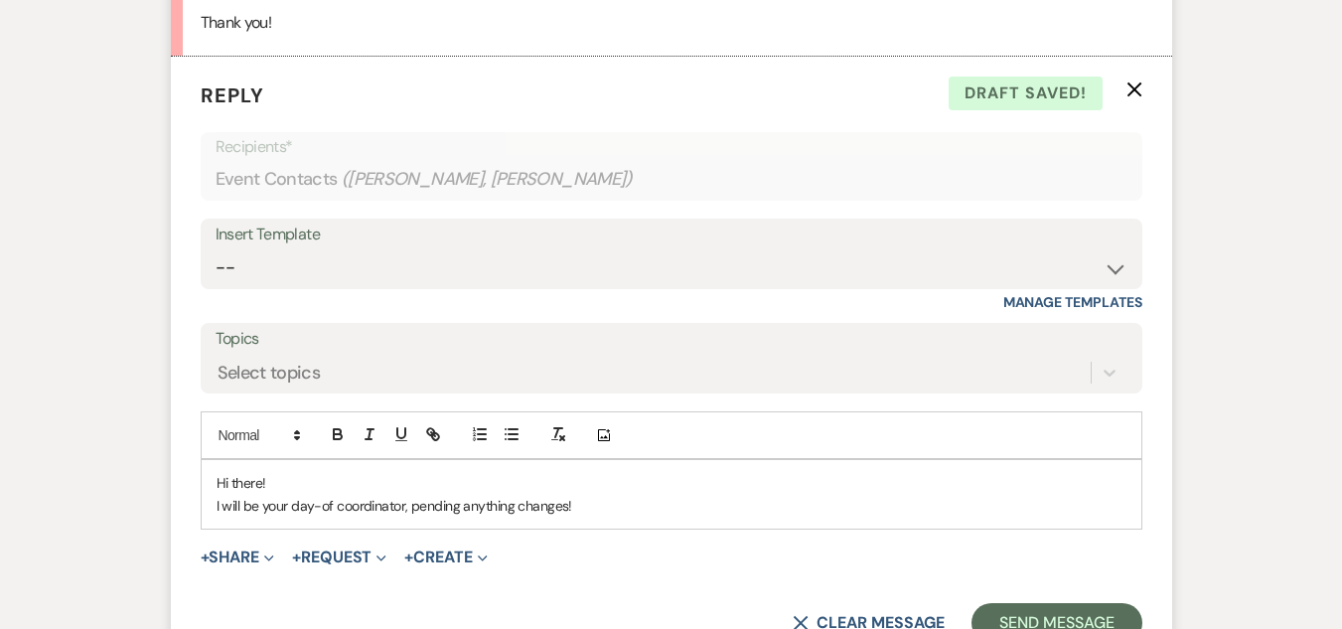
click at [585, 495] on p "I will be your day-of coordinator, pending anything changes!" at bounding box center [671, 506] width 910 height 22
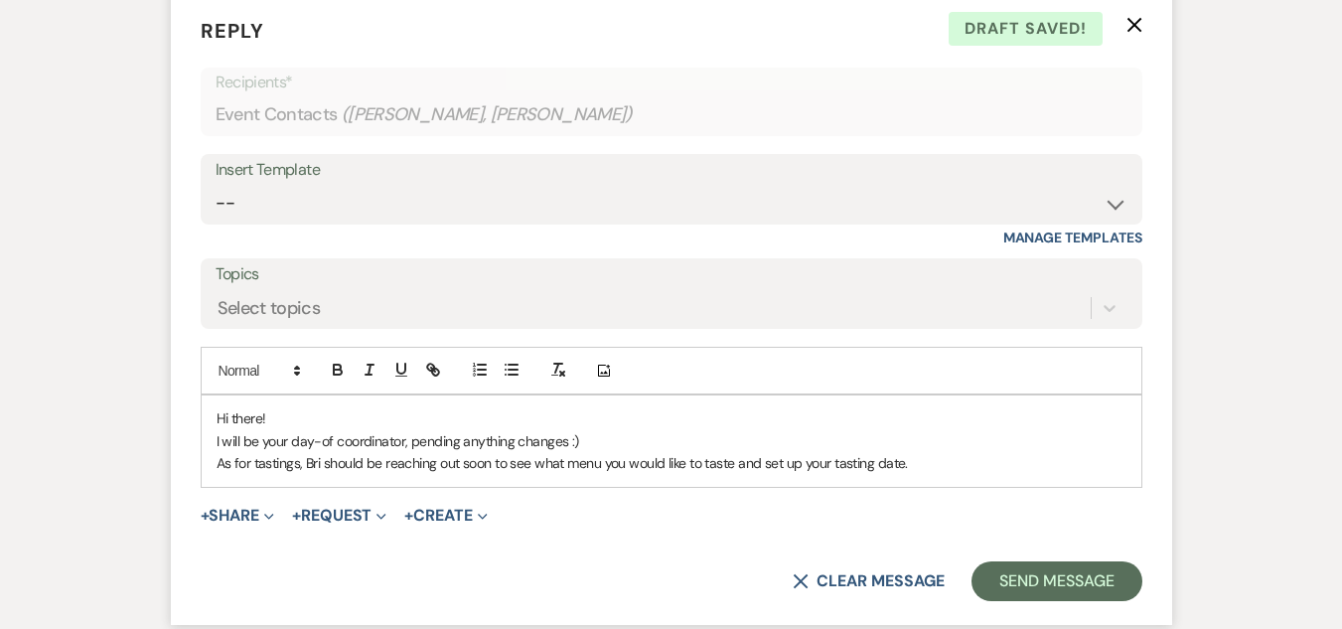
scroll to position [1957, 0]
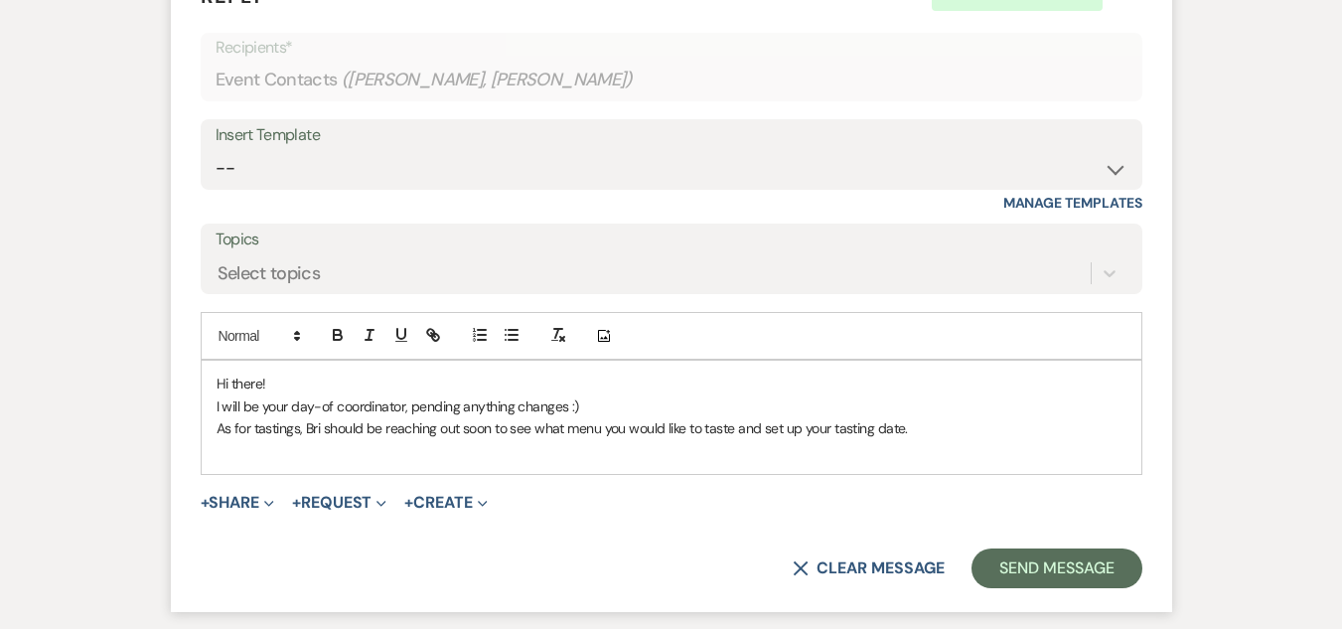
click at [590, 395] on p "I will be your day-of coordinator, pending anything changes :)" at bounding box center [671, 406] width 910 height 22
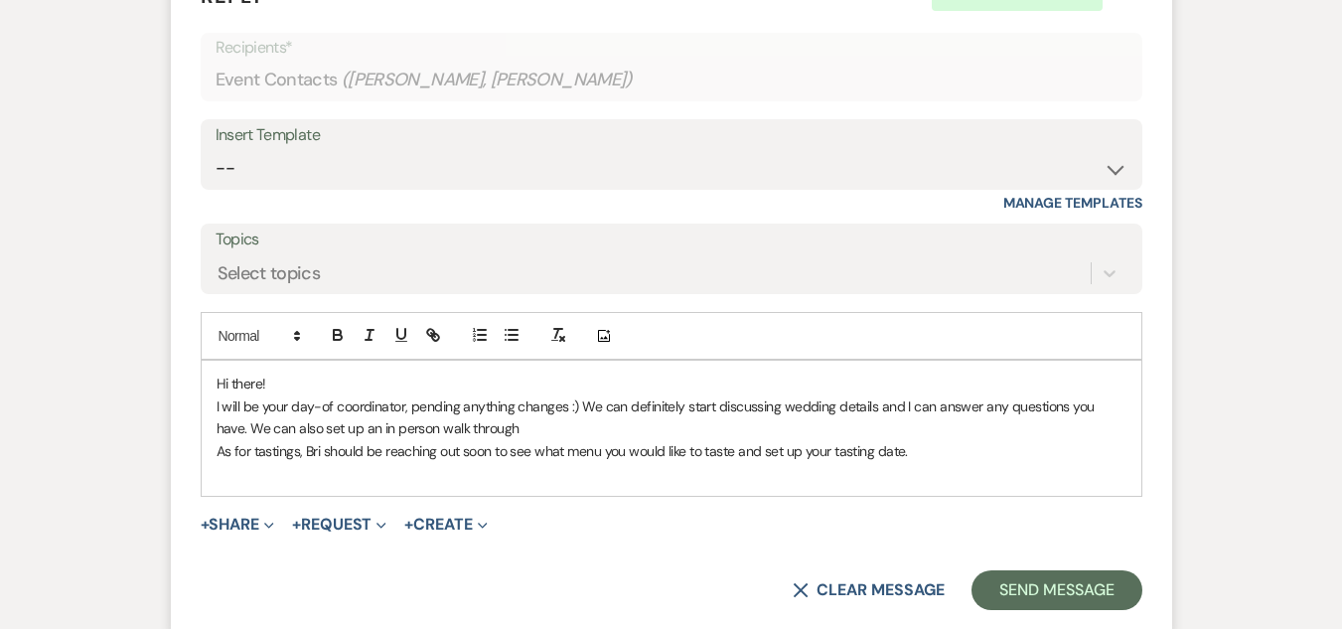
click at [506, 410] on p "I will be your day-of coordinator, pending anything changes :) We can definitel…" at bounding box center [671, 417] width 910 height 45
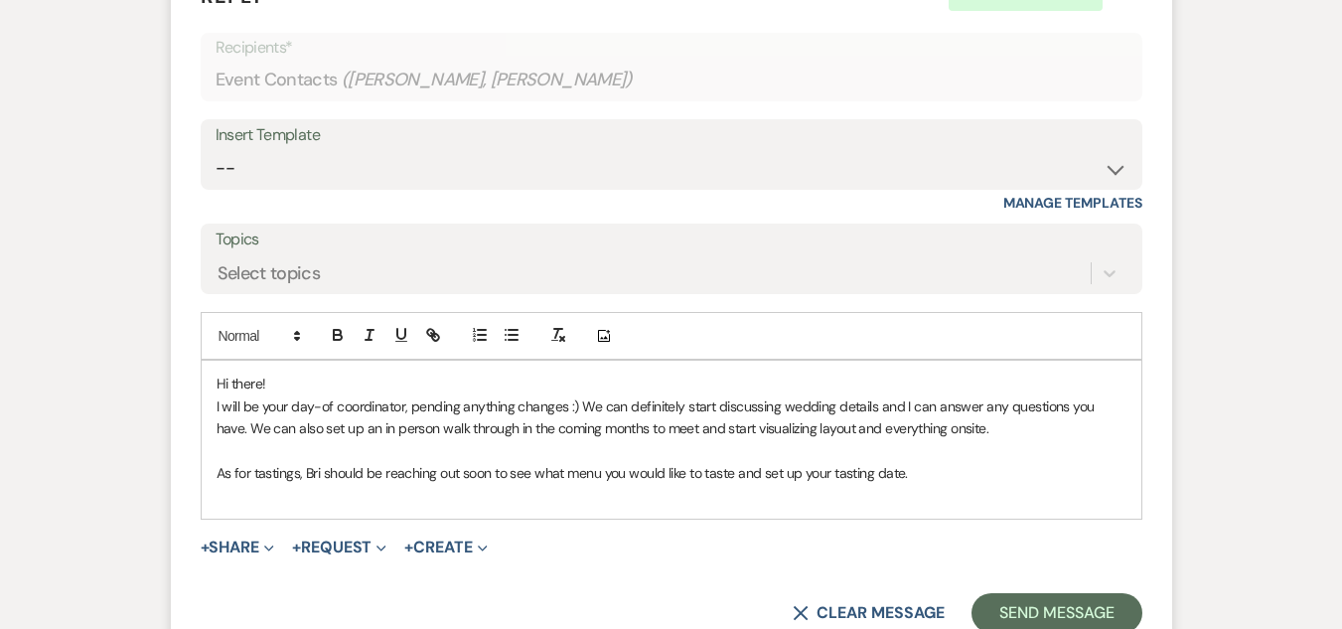
click at [1115, 395] on p "I will be your day-of coordinator, pending anything changes :) We can definitel…" at bounding box center [671, 417] width 910 height 45
click at [958, 403] on p "I will be your day-of coordinator, pending anything changes :) We can definitel…" at bounding box center [671, 417] width 910 height 45
click at [929, 462] on p "As for tastings, Bri should be reaching out soon to see what menu you would lik…" at bounding box center [671, 473] width 910 height 22
click at [1064, 401] on p "I will be your day-of coordinator, pending anything changes :) We can definitel…" at bounding box center [671, 417] width 910 height 45
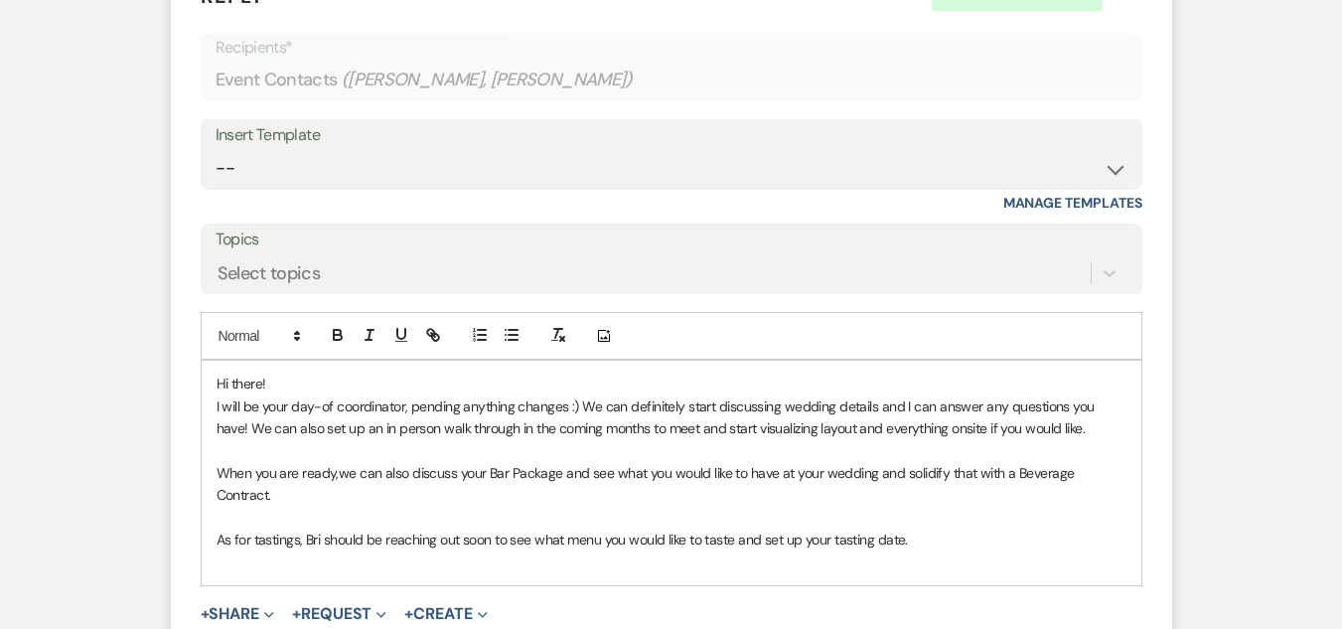
click at [338, 462] on p "When you are ready,we can also discuss your Bar Package and see what you would …" at bounding box center [671, 484] width 910 height 45
click at [899, 528] on p "As for tastings, Bri should be reaching out soon to see what menu you would lik…" at bounding box center [671, 539] width 910 height 22
click at [919, 528] on p "As for tastings, Bri should be reaching out soon to see what menu you would lik…" at bounding box center [671, 539] width 910 height 22
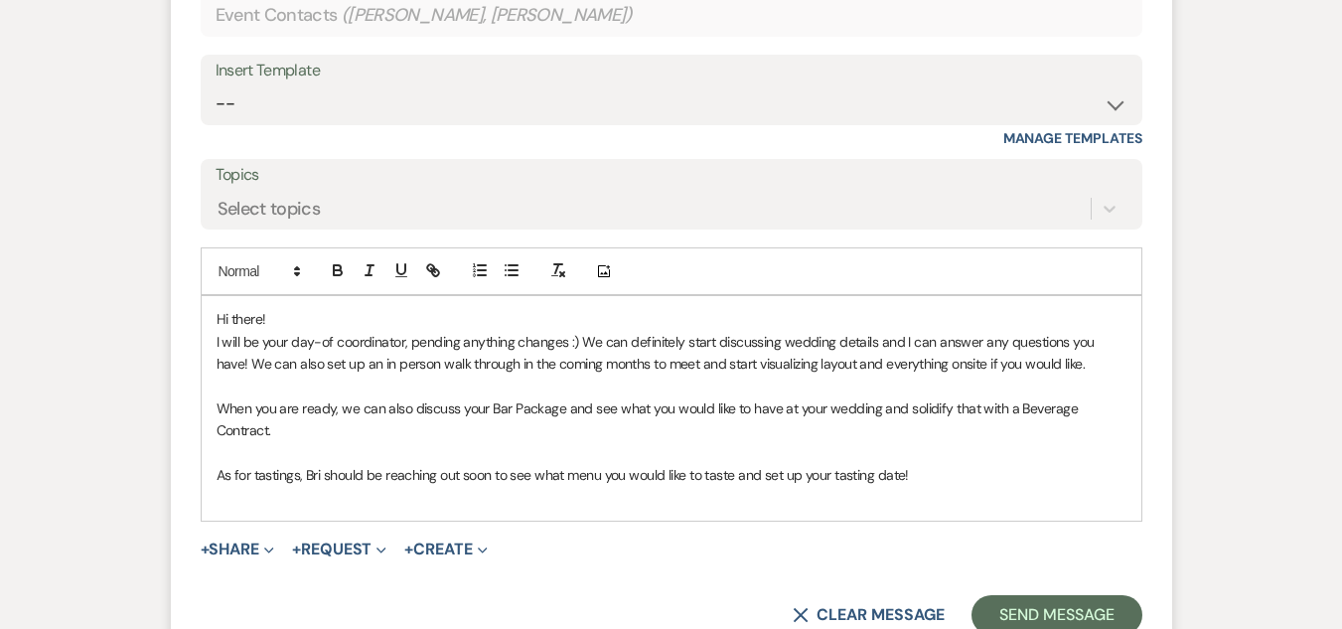
scroll to position [2056, 0]
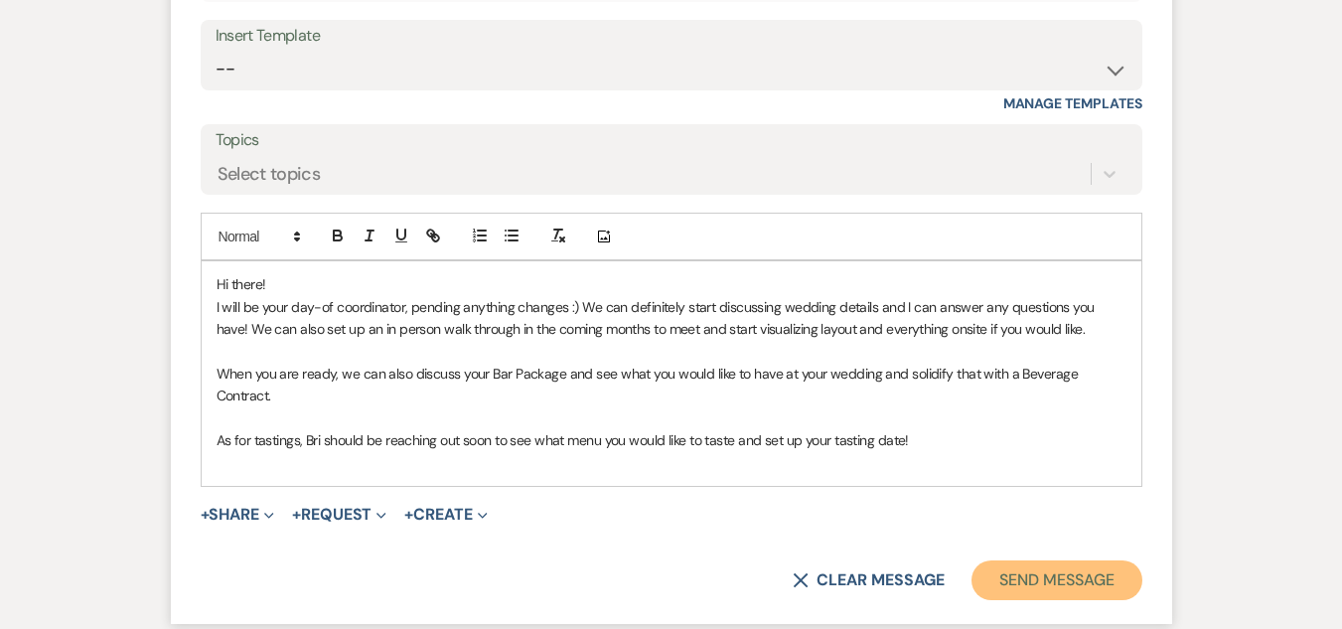
click at [1063, 560] on button "Send Message" at bounding box center [1056, 580] width 170 height 40
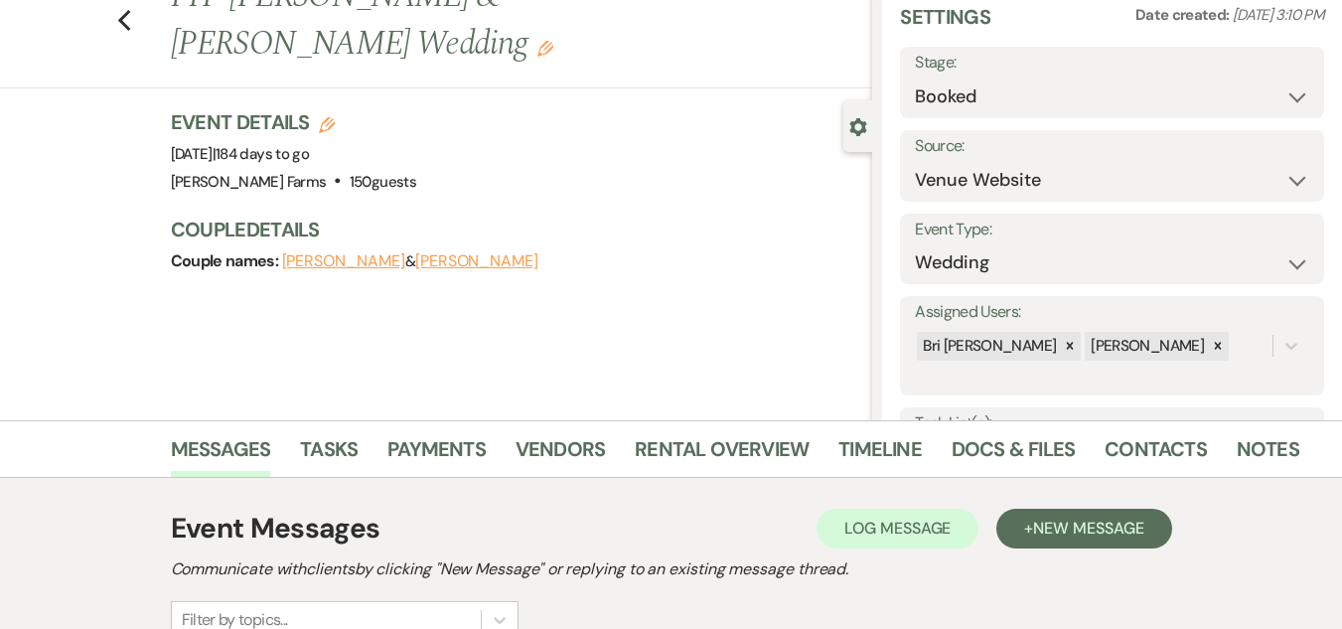
scroll to position [0, 0]
